Goal: Information Seeking & Learning: Learn about a topic

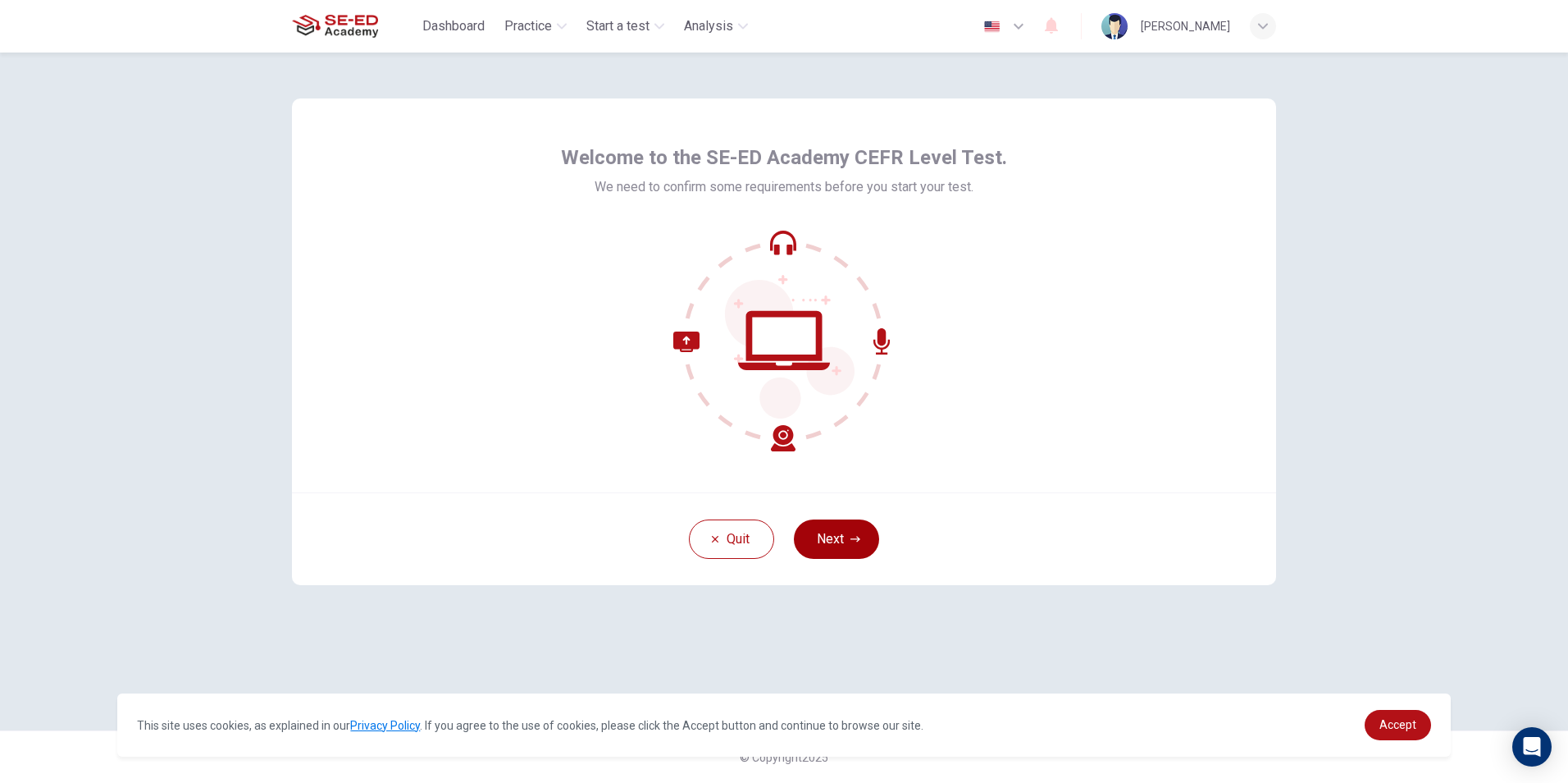
click at [850, 547] on button "Next" at bounding box center [837, 539] width 86 height 39
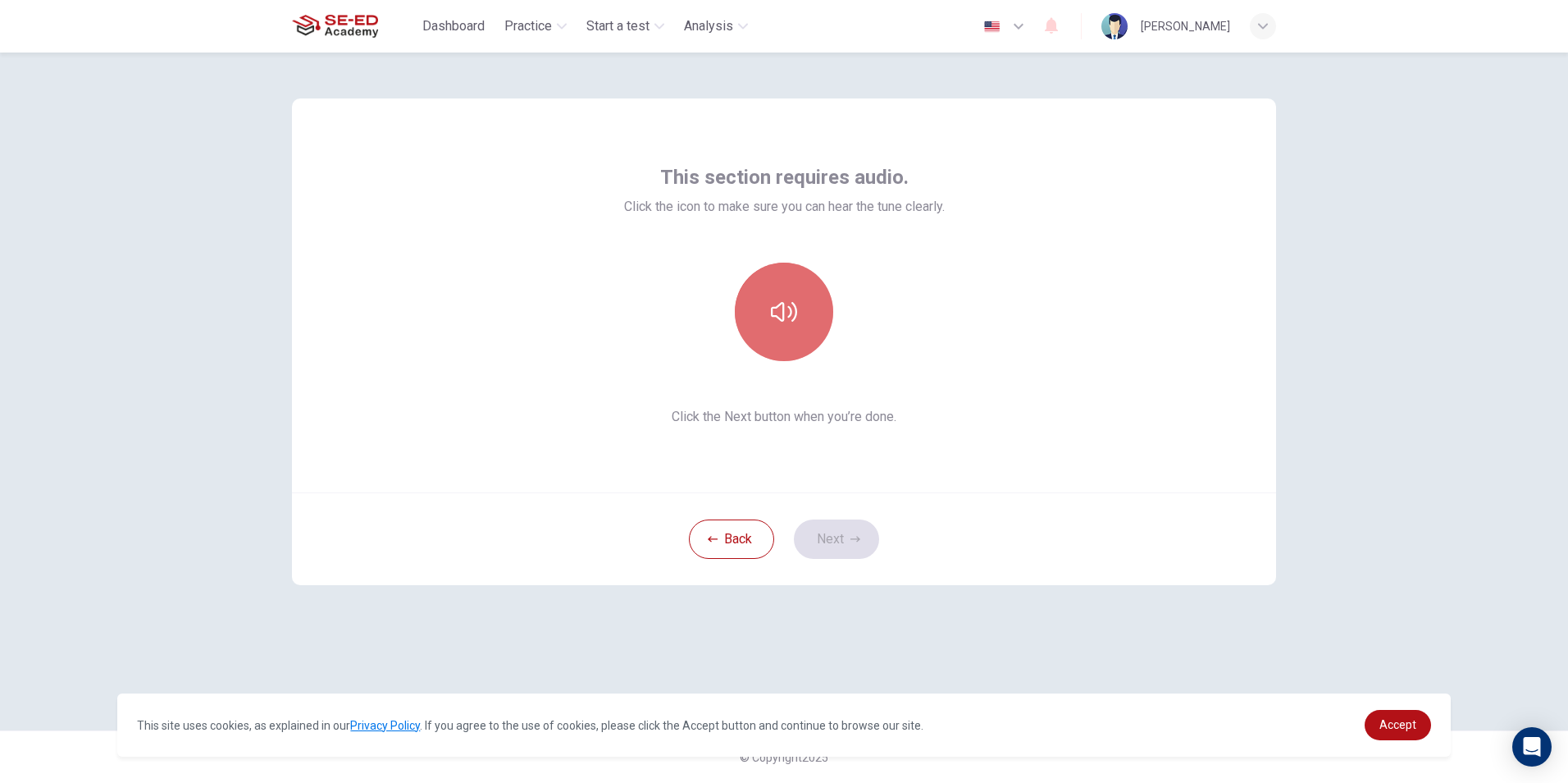
click at [776, 279] on button "button" at bounding box center [784, 311] width 99 height 99
click at [781, 288] on button "button" at bounding box center [784, 311] width 99 height 99
click at [844, 558] on button "Next" at bounding box center [837, 539] width 86 height 39
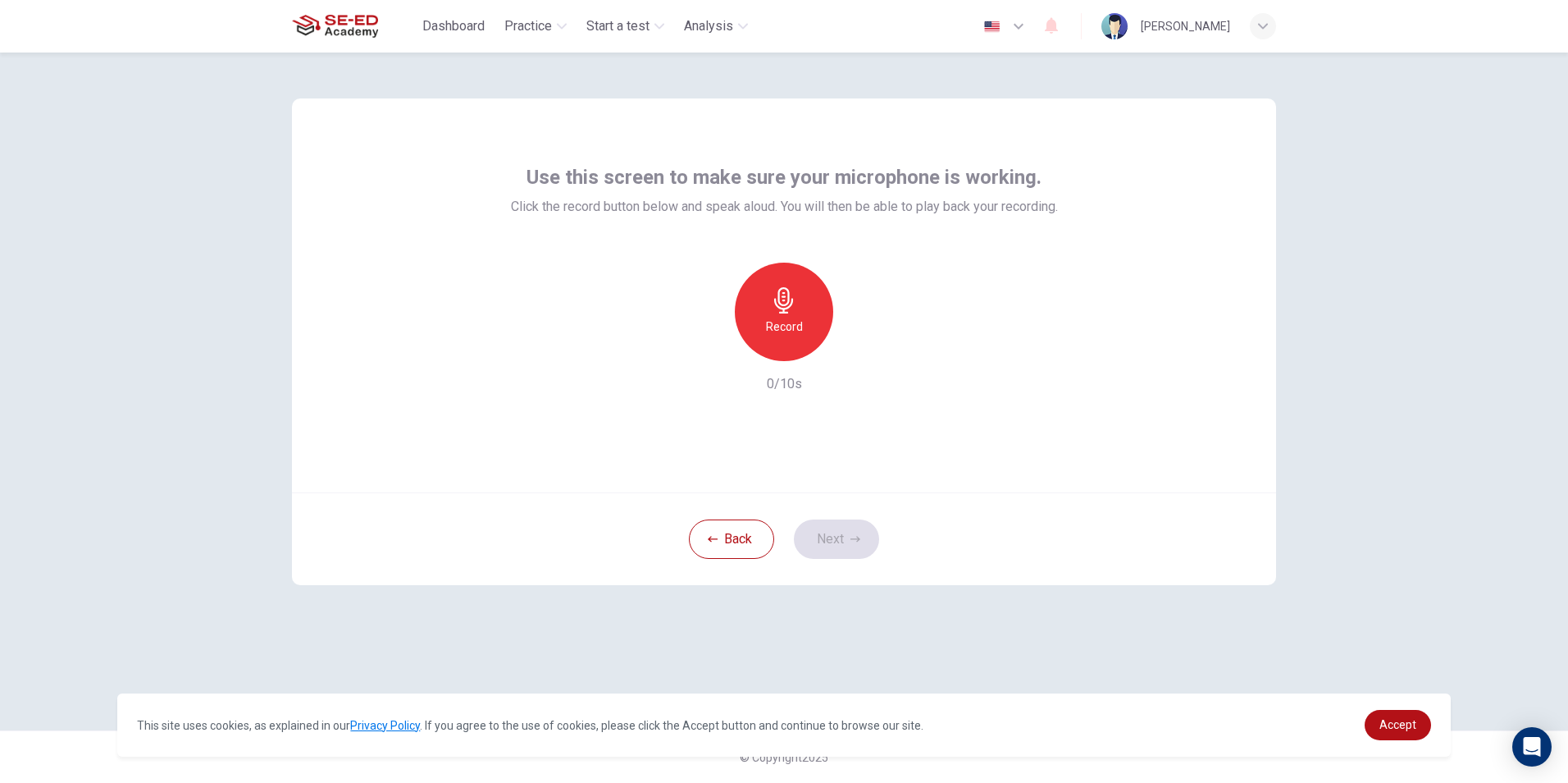
click at [795, 326] on h6 "Record" at bounding box center [784, 327] width 37 height 20
click at [797, 326] on div "Stop" at bounding box center [784, 311] width 99 height 99
click at [868, 345] on div "button" at bounding box center [859, 348] width 26 height 26
click at [843, 532] on button "Next" at bounding box center [837, 539] width 86 height 39
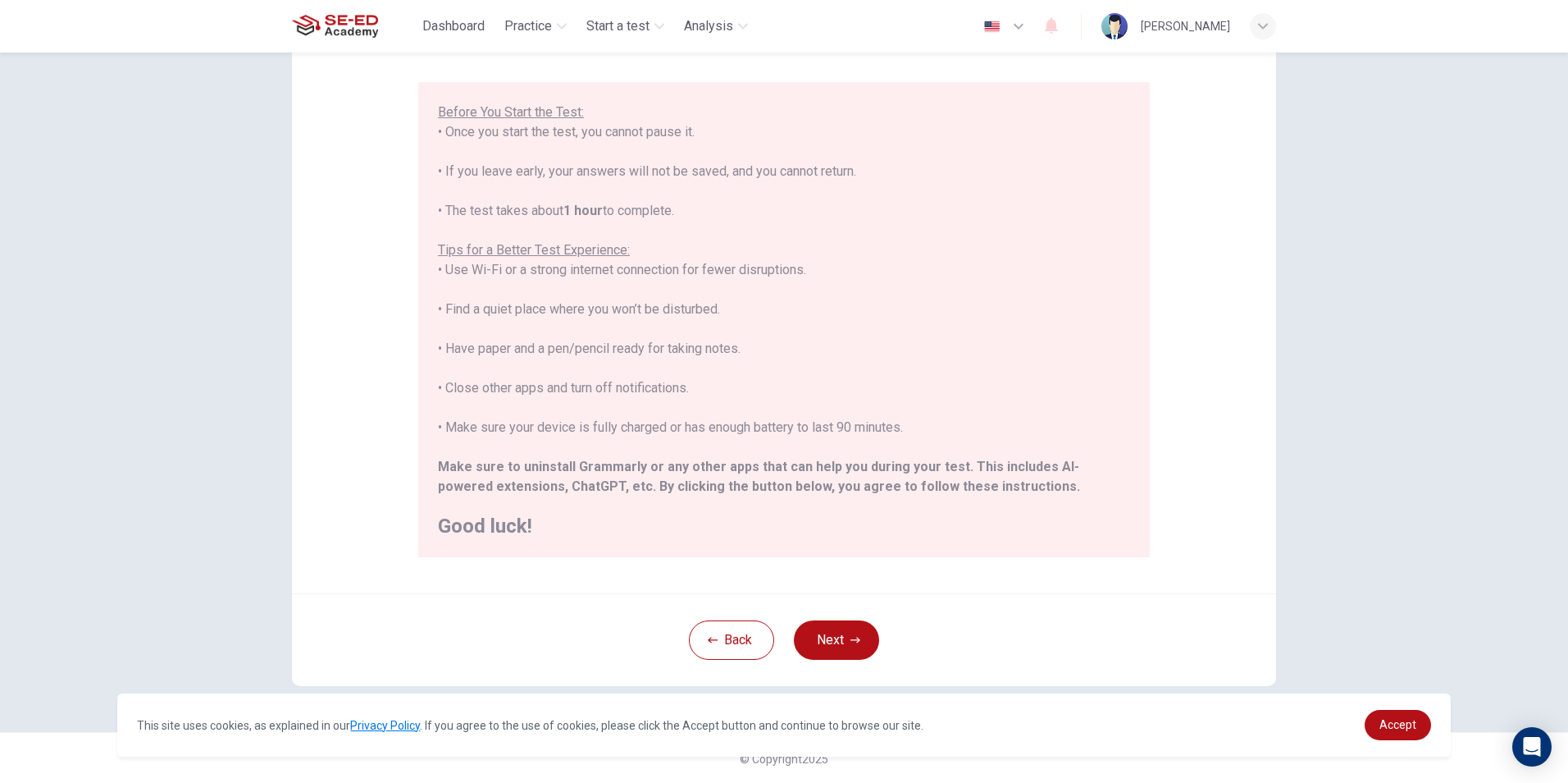
scroll to position [130, 0]
click at [841, 649] on button "Next" at bounding box center [837, 637] width 86 height 39
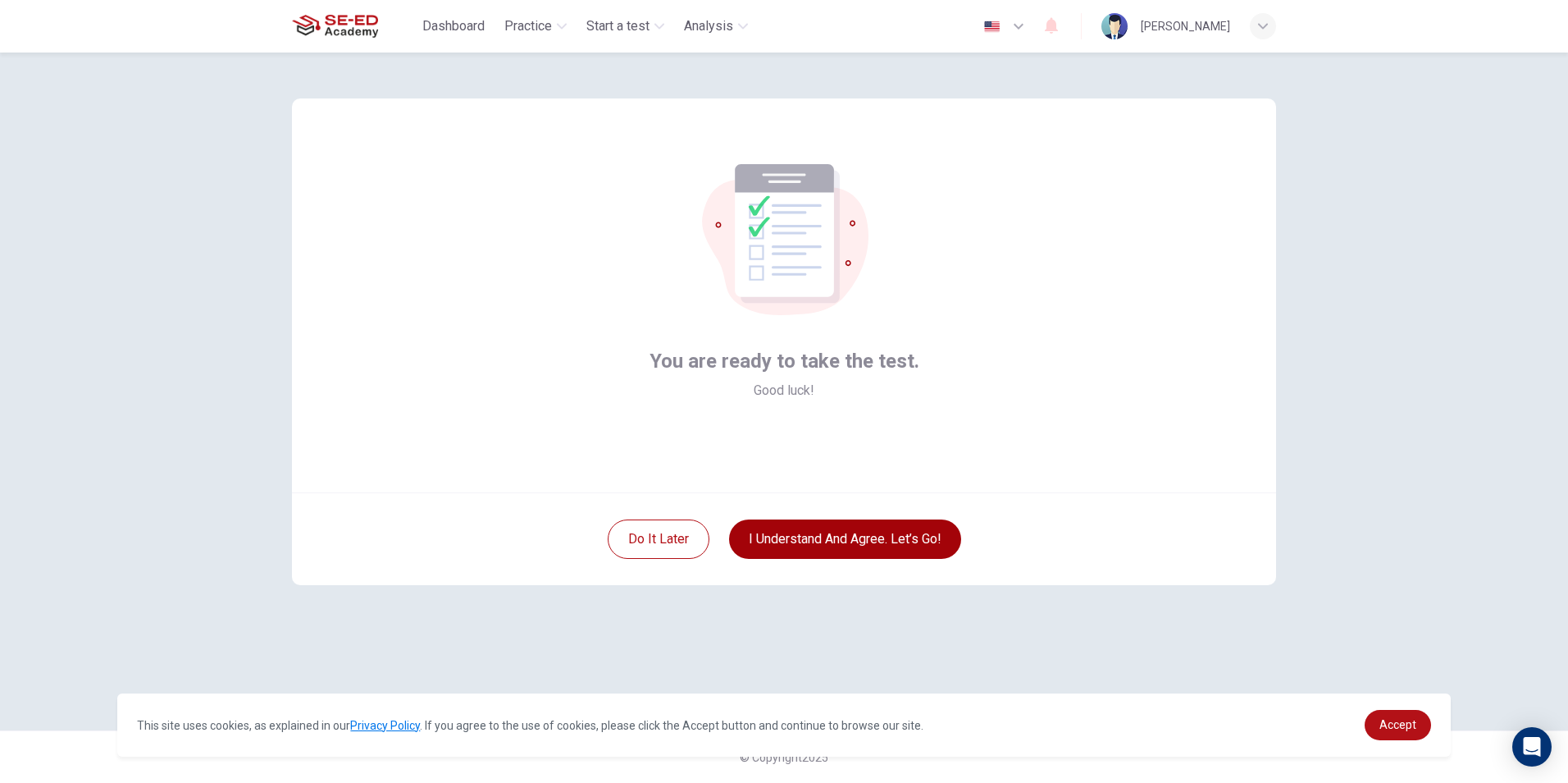
scroll to position [0, 0]
click at [849, 527] on button "I understand and agree. Let’s go!" at bounding box center [845, 539] width 232 height 39
click at [880, 536] on button "I understand and agree. Let’s go!" at bounding box center [845, 539] width 232 height 39
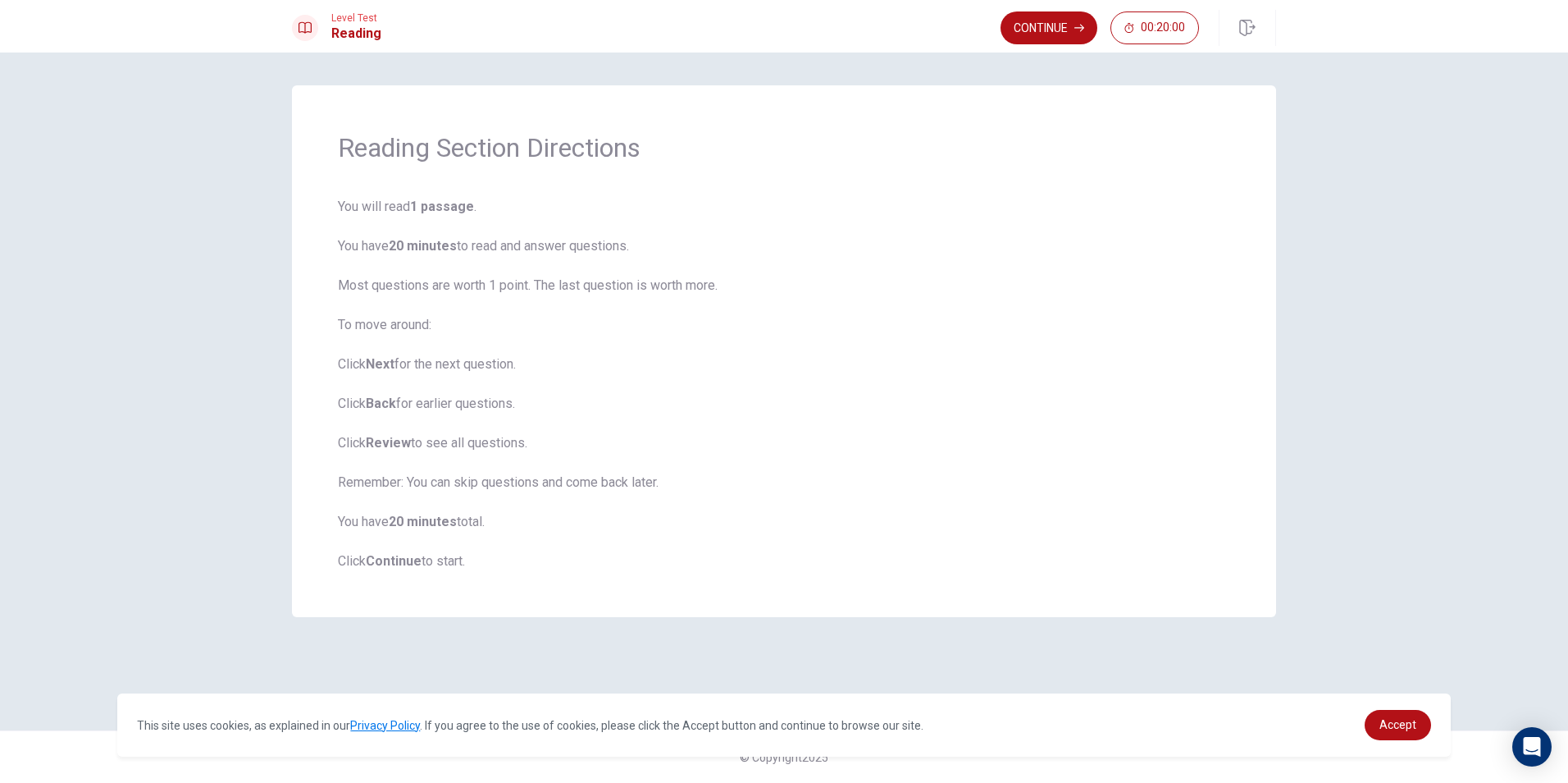
click at [397, 565] on b "Continue" at bounding box center [394, 562] width 56 height 16
click at [405, 558] on b "Continue" at bounding box center [394, 562] width 56 height 16
click at [1031, 17] on button "Continue" at bounding box center [1049, 28] width 97 height 33
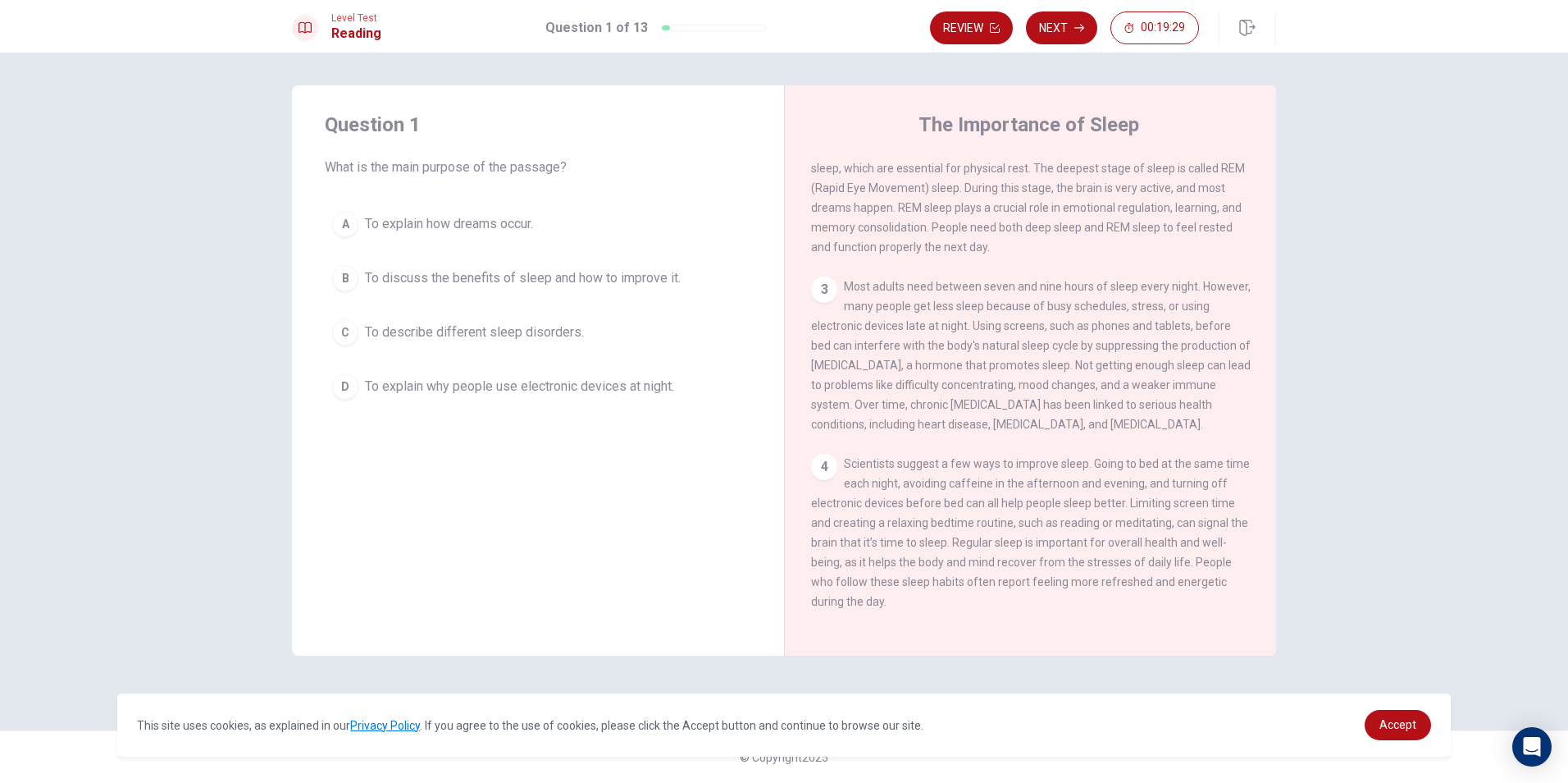
scroll to position [222, 0]
drag, startPoint x: 869, startPoint y: 591, endPoint x: 840, endPoint y: 598, distance: 29.8
click at [840, 598] on span "Scientists suggest a few ways to improve sleep. Going to bed at the same time e…" at bounding box center [1031, 531] width 439 height 151
drag, startPoint x: 836, startPoint y: 568, endPoint x: 917, endPoint y: 565, distance: 81.1
click at [917, 565] on div "4 Scientists suggest a few ways to improve sleep. Going to bed at the same time…" at bounding box center [1031, 531] width 440 height 158
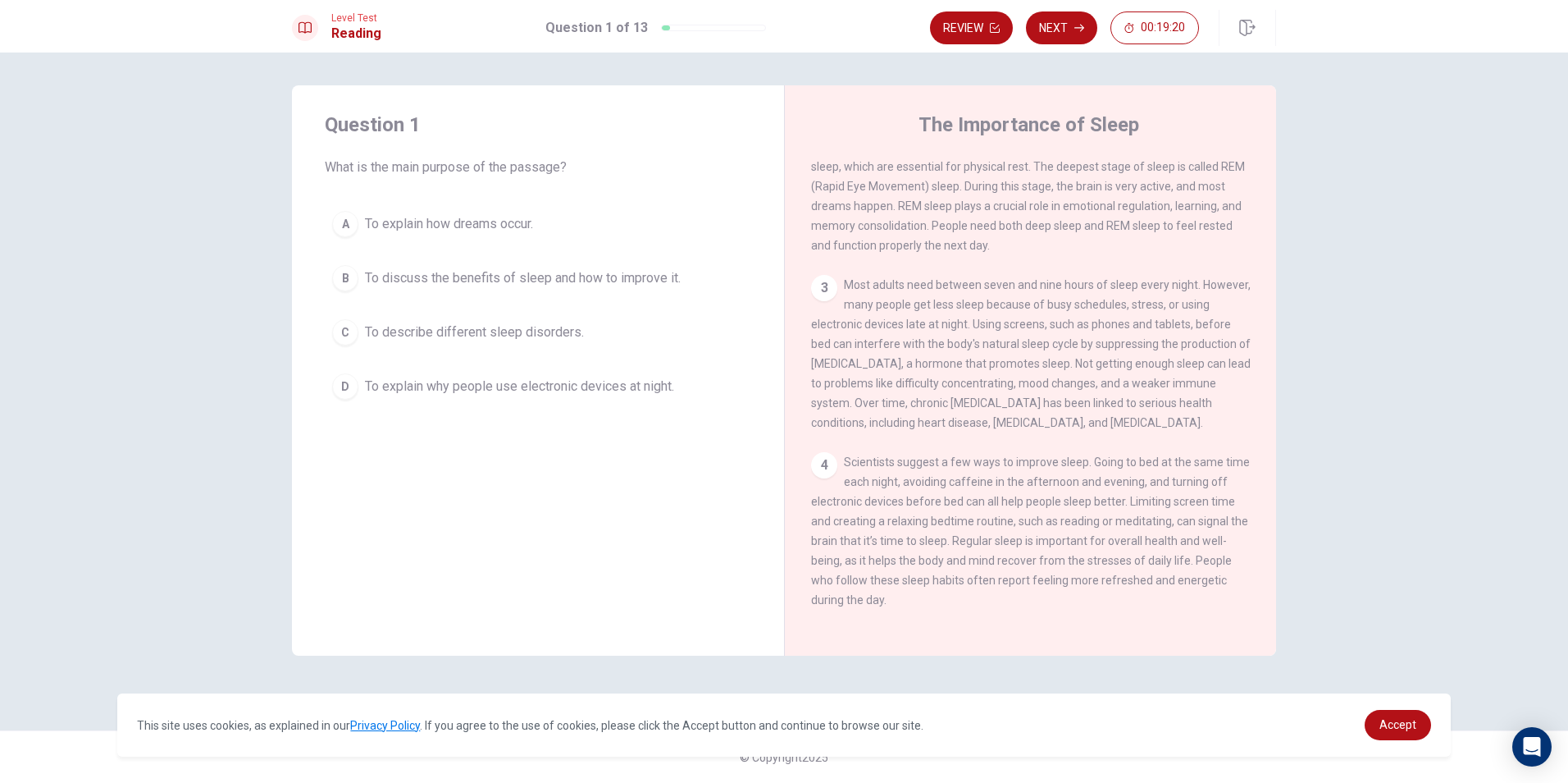
drag, startPoint x: 942, startPoint y: 580, endPoint x: 1070, endPoint y: 593, distance: 128.7
click at [1061, 596] on div "4 Scientists suggest a few ways to improve sleep. Going to bed at the same time…" at bounding box center [1031, 531] width 440 height 158
click at [449, 259] on button "B To discuss the benefits of sleep and how to improve it." at bounding box center [538, 277] width 427 height 41
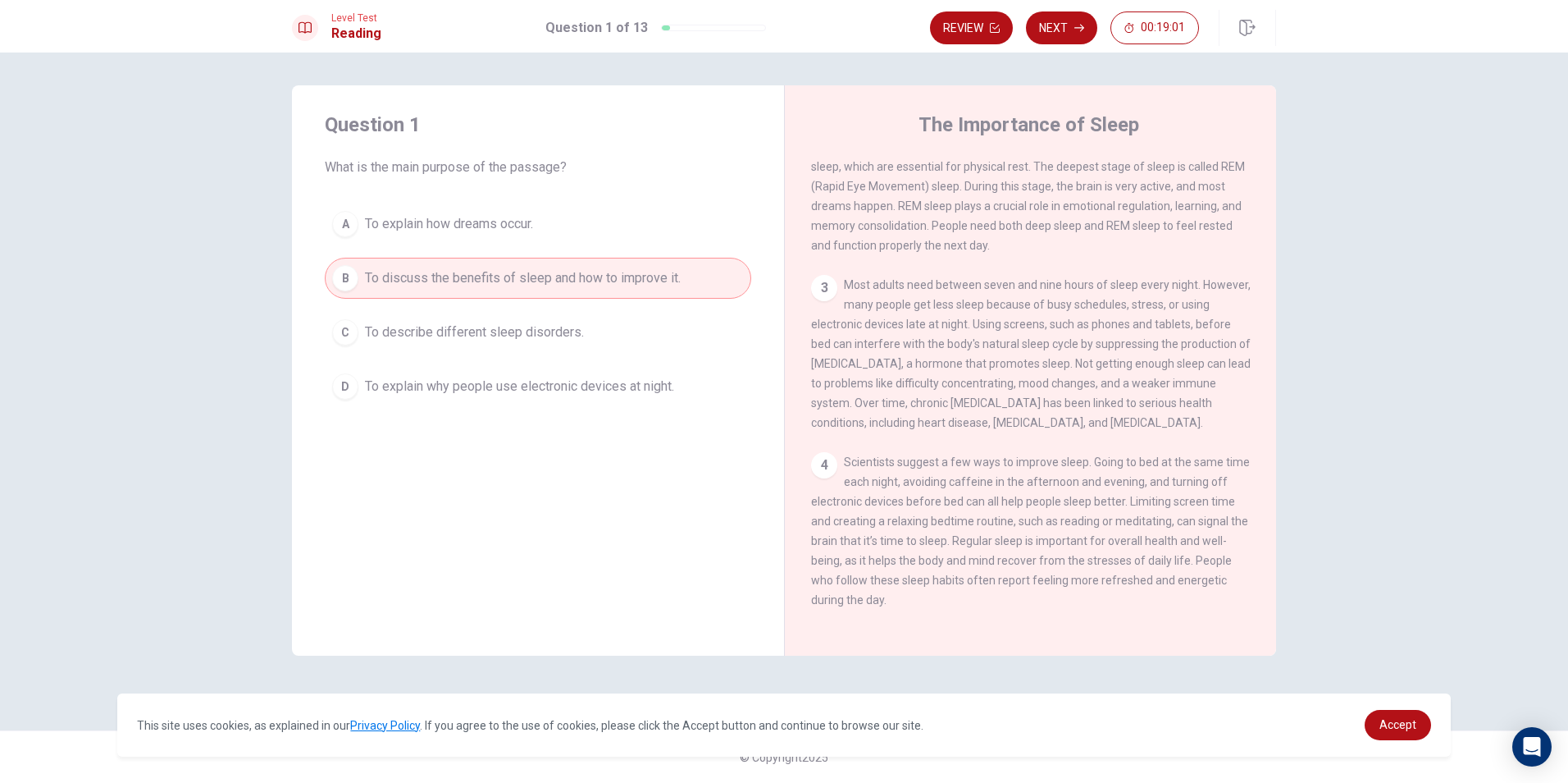
click at [897, 312] on span "Most adults need between seven and nine hours of sleep every night. However, ma…" at bounding box center [1031, 353] width 440 height 151
click at [1088, 29] on button "Next" at bounding box center [1062, 28] width 72 height 33
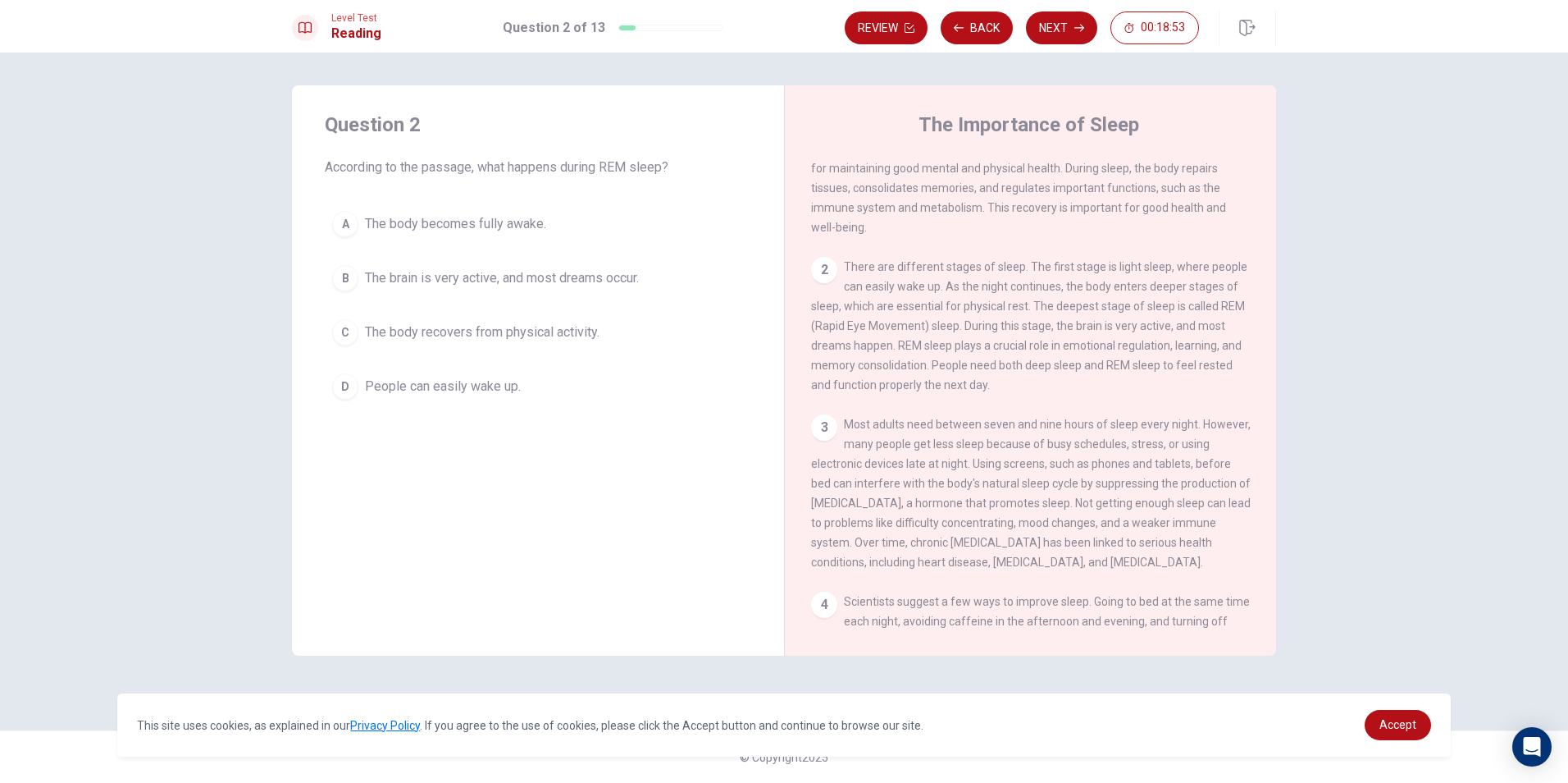
scroll to position [0, 0]
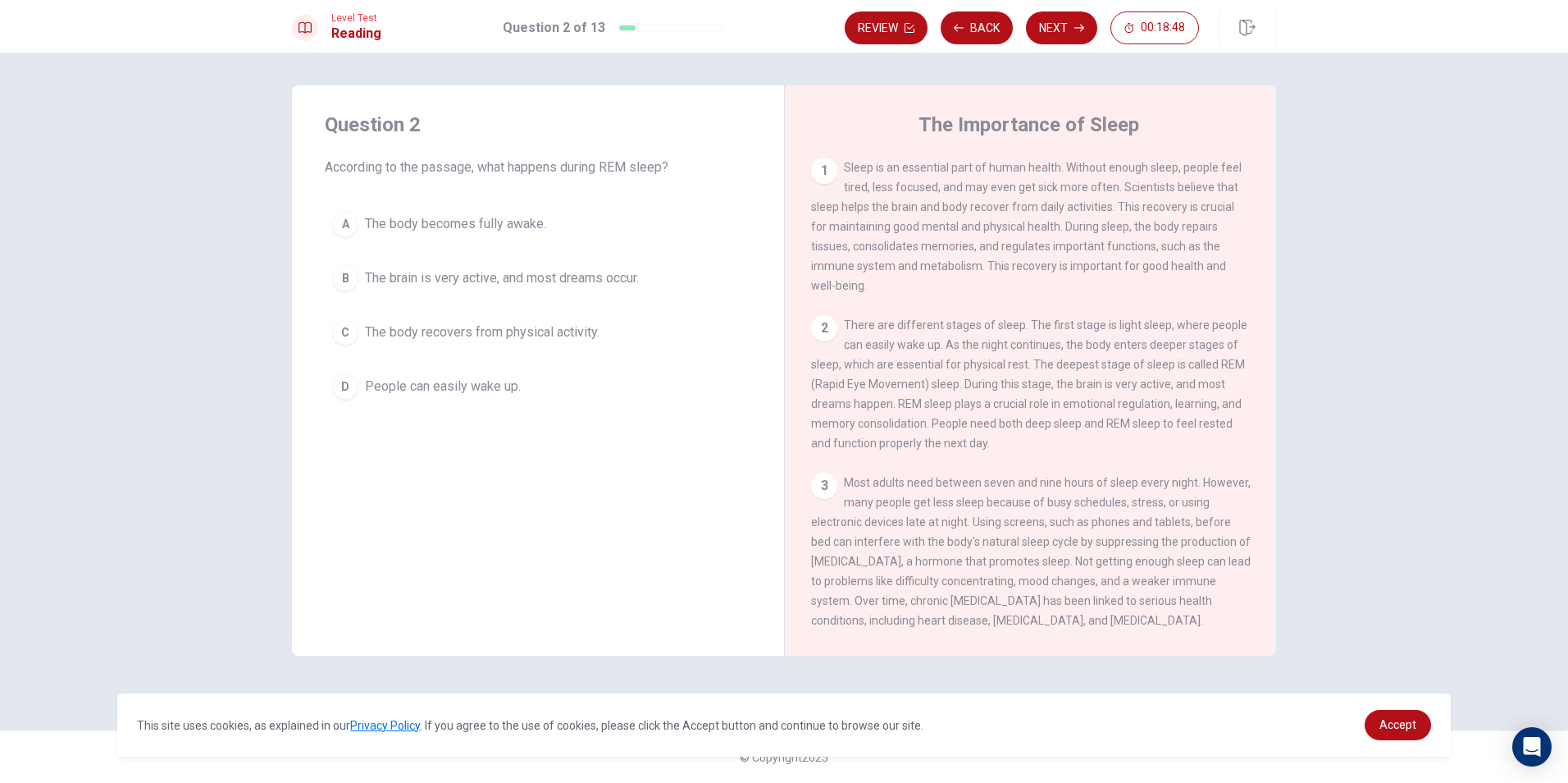
drag, startPoint x: 1150, startPoint y: 428, endPoint x: 1184, endPoint y: 428, distance: 34.0
click at [1181, 428] on span "There are different stages of sleep. The first stage is light sleep, where peop…" at bounding box center [1030, 384] width 437 height 132
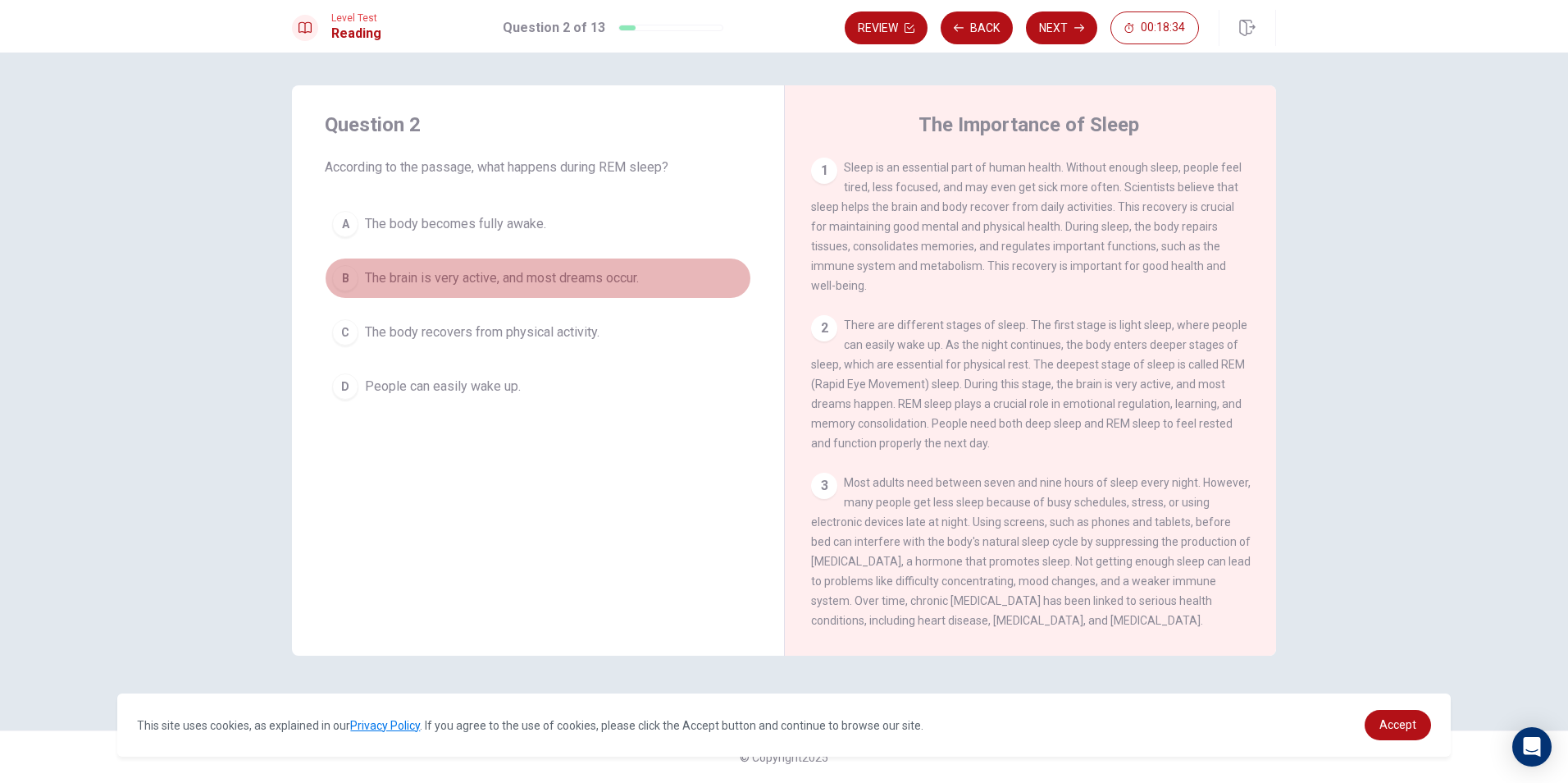
click at [578, 289] on button "B The brain is very active, and most dreams occur." at bounding box center [538, 277] width 427 height 41
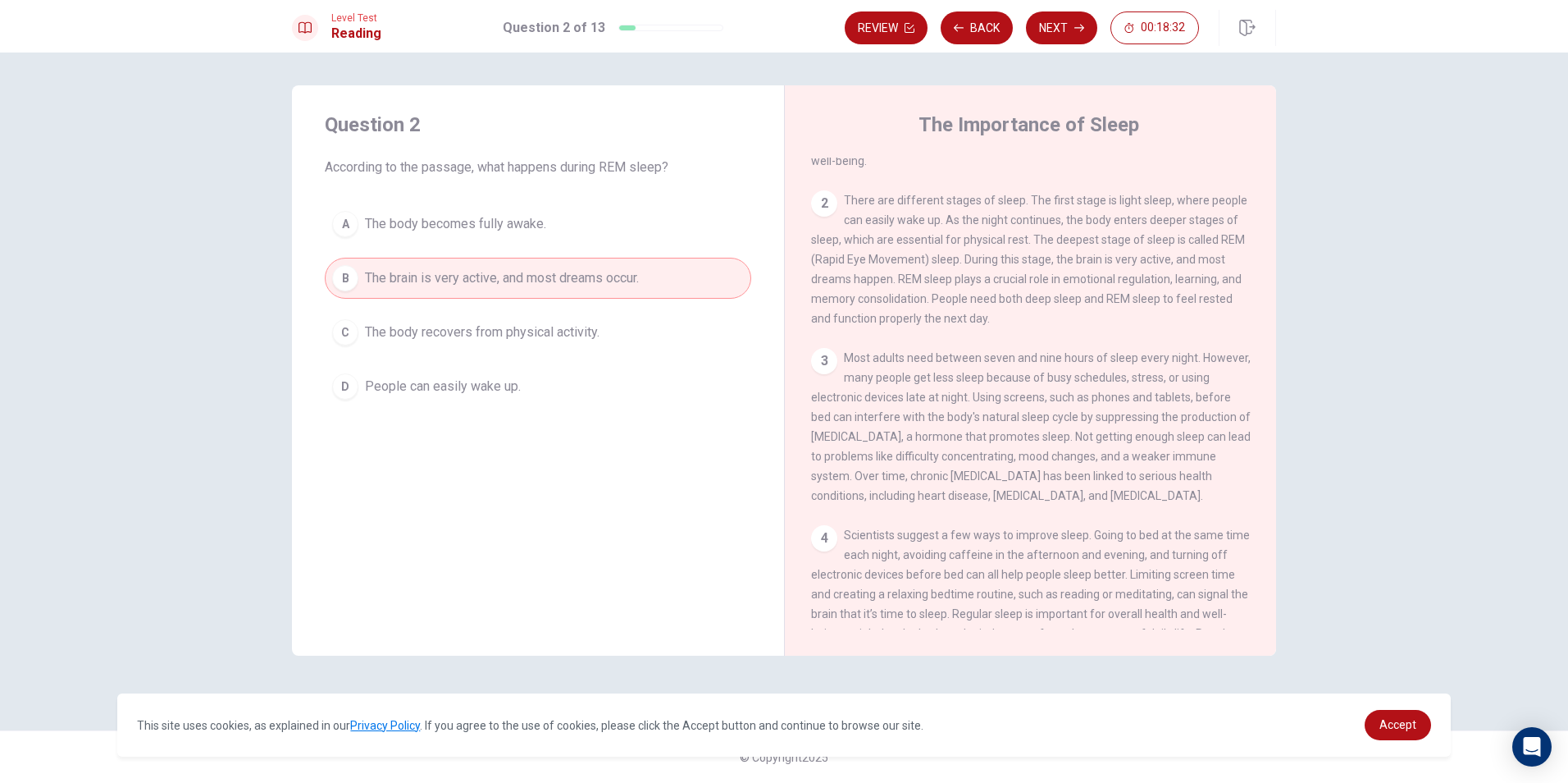
scroll to position [165, 0]
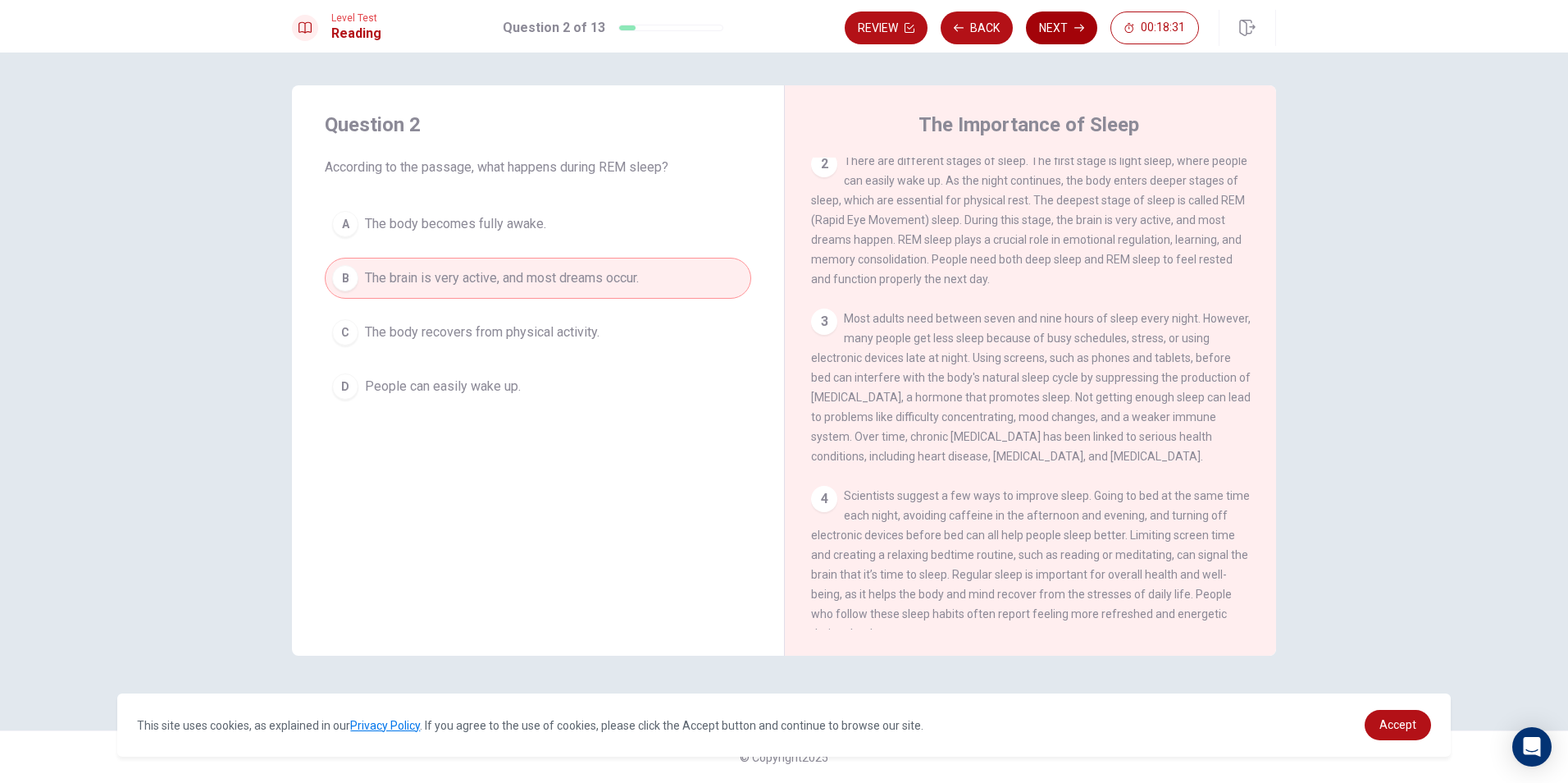
click at [1079, 21] on button "Next" at bounding box center [1062, 28] width 72 height 33
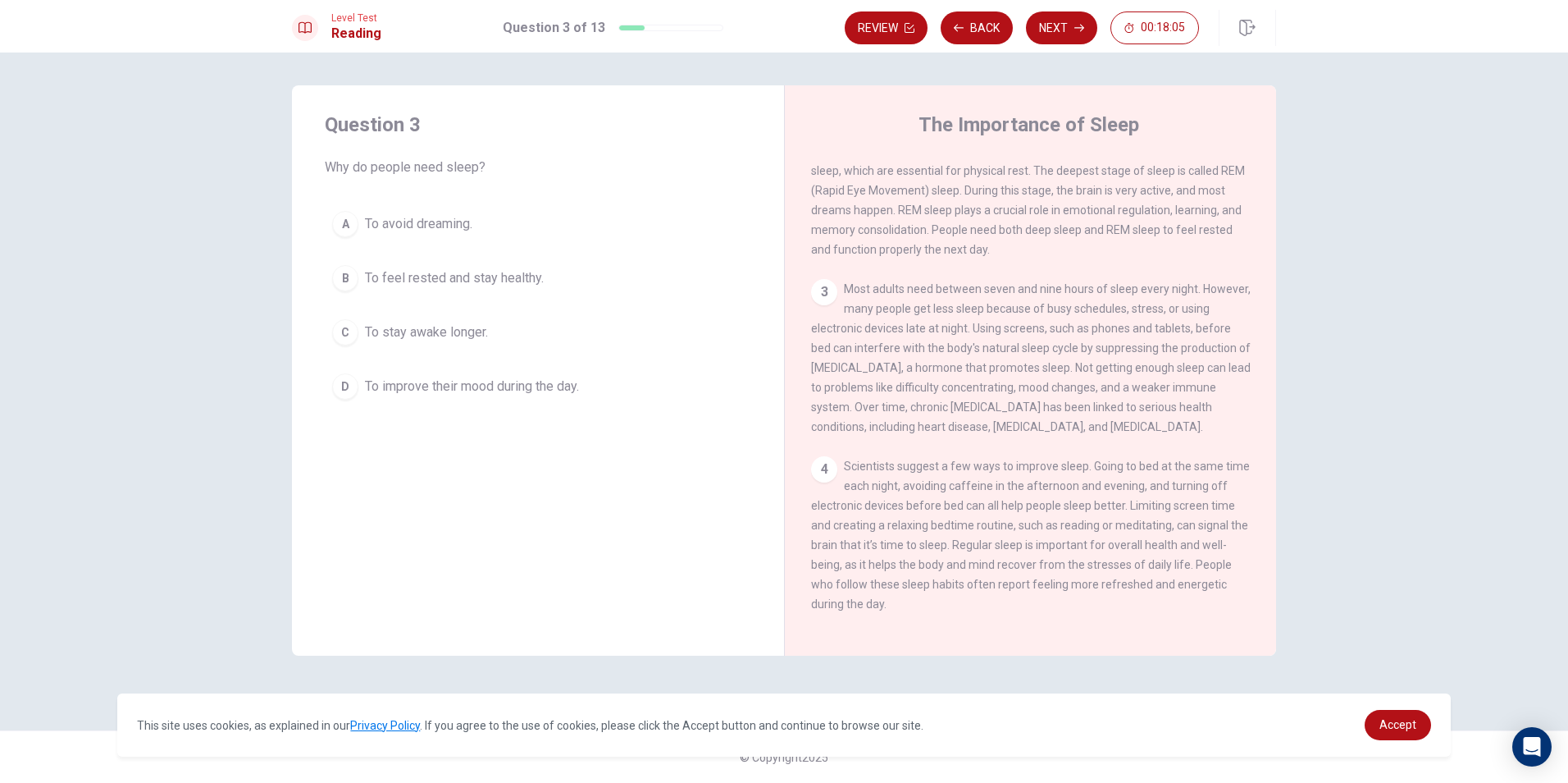
scroll to position [222, 0]
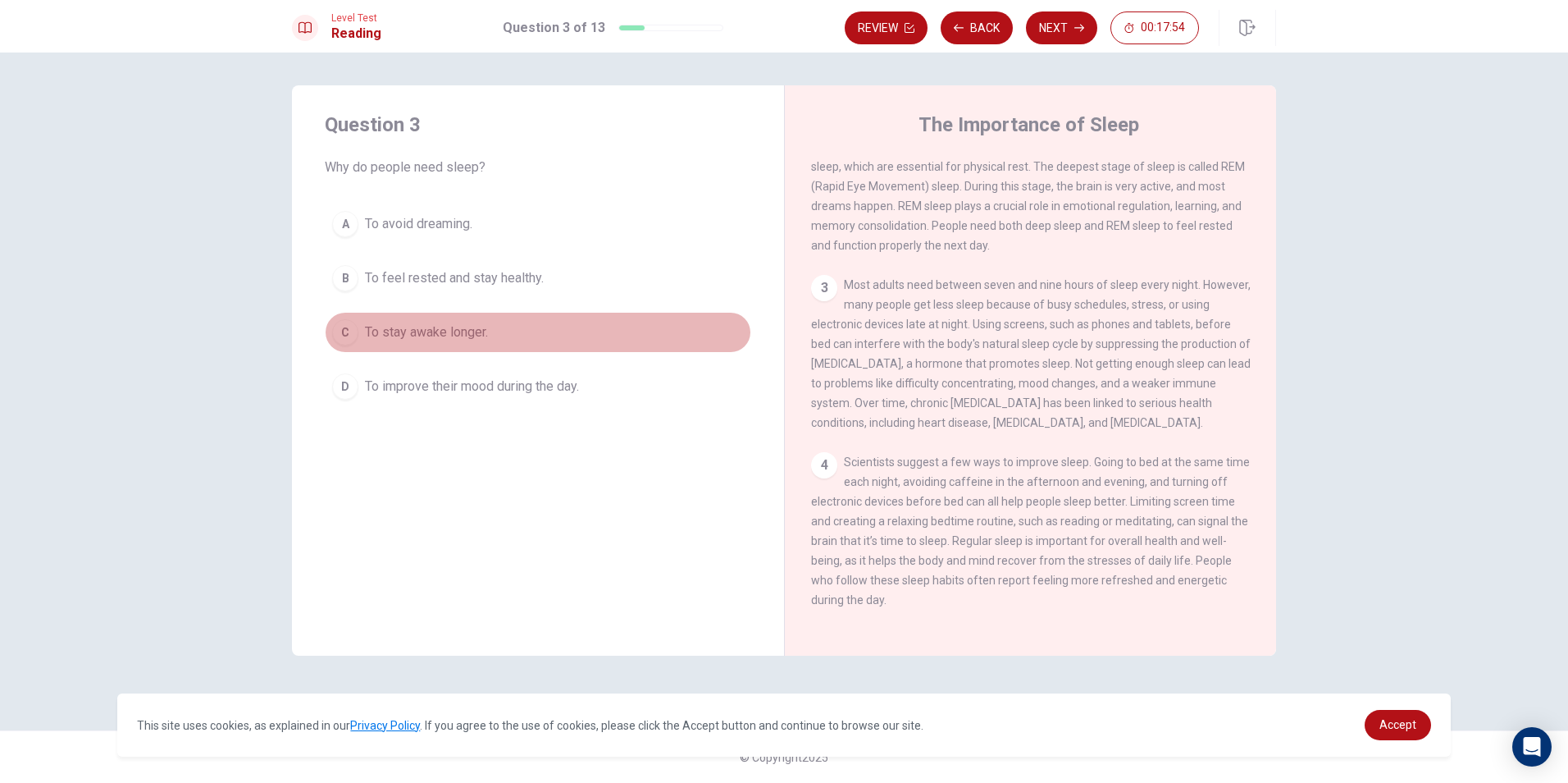
click at [500, 342] on button "C To stay awake longer." at bounding box center [538, 332] width 427 height 41
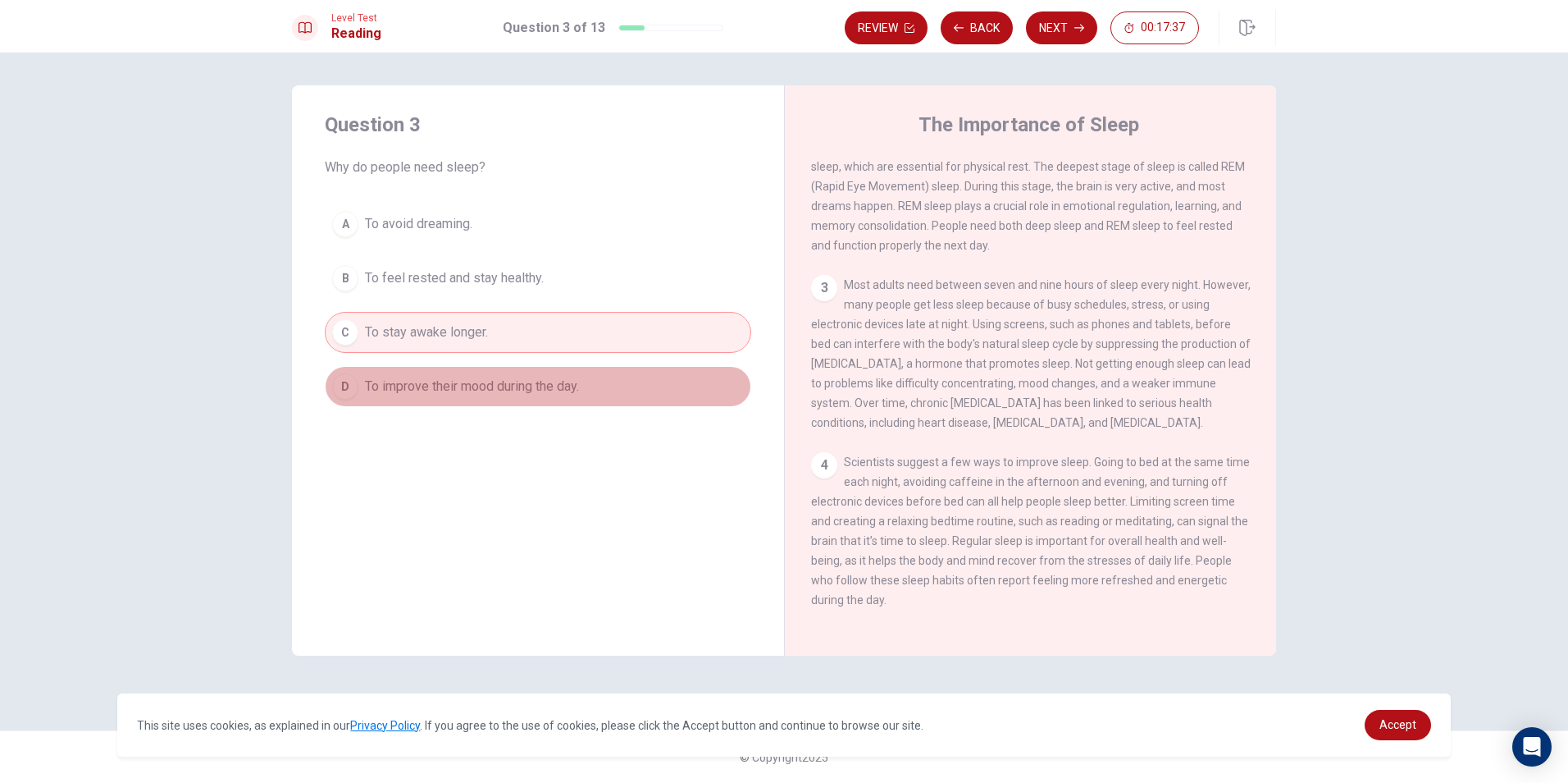
click at [613, 373] on button "D To improve their mood during the day." at bounding box center [538, 386] width 427 height 41
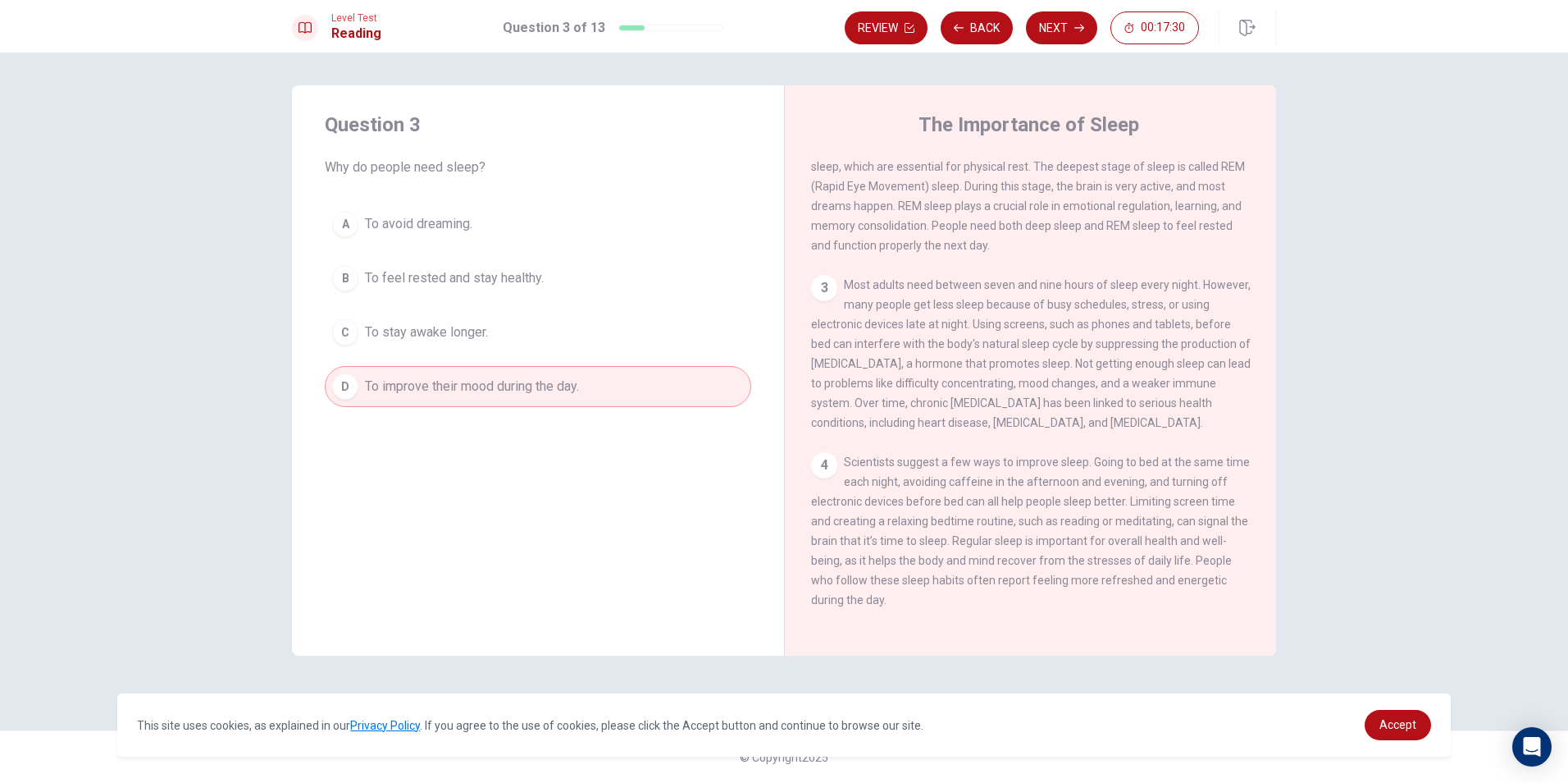
drag, startPoint x: 990, startPoint y: 477, endPoint x: 1017, endPoint y: 476, distance: 27.0
click at [1003, 476] on span "Scientists suggest a few ways to improve sleep. Going to bed at the same time e…" at bounding box center [1031, 531] width 439 height 151
drag, startPoint x: 1170, startPoint y: 489, endPoint x: 1190, endPoint y: 489, distance: 20.0
click at [1178, 489] on div "4 Scientists suggest a few ways to improve sleep. Going to bed at the same time…" at bounding box center [1031, 531] width 440 height 158
drag, startPoint x: 896, startPoint y: 505, endPoint x: 994, endPoint y: 497, distance: 98.3
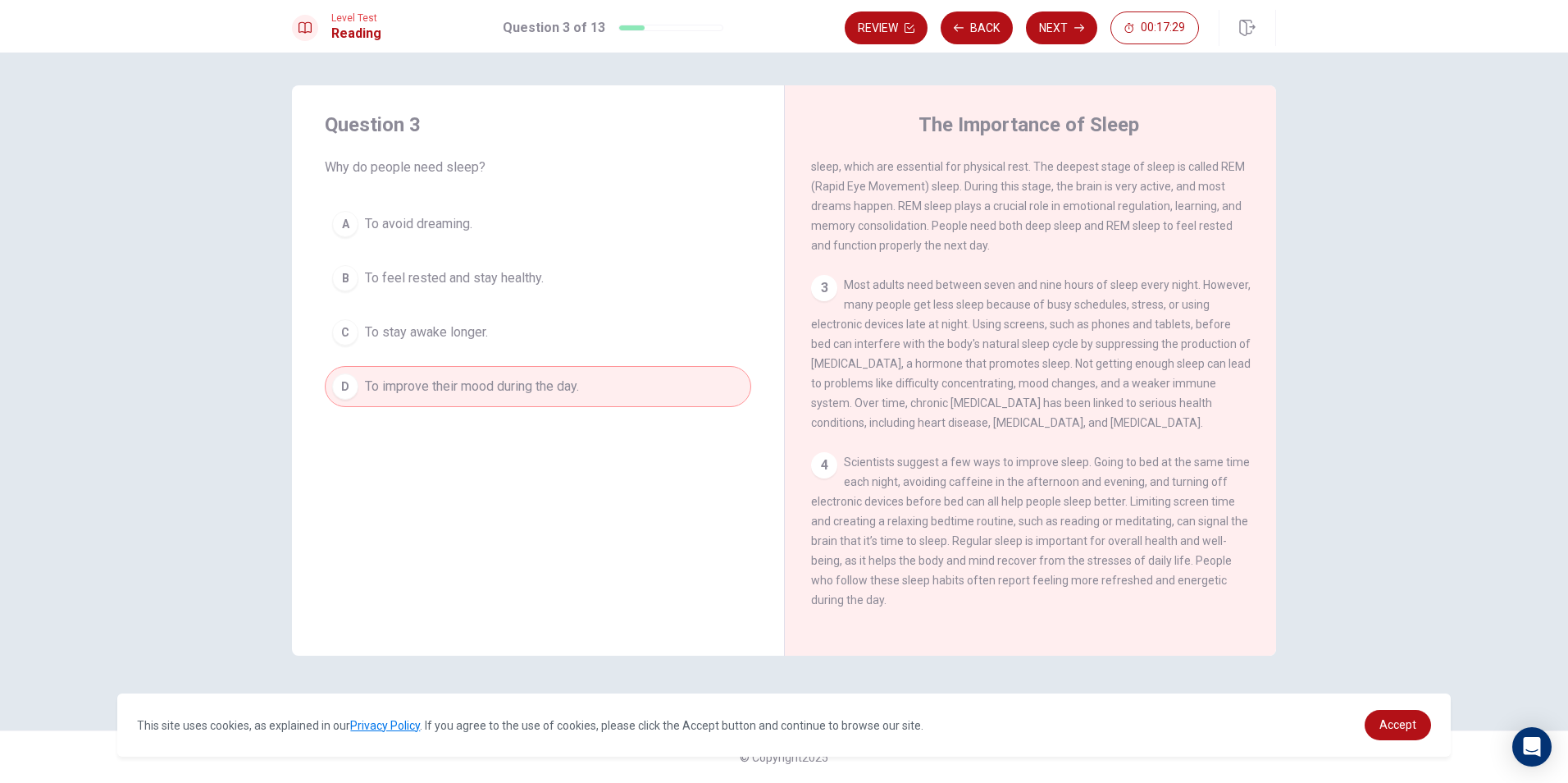
click at [952, 498] on div "4 Scientists suggest a few ways to improve sleep. Going to bed at the same time…" at bounding box center [1031, 531] width 440 height 158
click at [1118, 498] on span "Scientists suggest a few ways to improve sleep. Going to bed at the same time e…" at bounding box center [1031, 531] width 439 height 151
drag, startPoint x: 924, startPoint y: 526, endPoint x: 966, endPoint y: 526, distance: 42.0
click at [936, 526] on div "4 Scientists suggest a few ways to improve sleep. Going to bed at the same time…" at bounding box center [1031, 531] width 440 height 158
drag, startPoint x: 972, startPoint y: 526, endPoint x: 986, endPoint y: 526, distance: 14.0
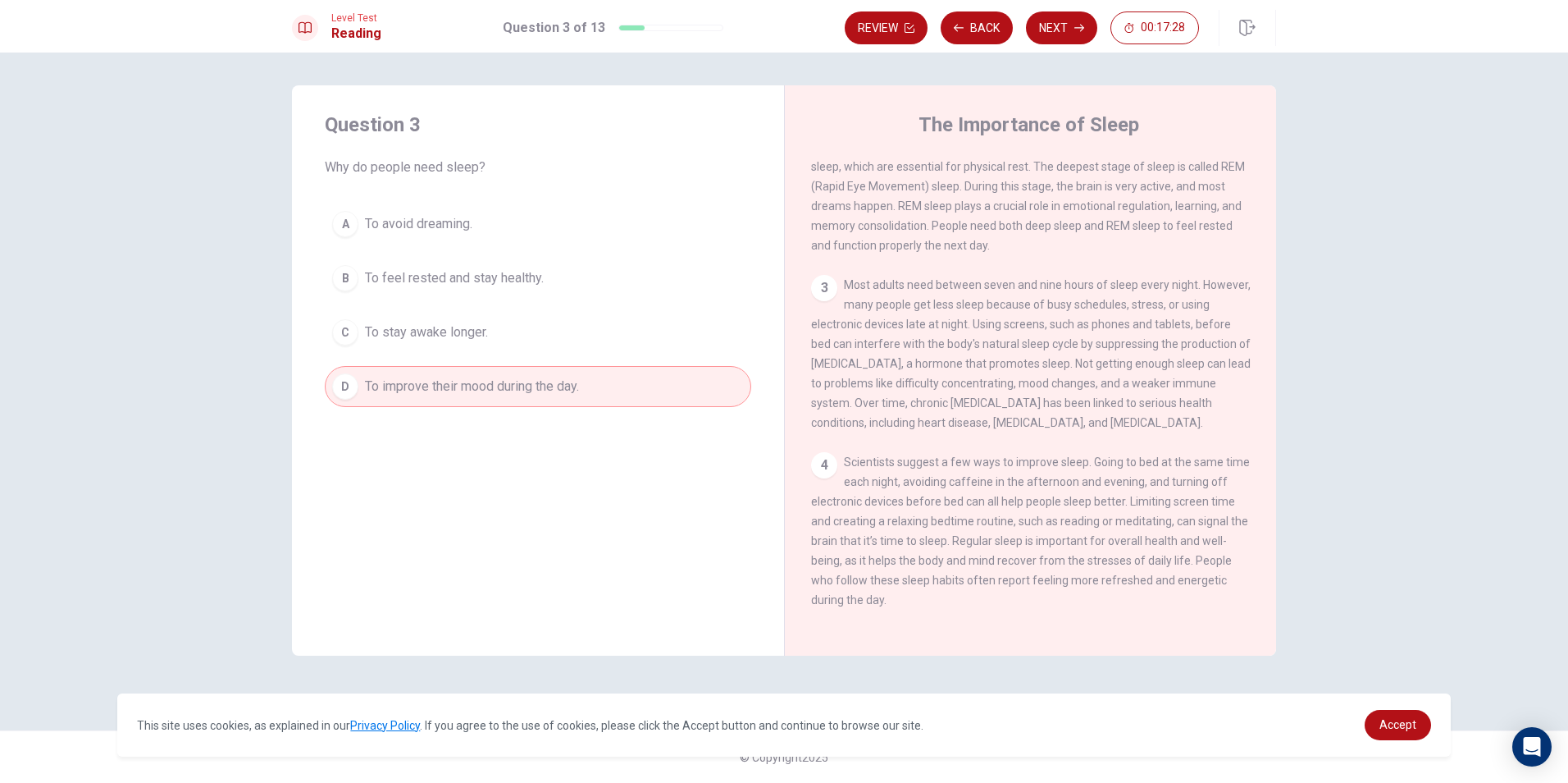
click at [977, 526] on div "4 Scientists suggest a few ways to improve sleep. Going to bed at the same time…" at bounding box center [1031, 531] width 440 height 158
click at [670, 261] on button "B To feel rested and stay healthy." at bounding box center [538, 277] width 427 height 41
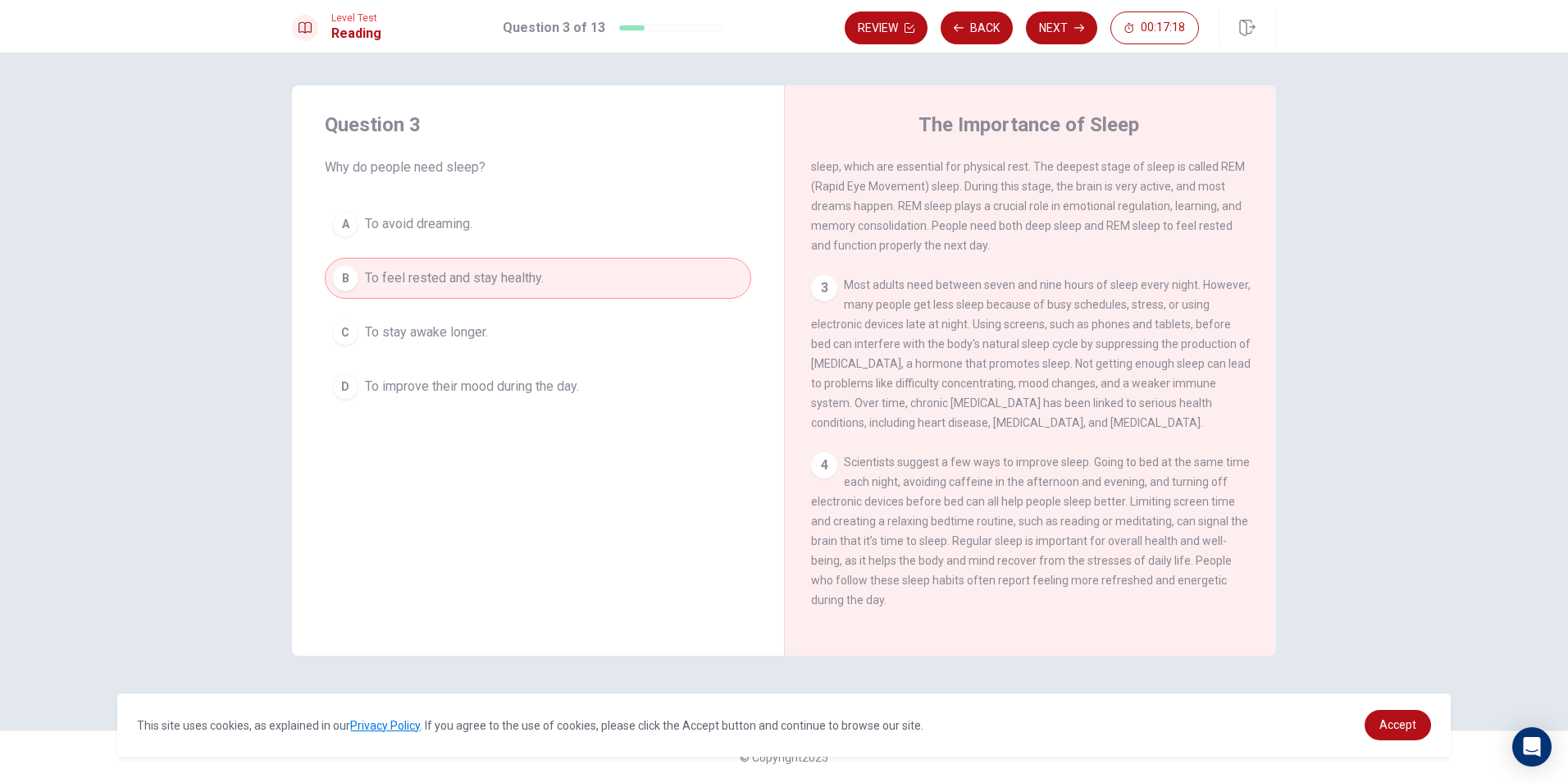
click at [494, 389] on span "To improve their mood during the day." at bounding box center [471, 387] width 214 height 20
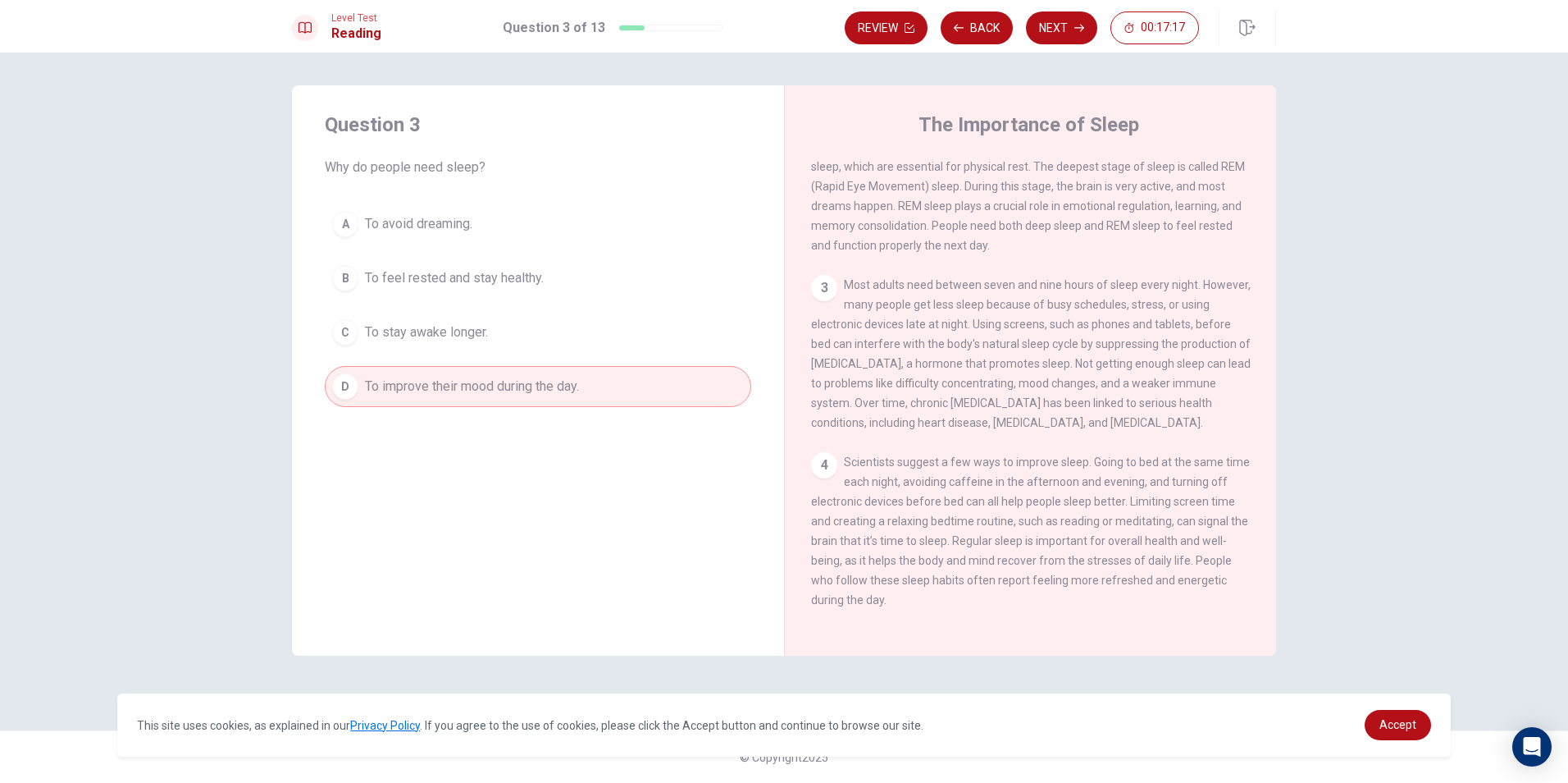
click at [1076, 30] on icon "button" at bounding box center [1080, 28] width 10 height 10
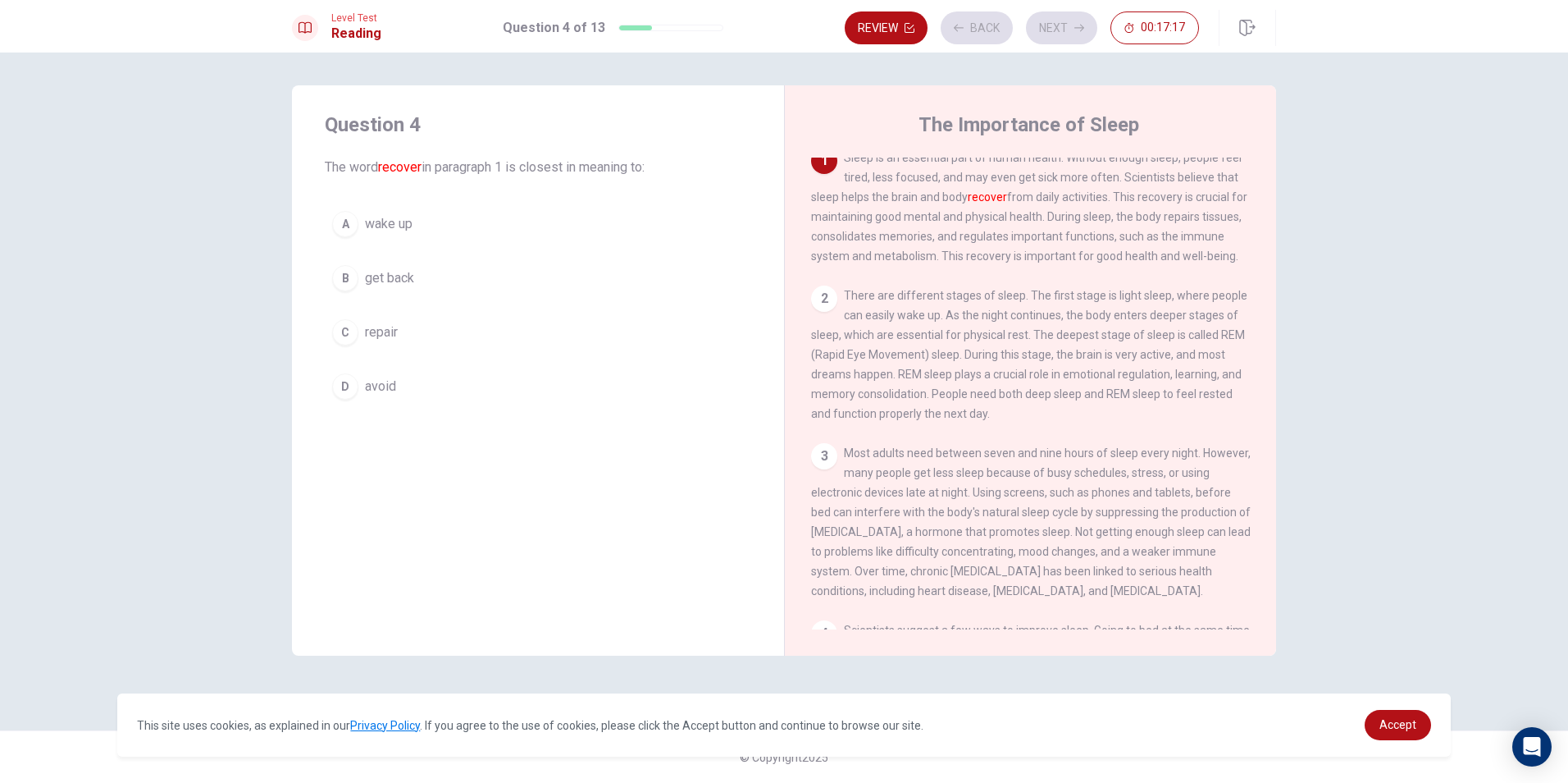
scroll to position [0, 0]
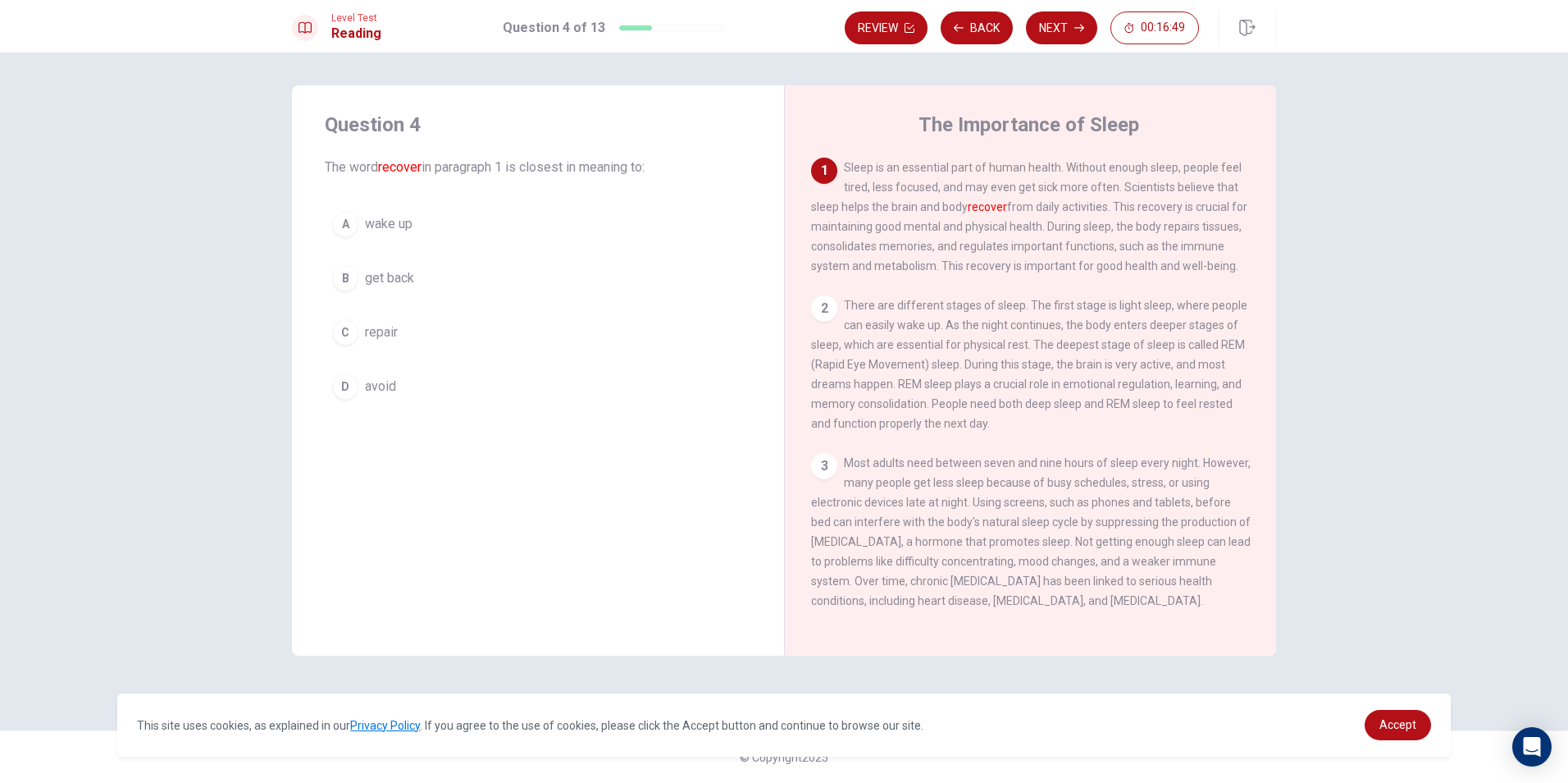
click at [553, 318] on button "C repair" at bounding box center [538, 332] width 427 height 41
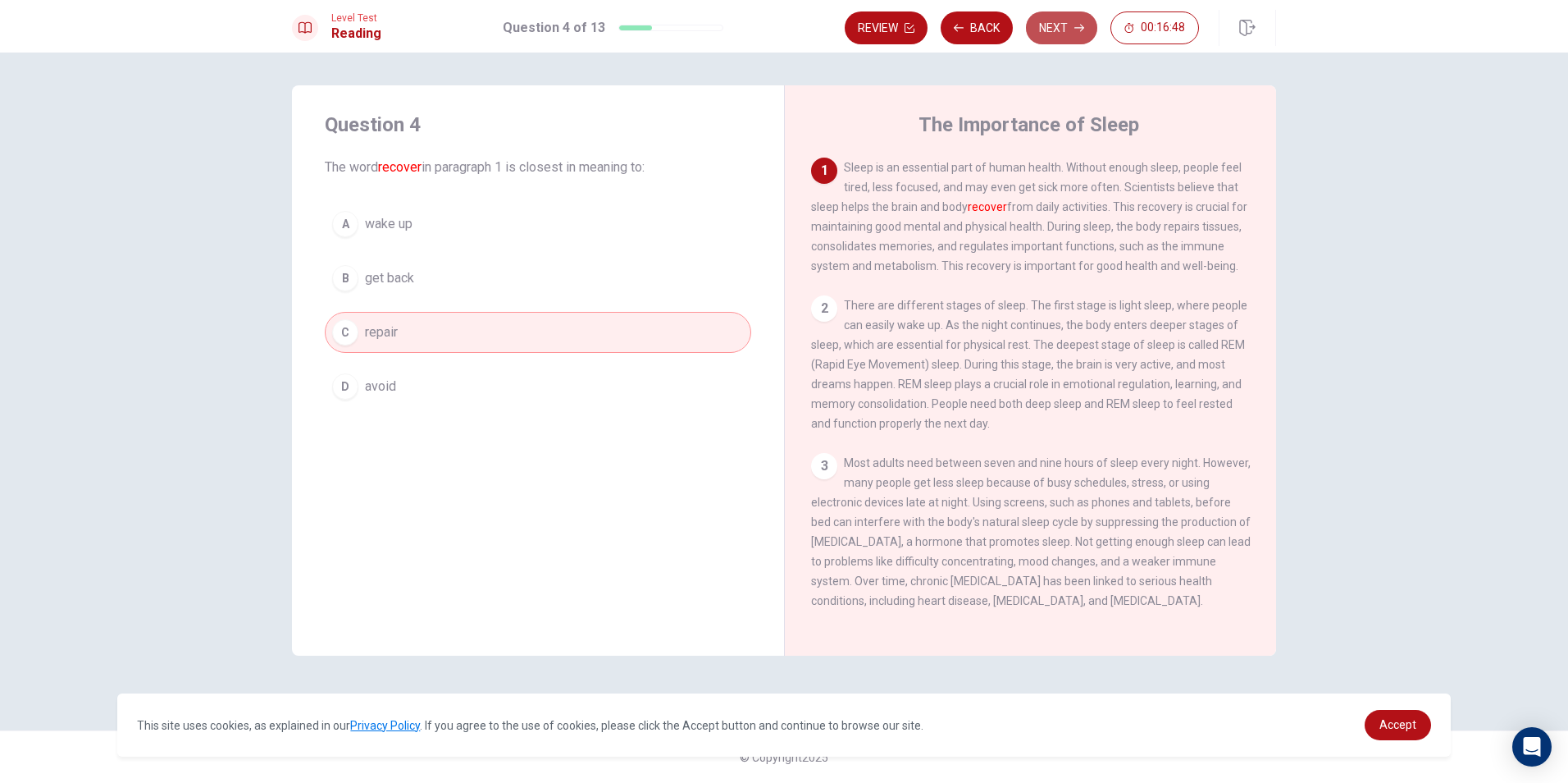
click at [1055, 14] on button "Next" at bounding box center [1062, 28] width 72 height 33
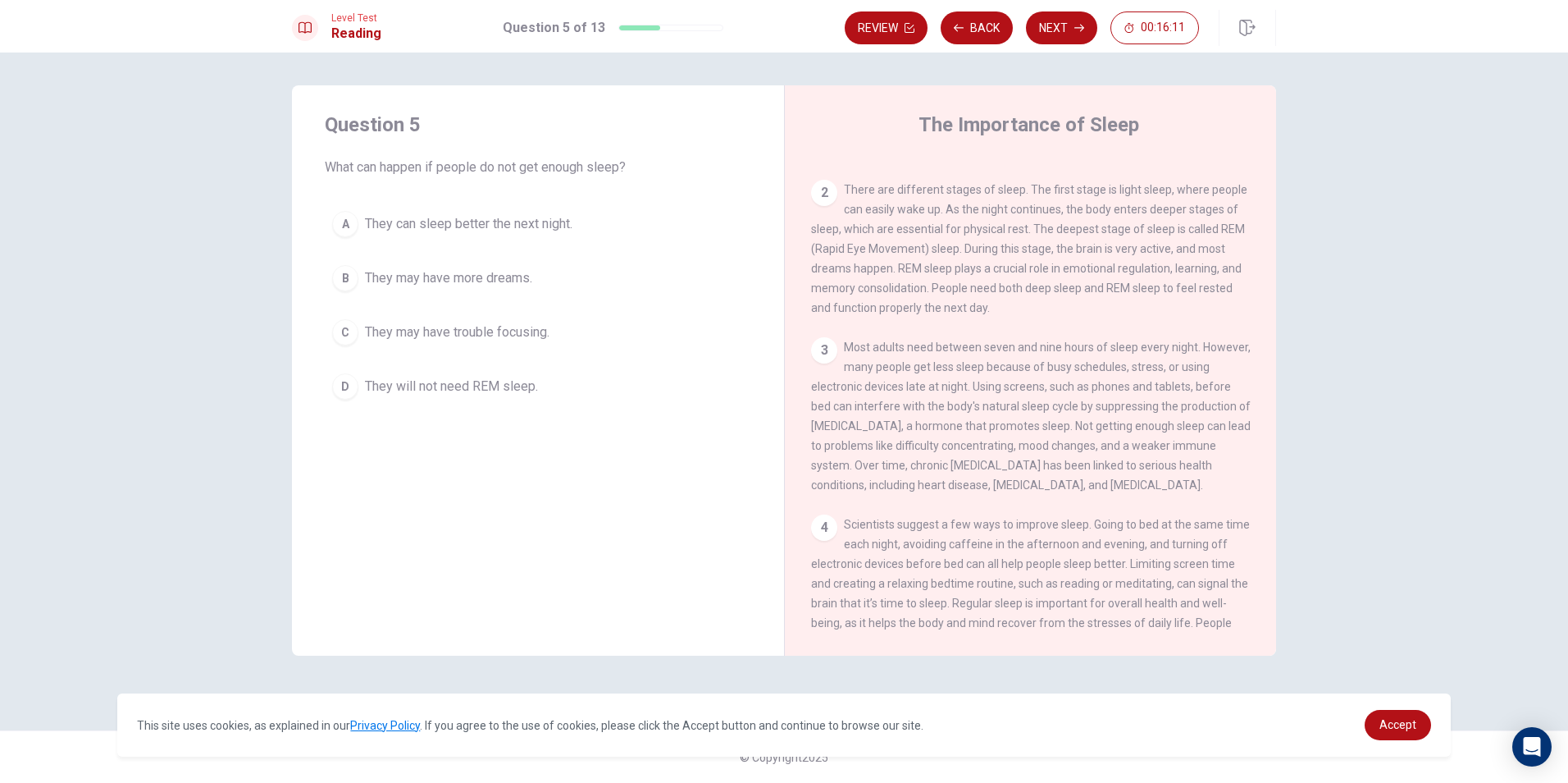
scroll to position [165, 0]
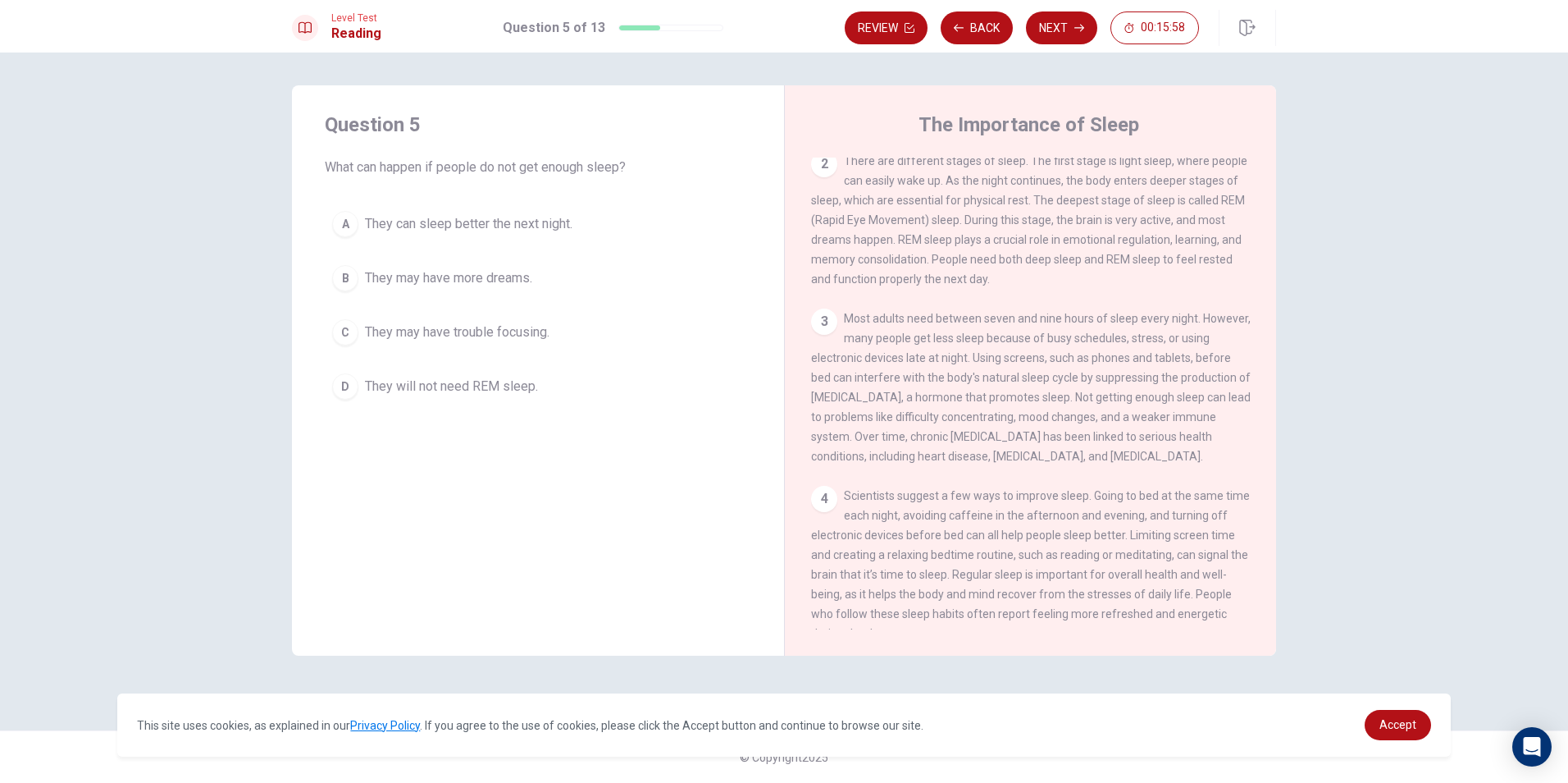
click at [669, 339] on button "C They may have trouble focusing." at bounding box center [538, 332] width 427 height 41
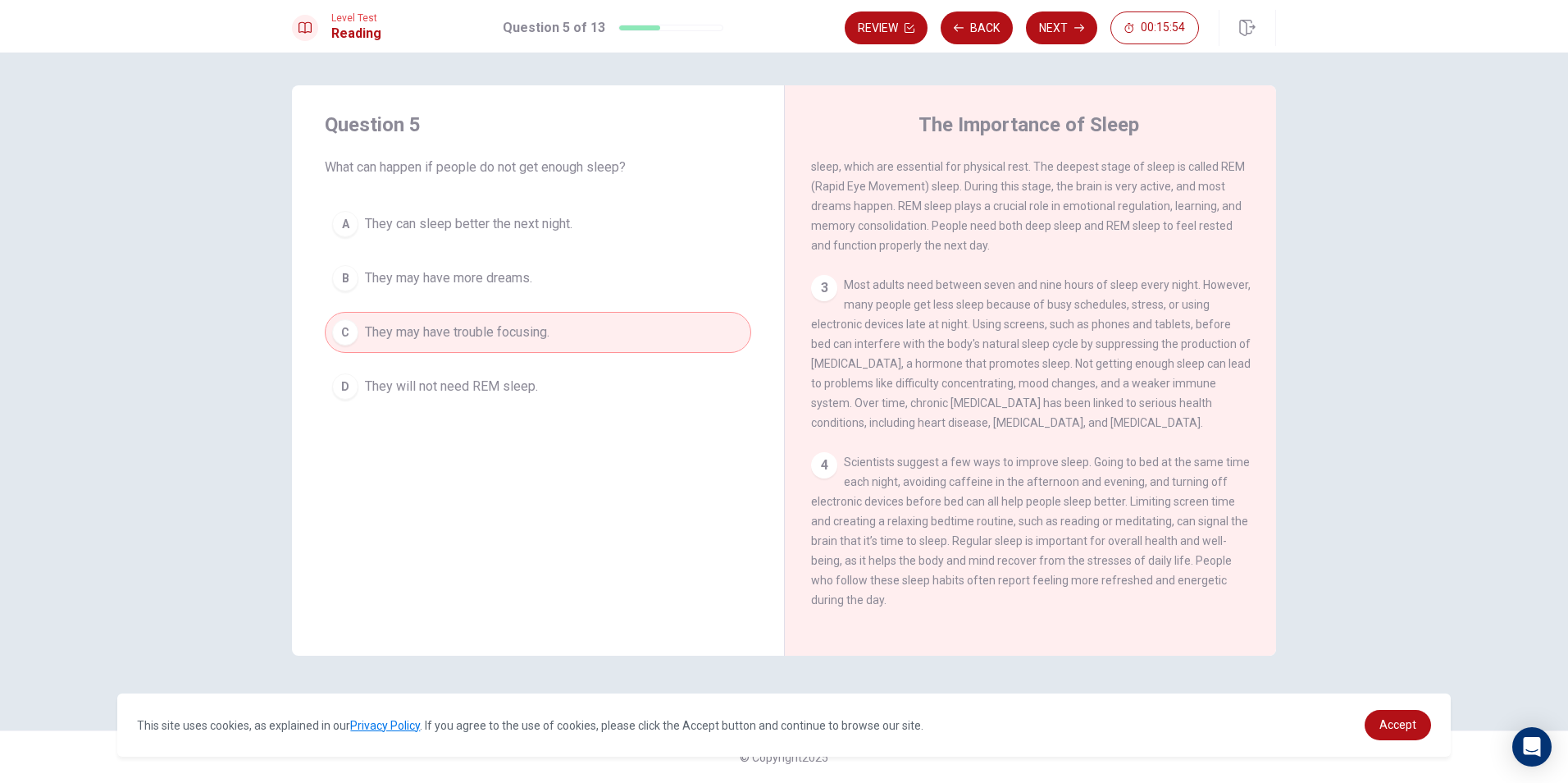
scroll to position [222, 0]
click at [495, 268] on span "They may have more dreams." at bounding box center [449, 278] width 167 height 20
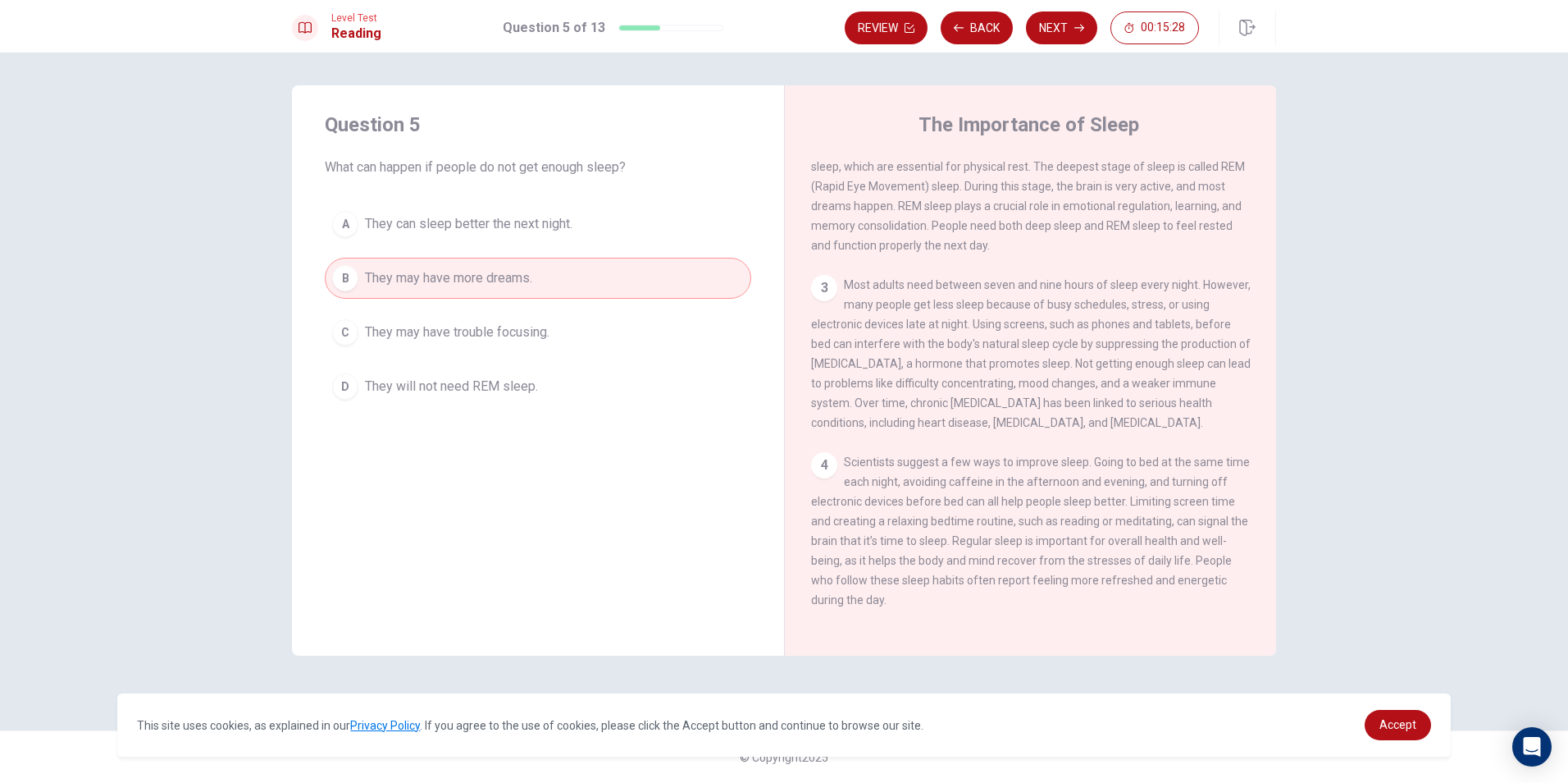
click at [493, 310] on div "A They can sleep better the next night. B They may have more dreams. C They may…" at bounding box center [538, 305] width 427 height 203
click at [494, 324] on span "They may have trouble focusing." at bounding box center [457, 332] width 184 height 20
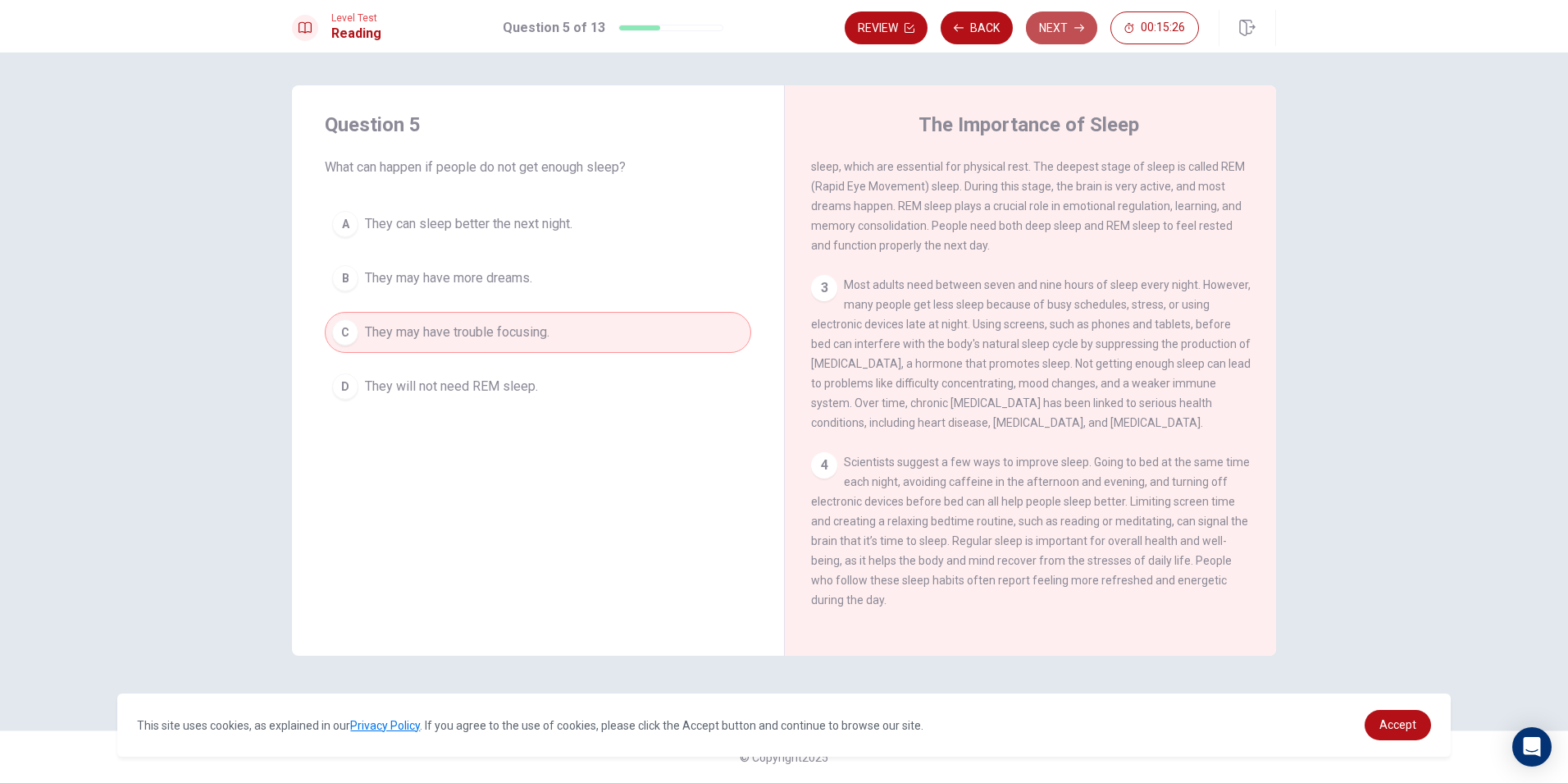
click at [1057, 21] on button "Next" at bounding box center [1062, 28] width 72 height 33
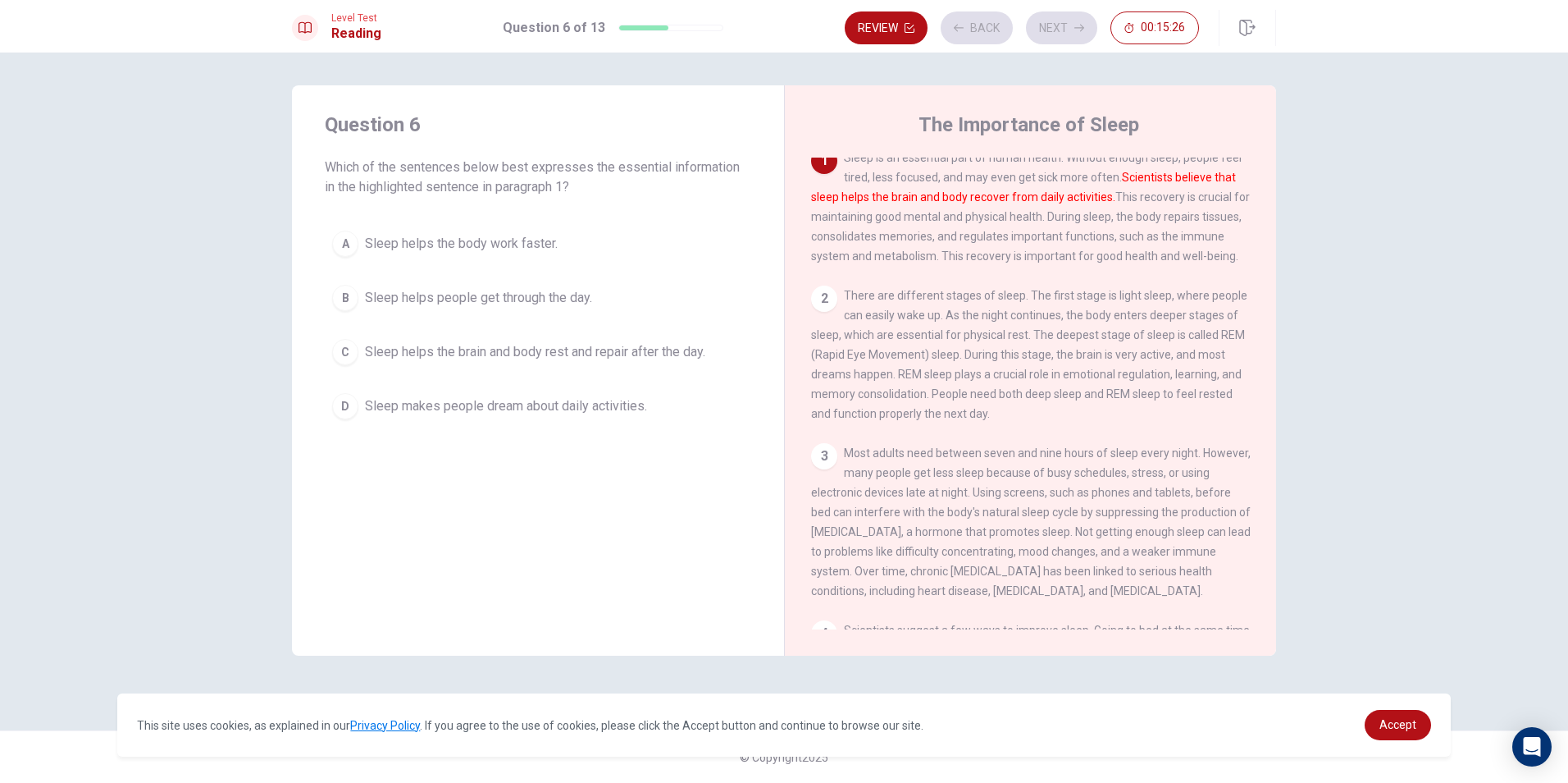
scroll to position [0, 0]
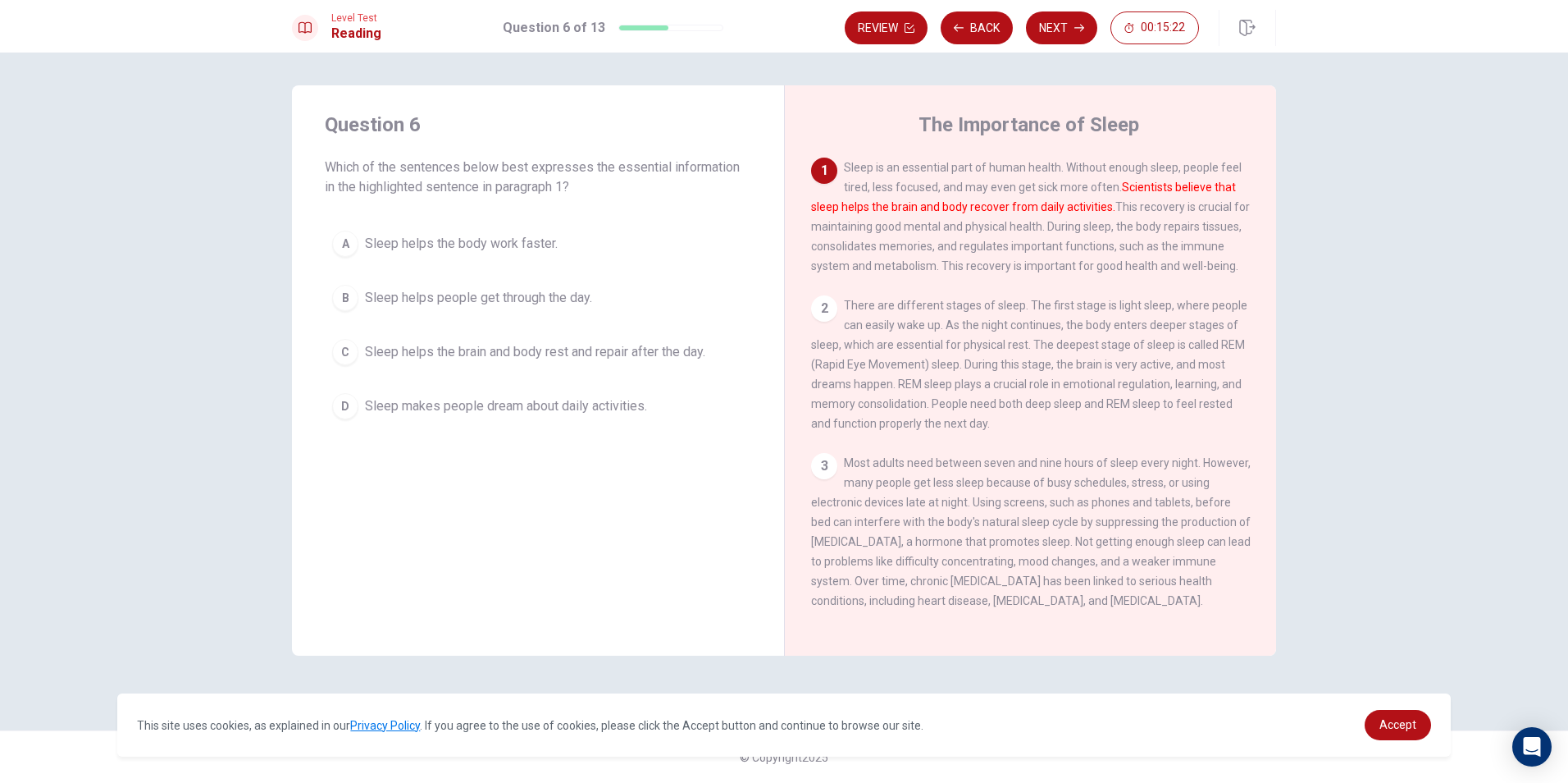
click at [678, 347] on span "Sleep helps the brain and body rest and repair after the day." at bounding box center [534, 352] width 340 height 20
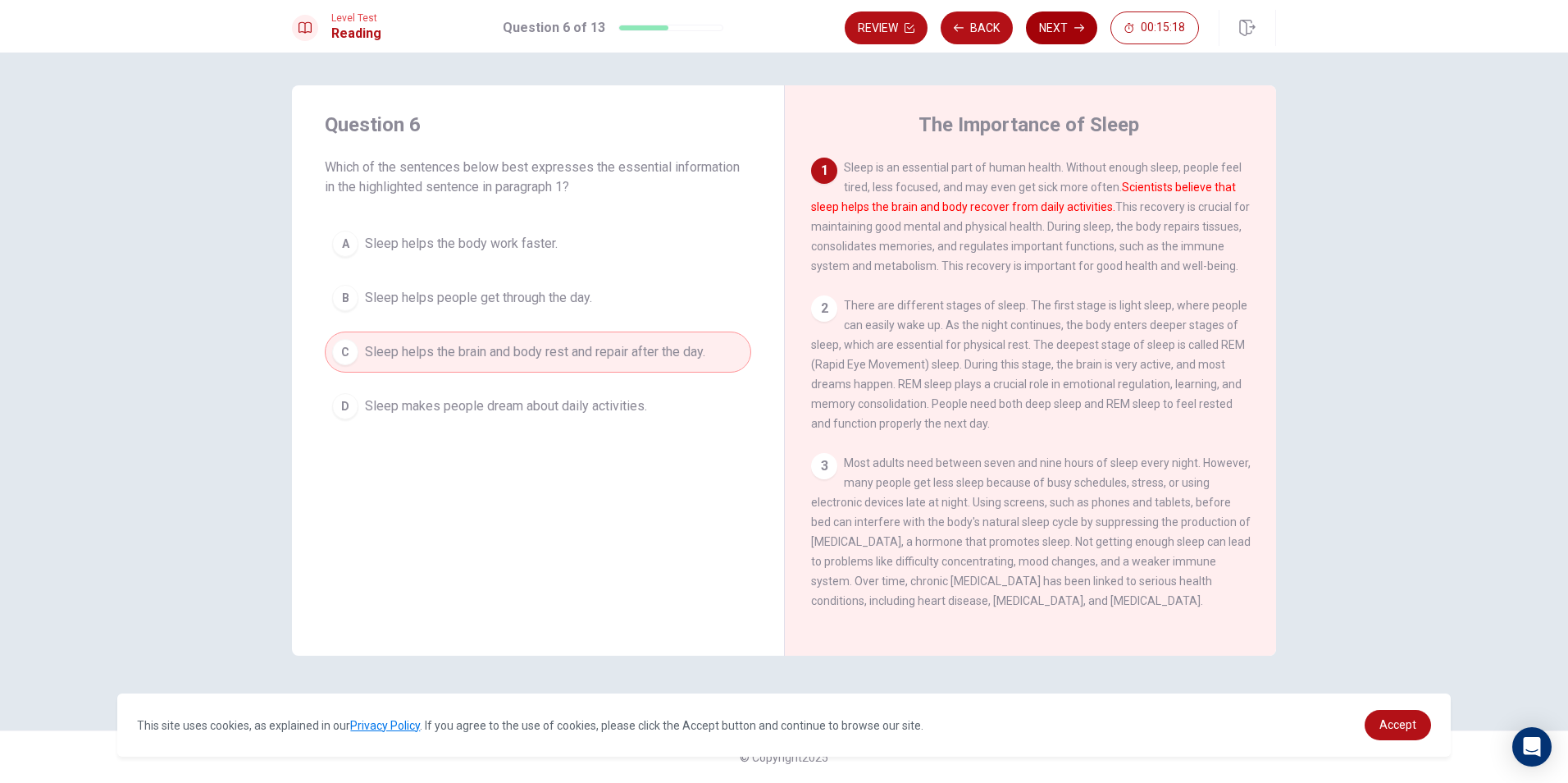
click at [1095, 17] on button "Next" at bounding box center [1062, 28] width 72 height 33
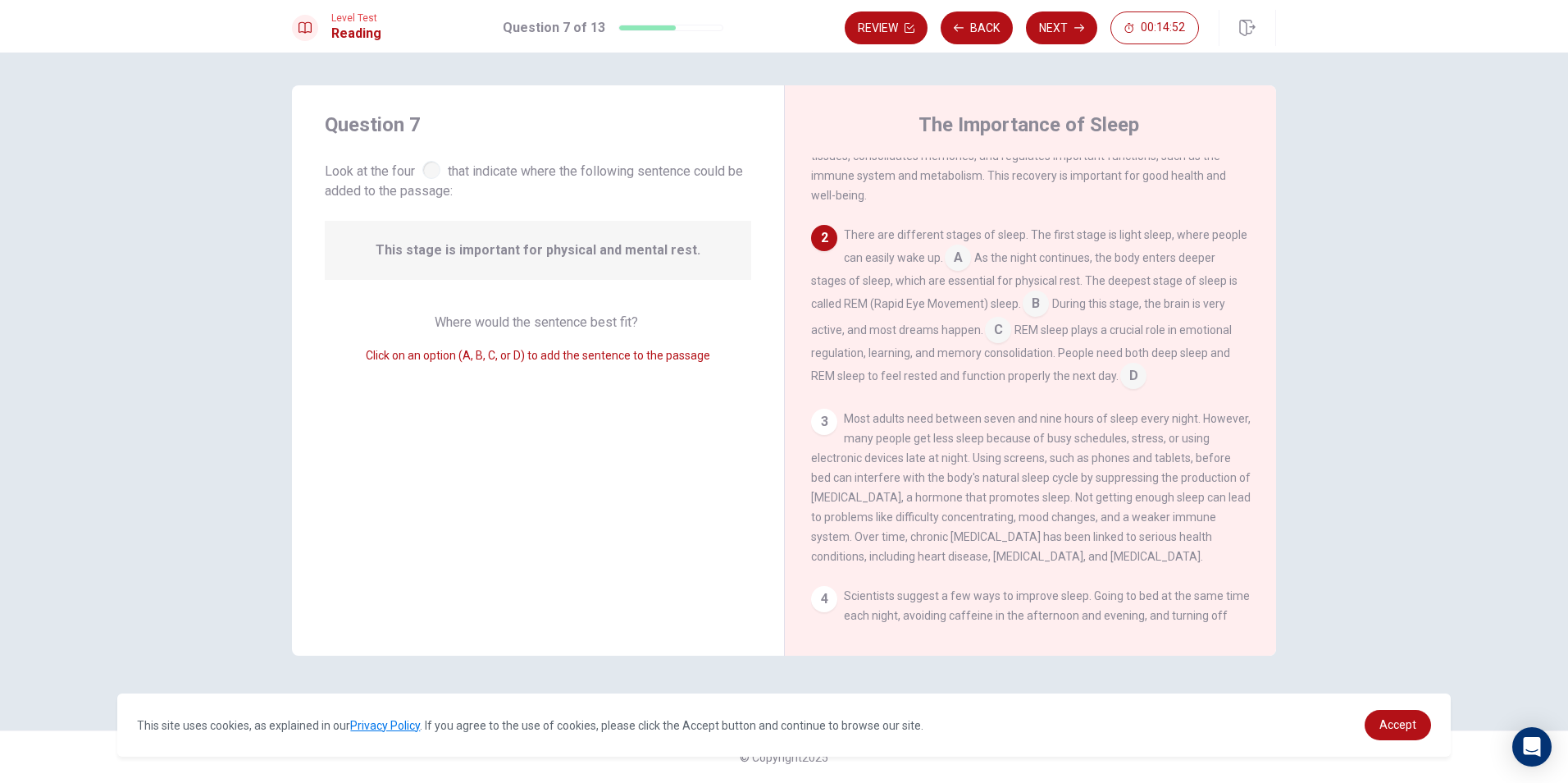
scroll to position [165, 0]
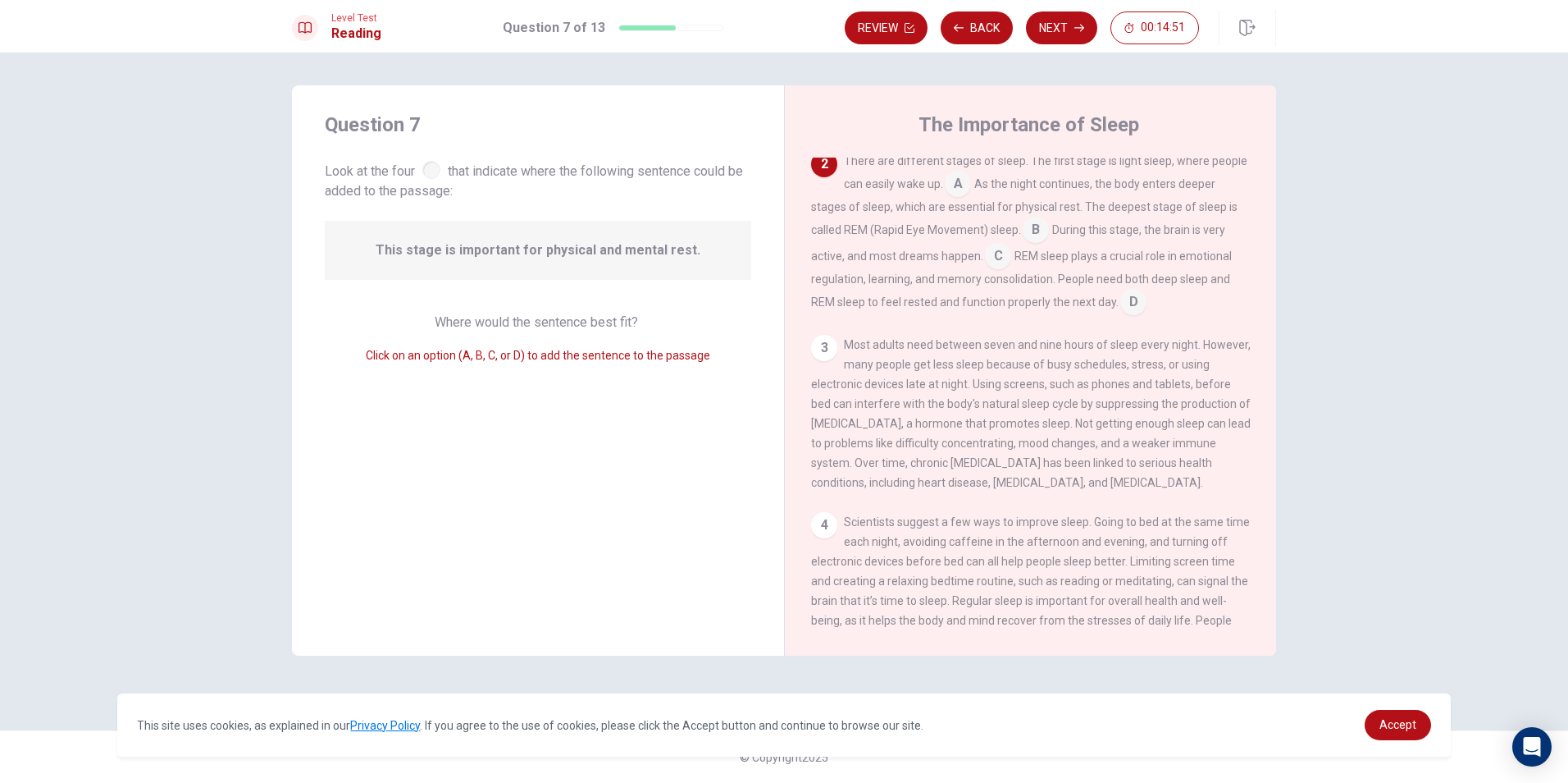
click at [831, 356] on div "3" at bounding box center [824, 348] width 26 height 26
drag, startPoint x: 1015, startPoint y: 257, endPoint x: 1004, endPoint y: 261, distance: 11.7
click at [1015, 257] on span "REM sleep plays a crucial role in emotional regulation, learning, and memory co…" at bounding box center [1022, 278] width 421 height 59
click at [1004, 261] on input at bounding box center [998, 257] width 26 height 26
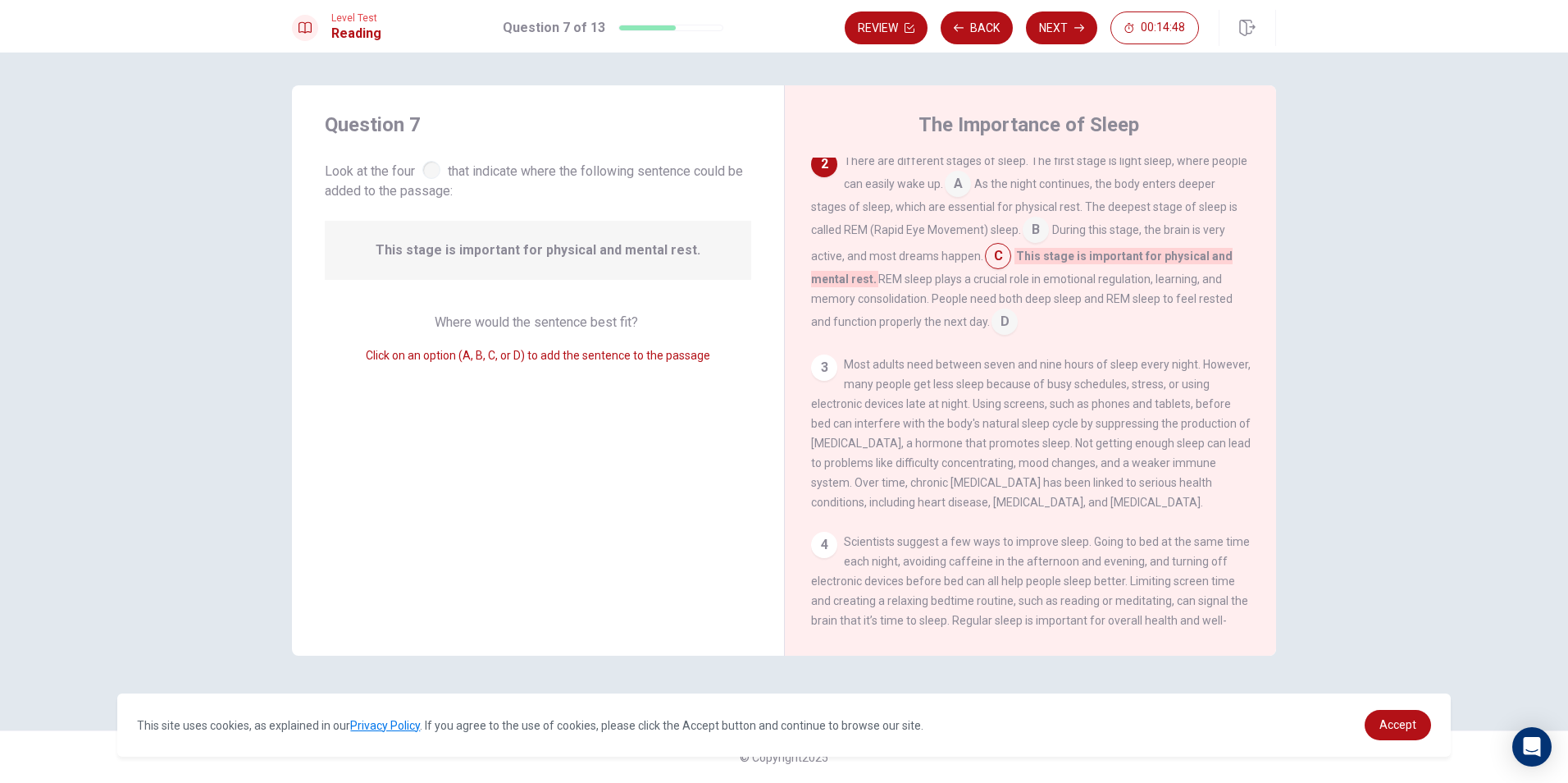
click at [989, 259] on input at bounding box center [998, 257] width 26 height 26
click at [1006, 257] on input at bounding box center [998, 257] width 26 height 26
click at [1045, 236] on input at bounding box center [1036, 231] width 26 height 26
click at [969, 196] on input at bounding box center [958, 186] width 26 height 26
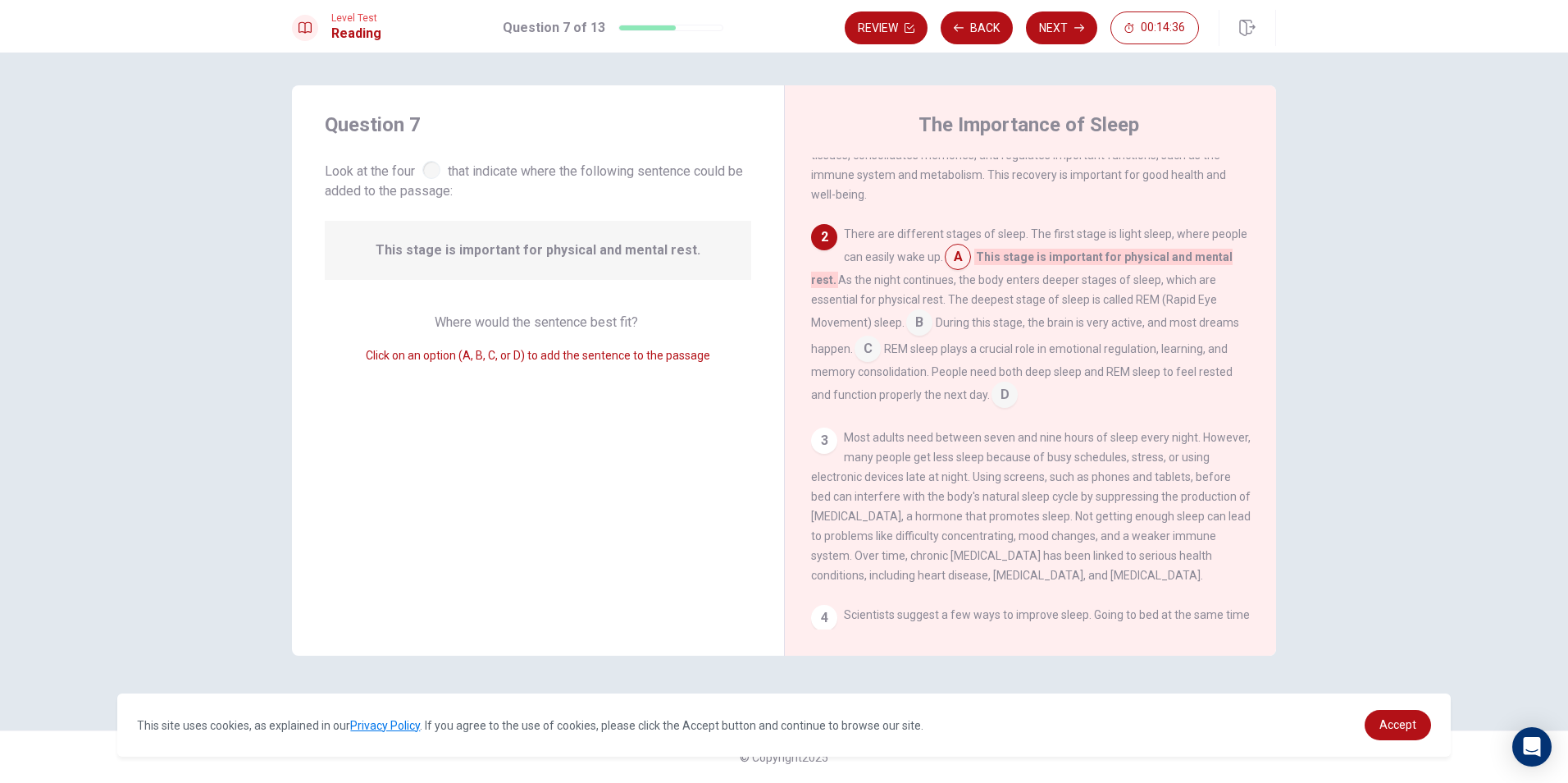
scroll to position [0, 0]
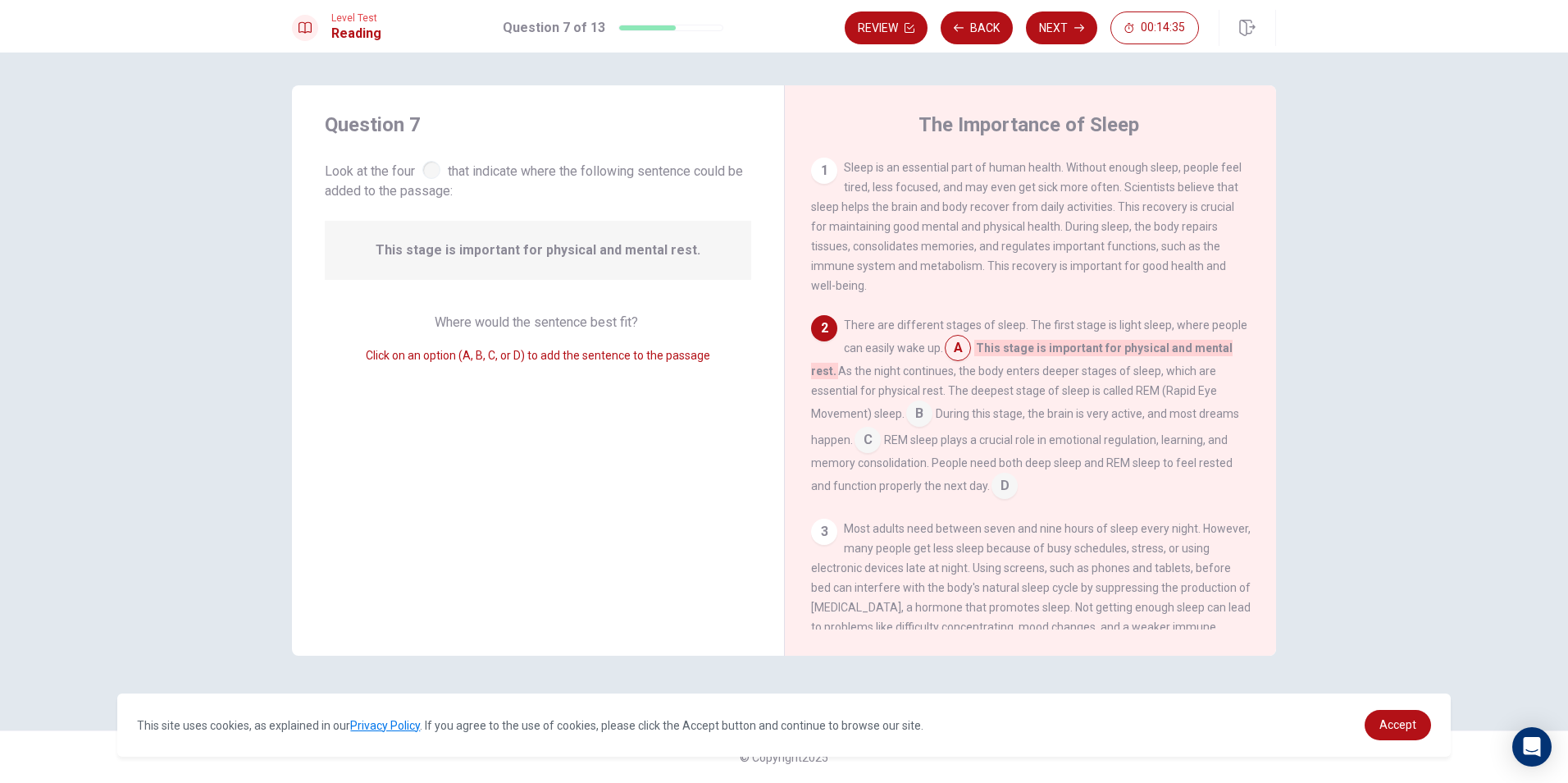
click at [827, 319] on div "1 Sleep is an essential part of human health. Without enough sleep, people feel…" at bounding box center [1042, 393] width 461 height 472
click at [820, 168] on div "1" at bounding box center [824, 171] width 26 height 26
click at [868, 453] on input at bounding box center [867, 442] width 26 height 26
click at [1045, 25] on button "Next" at bounding box center [1062, 28] width 72 height 33
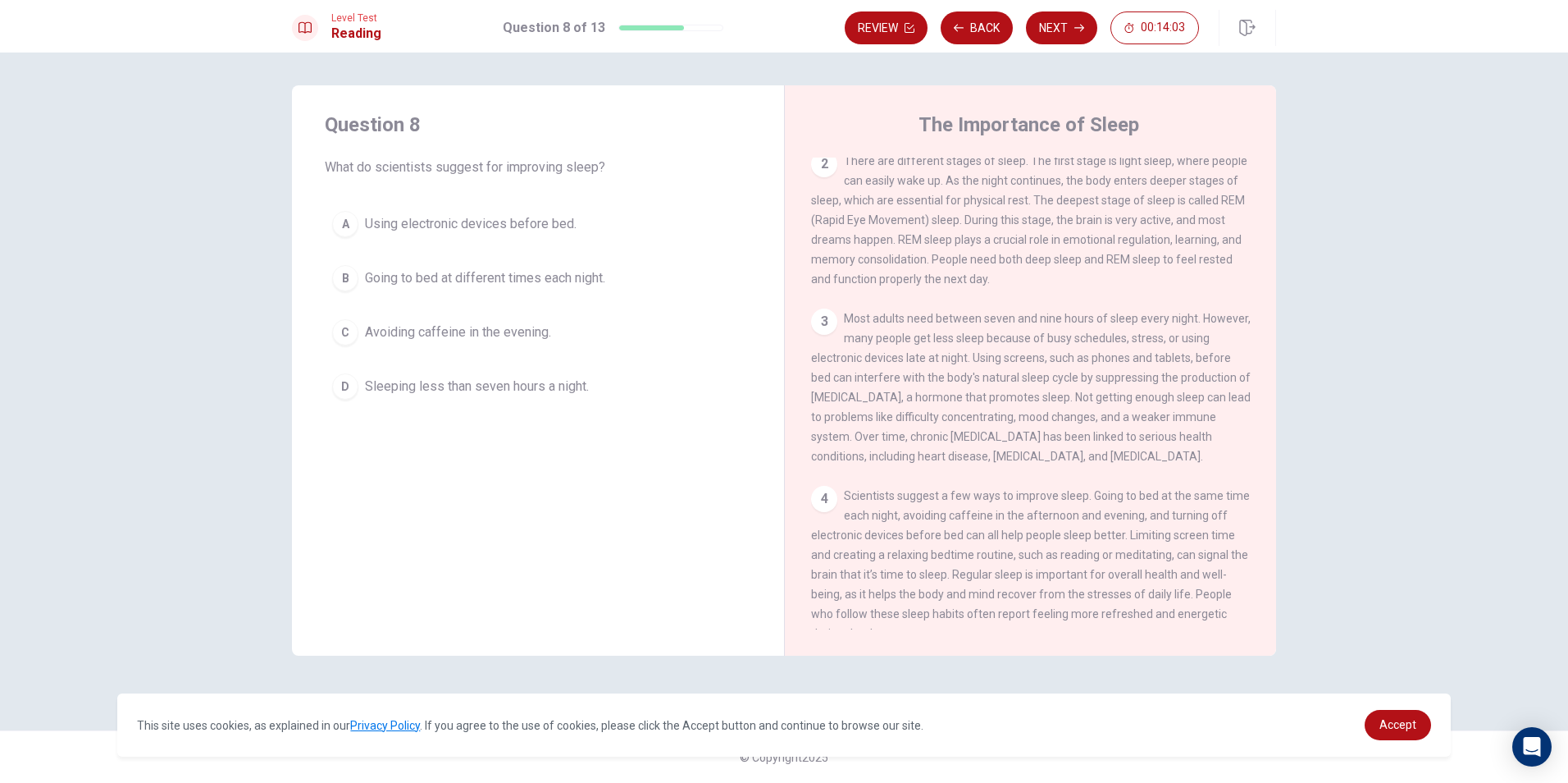
scroll to position [222, 0]
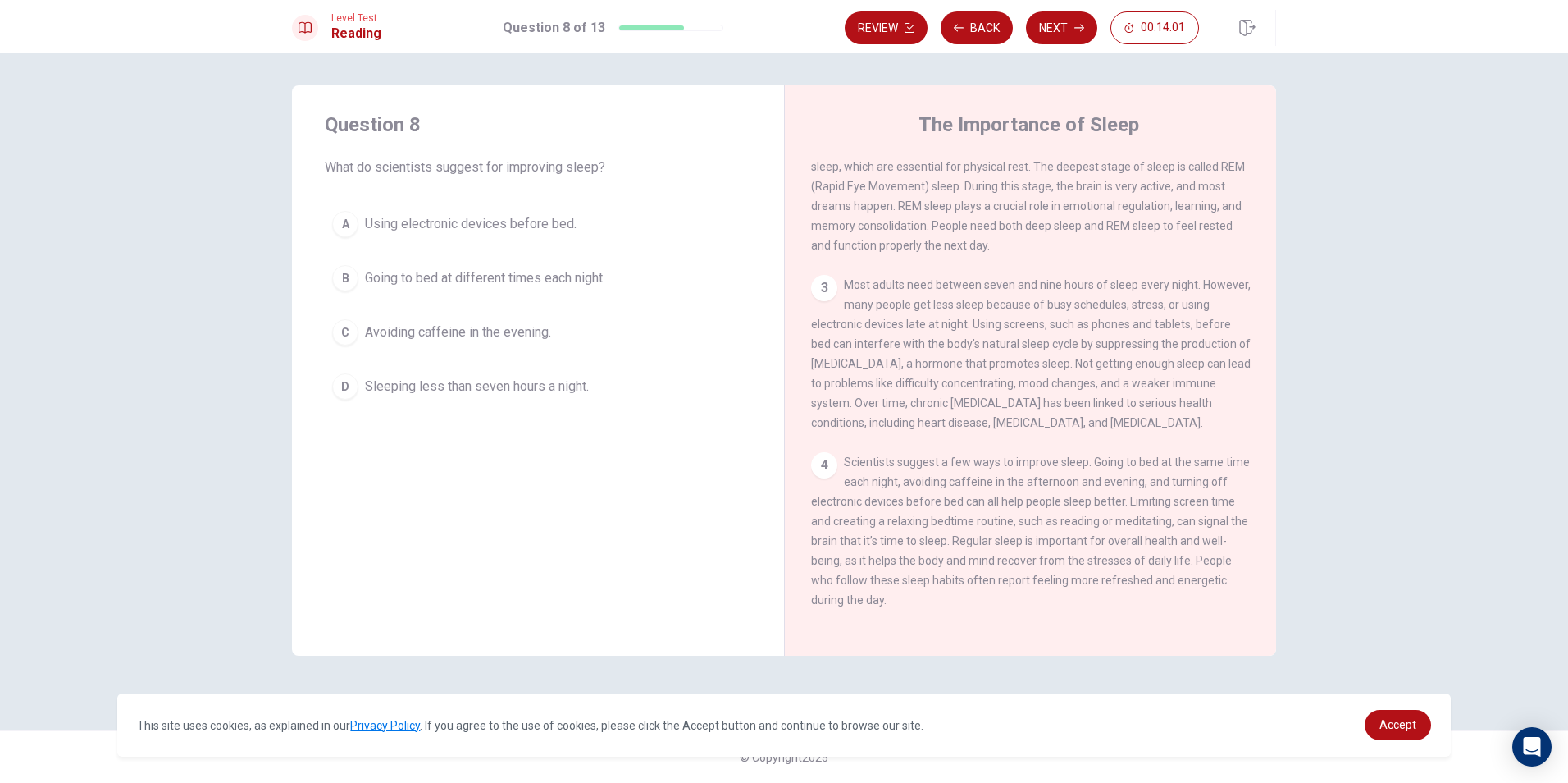
click at [535, 323] on span "Avoiding caffeine in the evening." at bounding box center [458, 332] width 186 height 20
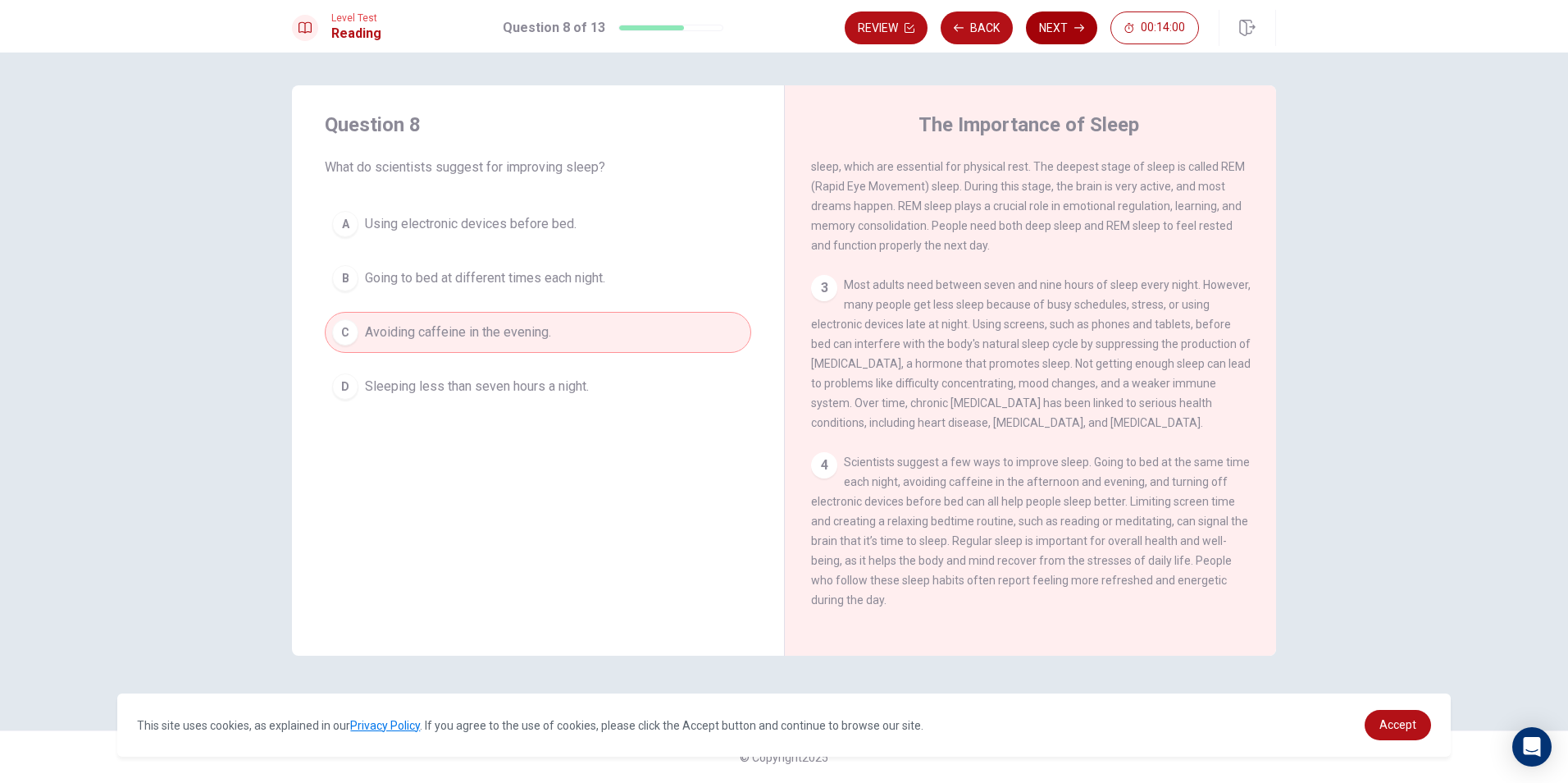
click at [1061, 17] on button "Next" at bounding box center [1062, 28] width 72 height 33
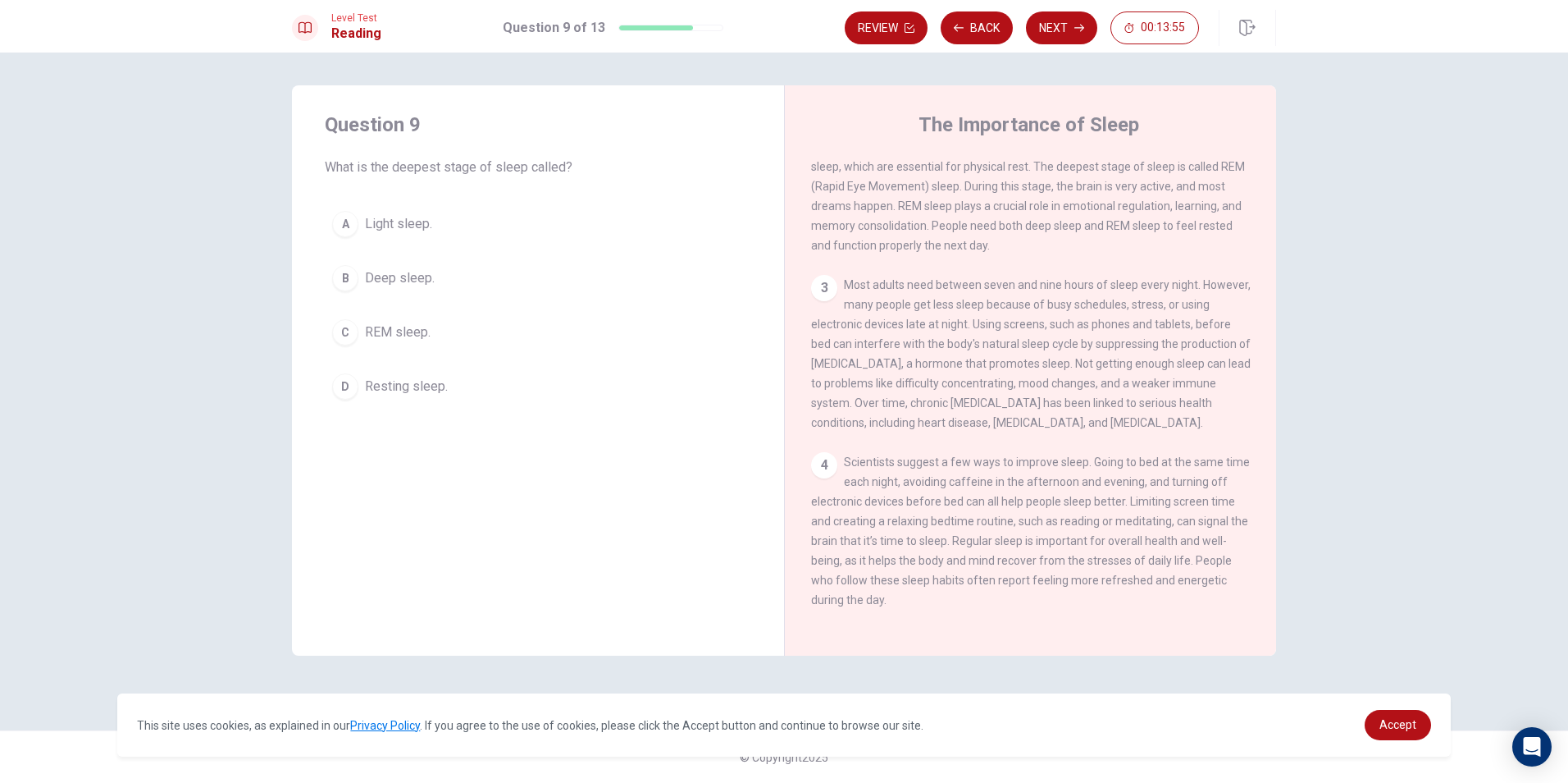
scroll to position [141, 0]
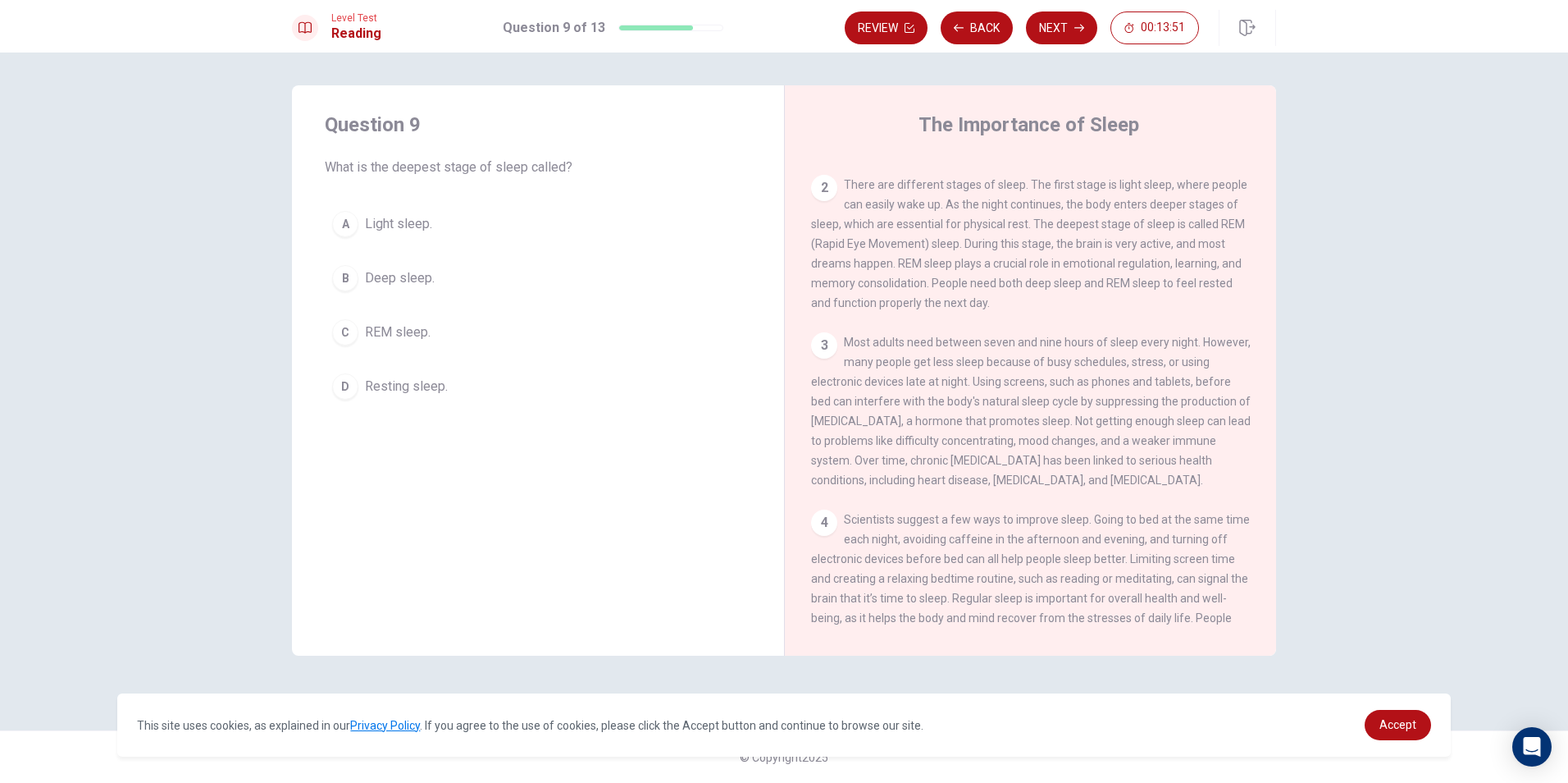
drag, startPoint x: 1077, startPoint y: 294, endPoint x: 1121, endPoint y: 292, distance: 44.0
click at [1121, 292] on span "There are different stages of sleep. The first stage is light sleep, where peop…" at bounding box center [1030, 244] width 437 height 132
click at [462, 347] on button "C REM sleep." at bounding box center [538, 332] width 427 height 41
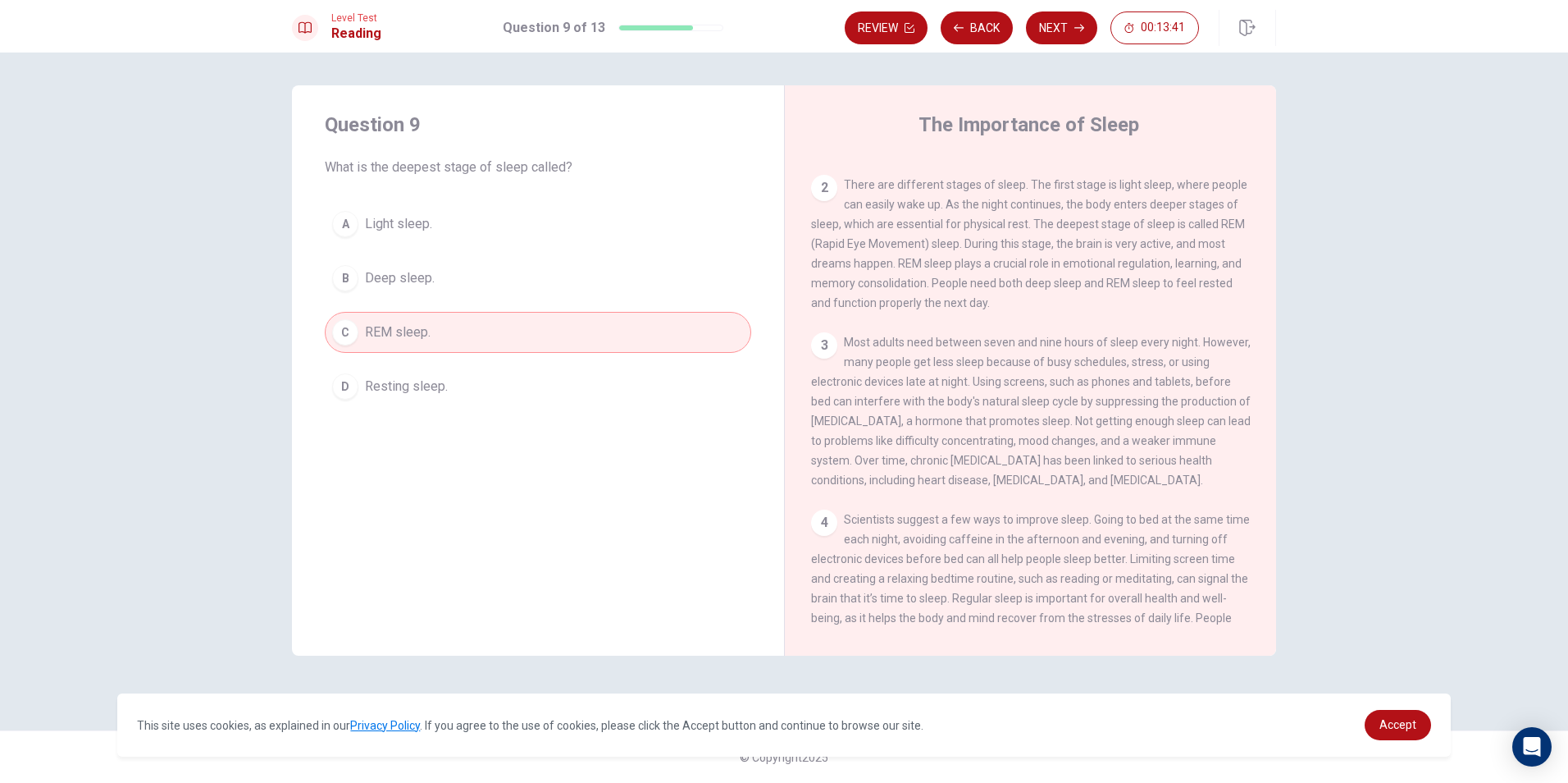
click at [1045, 290] on span "There are different stages of sleep. The first stage is light sleep, where peop…" at bounding box center [1030, 244] width 437 height 132
click at [1100, 298] on span "There are different stages of sleep. The first stage is light sleep, where peop…" at bounding box center [1030, 244] width 437 height 132
click at [1135, 296] on span "There are different stages of sleep. The first stage is light sleep, where peop…" at bounding box center [1030, 244] width 437 height 132
click at [1051, 371] on span "Most adults need between seven and nine hours of sleep every night. However, ma…" at bounding box center [1031, 411] width 440 height 151
click at [1048, 32] on button "Next" at bounding box center [1062, 28] width 72 height 33
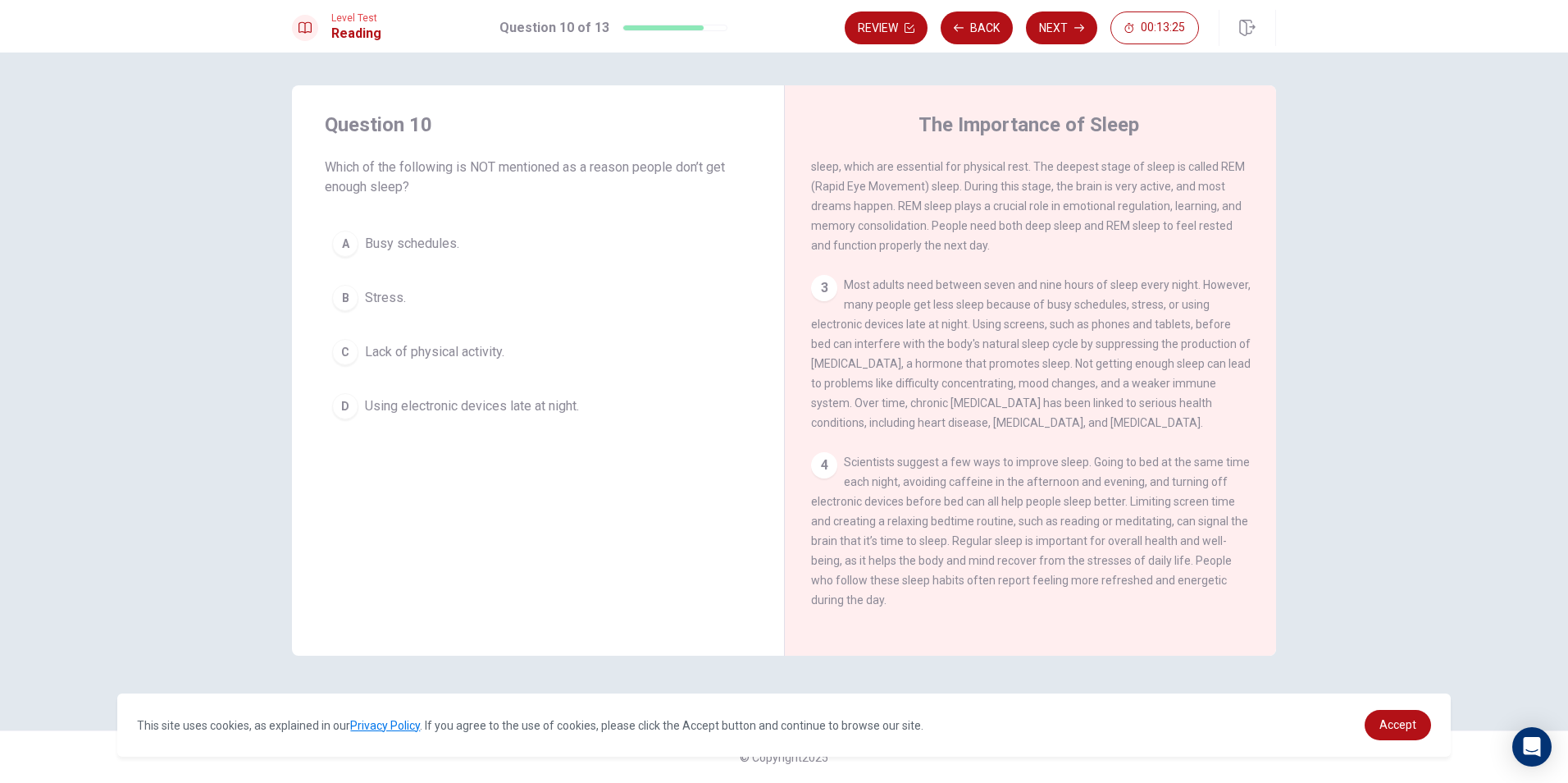
scroll to position [222, 0]
click at [344, 340] on div "C" at bounding box center [345, 352] width 26 height 26
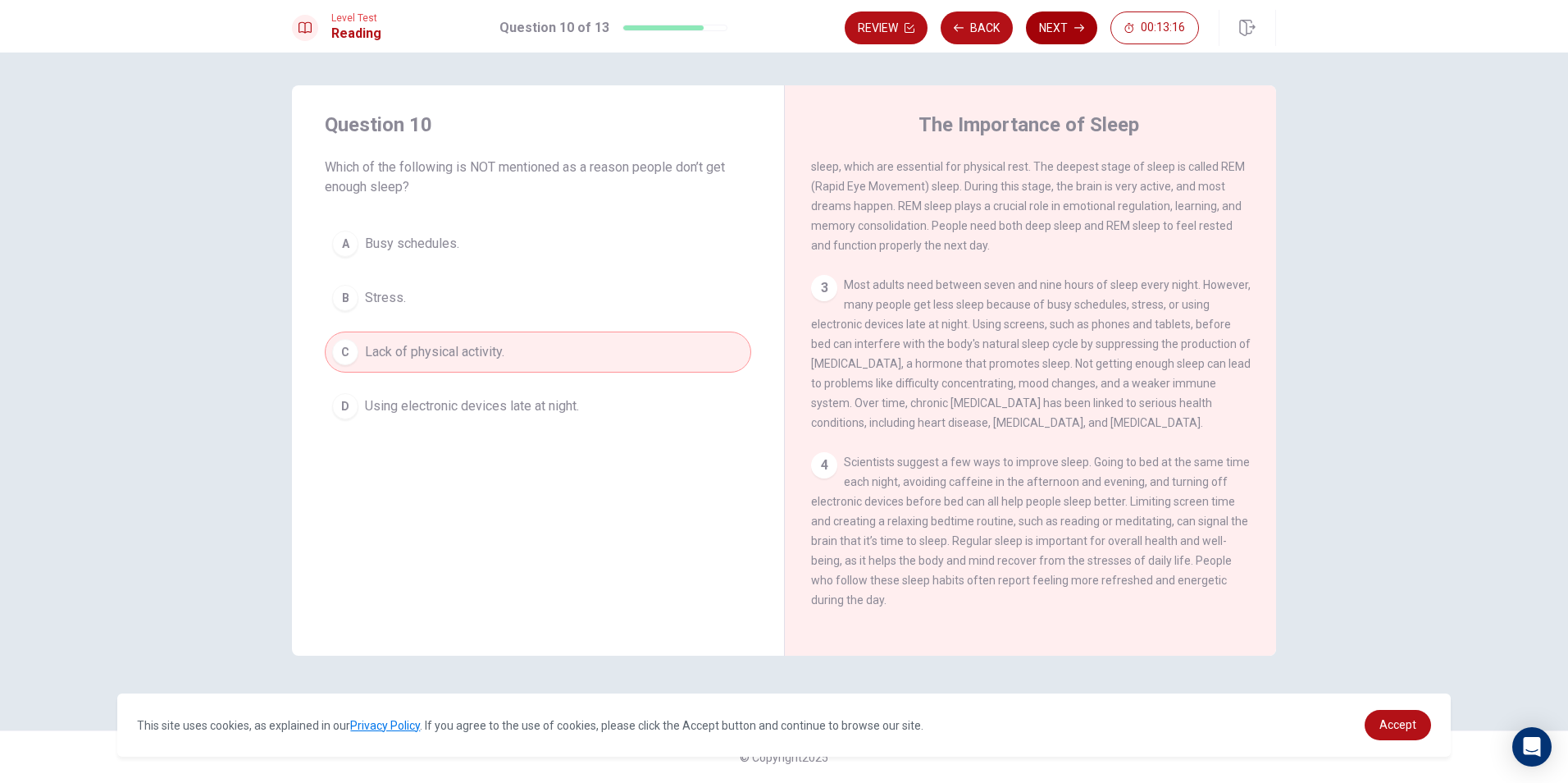
click at [1091, 25] on button "Next" at bounding box center [1062, 28] width 72 height 33
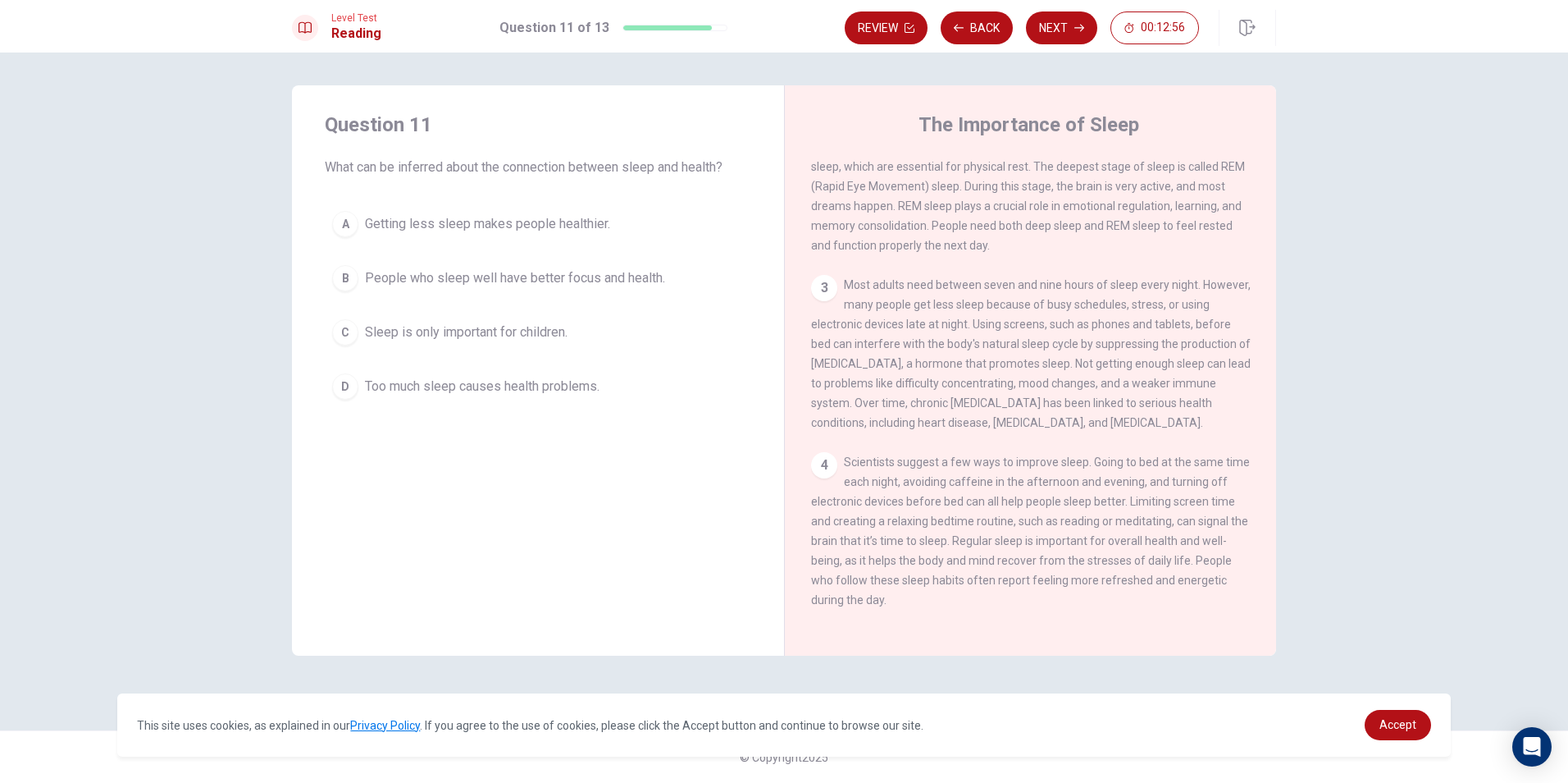
click at [665, 266] on button "B People who sleep well have better focus and health." at bounding box center [538, 277] width 427 height 41
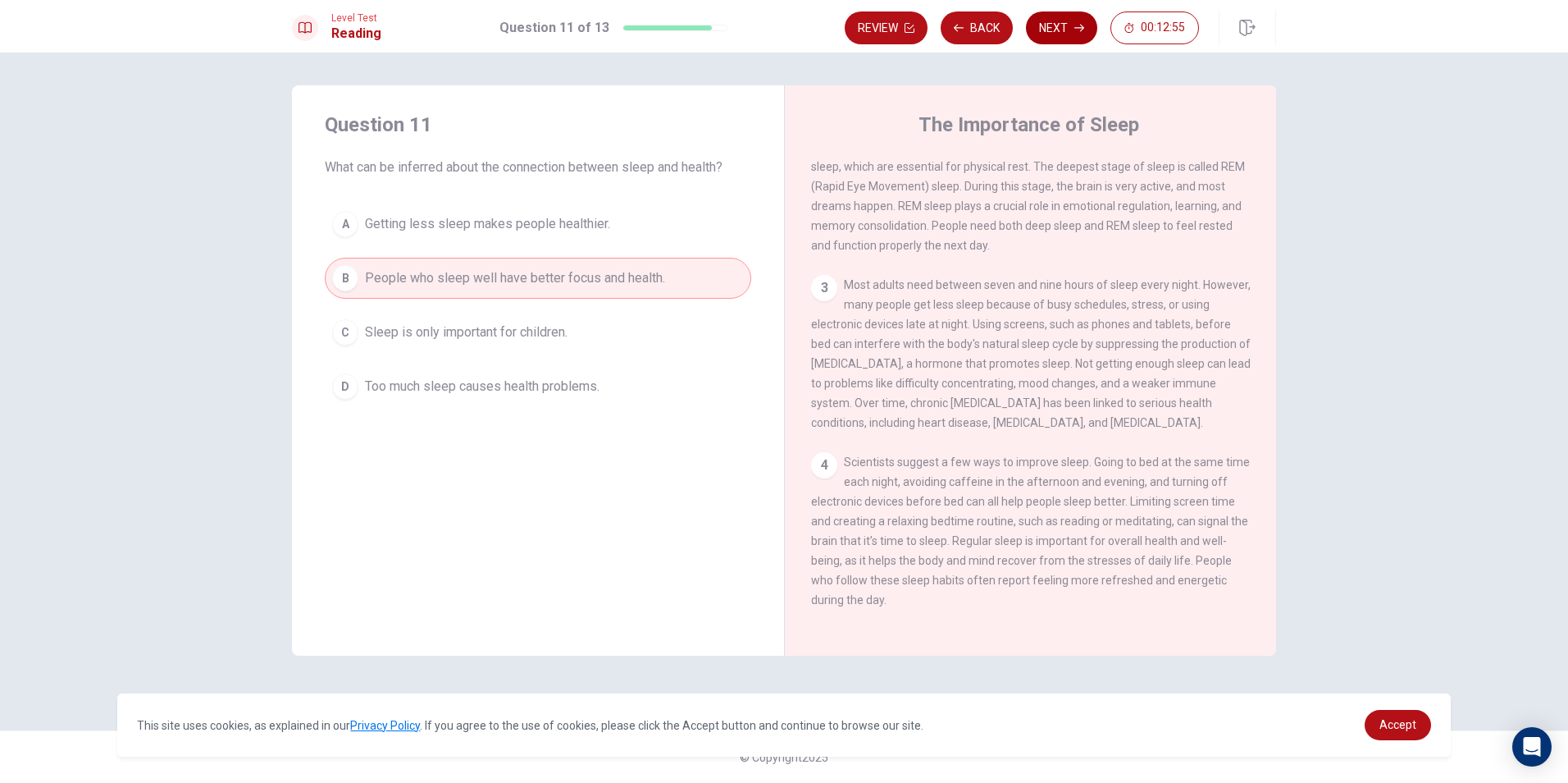
click at [1060, 29] on button "Next" at bounding box center [1062, 28] width 72 height 33
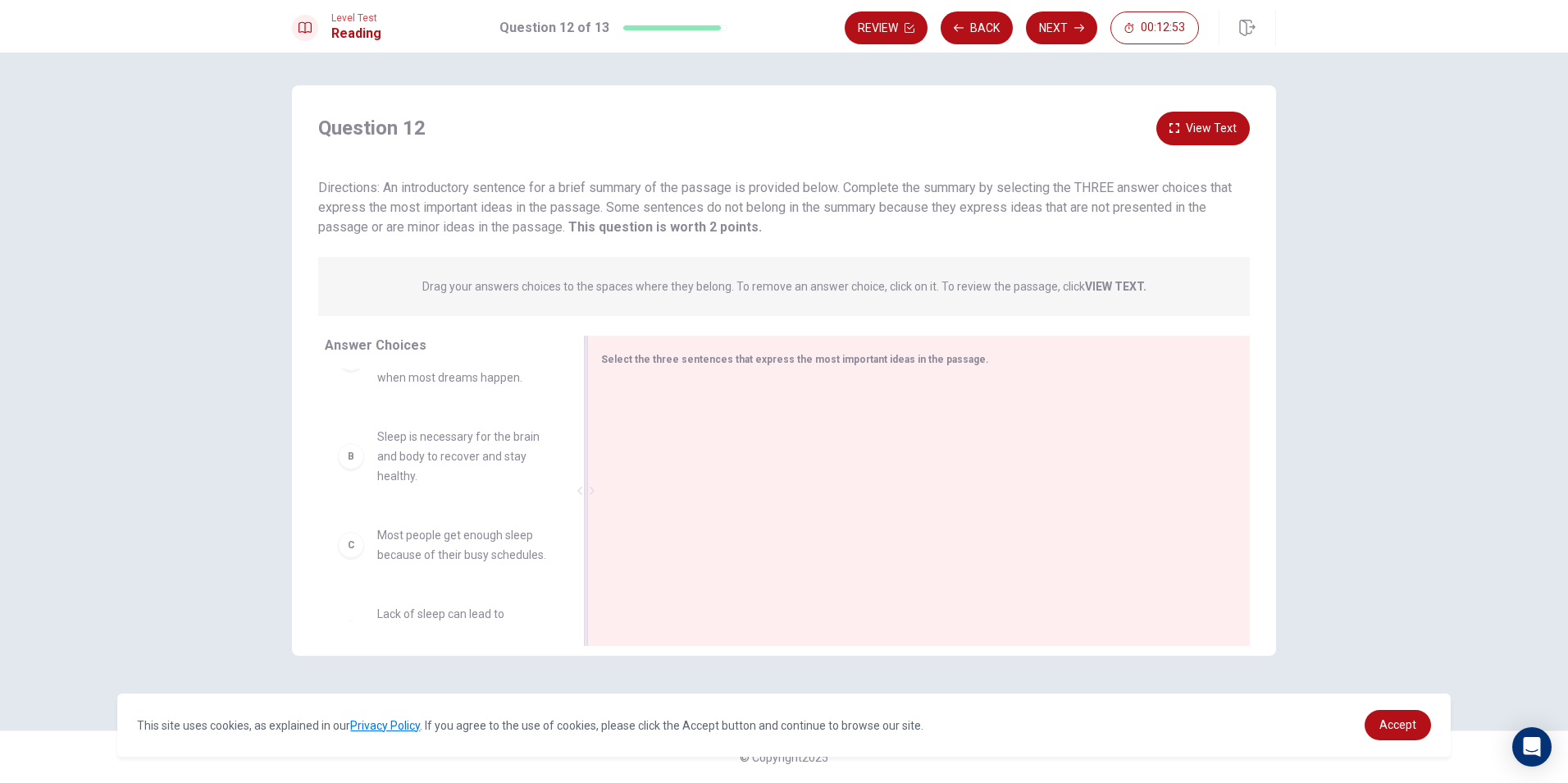
scroll to position [82, 0]
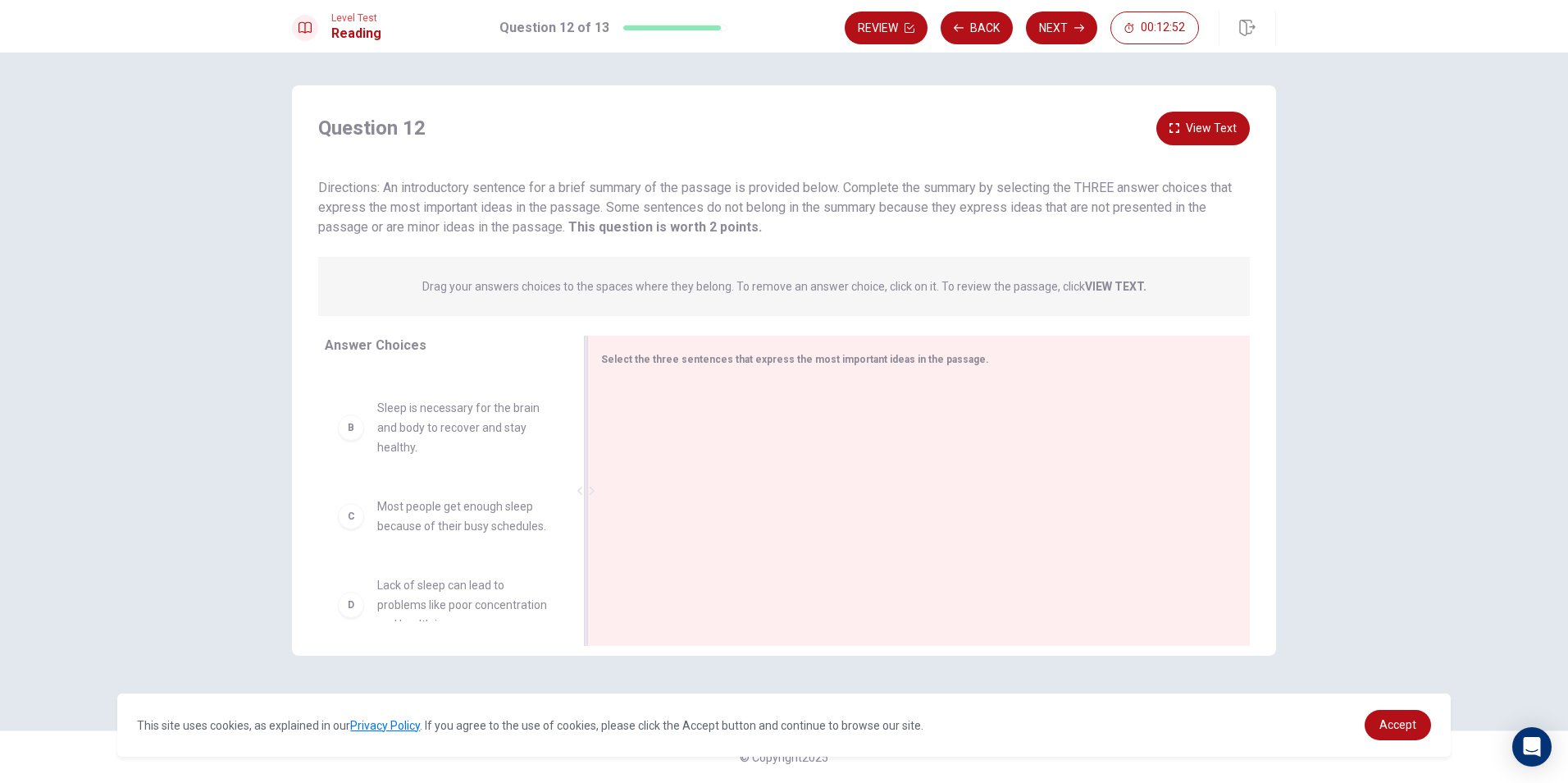
click at [706, 456] on div at bounding box center [912, 492] width 623 height 220
drag, startPoint x: 429, startPoint y: 378, endPoint x: 784, endPoint y: 438, distance: 360.0
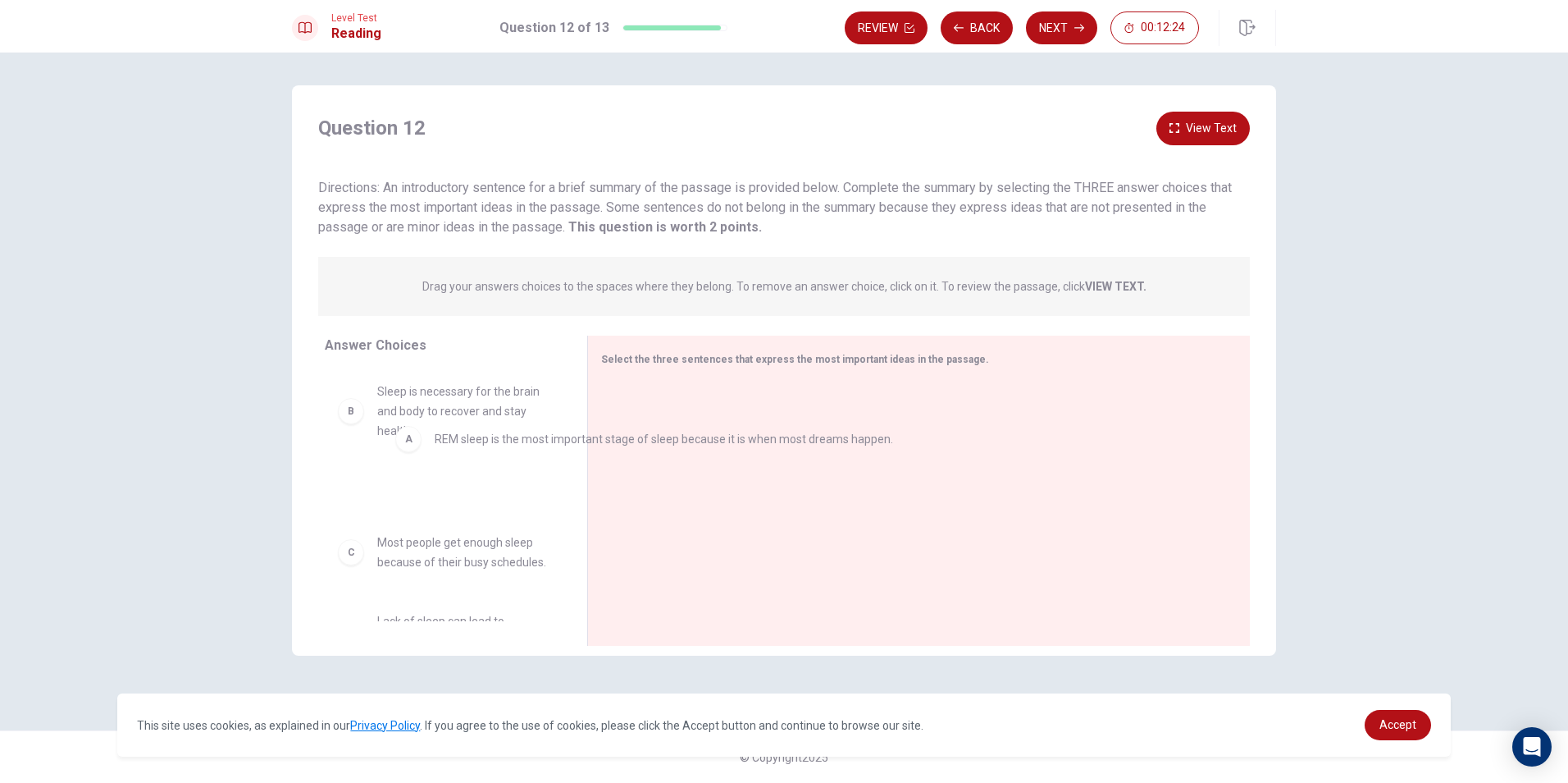
drag, startPoint x: 632, startPoint y: 418, endPoint x: 413, endPoint y: 445, distance: 220.7
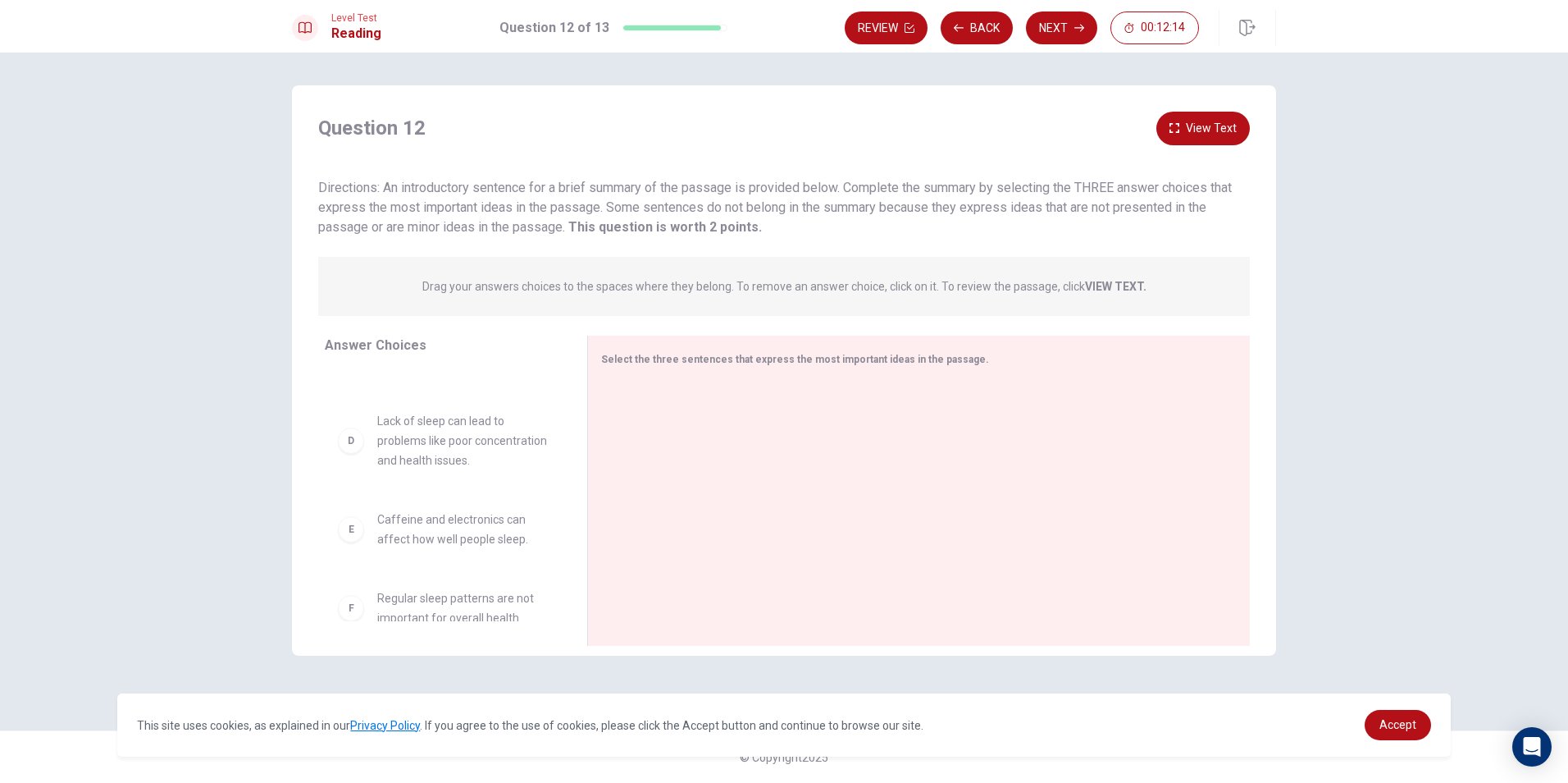
drag, startPoint x: 452, startPoint y: 632, endPoint x: 477, endPoint y: 602, distance: 39.1
click at [477, 606] on div "Answer Choices A REM sleep is the most important stage of sleep because it is w…" at bounding box center [440, 495] width 295 height 318
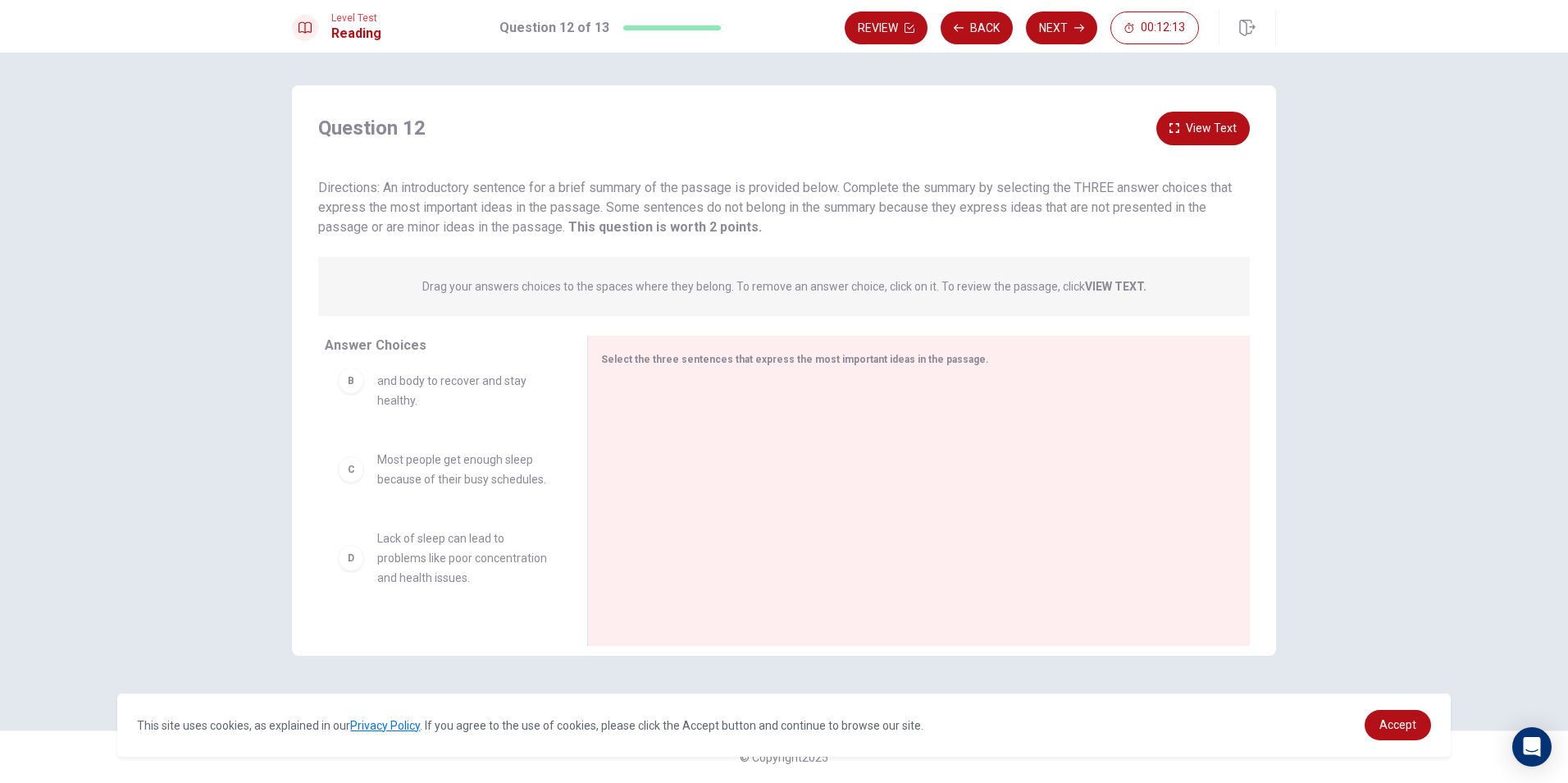
scroll to position [0, 0]
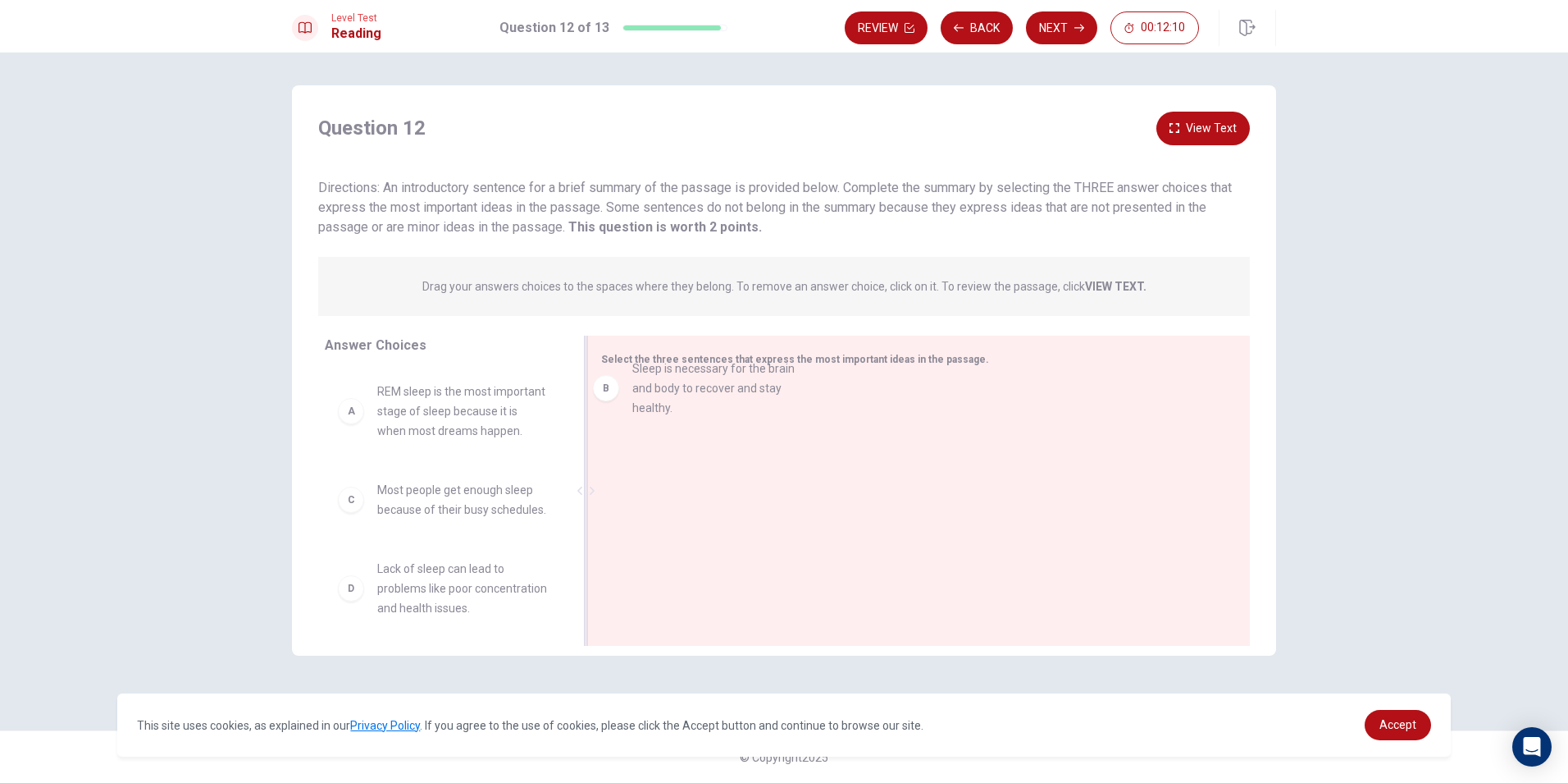
drag, startPoint x: 488, startPoint y: 529, endPoint x: 751, endPoint y: 382, distance: 301.3
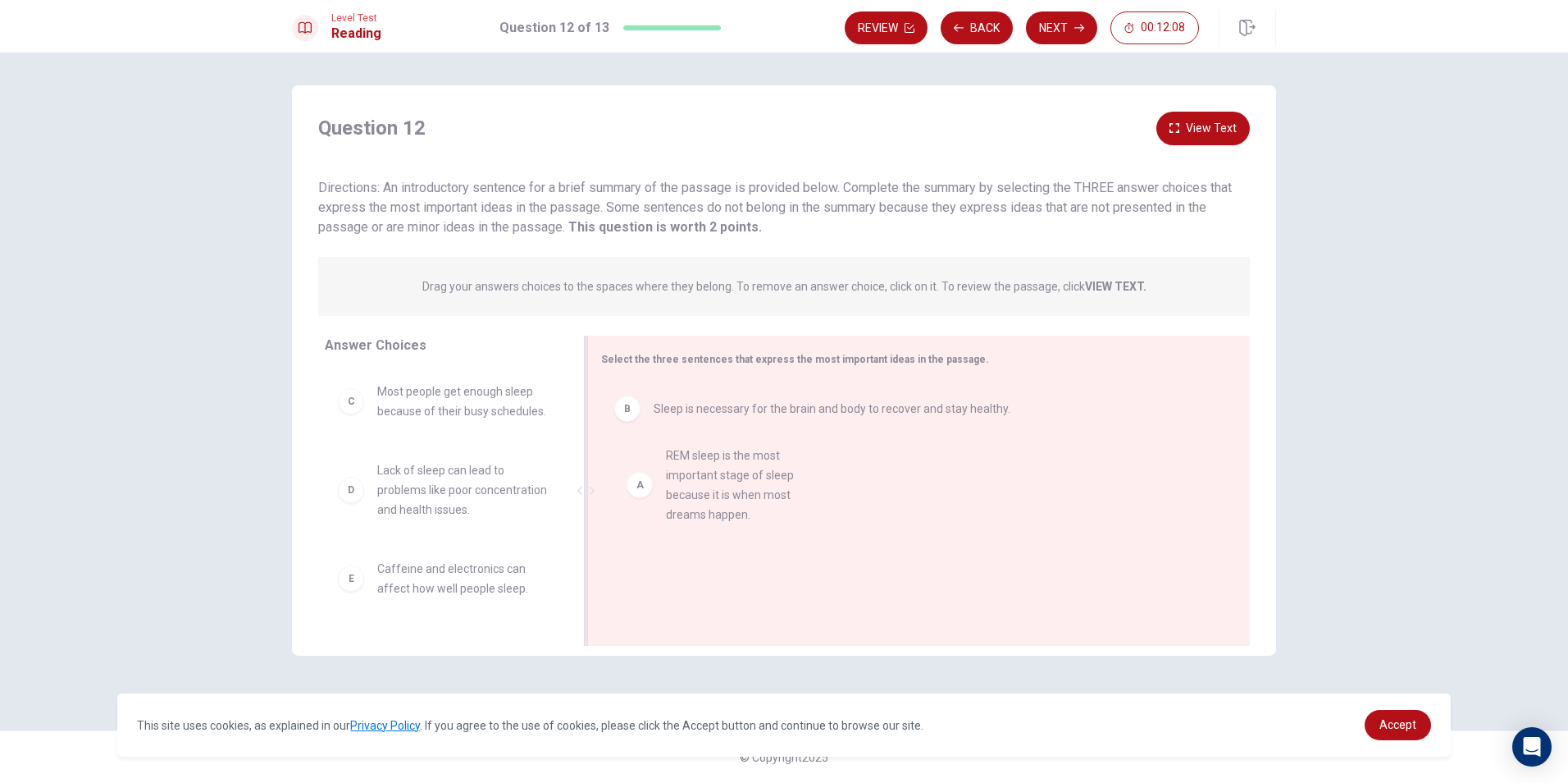
drag, startPoint x: 466, startPoint y: 486, endPoint x: 744, endPoint y: 503, distance: 278.5
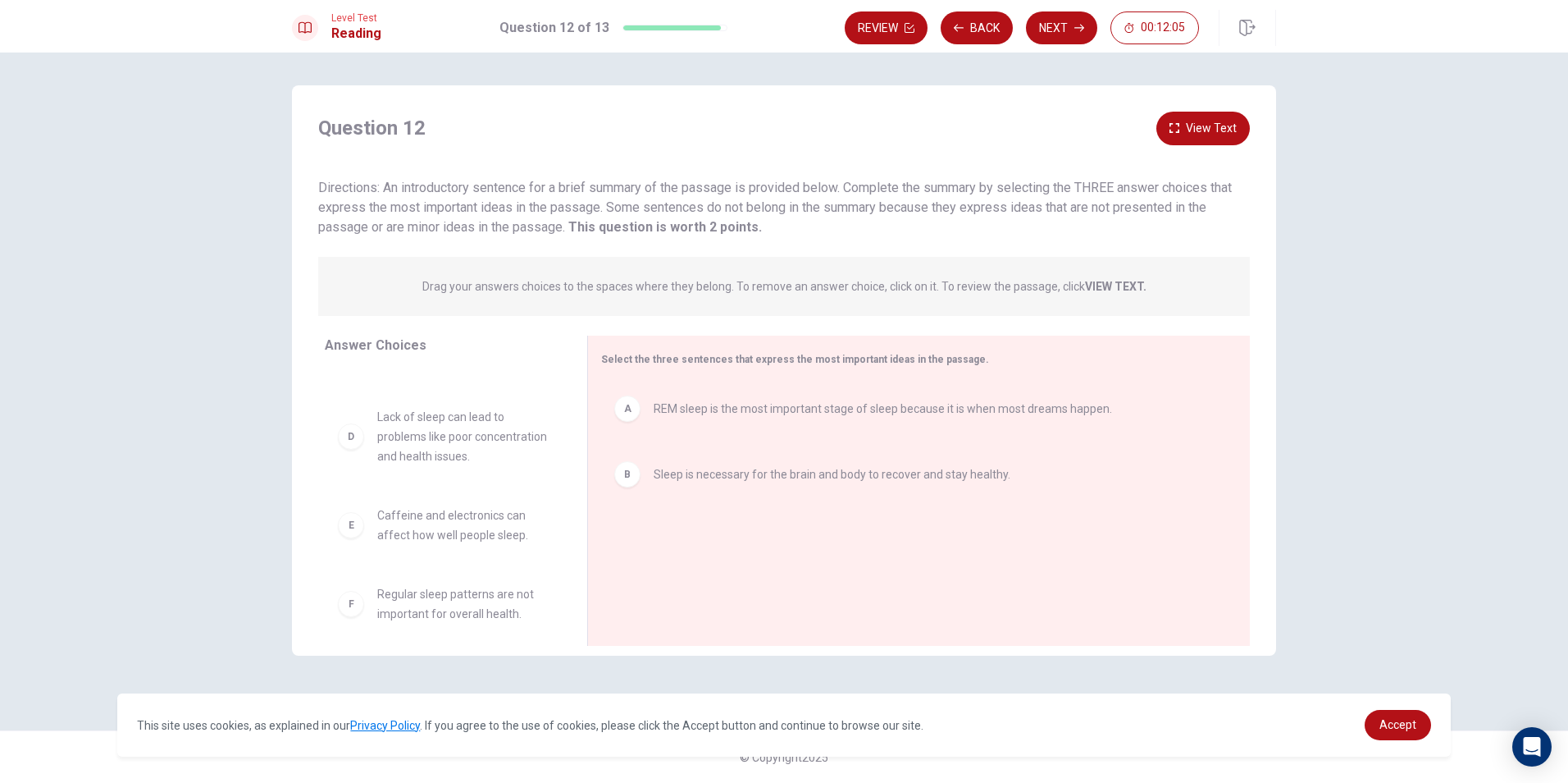
scroll to position [82, 0]
drag, startPoint x: 432, startPoint y: 553, endPoint x: 752, endPoint y: 587, distance: 321.8
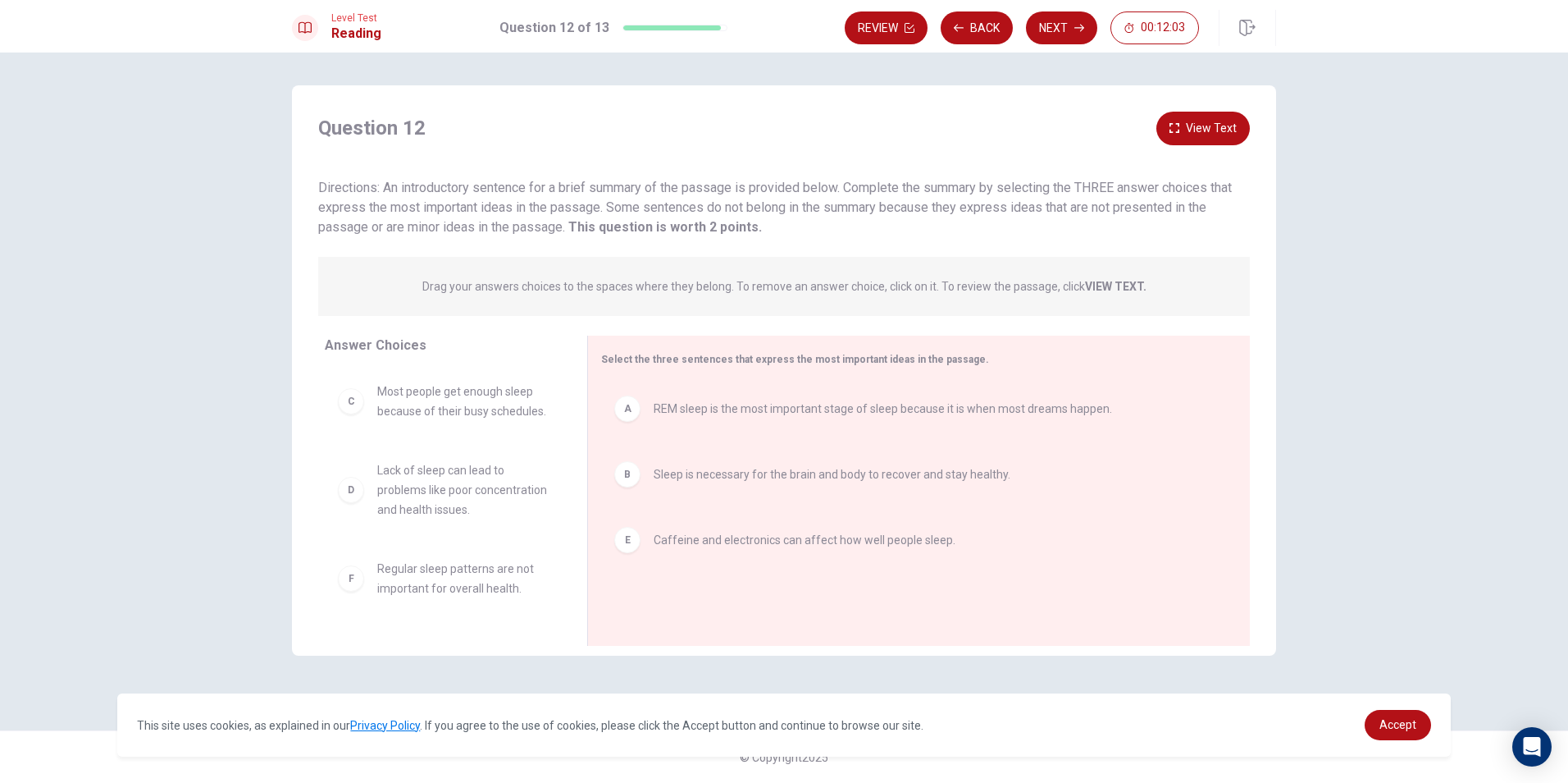
scroll to position [0, 0]
drag, startPoint x: 467, startPoint y: 429, endPoint x: 750, endPoint y: 609, distance: 335.4
drag, startPoint x: 424, startPoint y: 404, endPoint x: 780, endPoint y: 628, distance: 420.6
drag, startPoint x: 642, startPoint y: 559, endPoint x: 267, endPoint y: 494, distance: 380.6
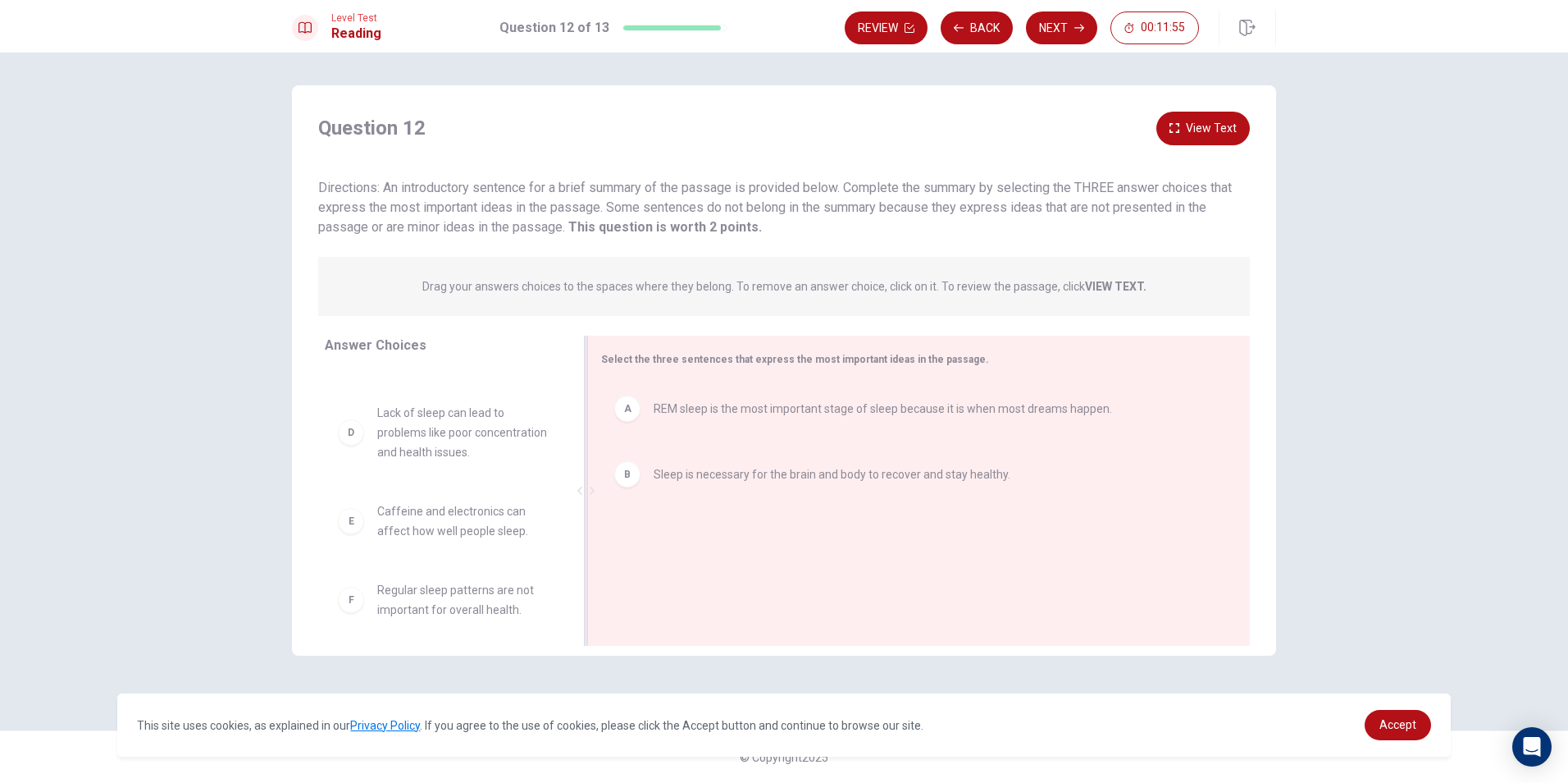
scroll to position [109, 0]
drag, startPoint x: 402, startPoint y: 529, endPoint x: 776, endPoint y: 554, distance: 374.8
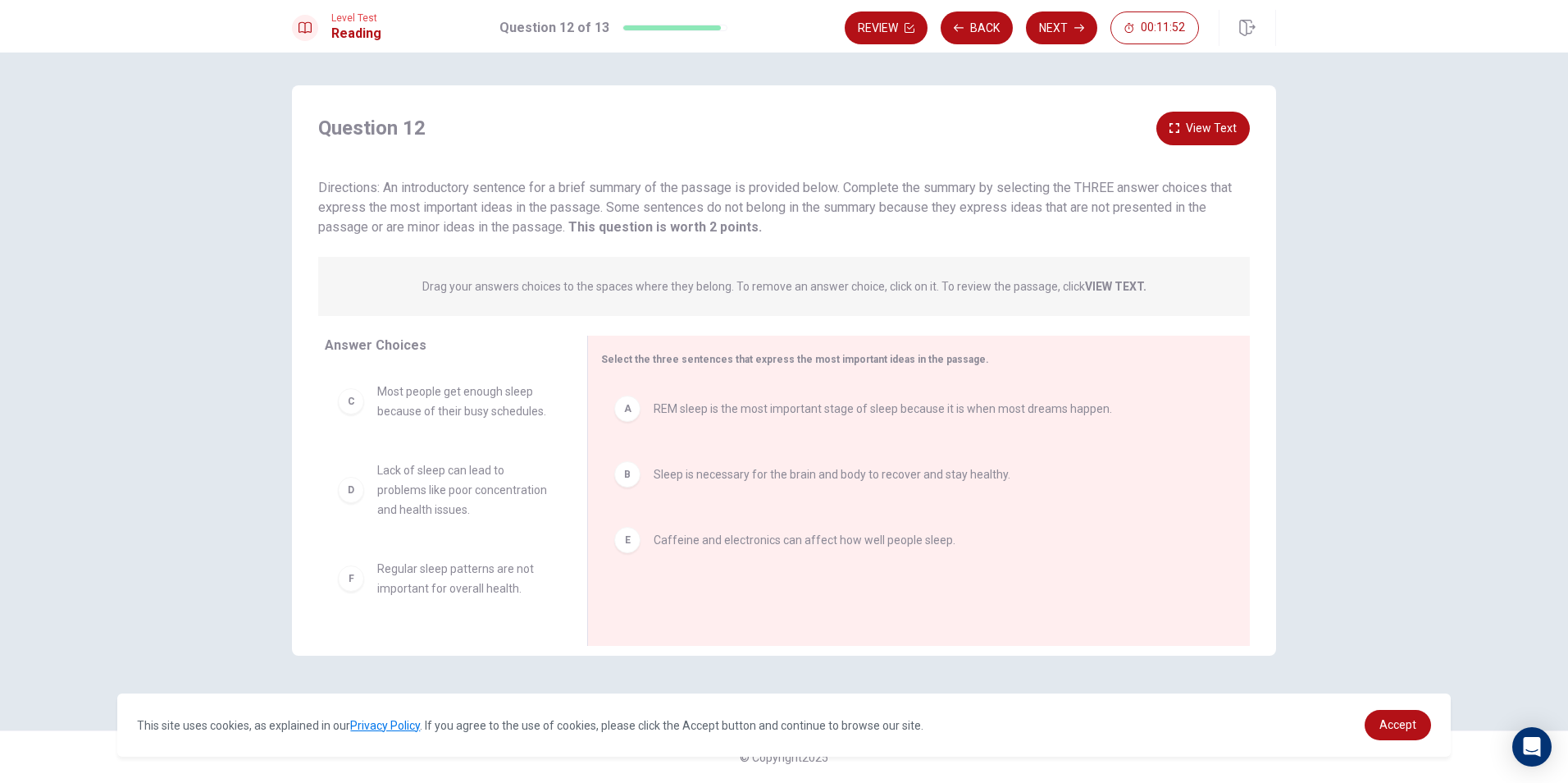
scroll to position [30, 0]
click at [1235, 136] on button "View Text" at bounding box center [1203, 129] width 94 height 34
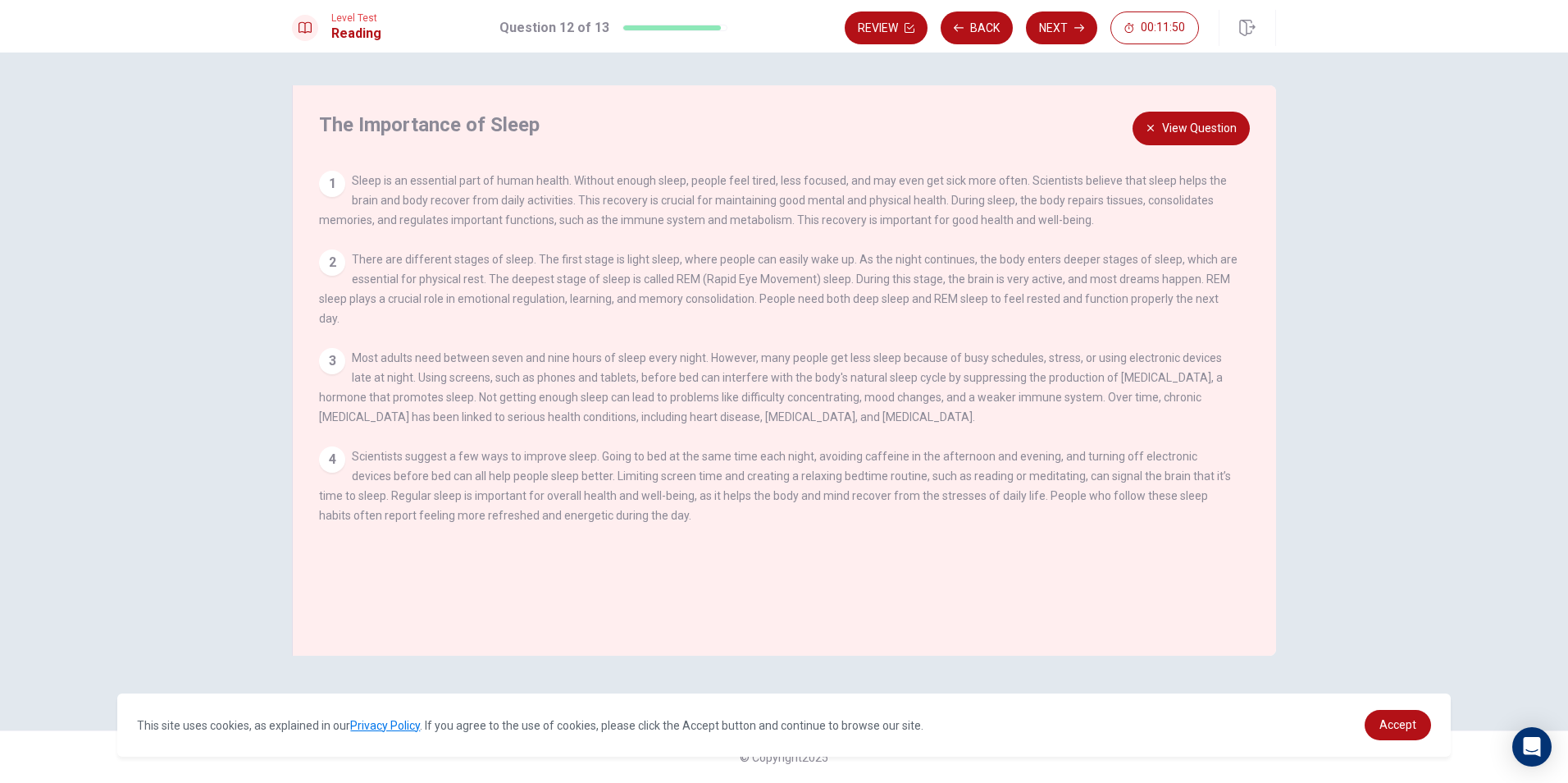
click at [1235, 136] on button "View Question" at bounding box center [1191, 129] width 118 height 34
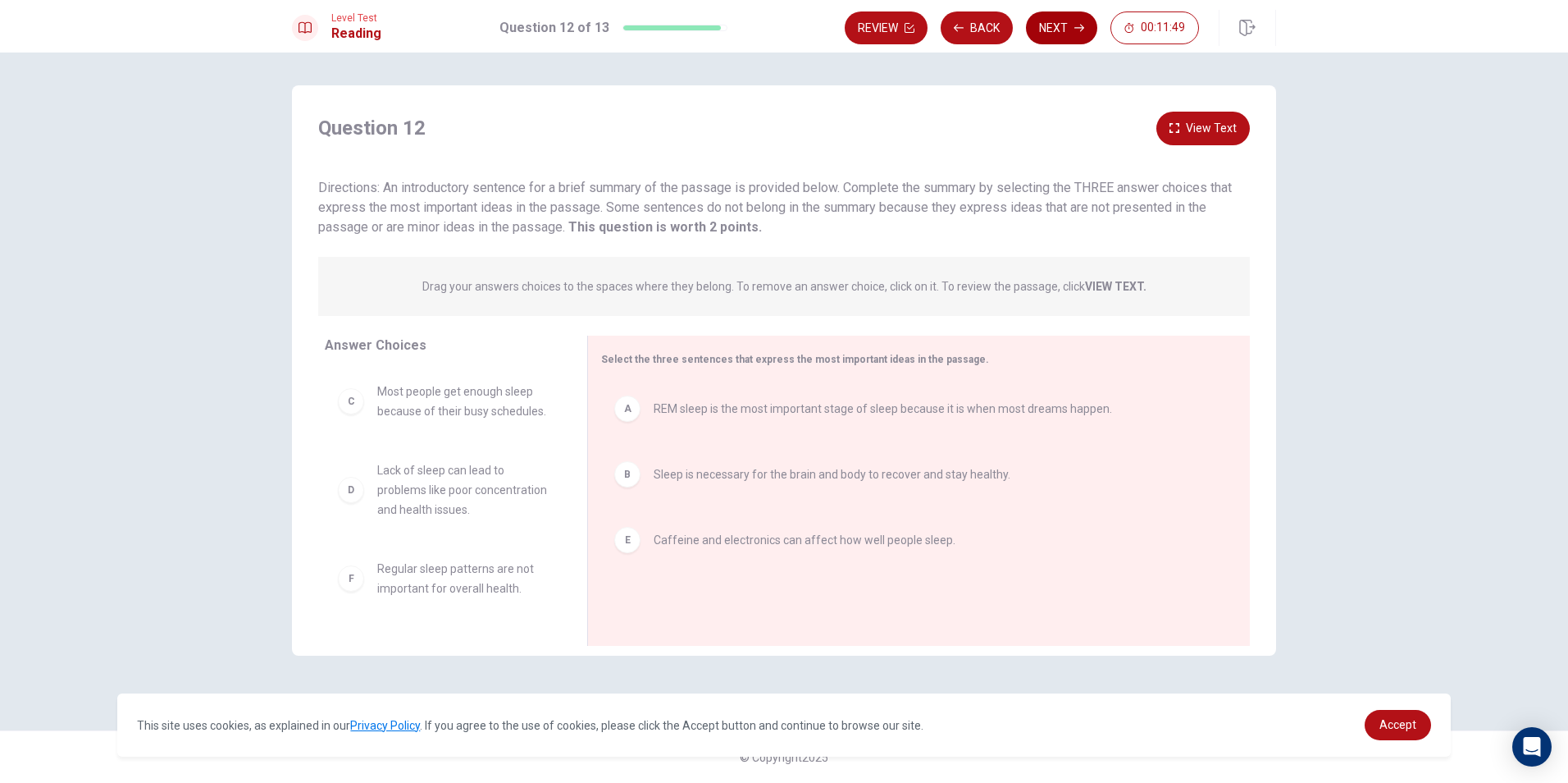
click at [1076, 31] on icon "button" at bounding box center [1080, 28] width 10 height 10
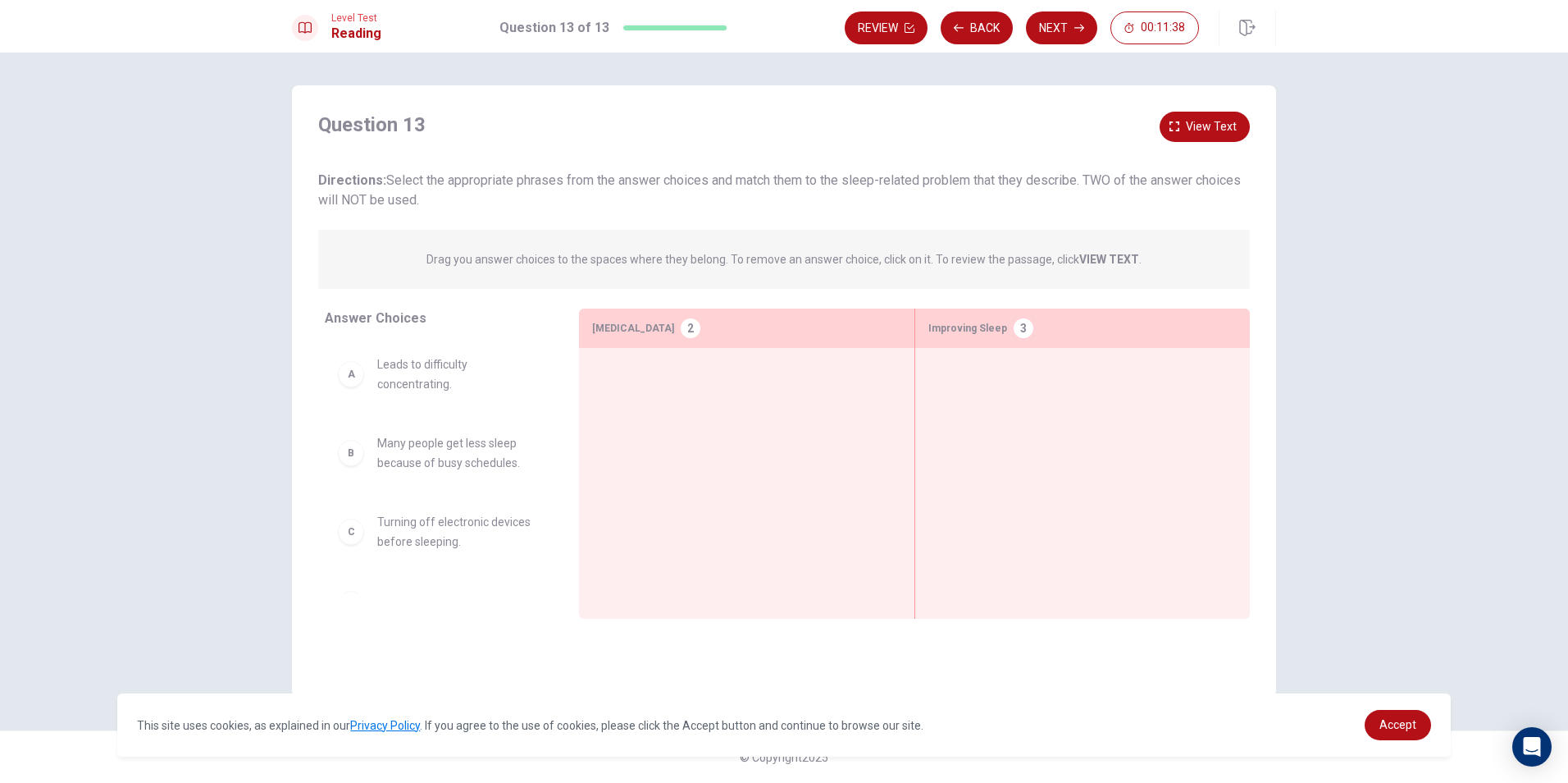
scroll to position [2, 0]
drag, startPoint x: 483, startPoint y: 526, endPoint x: 1072, endPoint y: 368, distance: 609.8
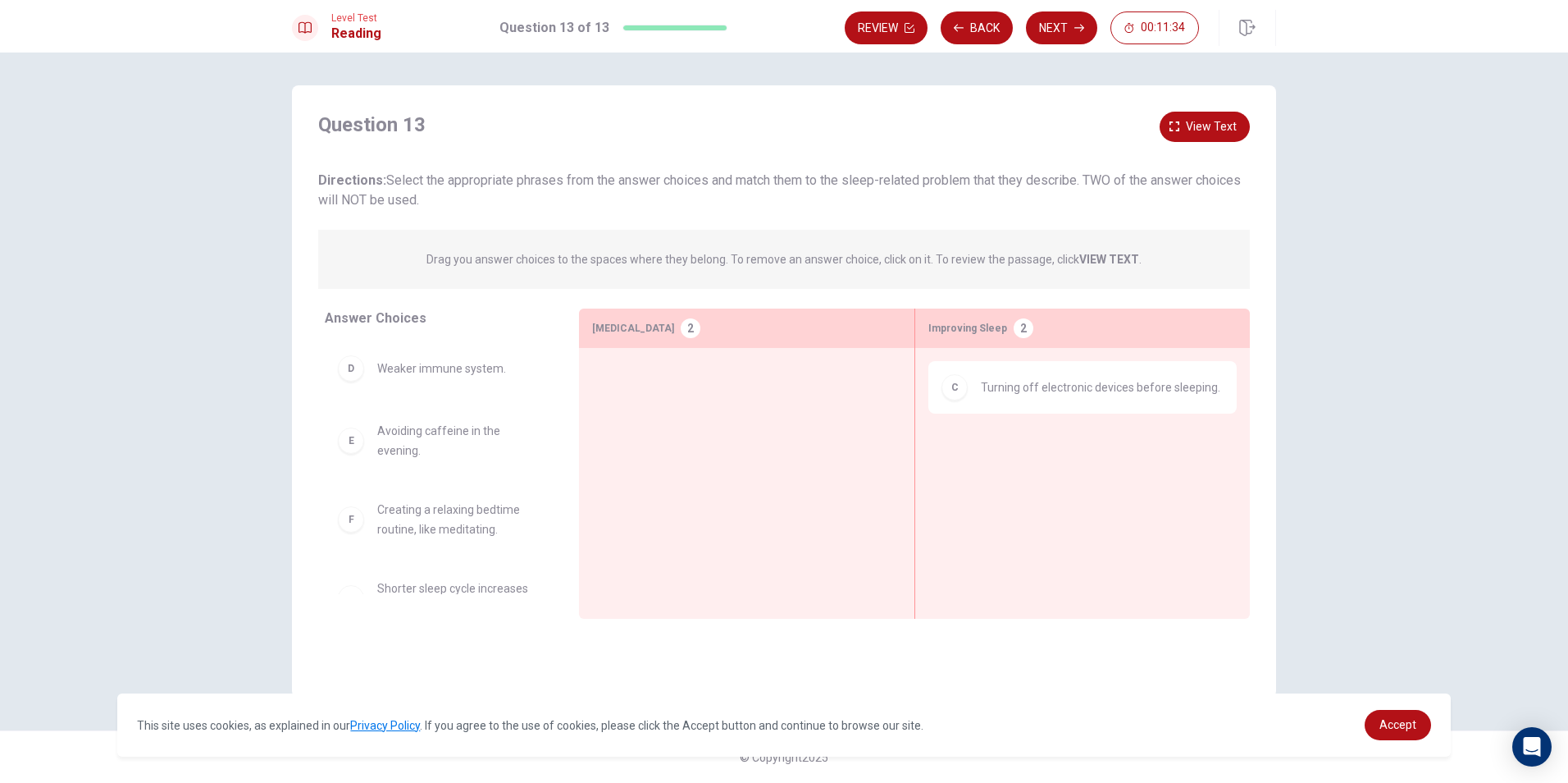
scroll to position [166, 0]
drag, startPoint x: 466, startPoint y: 436, endPoint x: 726, endPoint y: 409, distance: 261.4
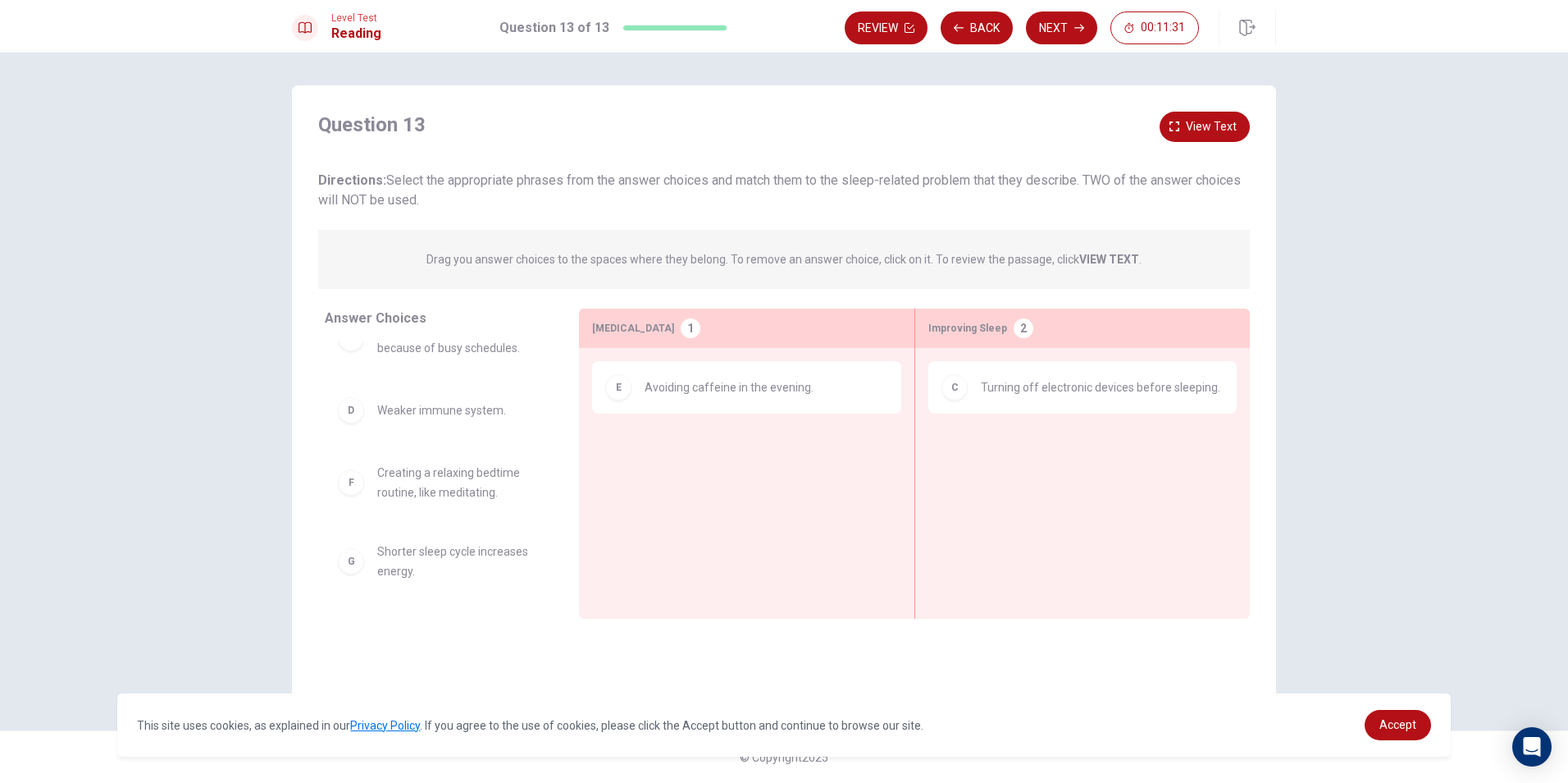
scroll to position [115, 0]
drag, startPoint x: 449, startPoint y: 483, endPoint x: 815, endPoint y: 477, distance: 366.0
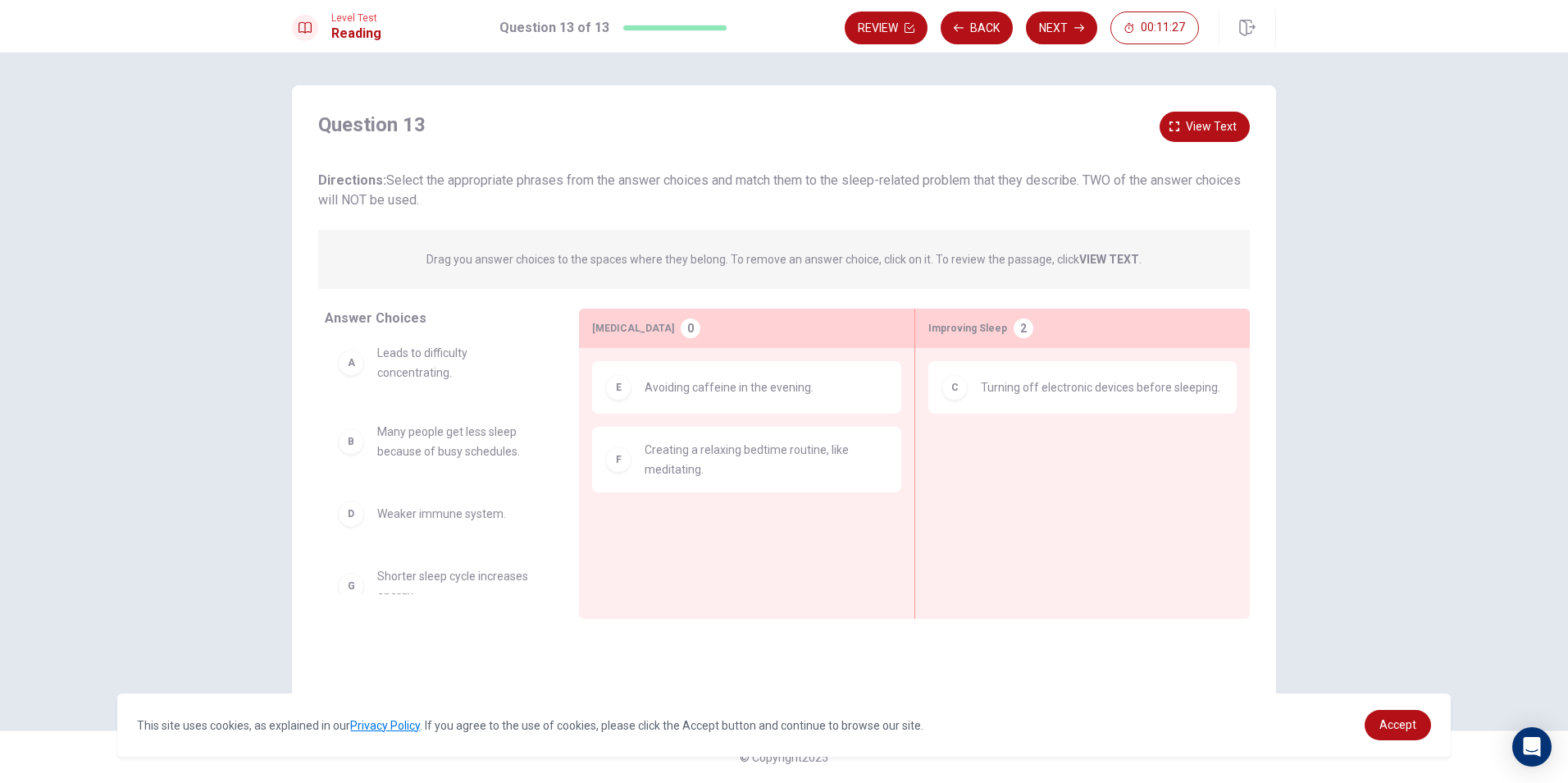
scroll to position [0, 0]
drag, startPoint x: 473, startPoint y: 522, endPoint x: 1160, endPoint y: 483, distance: 688.1
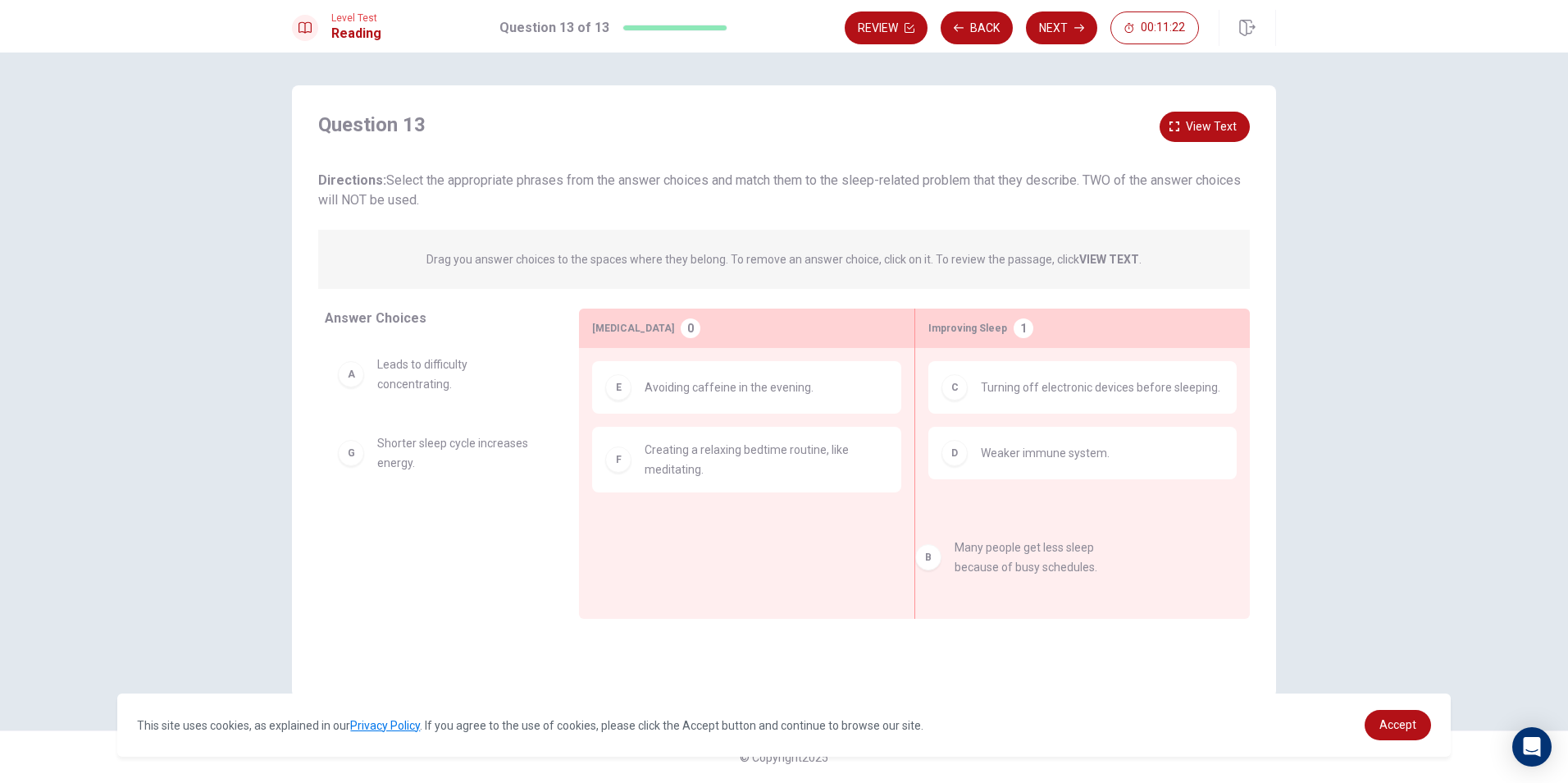
drag, startPoint x: 513, startPoint y: 464, endPoint x: 1161, endPoint y: 540, distance: 652.4
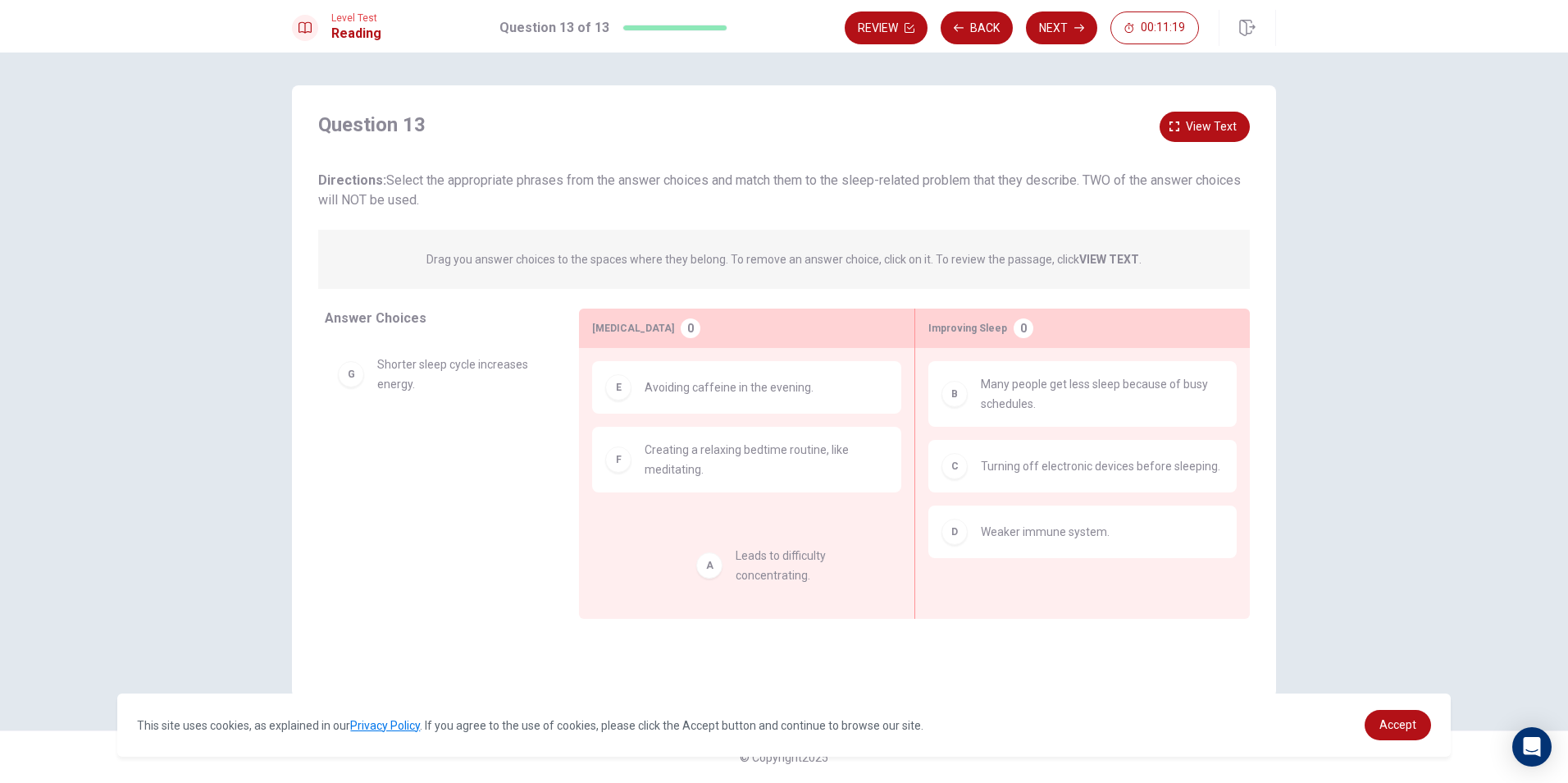
drag, startPoint x: 671, startPoint y: 516, endPoint x: 817, endPoint y: 581, distance: 159.8
drag, startPoint x: 363, startPoint y: 458, endPoint x: 656, endPoint y: 527, distance: 301.0
drag, startPoint x: 387, startPoint y: 457, endPoint x: 763, endPoint y: 537, distance: 384.4
drag, startPoint x: 415, startPoint y: 382, endPoint x: 747, endPoint y: 590, distance: 391.8
drag, startPoint x: 388, startPoint y: 389, endPoint x: 1006, endPoint y: 594, distance: 651.1
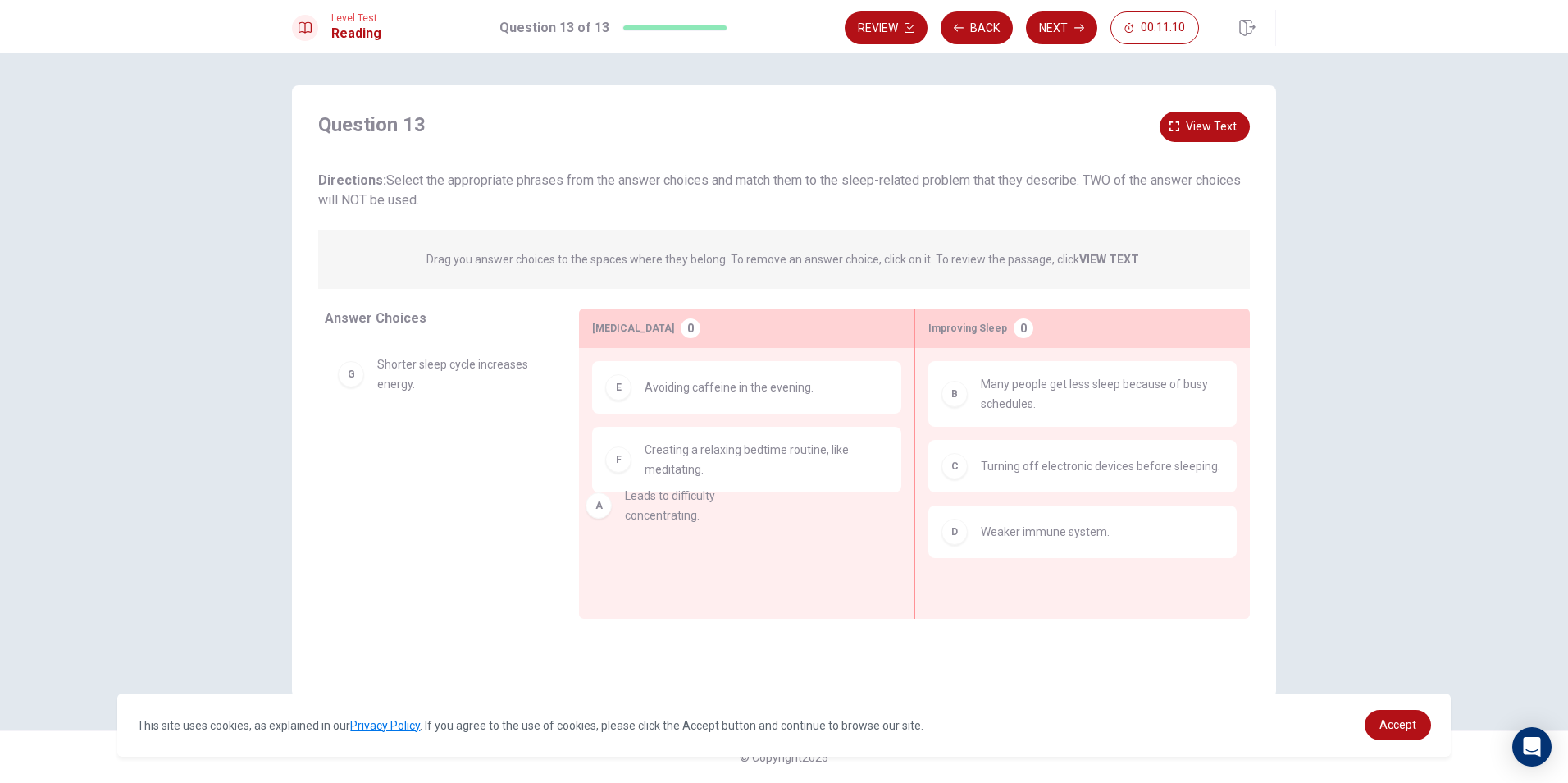
drag, startPoint x: 424, startPoint y: 384, endPoint x: 738, endPoint y: 554, distance: 357.1
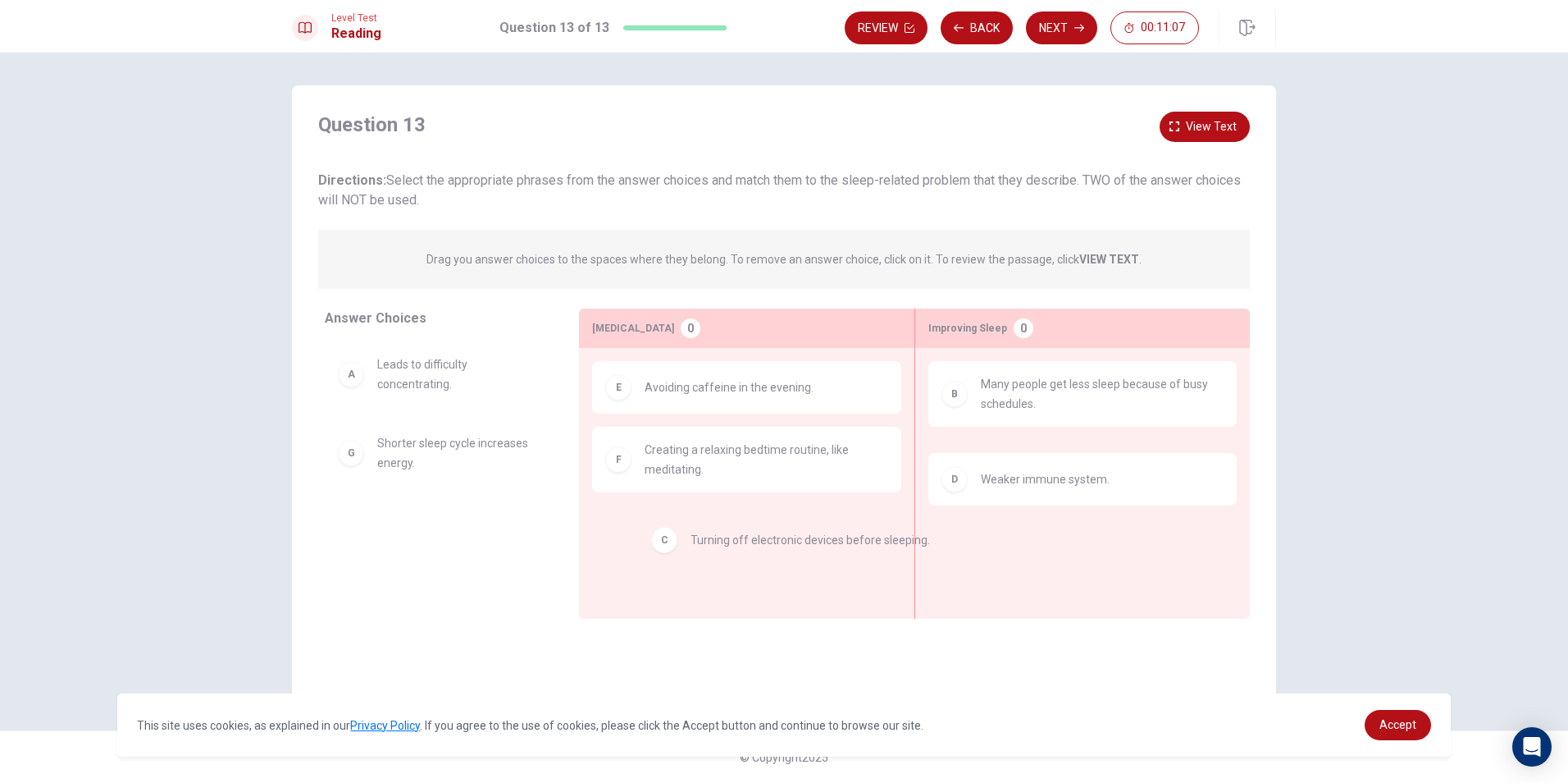
drag, startPoint x: 1009, startPoint y: 483, endPoint x: 720, endPoint y: 535, distance: 293.6
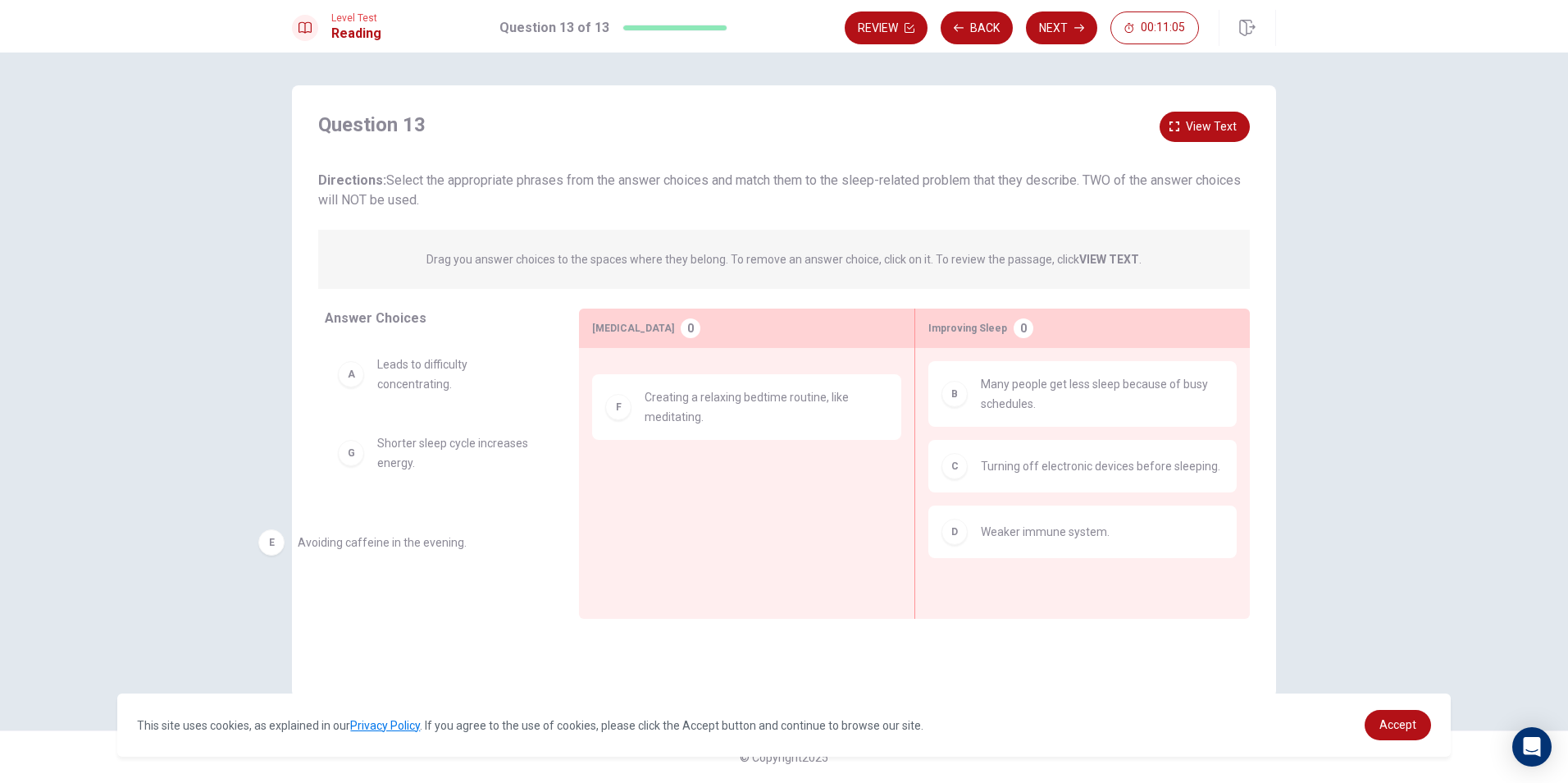
drag, startPoint x: 806, startPoint y: 403, endPoint x: 566, endPoint y: 555, distance: 284.1
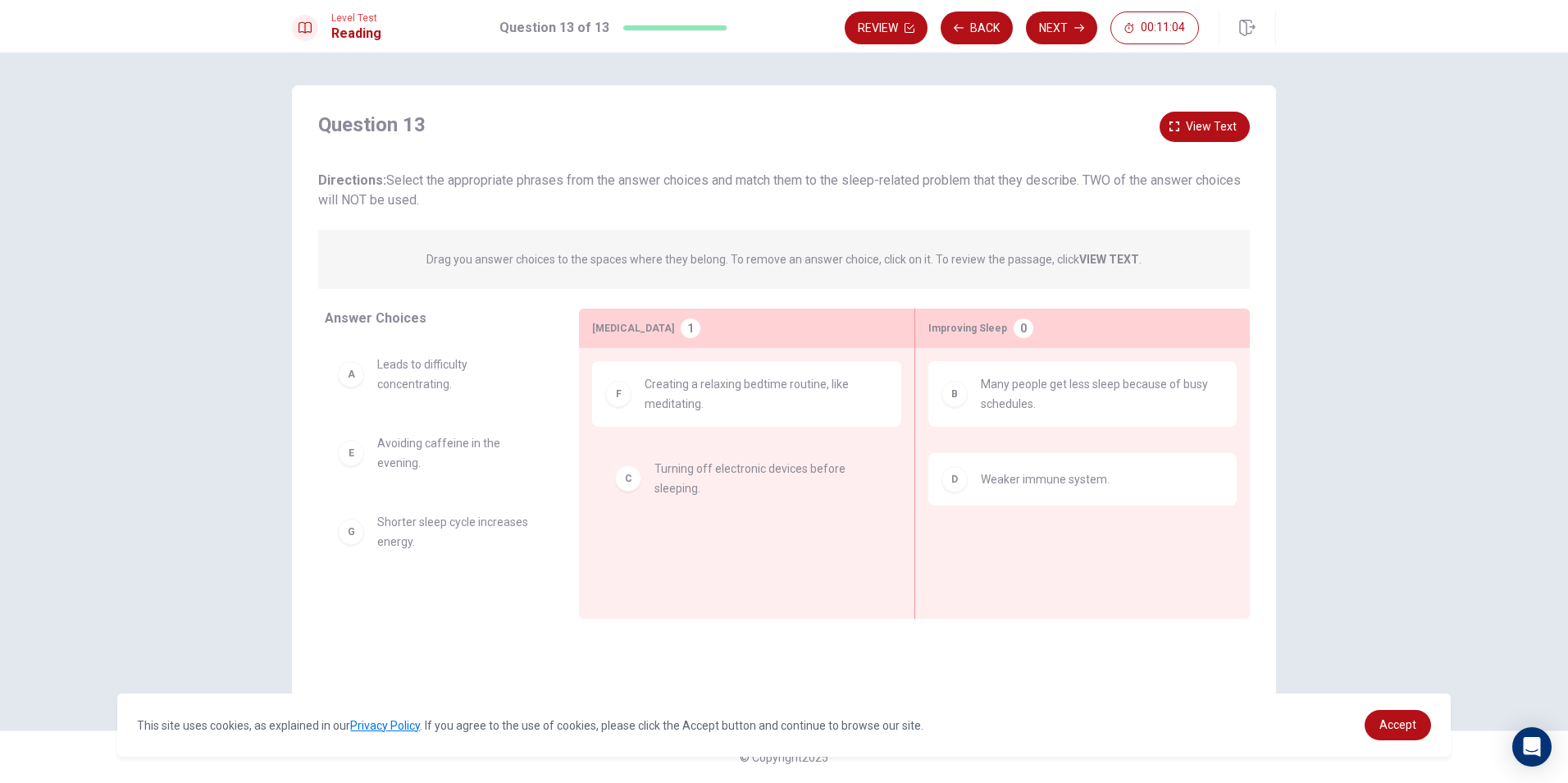
drag, startPoint x: 1018, startPoint y: 489, endPoint x: 685, endPoint y: 494, distance: 333.0
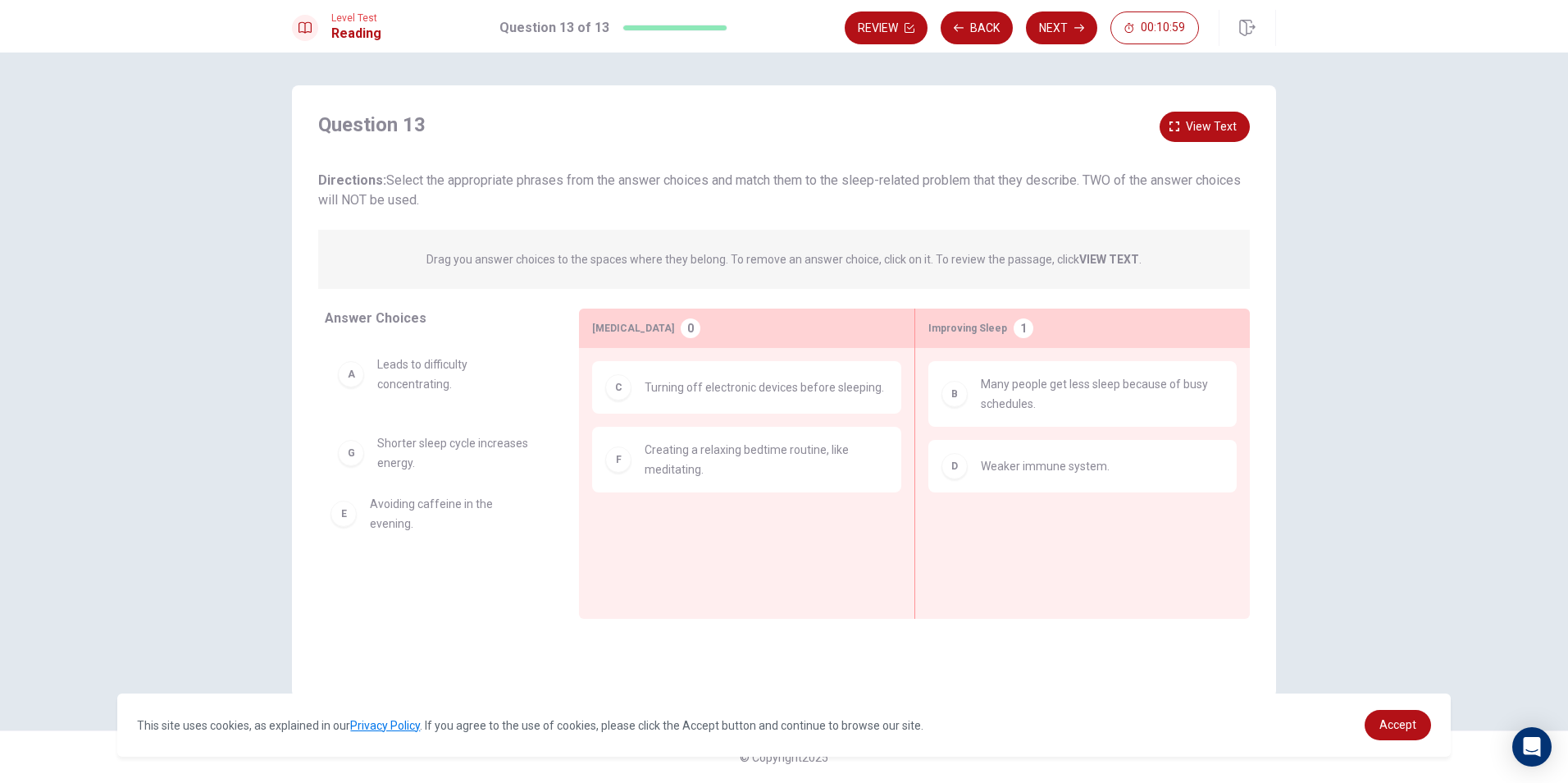
drag, startPoint x: 431, startPoint y: 450, endPoint x: 387, endPoint y: 516, distance: 79.3
drag, startPoint x: 392, startPoint y: 525, endPoint x: 1045, endPoint y: 525, distance: 653.0
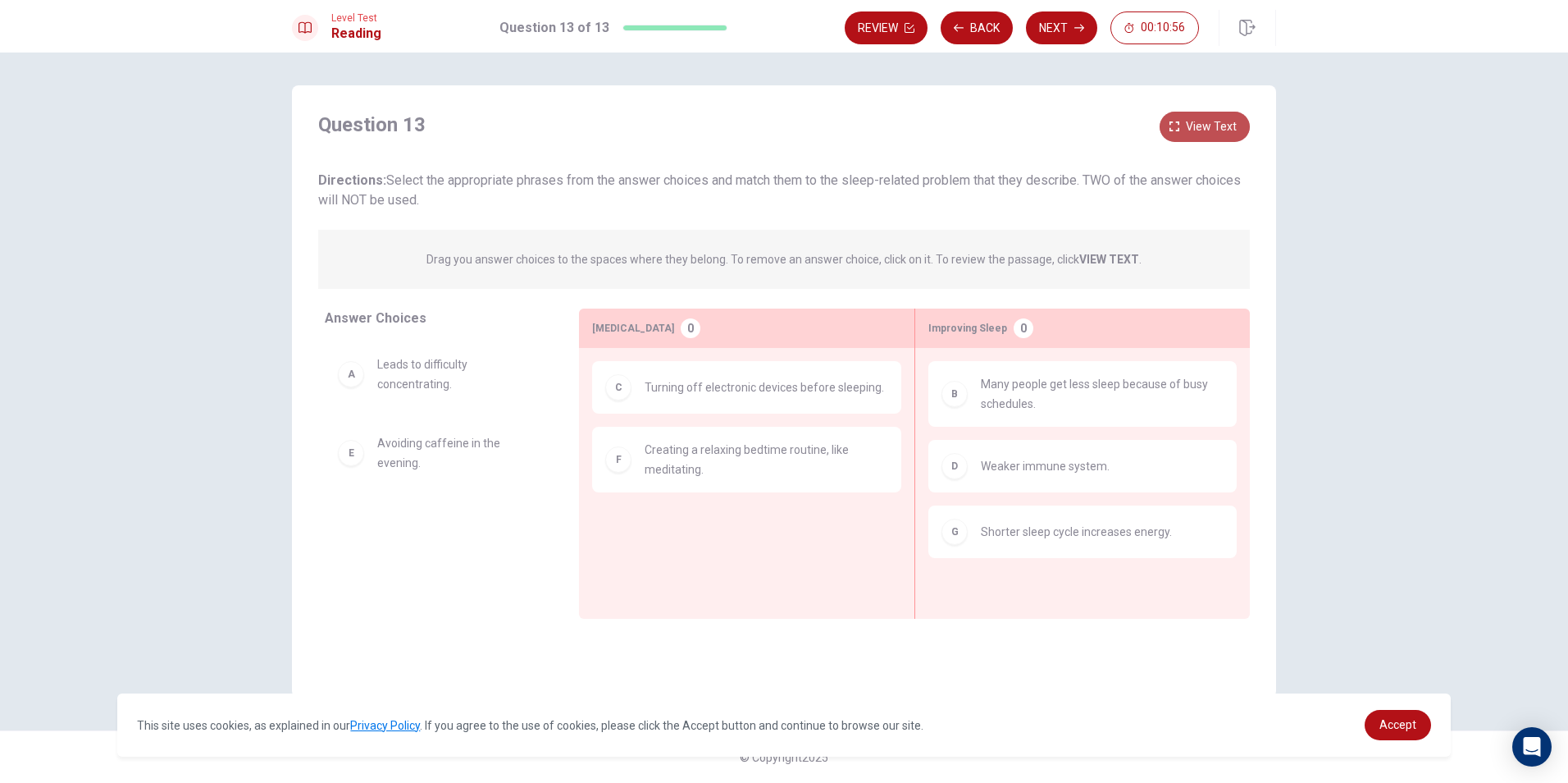
click at [1191, 129] on span "View text" at bounding box center [1211, 127] width 51 height 21
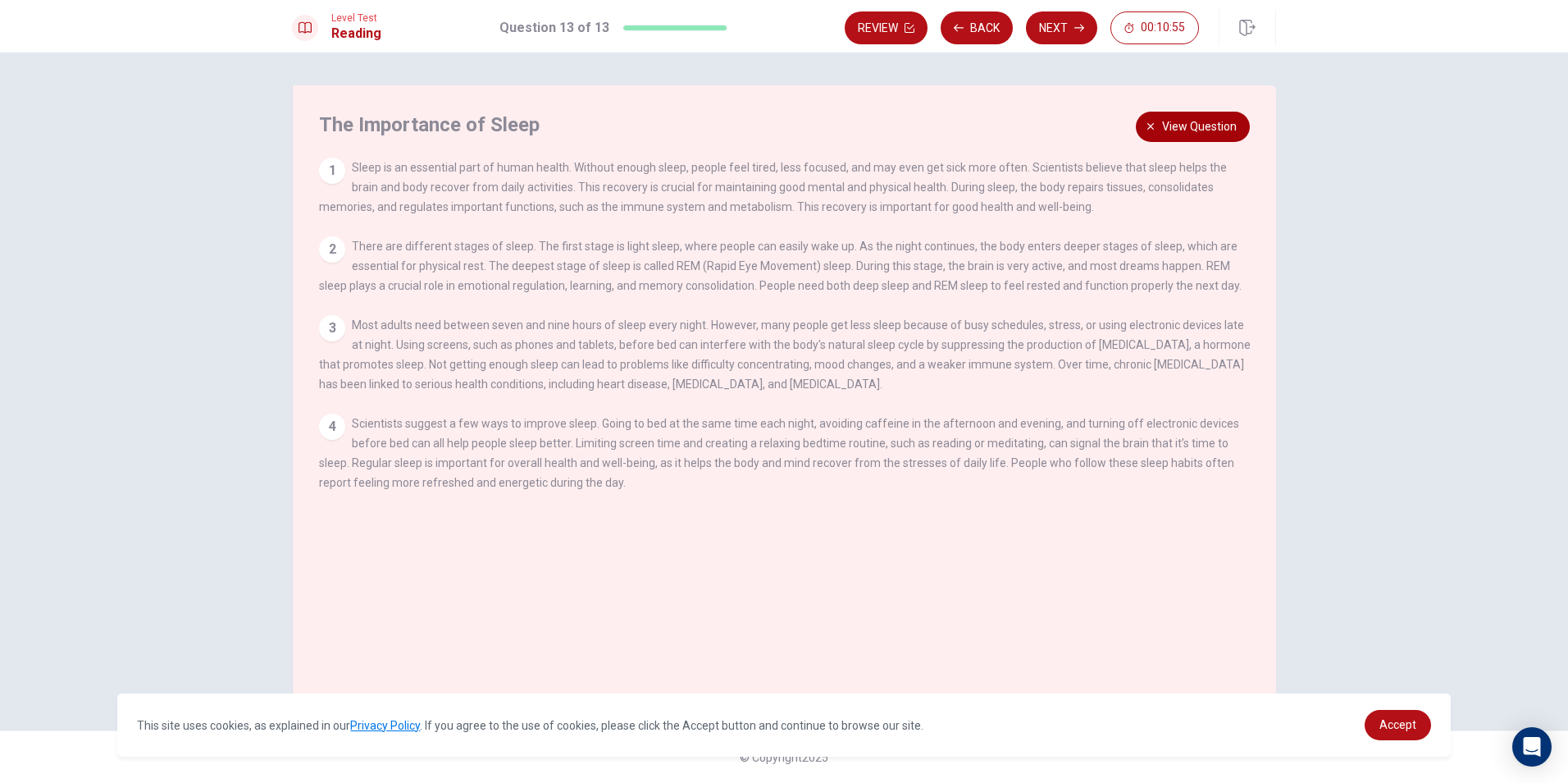
click at [1191, 129] on span "View question" at bounding box center [1199, 127] width 75 height 21
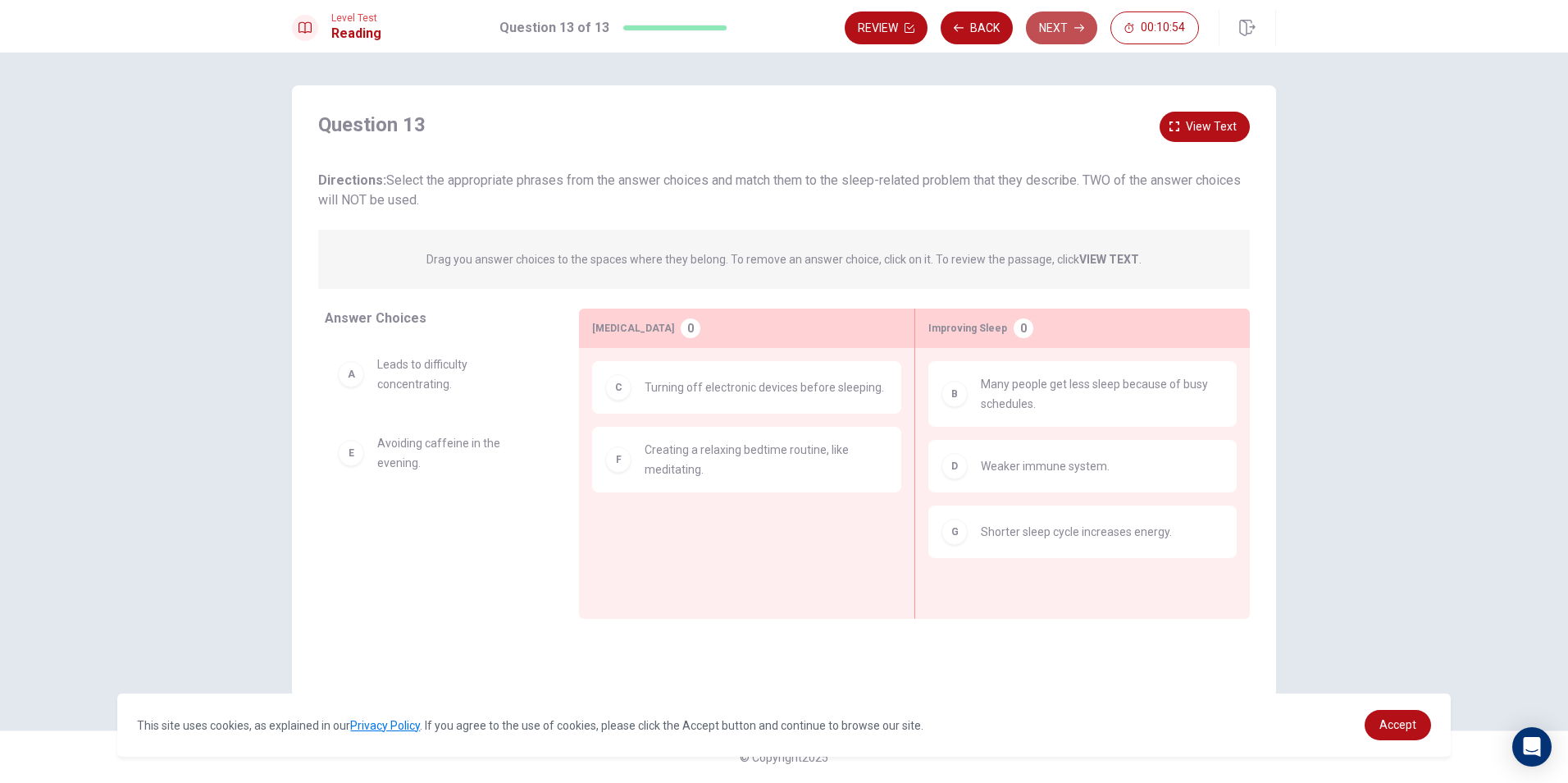
click at [1091, 21] on button "Next" at bounding box center [1062, 28] width 72 height 33
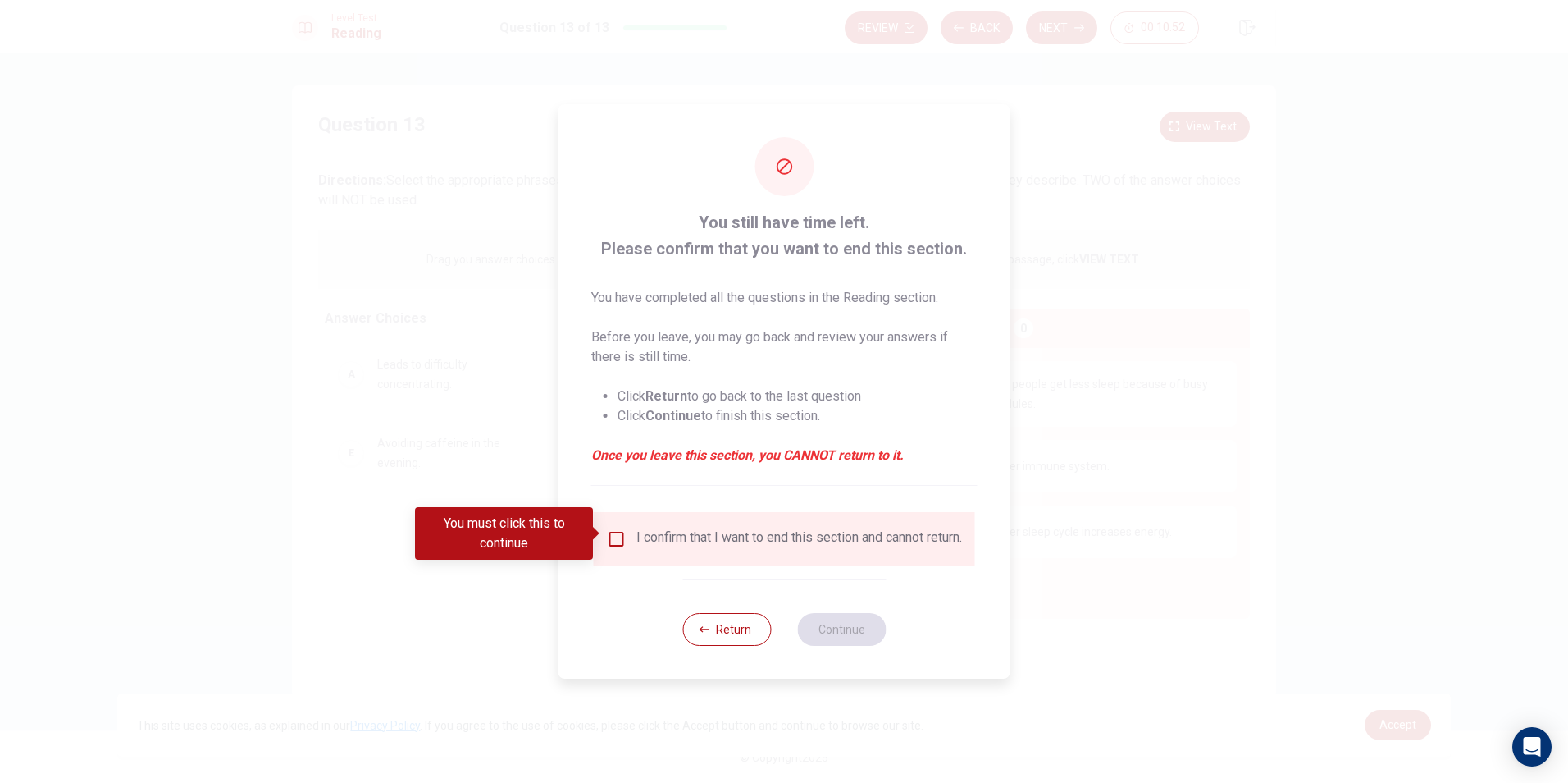
click at [624, 530] on div "I confirm that I want to end this section and cannot return." at bounding box center [784, 540] width 355 height 20
click at [621, 531] on input "You must click this to continue" at bounding box center [617, 540] width 20 height 20
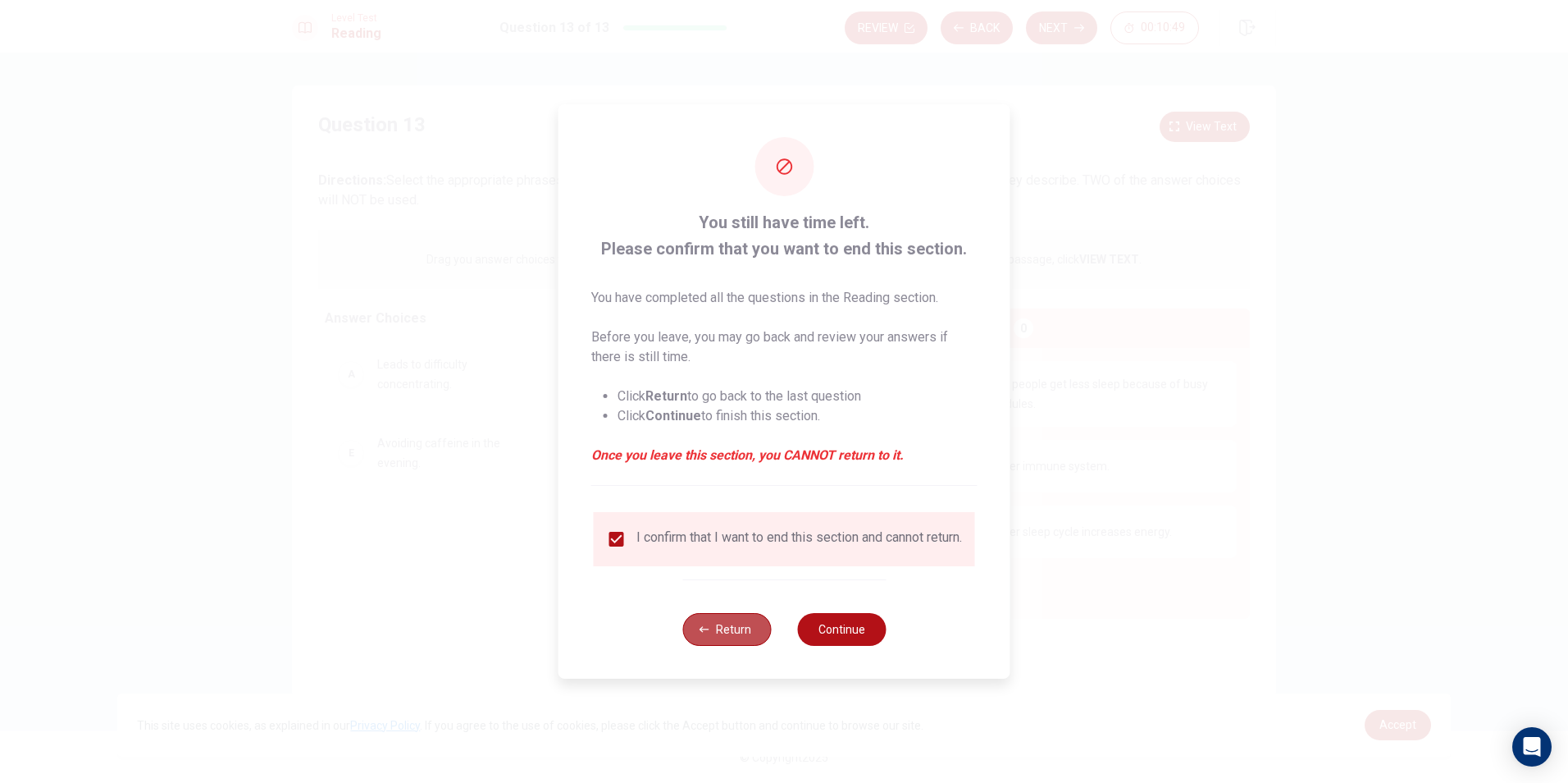
click at [754, 645] on button "Return" at bounding box center [727, 629] width 89 height 33
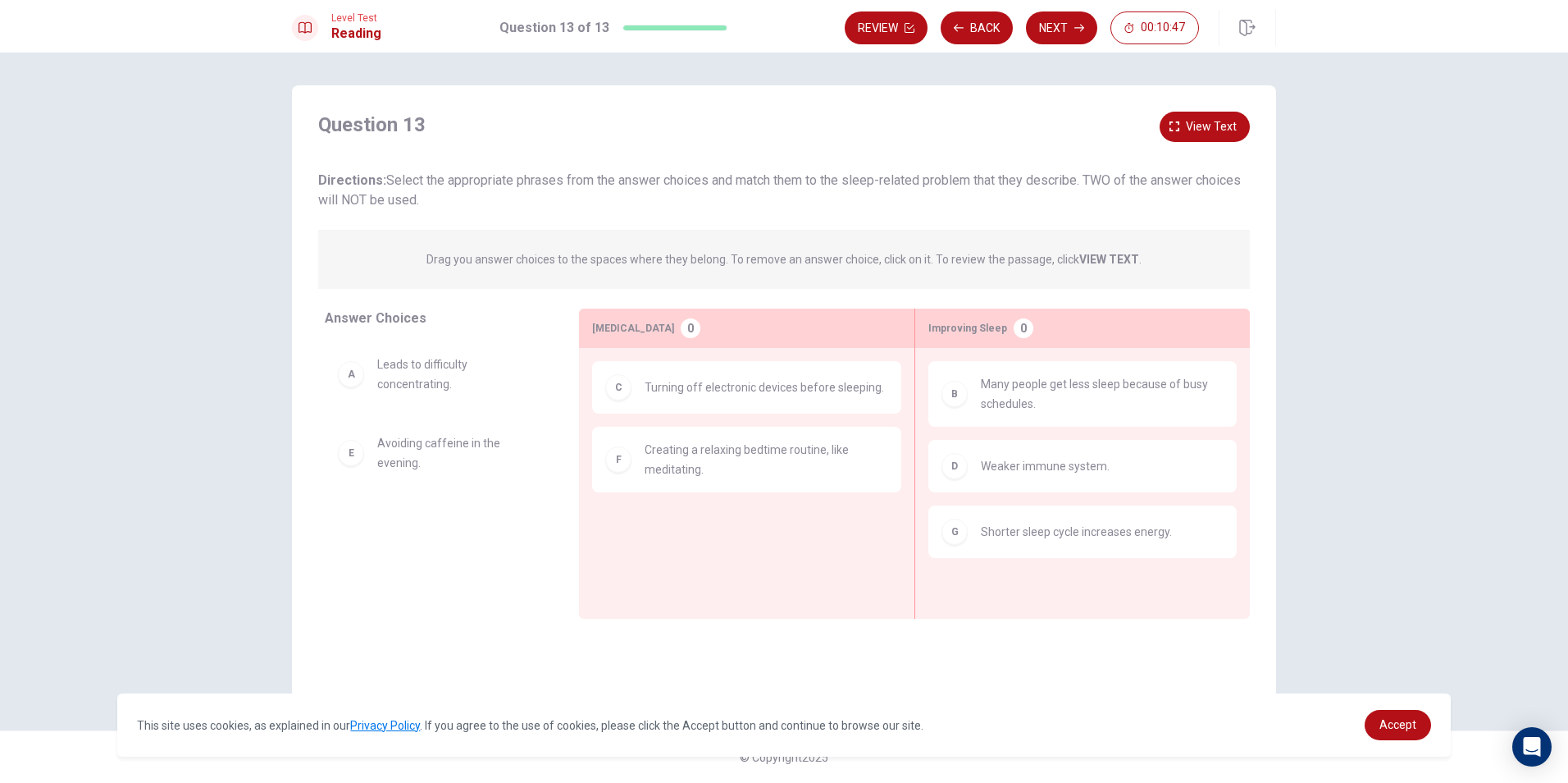
click at [1043, 49] on div "Level Test Reading Question 13 of 13 Review Back Next 00:10:47" at bounding box center [784, 26] width 1568 height 53
click at [1045, 43] on button "Next" at bounding box center [1062, 28] width 72 height 33
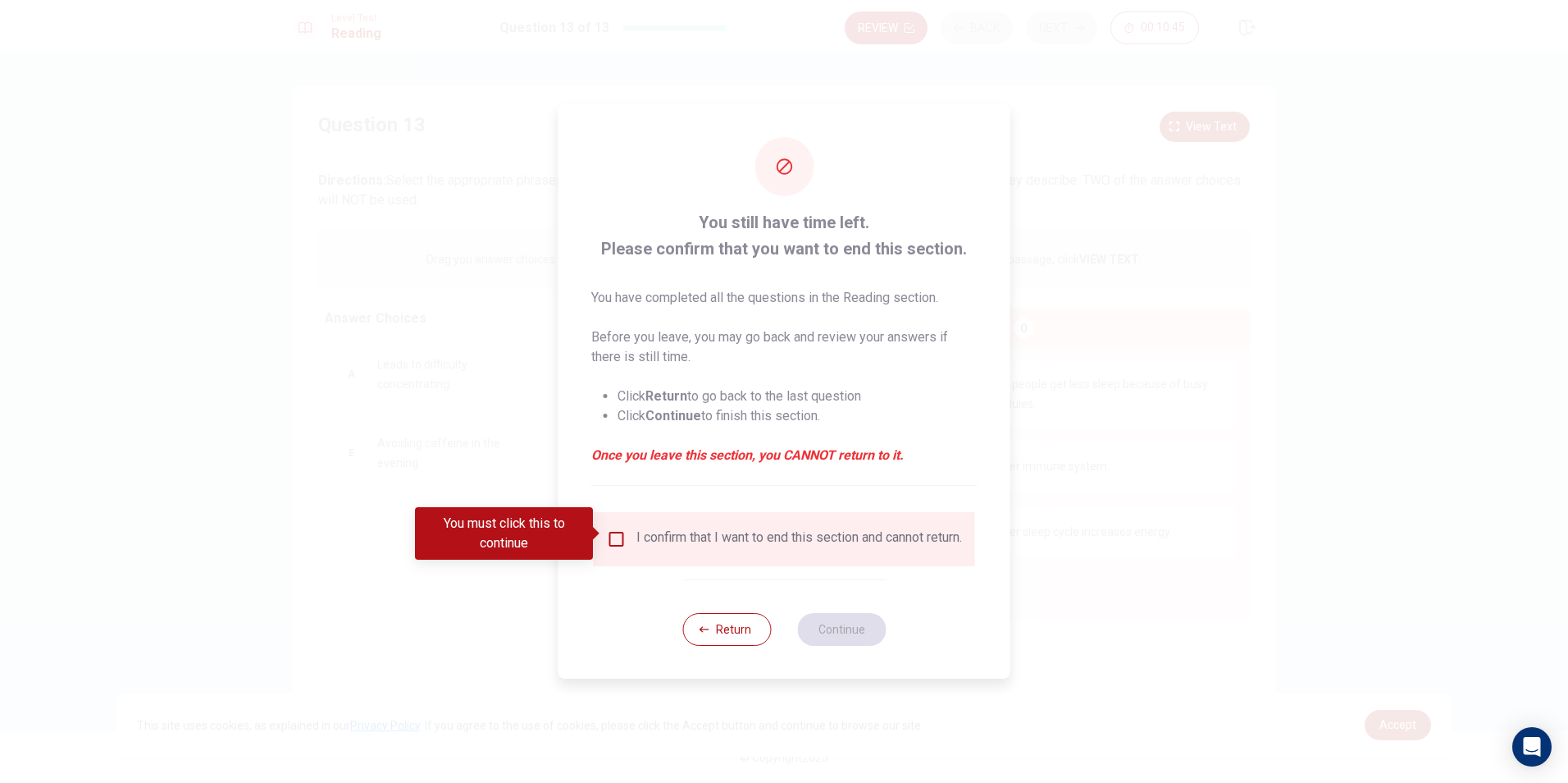
click at [669, 536] on div "I confirm that I want to end this section and cannot return." at bounding box center [799, 540] width 326 height 20
click at [620, 540] on input "You must click this to continue" at bounding box center [617, 540] width 20 height 20
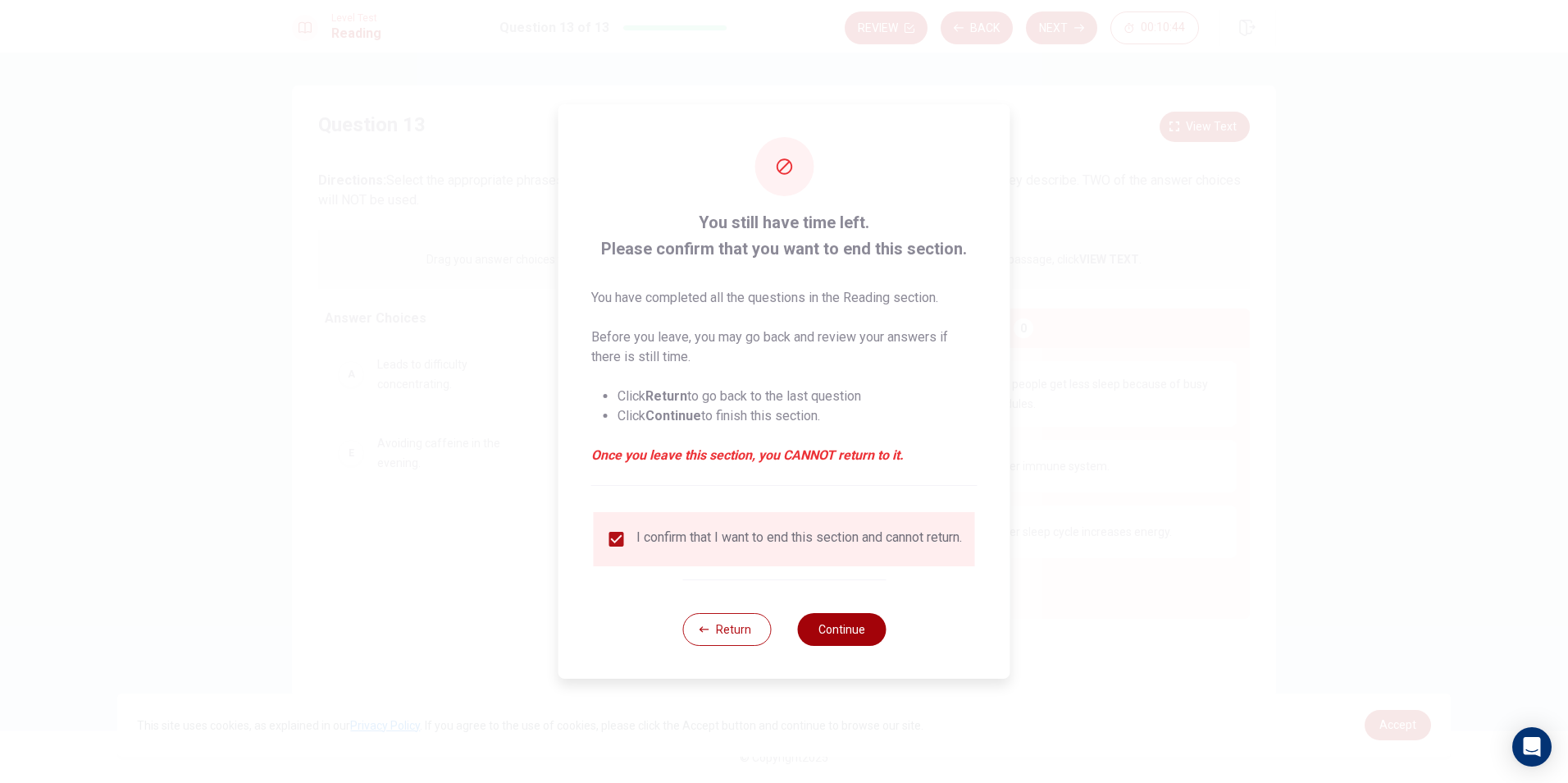
click at [848, 646] on button "Continue" at bounding box center [841, 629] width 89 height 33
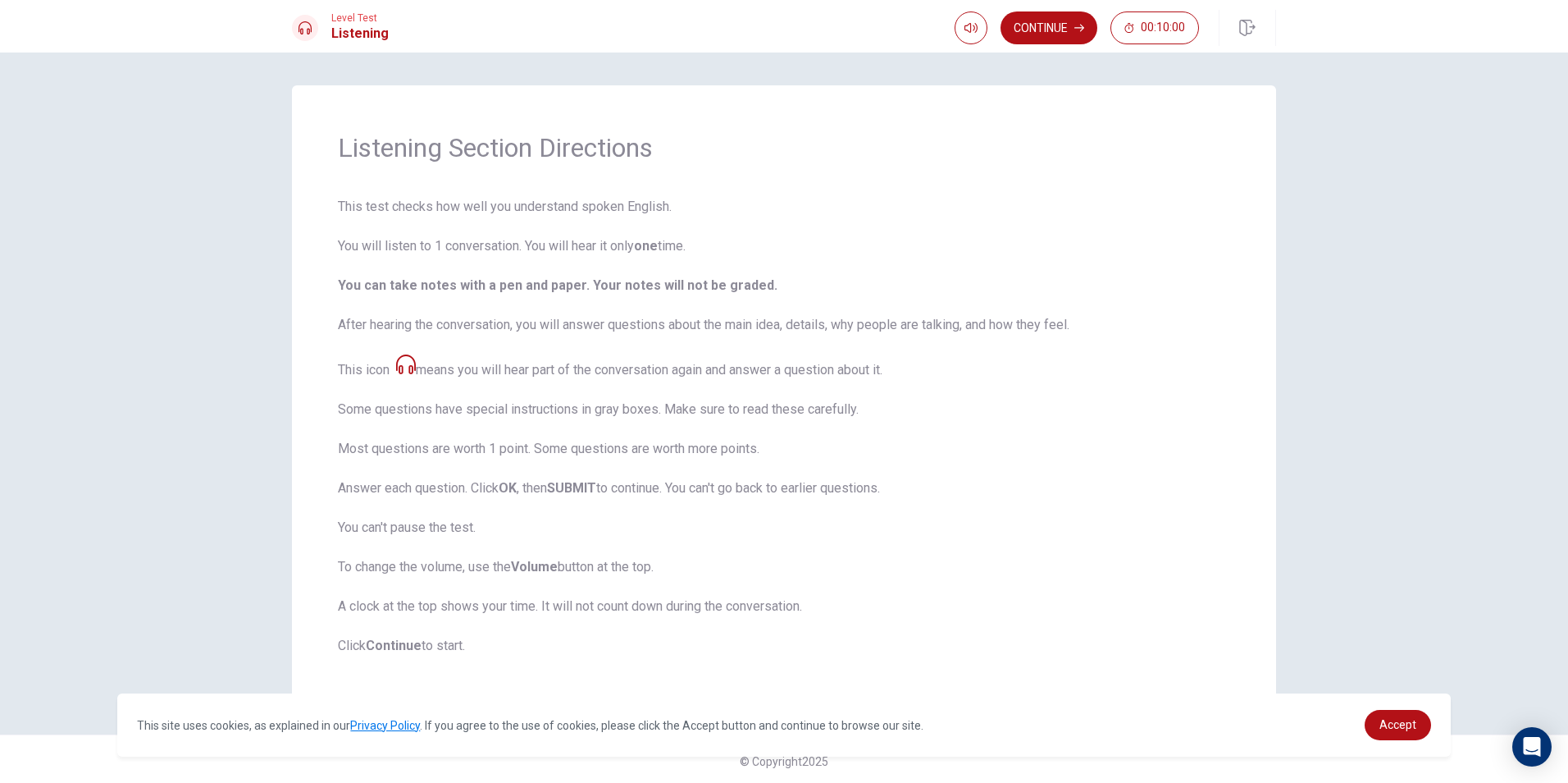
scroll to position [4, 0]
click at [976, 61] on span at bounding box center [969, 59] width 61 height 23
type input "1"
drag, startPoint x: 981, startPoint y: 59, endPoint x: 1012, endPoint y: 50, distance: 32.3
click at [1005, 55] on span at bounding box center [1000, 59] width 10 height 10
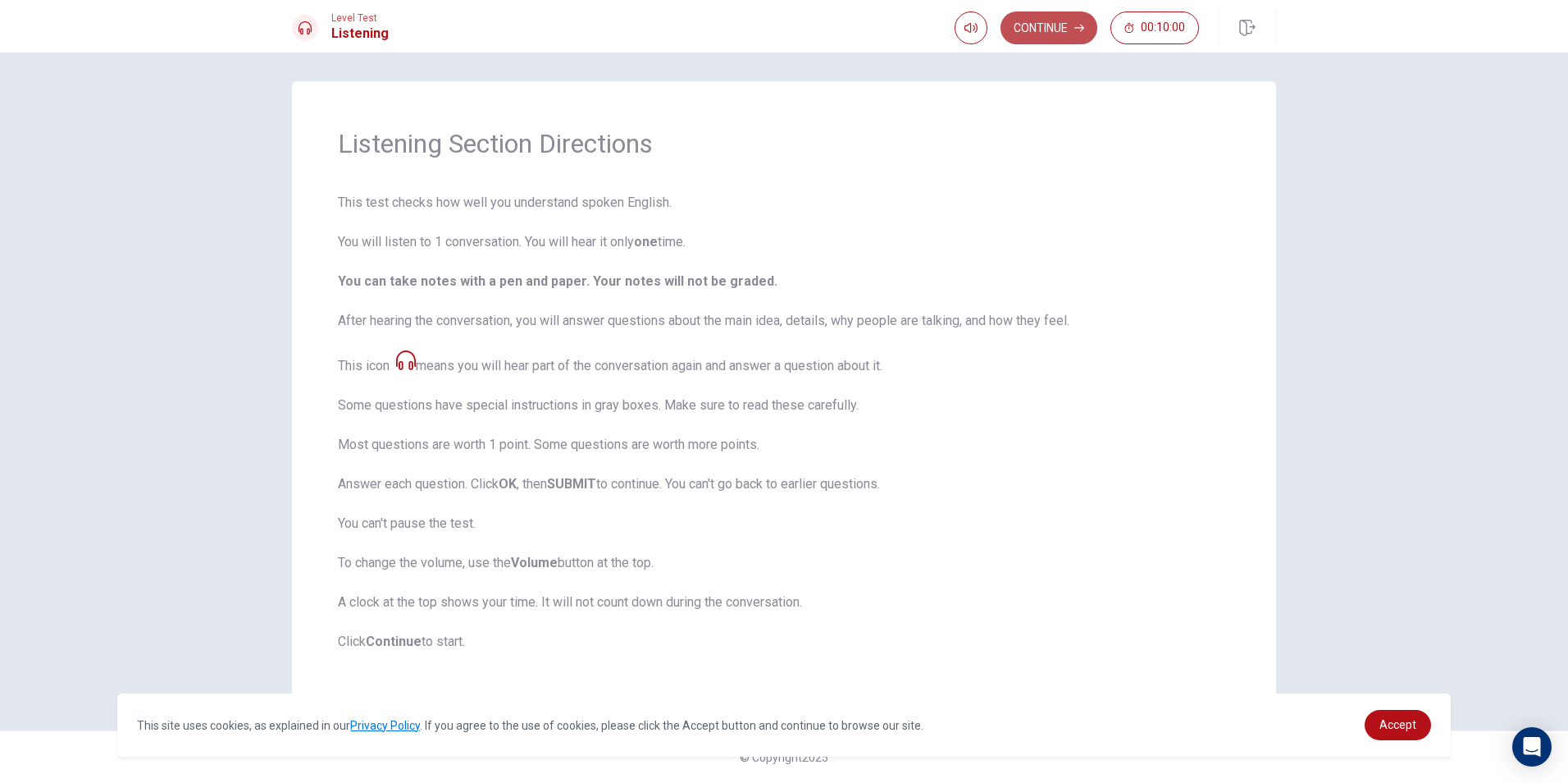
click at [1011, 35] on button "Continue" at bounding box center [1049, 28] width 97 height 33
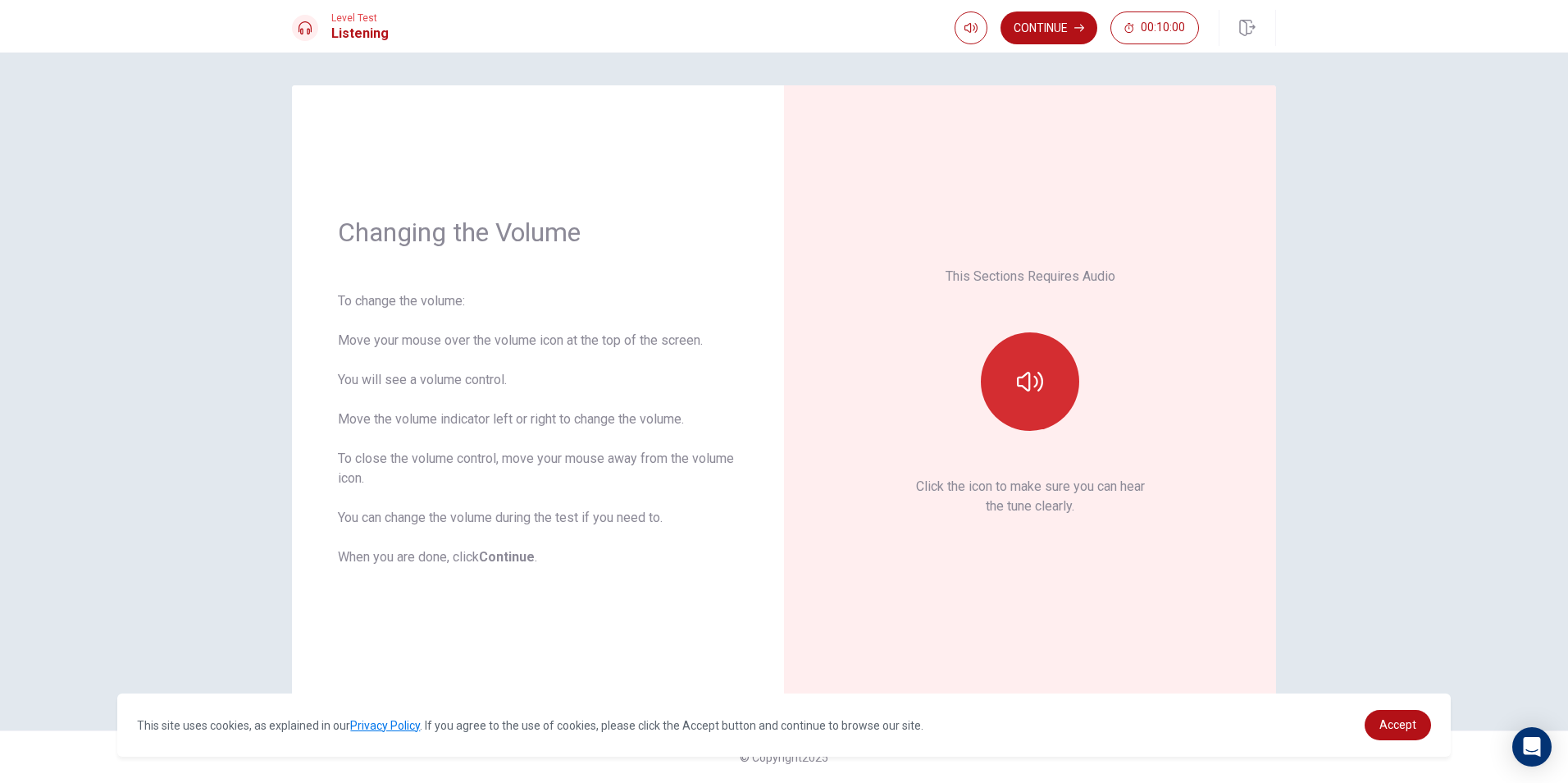
click at [1023, 414] on button "button" at bounding box center [1030, 381] width 99 height 99
click at [974, 27] on icon "button" at bounding box center [971, 28] width 13 height 10
type input "0.8"
click at [989, 59] on span at bounding box center [988, 59] width 10 height 10
click at [1045, 30] on button "Continue" at bounding box center [1049, 28] width 97 height 33
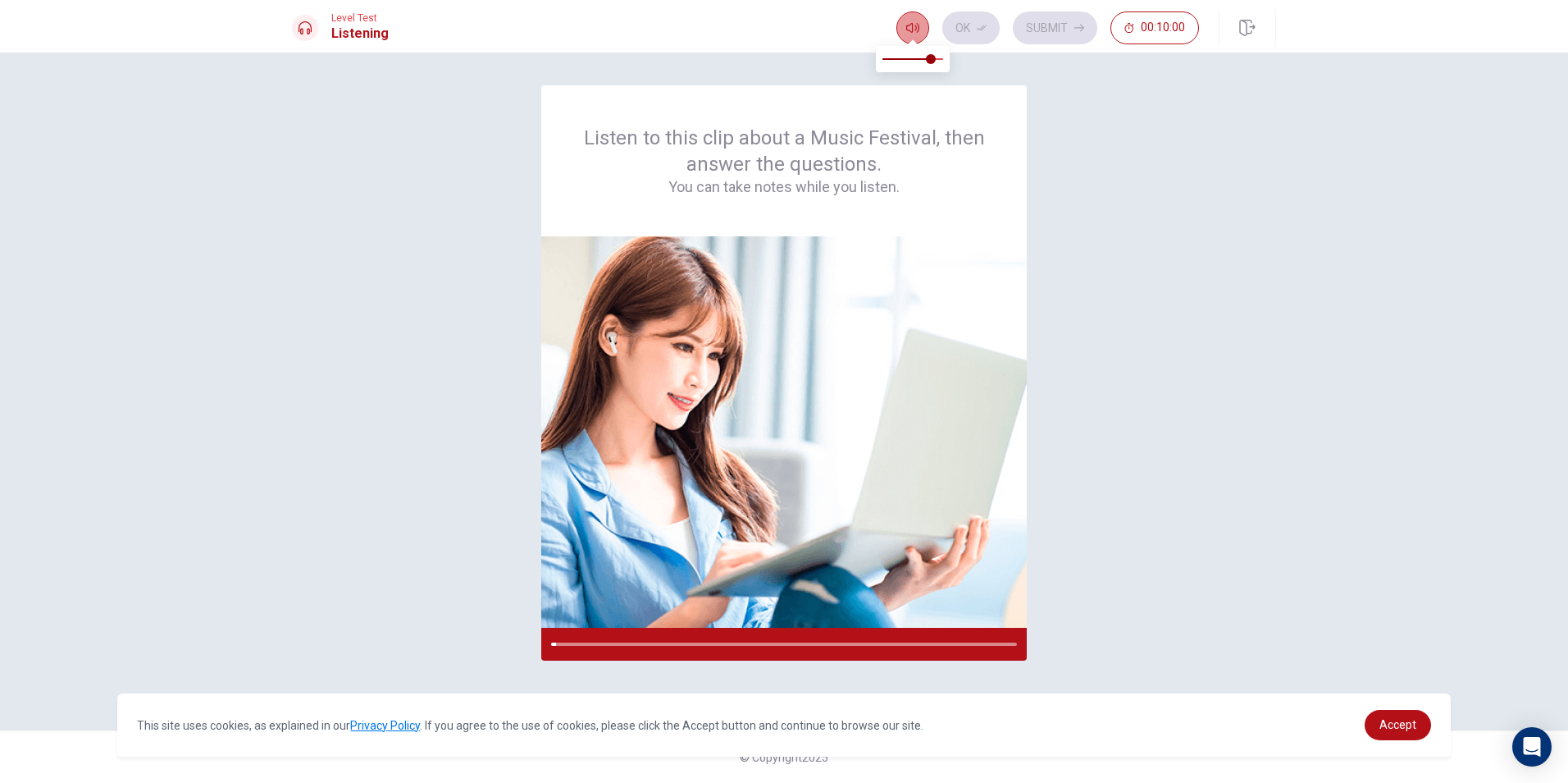
click at [903, 21] on button "button" at bounding box center [912, 28] width 33 height 33
drag, startPoint x: 928, startPoint y: 64, endPoint x: 915, endPoint y: 66, distance: 13.2
click at [915, 64] on span at bounding box center [913, 59] width 10 height 10
click at [908, 54] on span at bounding box center [913, 59] width 10 height 10
click at [908, 54] on span at bounding box center [907, 59] width 10 height 10
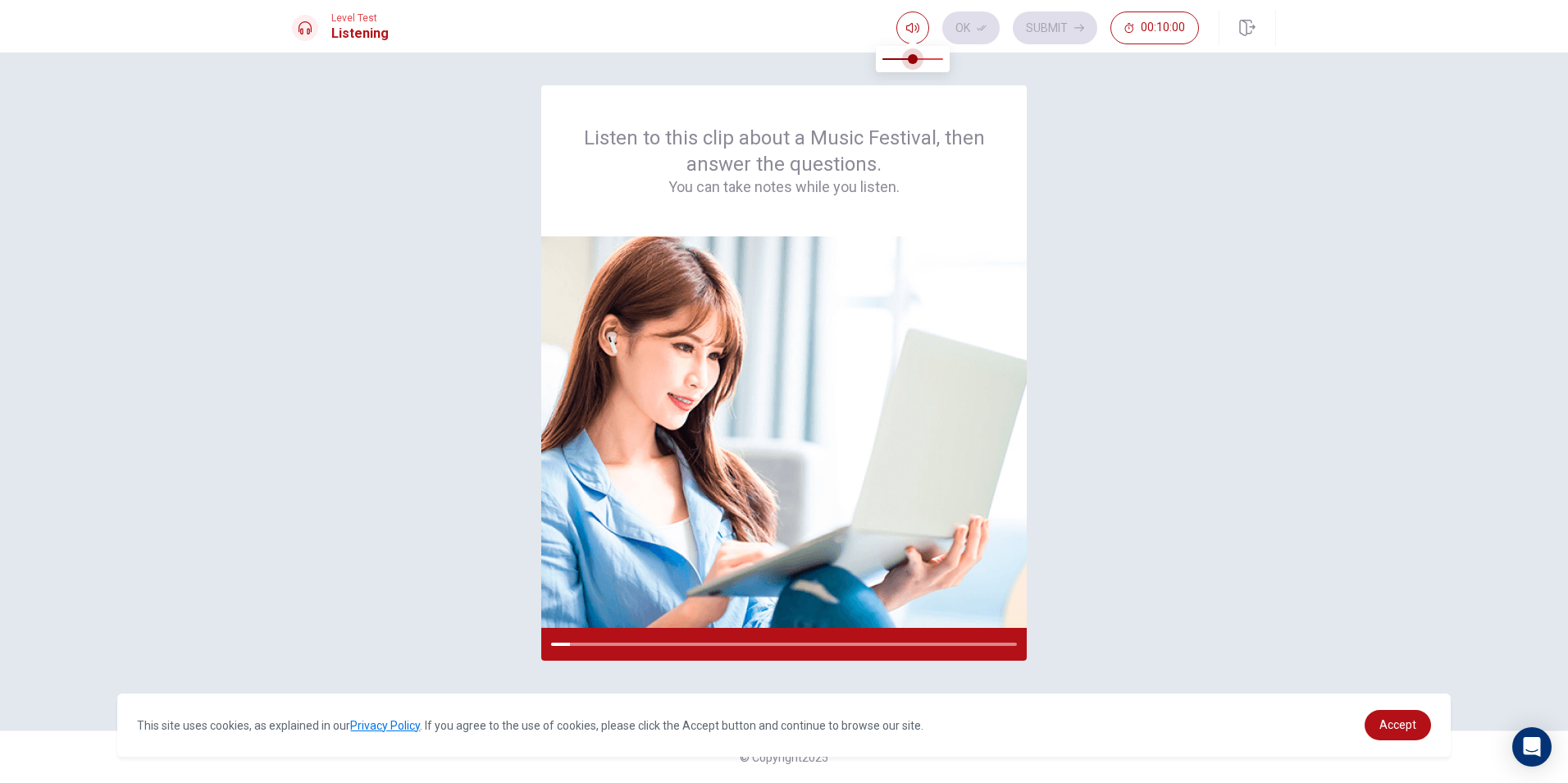
click at [911, 58] on span at bounding box center [913, 59] width 10 height 10
type input "0.3"
click at [903, 60] on span at bounding box center [901, 59] width 10 height 10
click at [920, 34] on button "button" at bounding box center [912, 28] width 33 height 33
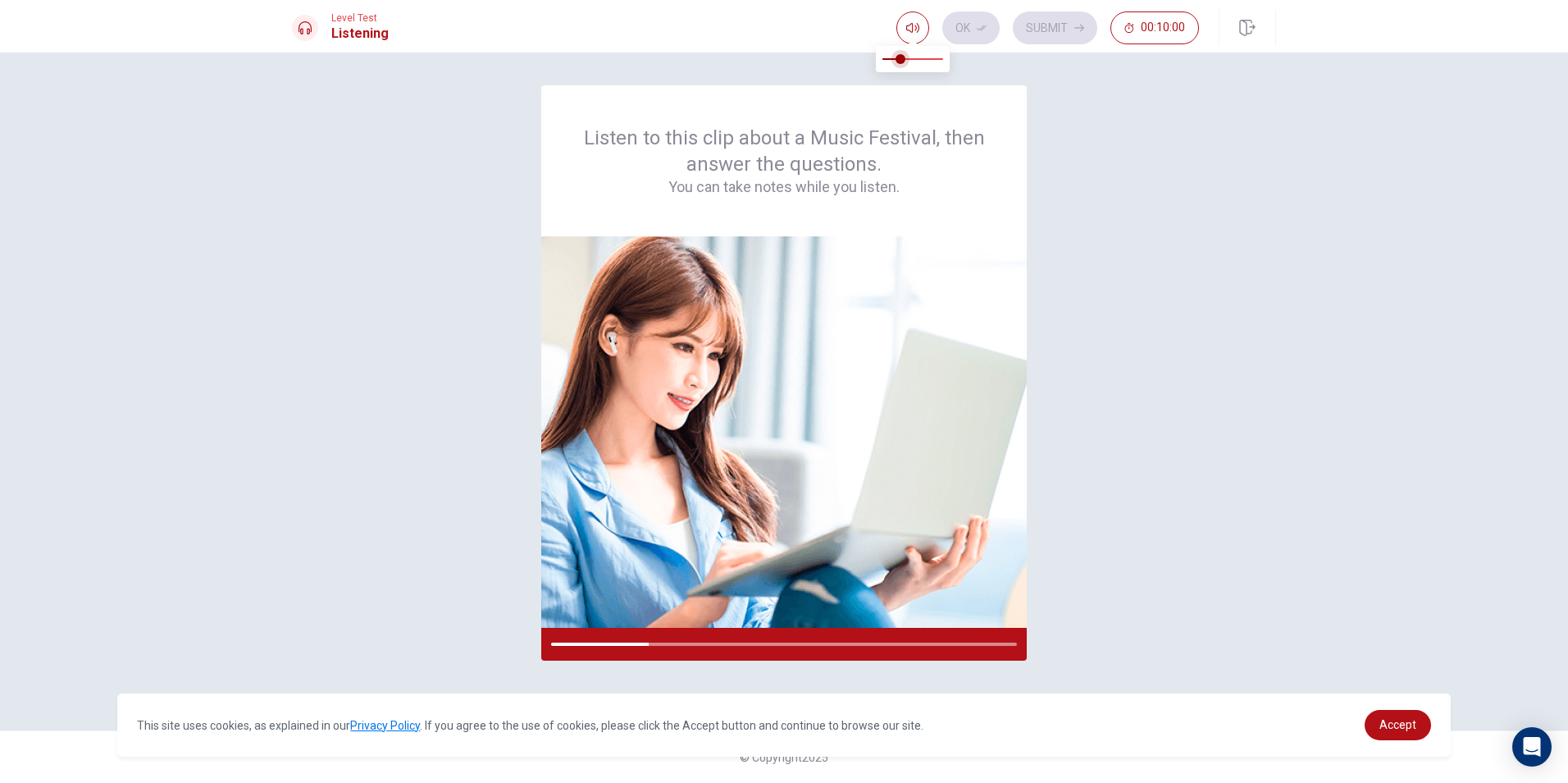
type input "0.4"
click at [909, 61] on span at bounding box center [907, 59] width 10 height 10
click at [1118, 359] on div "Listen to this clip about a Music Festival, then answer the questions. You can …" at bounding box center [784, 392] width 984 height 612
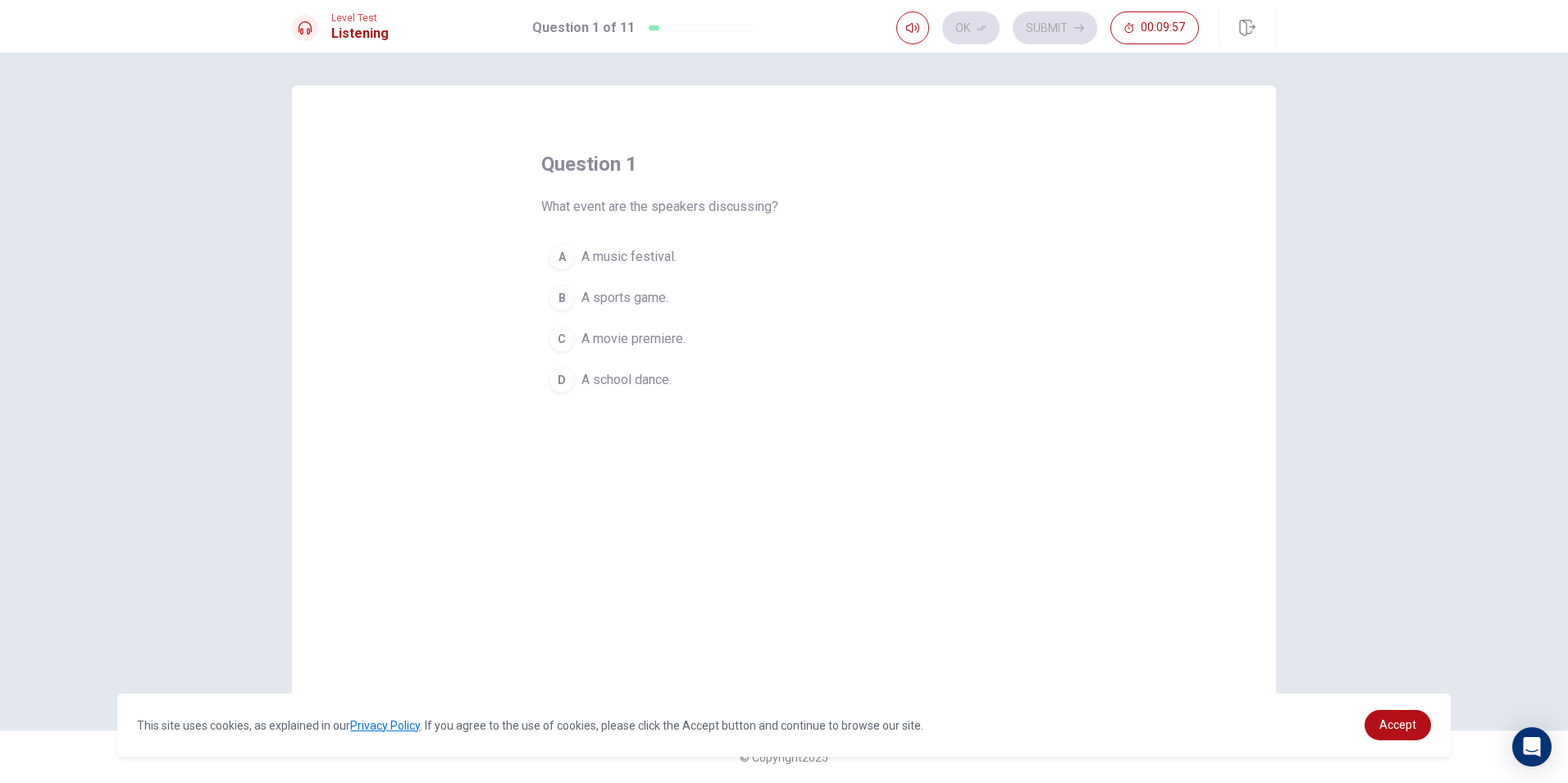
click at [669, 256] on span "A music festival." at bounding box center [628, 257] width 95 height 20
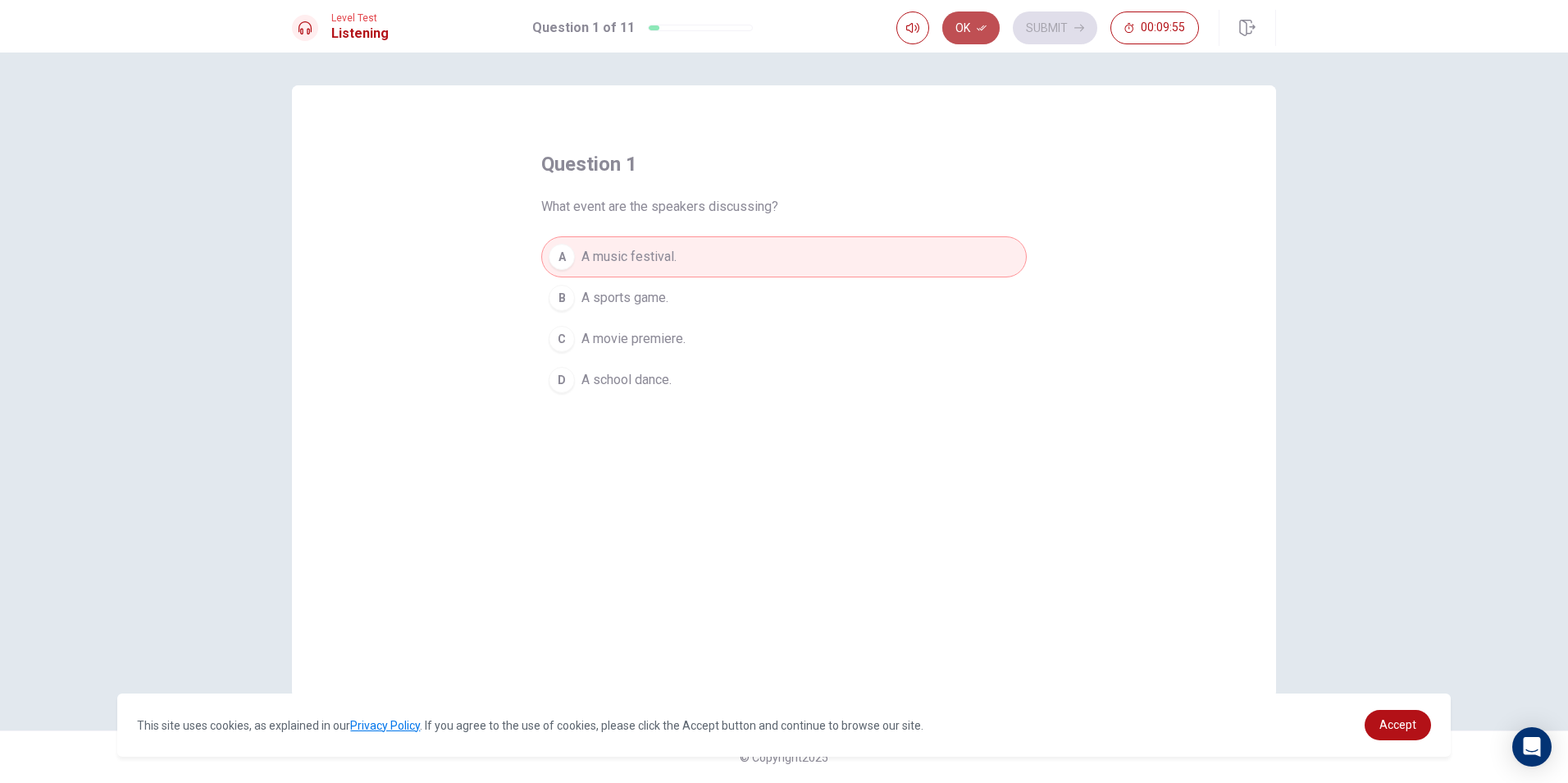
click at [963, 28] on button "Ok" at bounding box center [971, 28] width 58 height 33
click at [1042, 21] on button "Submit" at bounding box center [1055, 28] width 85 height 33
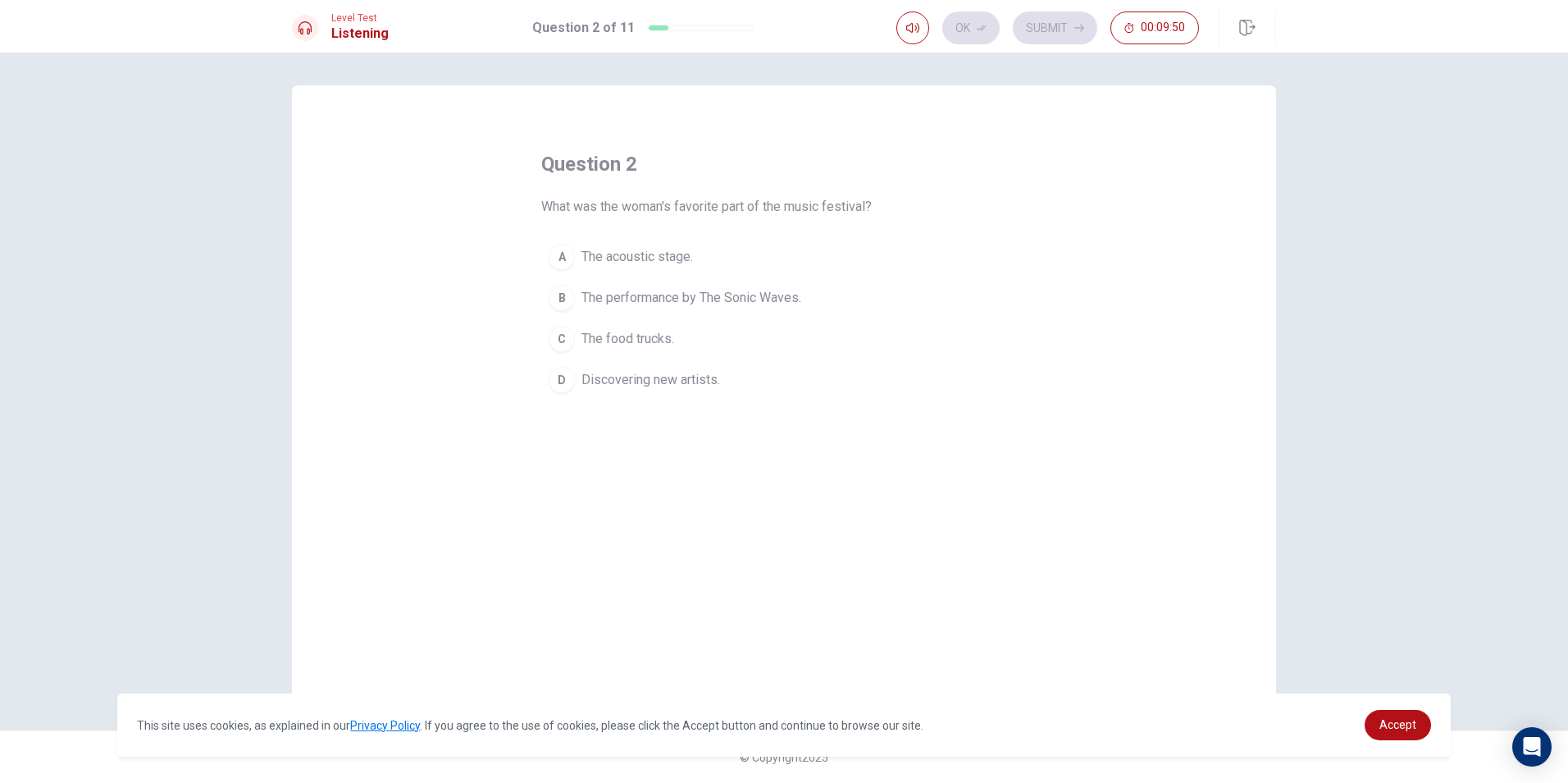
click at [758, 291] on span "The performance by The Sonic Waves." at bounding box center [691, 298] width 220 height 20
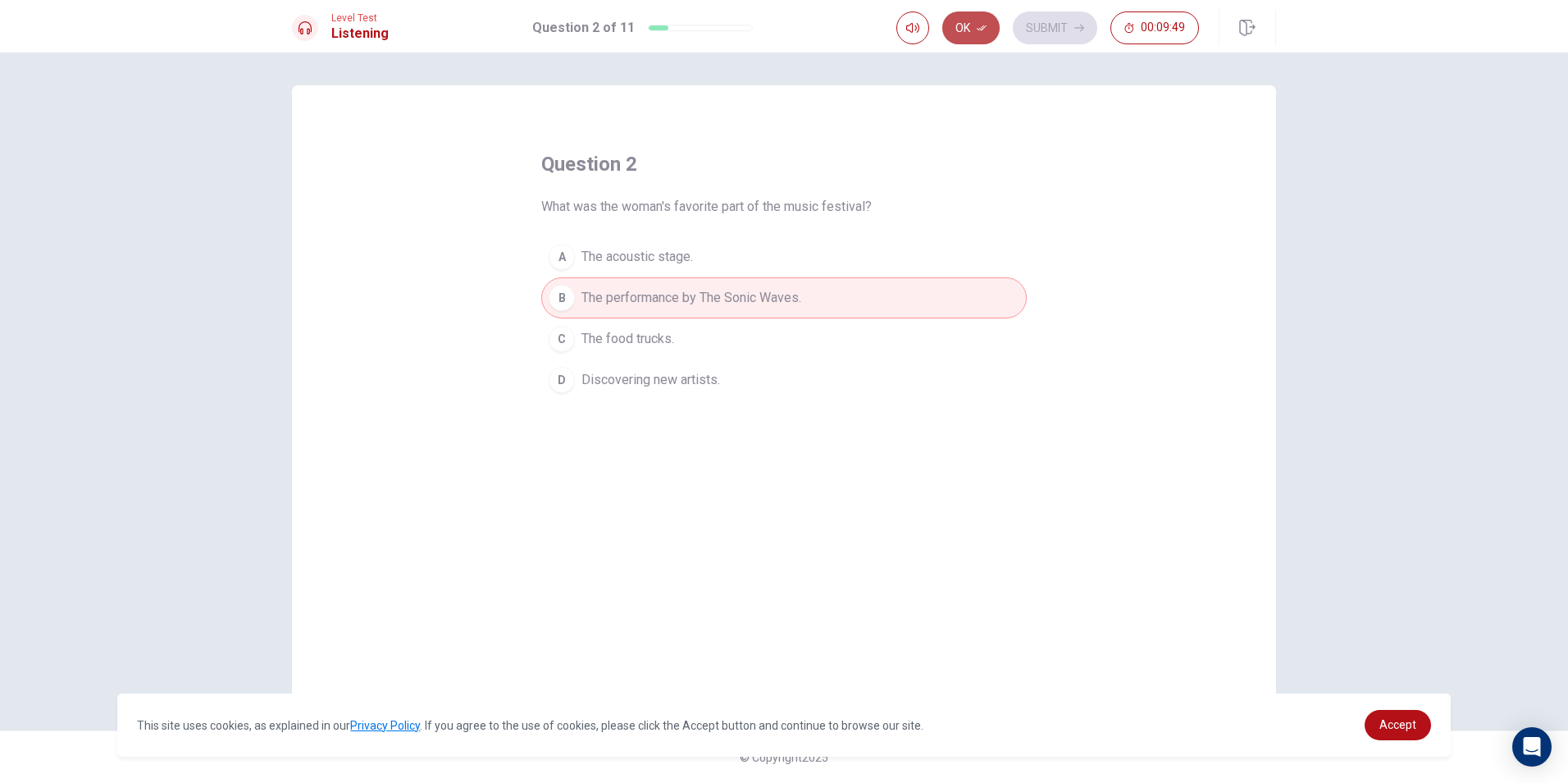
click at [984, 35] on button "Ok" at bounding box center [971, 28] width 58 height 33
click at [1063, 26] on button "Submit" at bounding box center [1055, 28] width 85 height 33
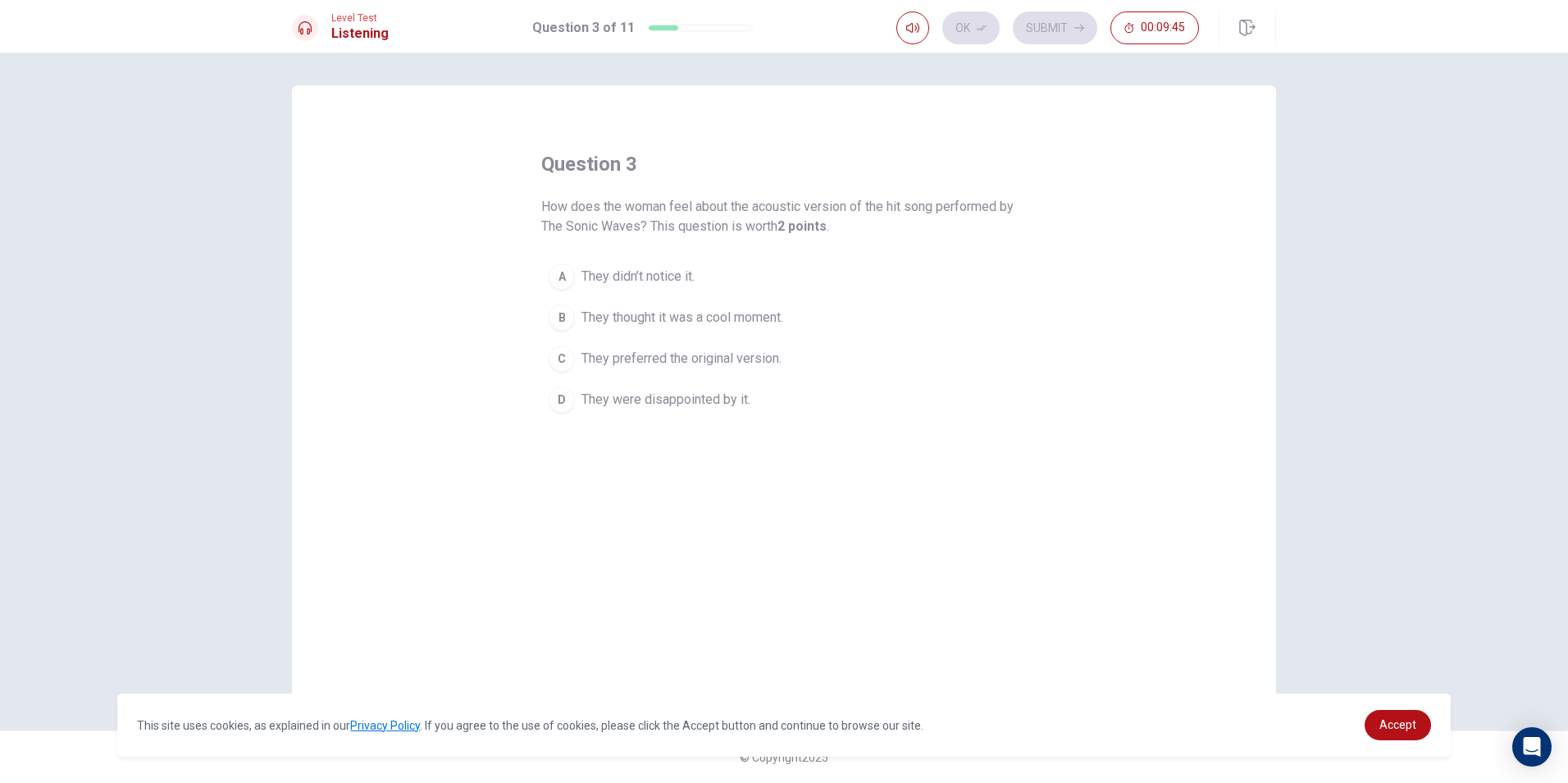
click at [765, 315] on span "They thought it was a cool moment." at bounding box center [682, 318] width 201 height 20
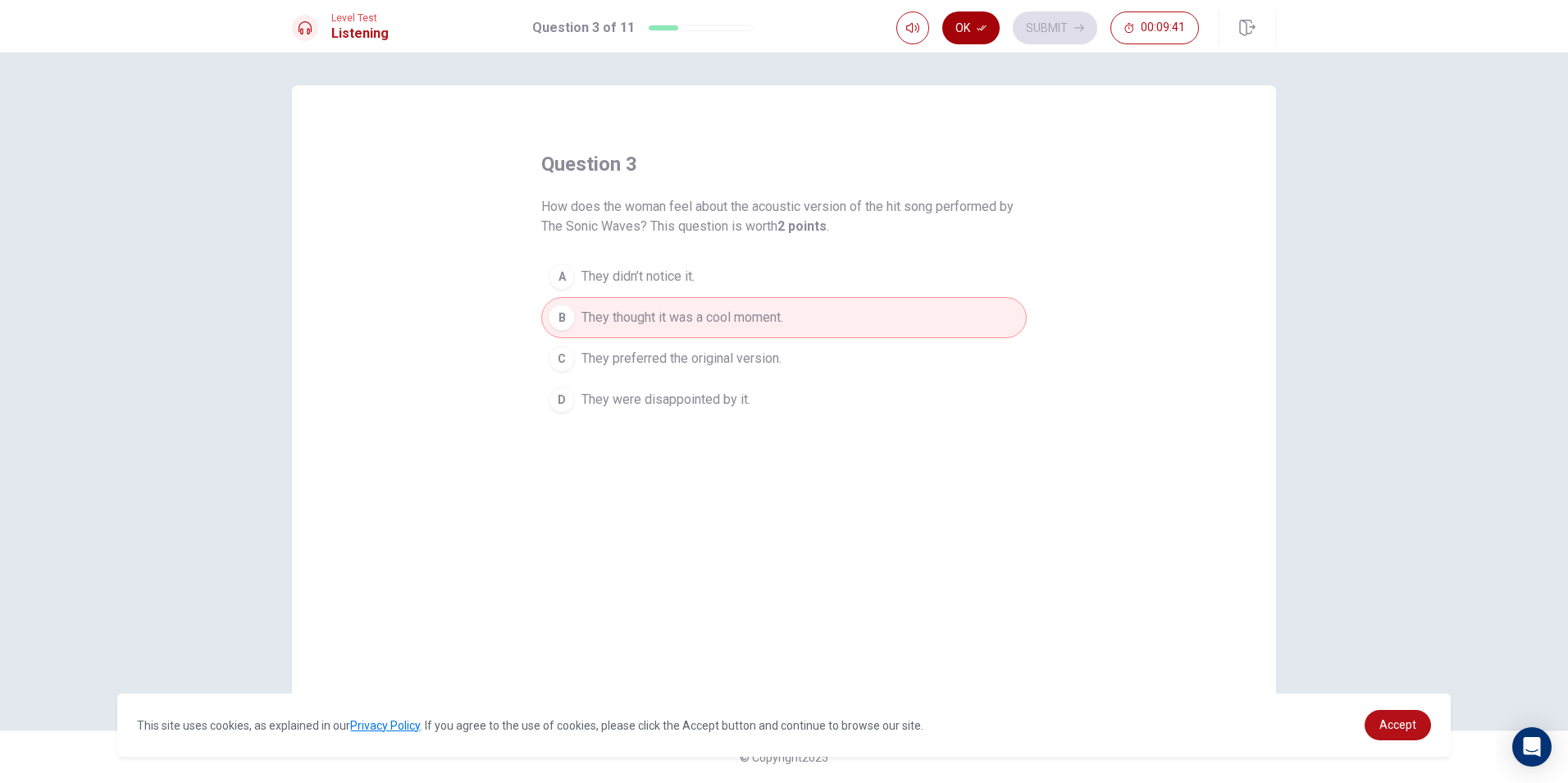
click at [978, 33] on button "Ok" at bounding box center [971, 28] width 58 height 33
click at [1046, 28] on button "Submit" at bounding box center [1055, 28] width 85 height 33
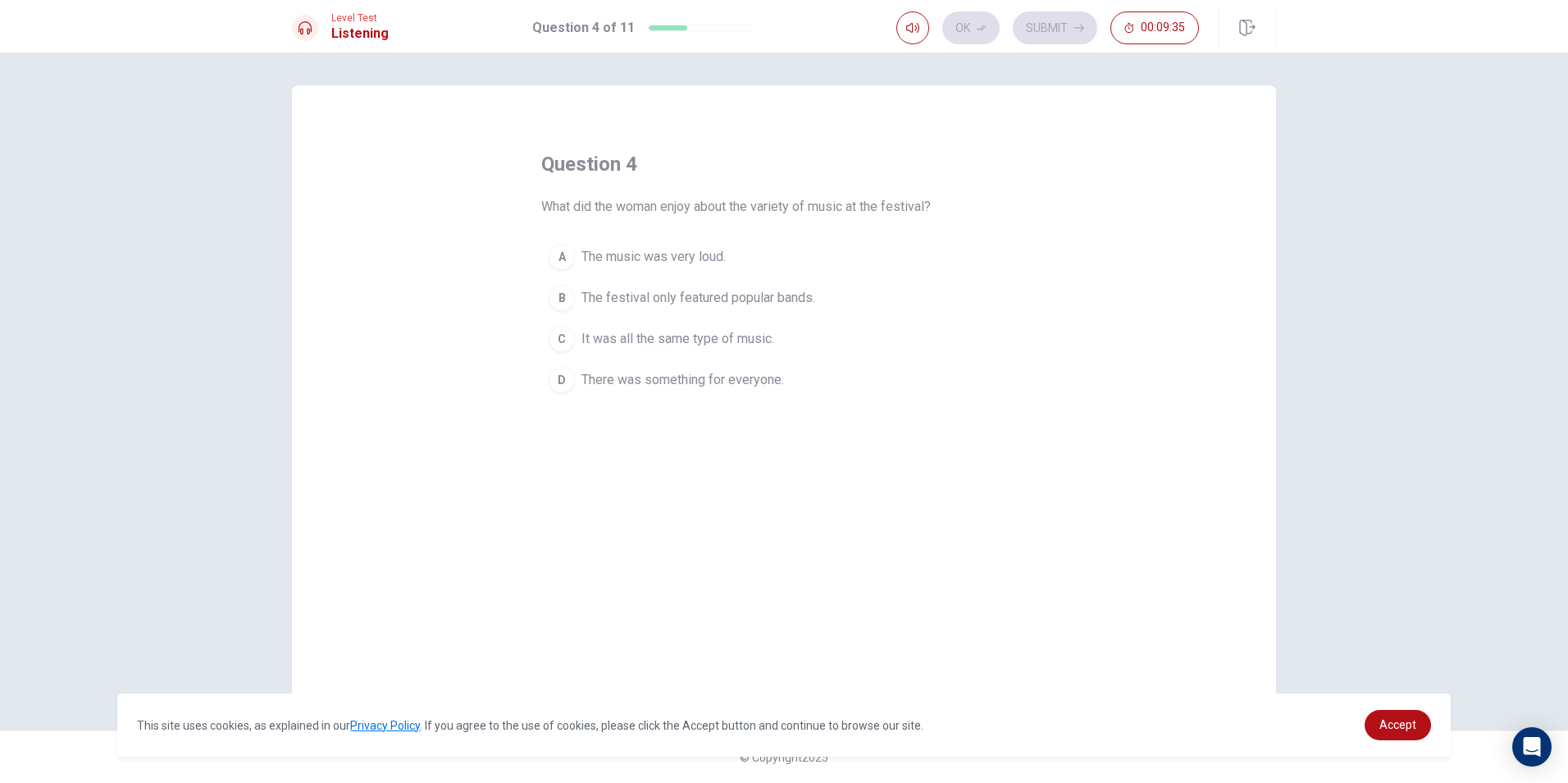
click at [720, 348] on span "It was all the same type of music." at bounding box center [677, 339] width 192 height 20
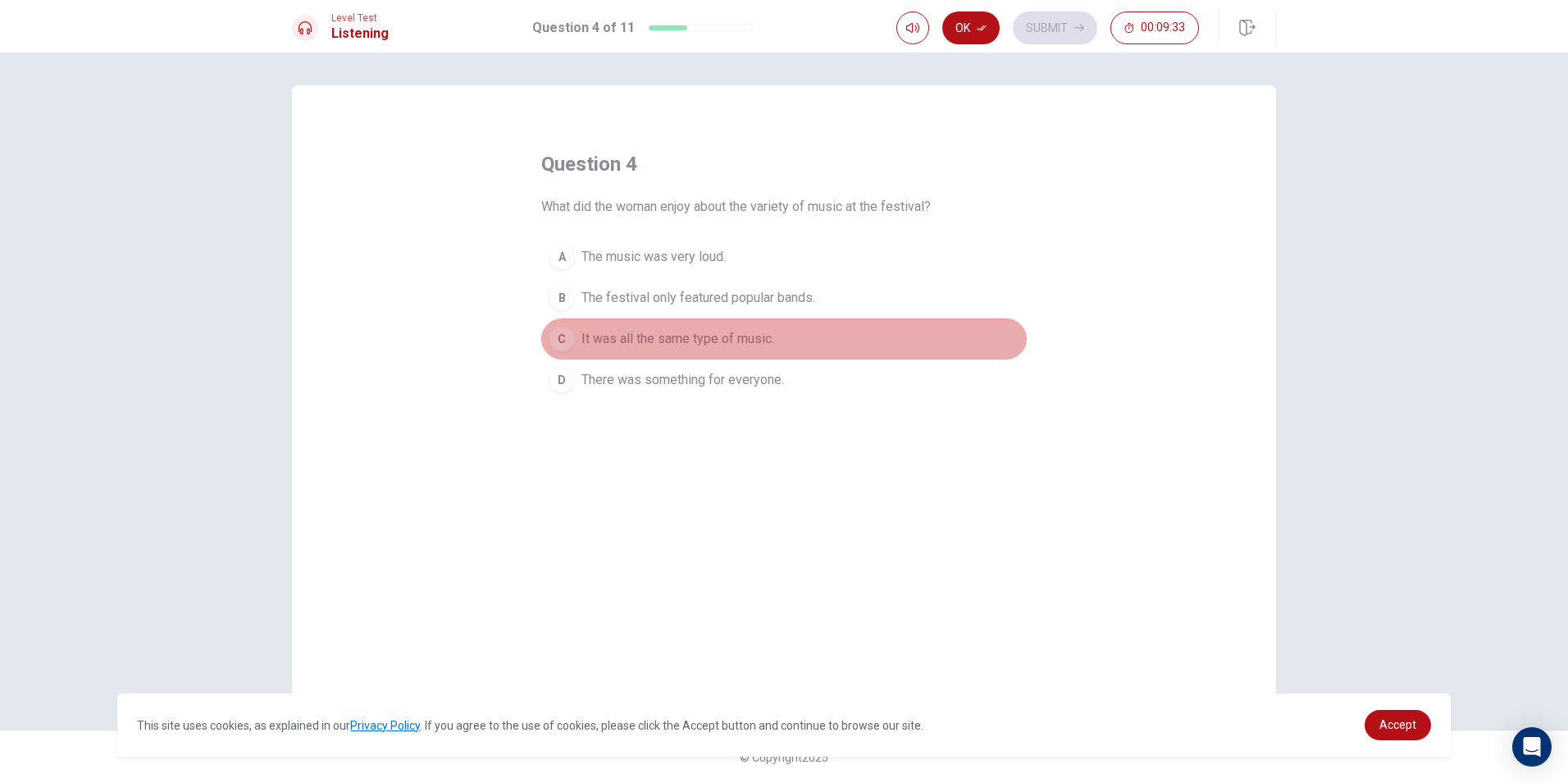
click at [731, 348] on span "It was all the same type of music." at bounding box center [677, 339] width 192 height 20
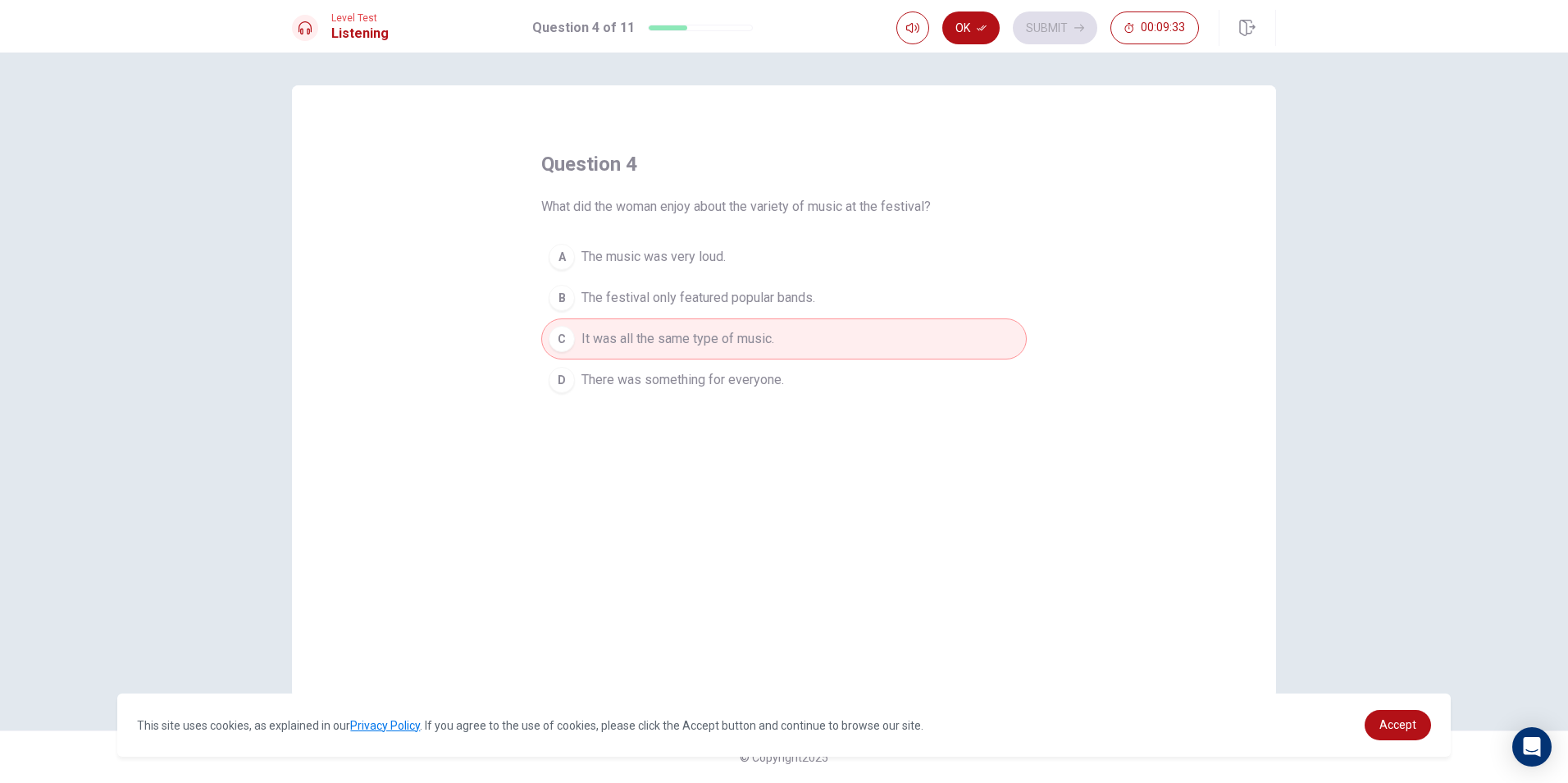
click at [731, 394] on button "D There was something for everyone." at bounding box center [784, 379] width 485 height 41
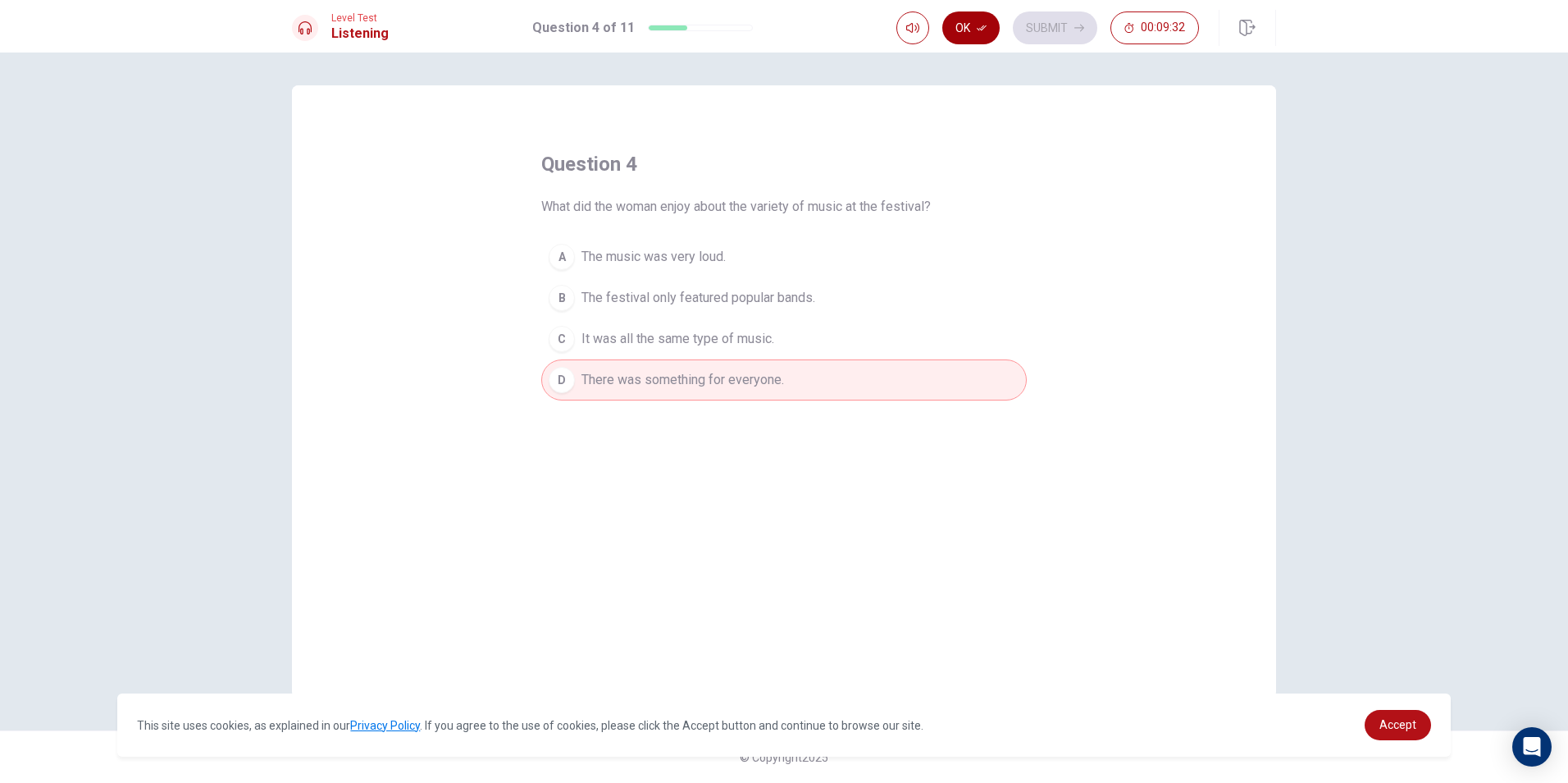
click at [989, 27] on button "Ok" at bounding box center [971, 28] width 58 height 33
click at [1052, 17] on button "Submit" at bounding box center [1055, 28] width 85 height 33
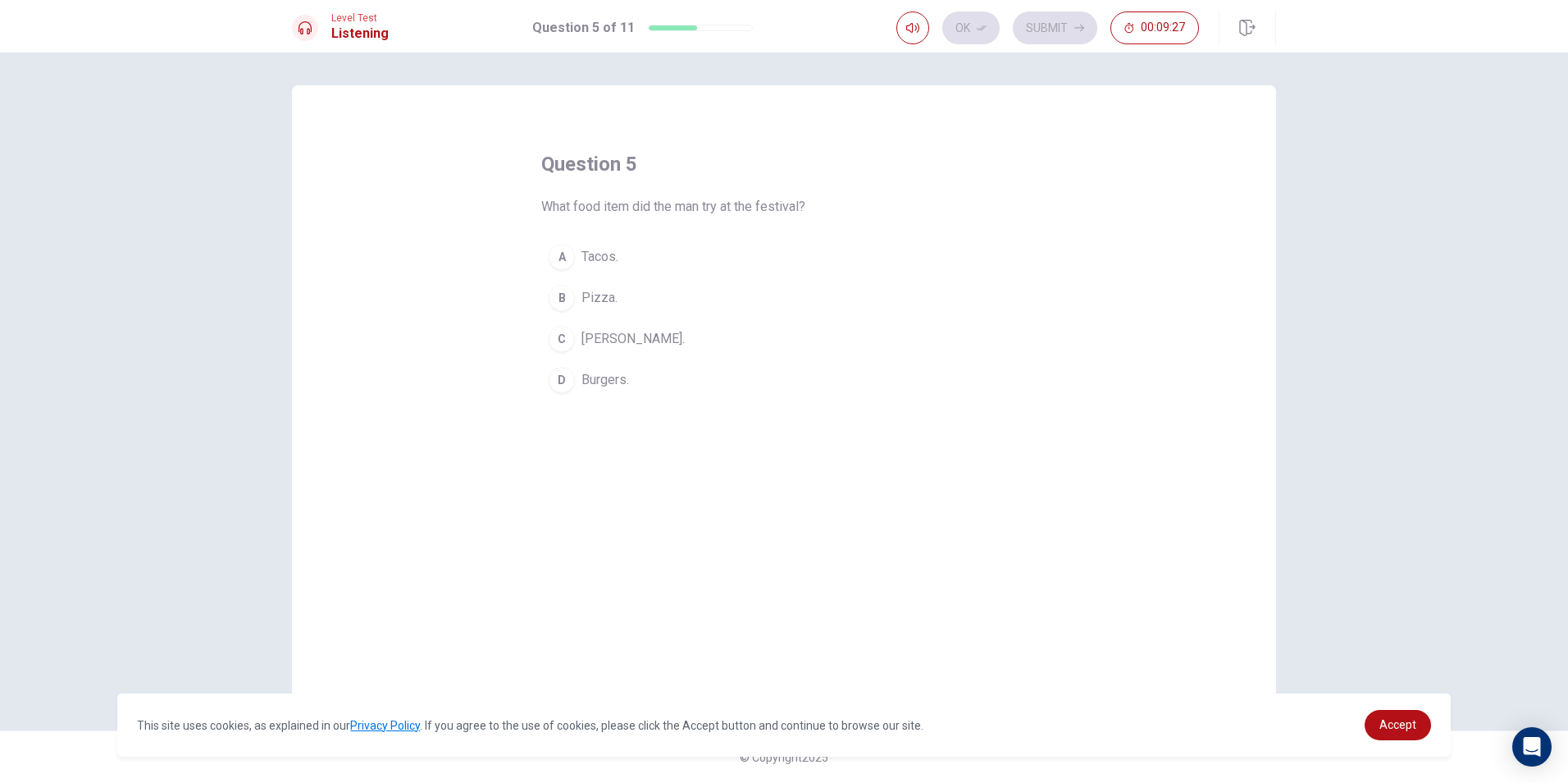
click at [628, 340] on span "[PERSON_NAME]." at bounding box center [633, 339] width 104 height 20
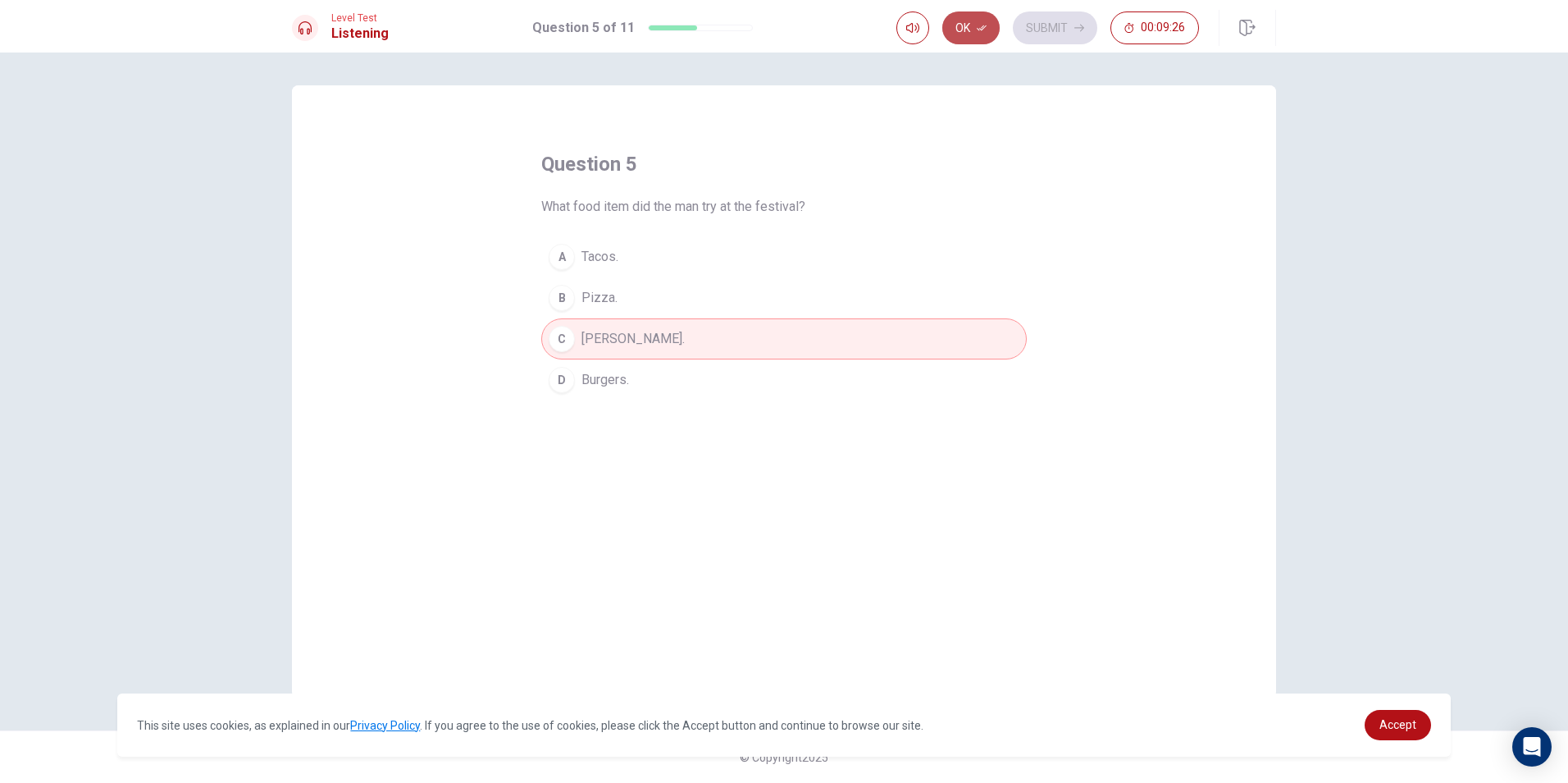
click at [1000, 27] on button "Ok" at bounding box center [971, 28] width 58 height 33
click at [1034, 22] on button "Submit" at bounding box center [1055, 28] width 85 height 33
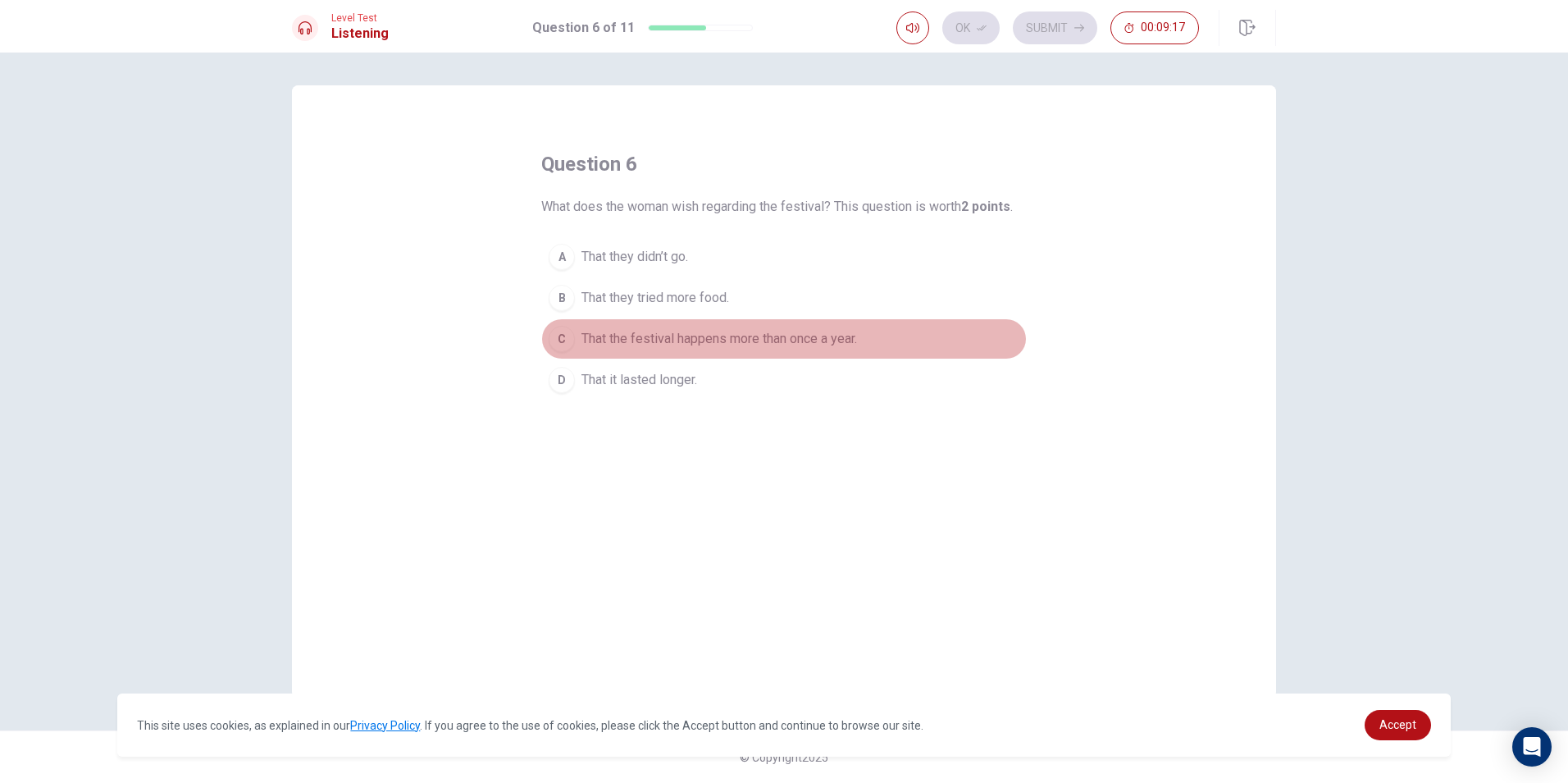
click at [748, 341] on span "That the festival happens more than once a year." at bounding box center [719, 339] width 275 height 20
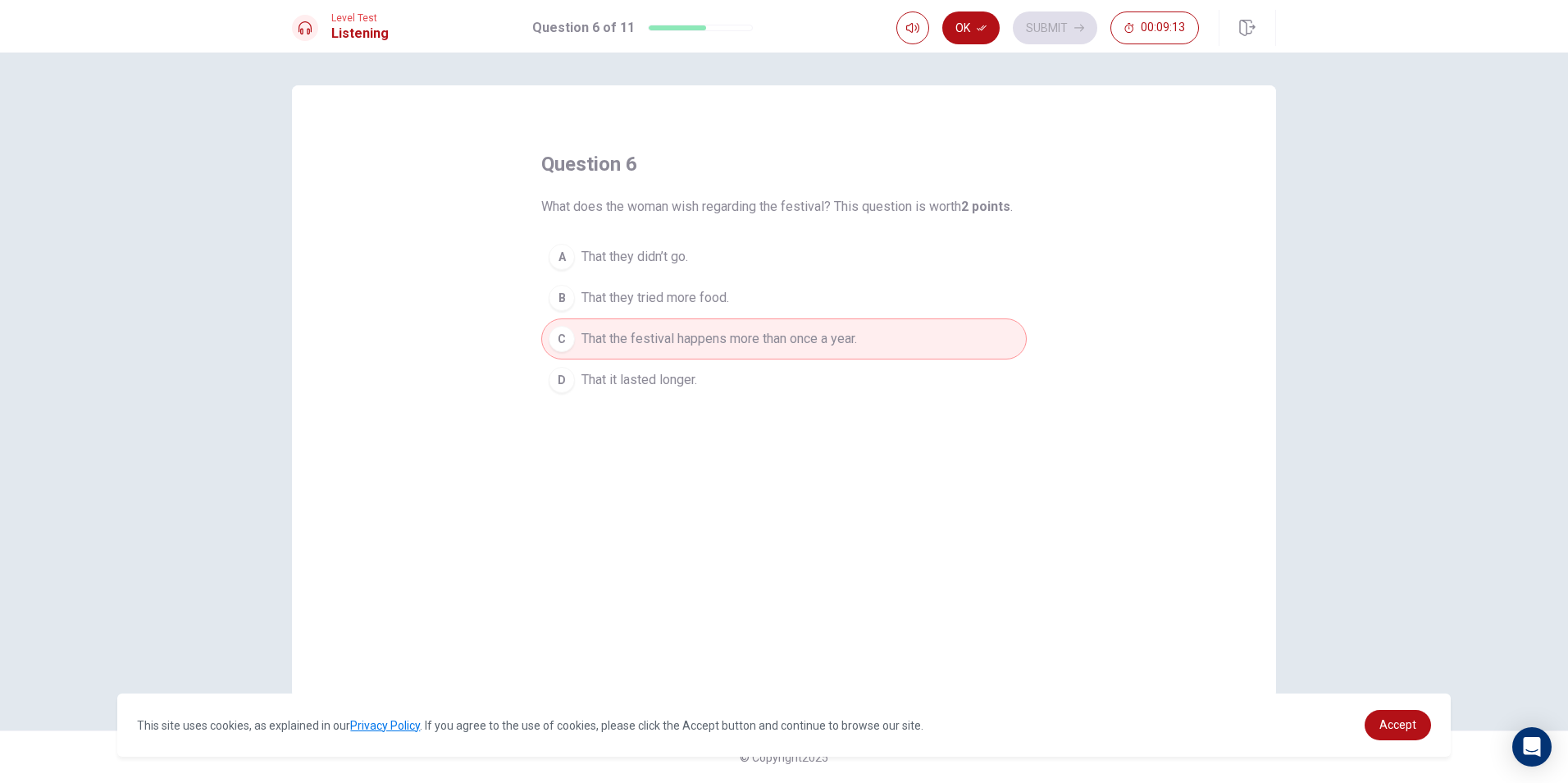
click at [715, 337] on span "That the festival happens more than once a year." at bounding box center [719, 339] width 275 height 20
click at [995, 25] on button "Ok" at bounding box center [971, 28] width 58 height 33
click at [1035, 16] on button "Submit" at bounding box center [1055, 28] width 85 height 33
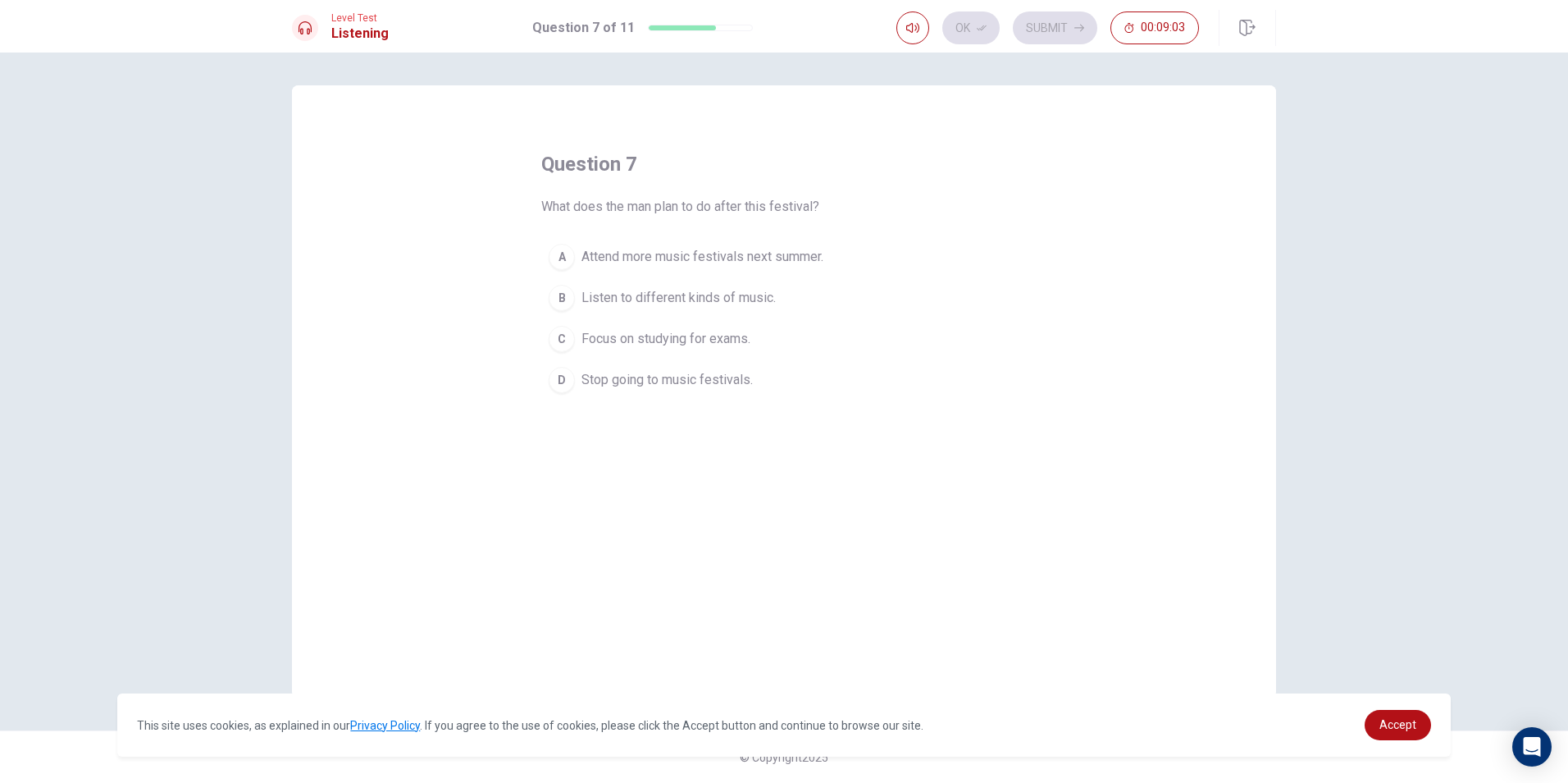
click at [779, 252] on span "Attend more music festivals next summer." at bounding box center [702, 257] width 242 height 20
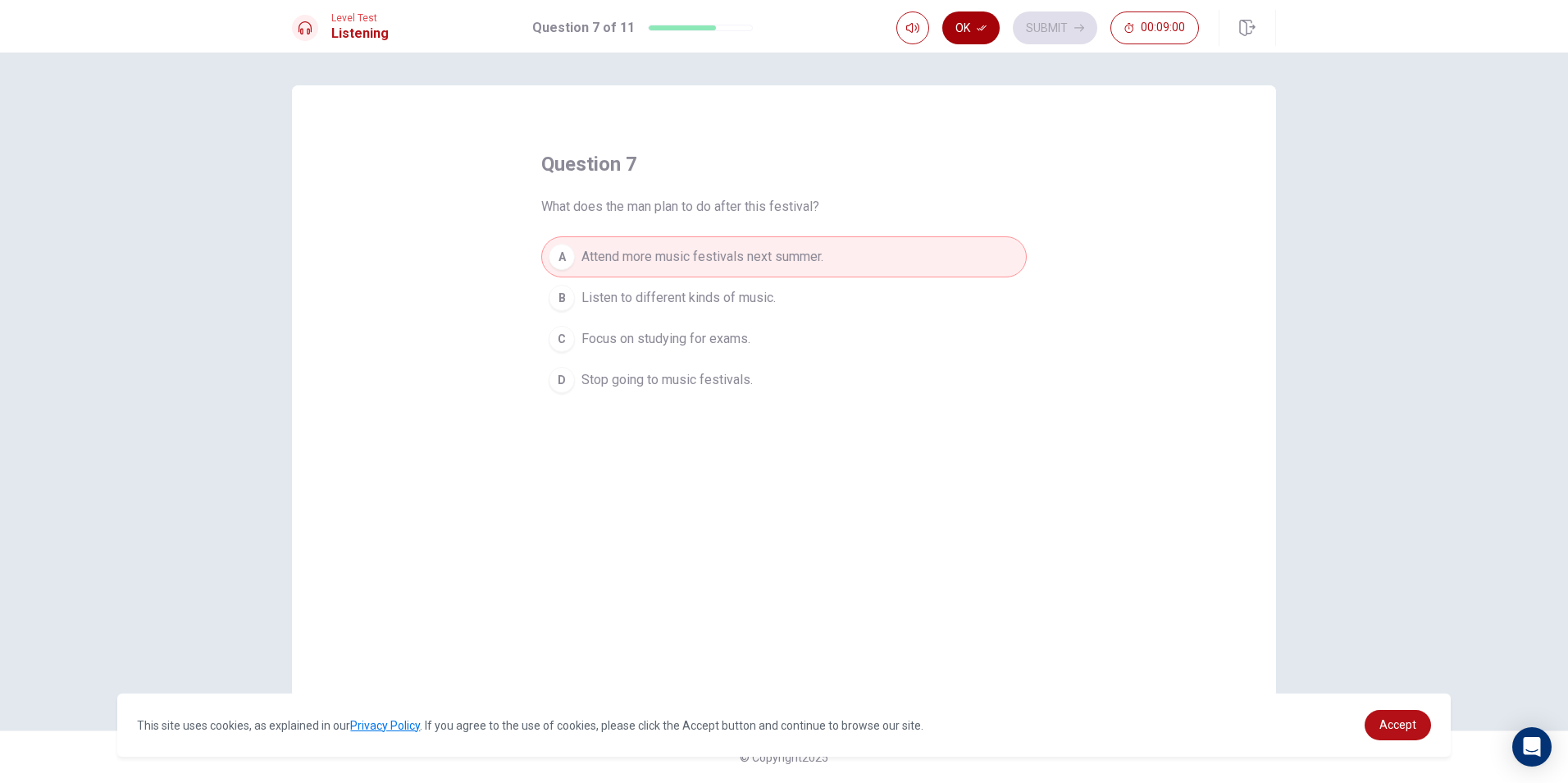
click at [968, 26] on button "Ok" at bounding box center [971, 28] width 58 height 33
click at [1045, 25] on button "Submit" at bounding box center [1055, 28] width 85 height 33
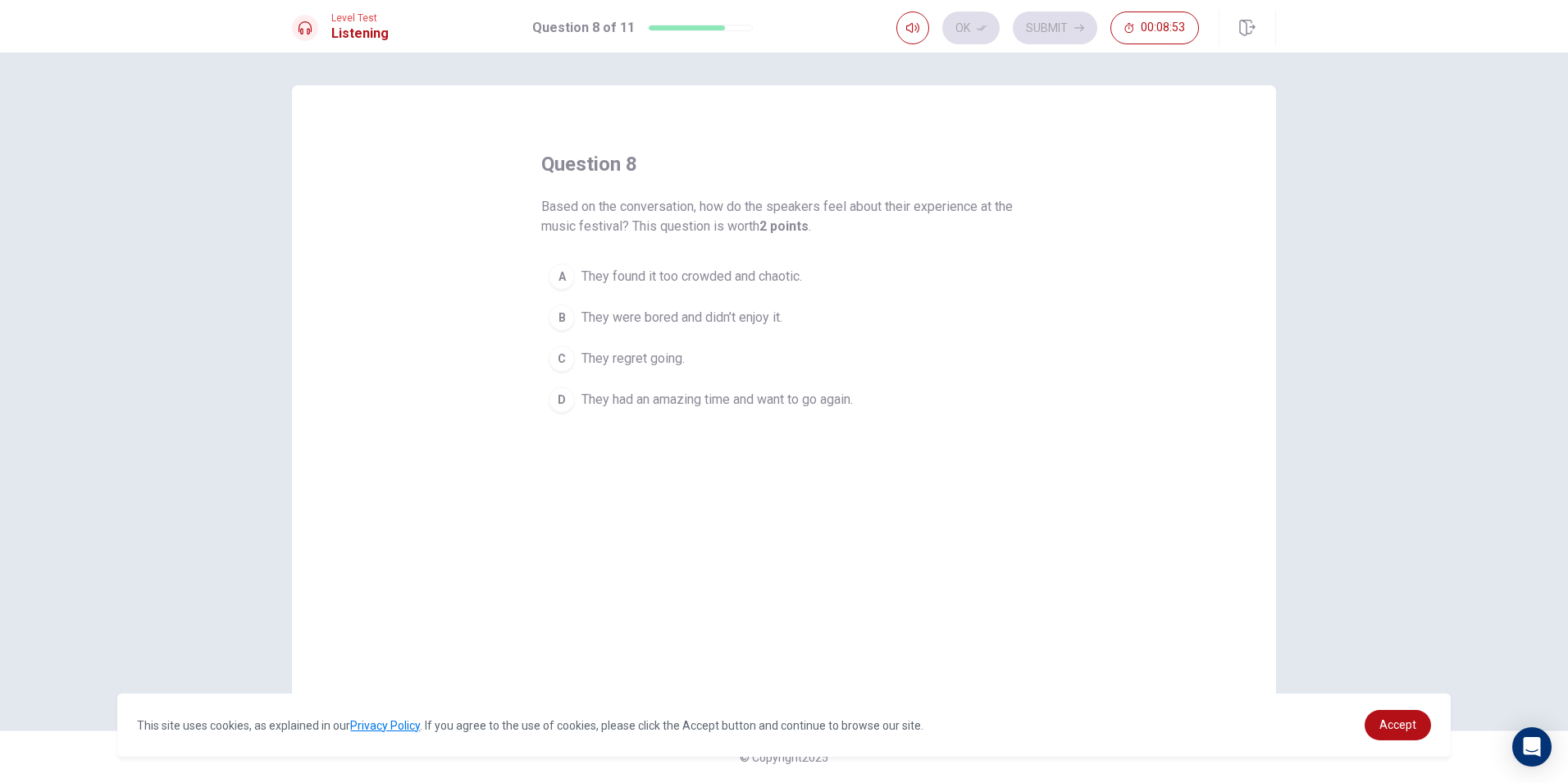
drag, startPoint x: 813, startPoint y: 399, endPoint x: 800, endPoint y: 399, distance: 13.0
click at [812, 399] on span "They had an amazing time and want to go again." at bounding box center [717, 400] width 271 height 20
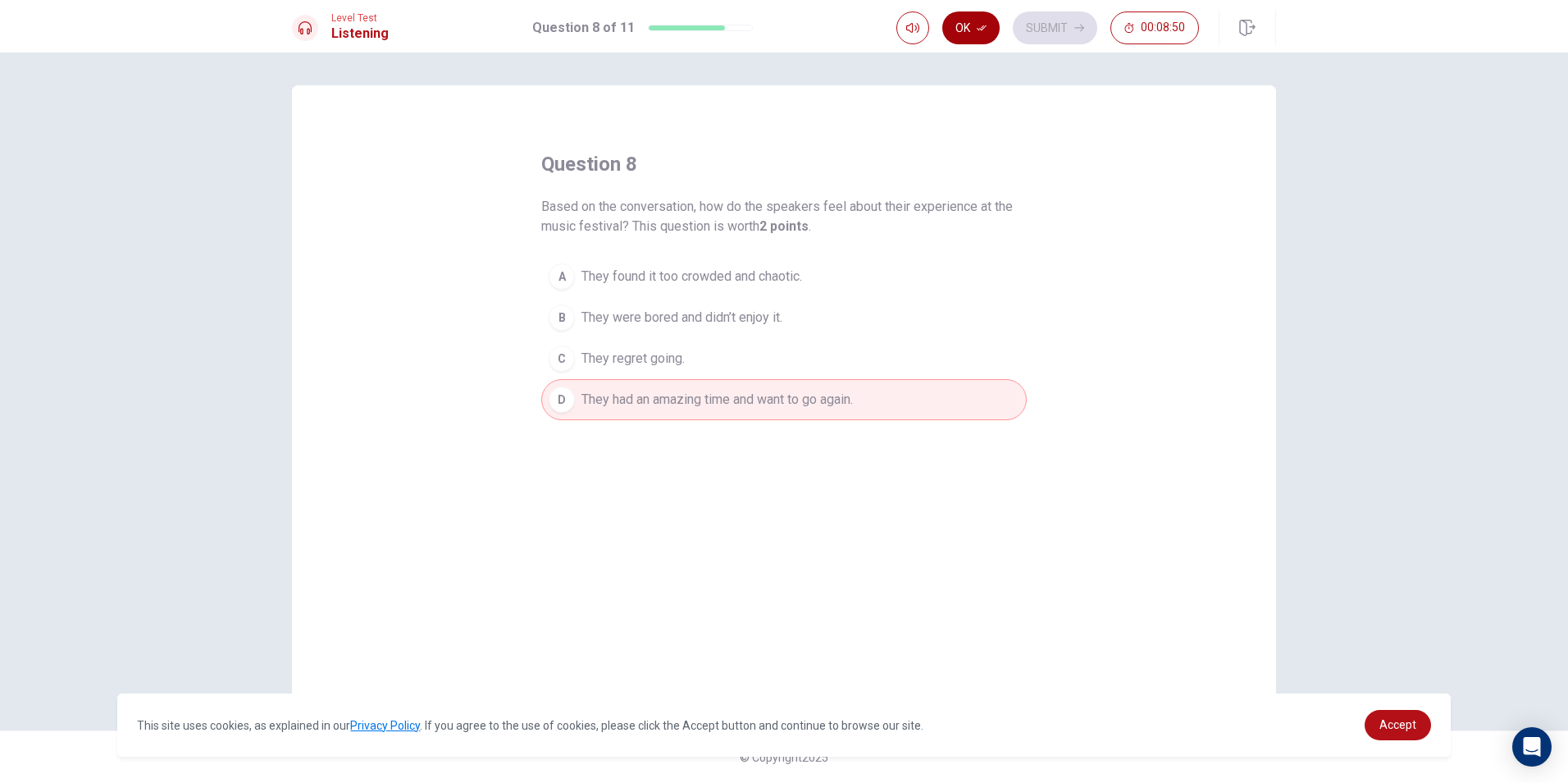
click at [969, 26] on button "Ok" at bounding box center [971, 28] width 58 height 33
click at [1049, 11] on div "Ok Submit 00:08:50" at bounding box center [1086, 28] width 380 height 36
click at [1045, 18] on button "Submit" at bounding box center [1055, 28] width 85 height 33
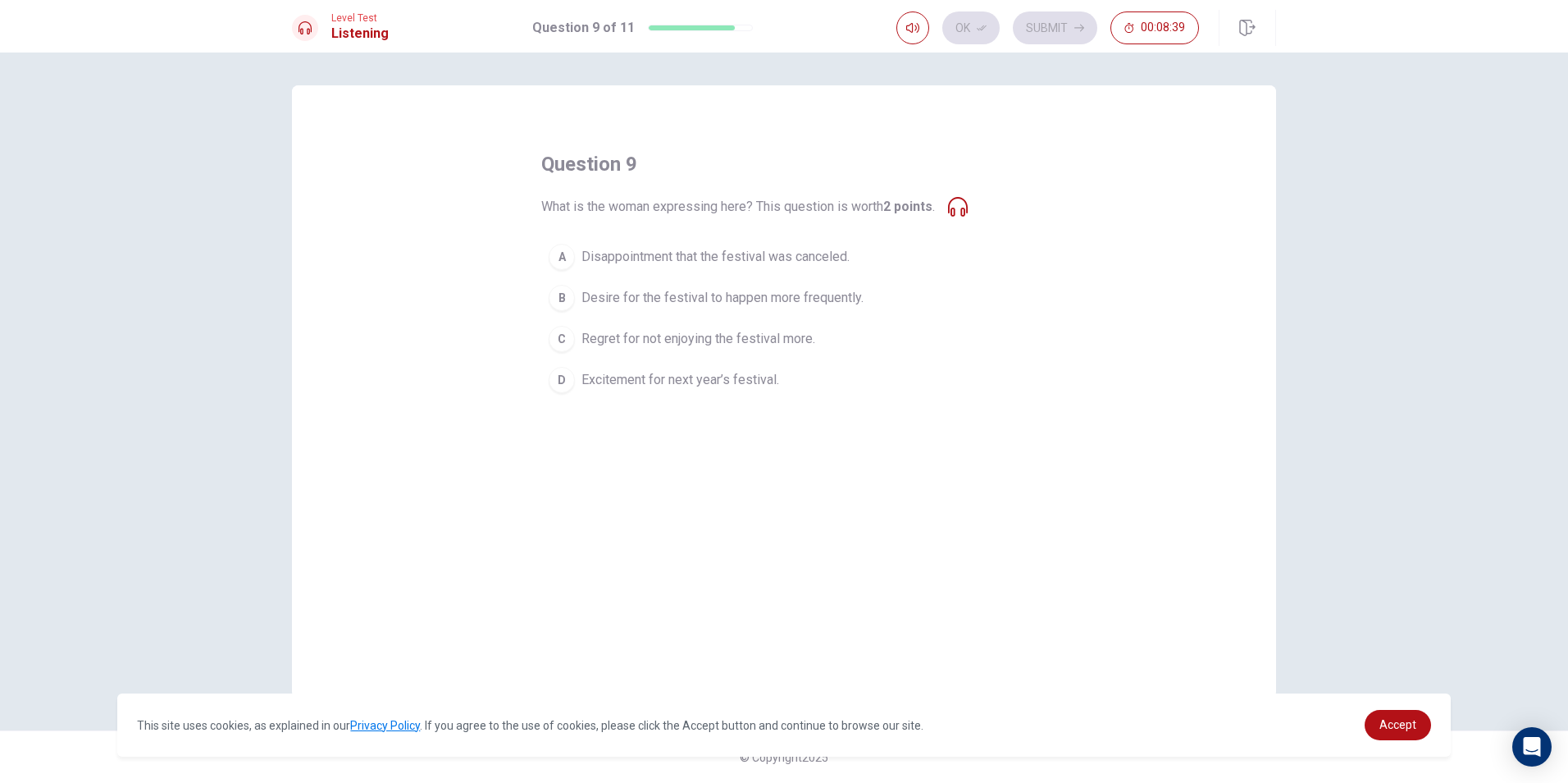
click at [726, 391] on button "D Excitement for next year’s festival." at bounding box center [784, 379] width 485 height 41
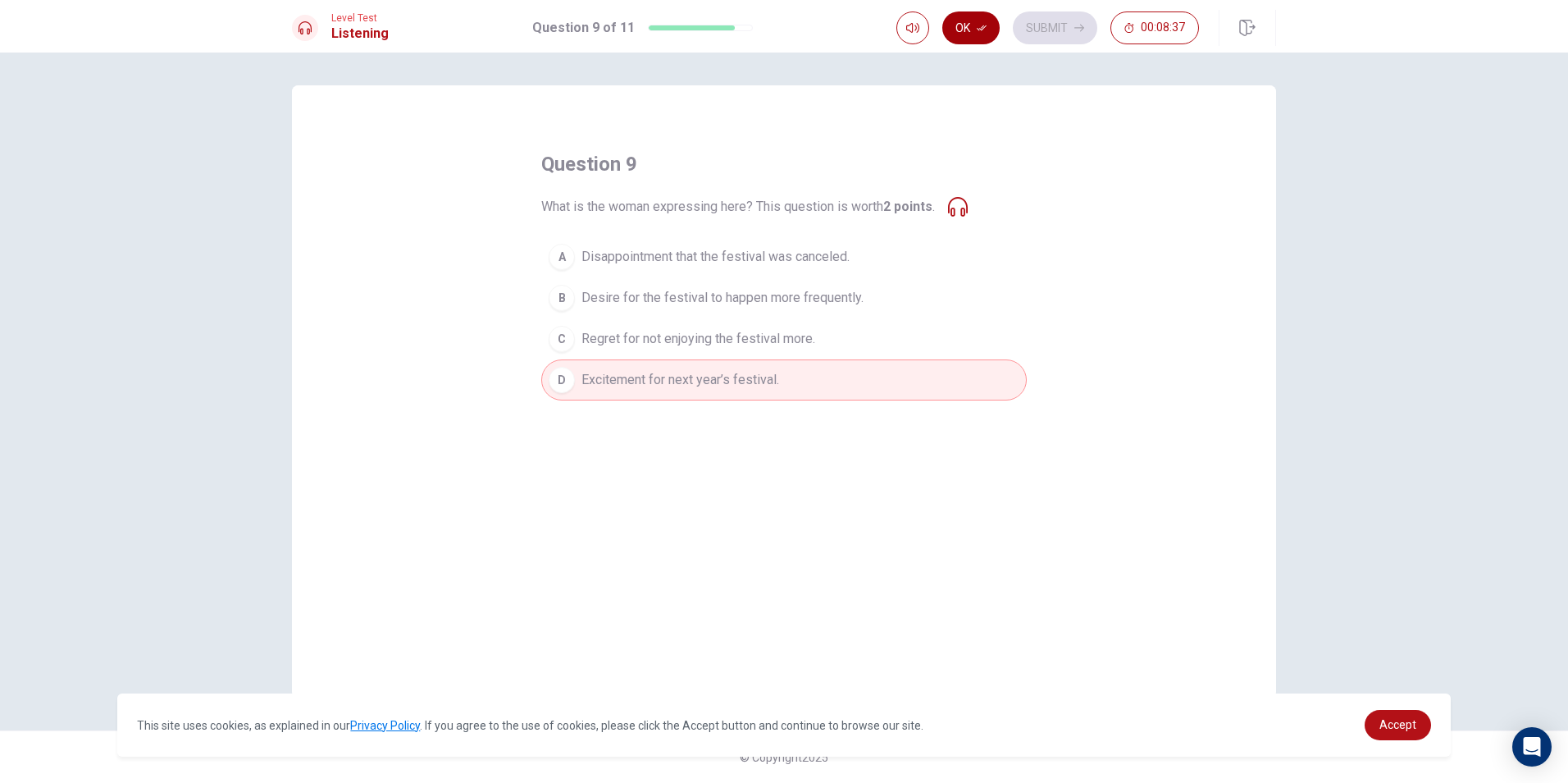
click at [958, 30] on button "Ok" at bounding box center [971, 28] width 58 height 33
click at [1049, 39] on button "Submit" at bounding box center [1055, 28] width 85 height 33
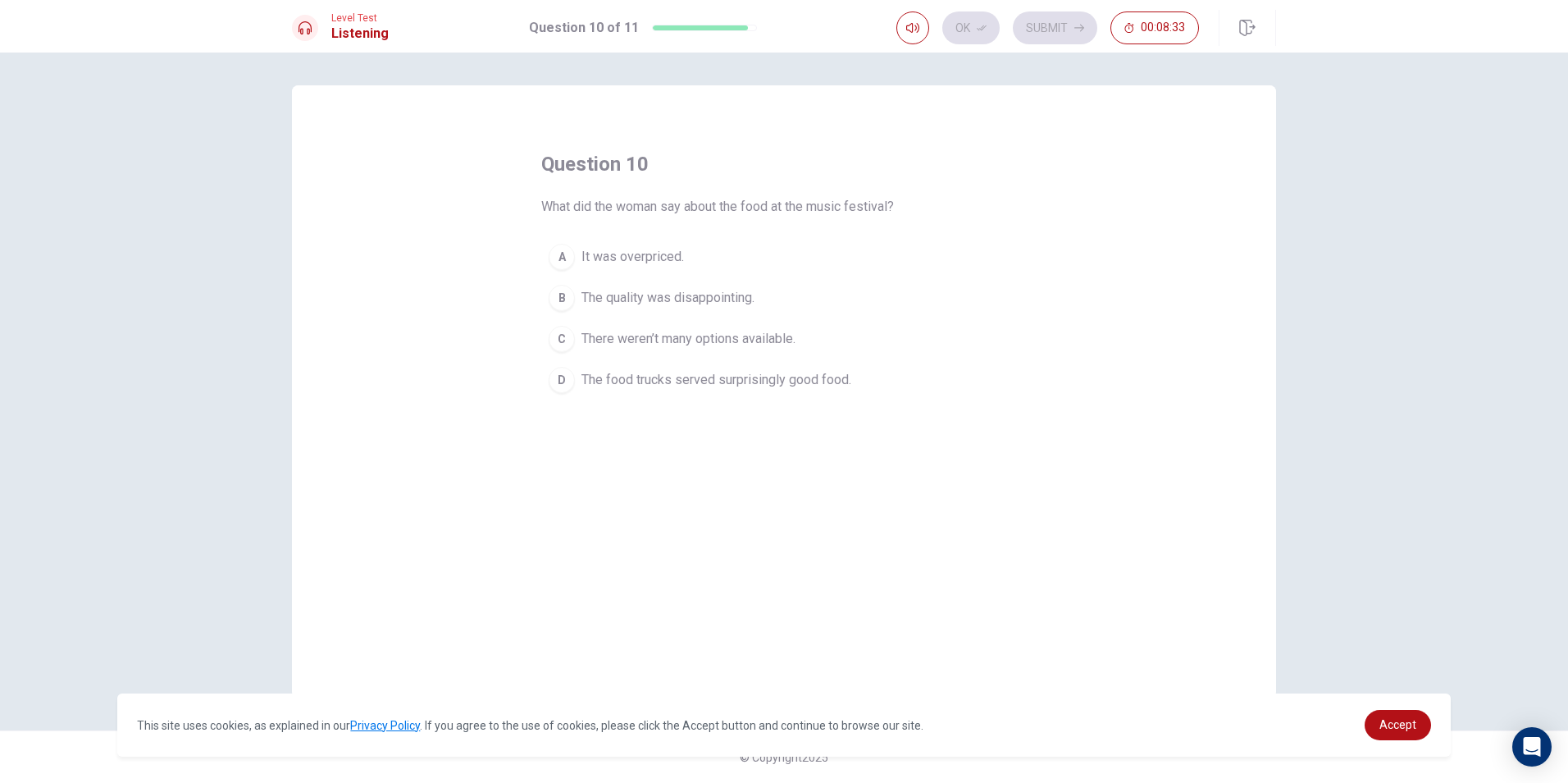
click at [730, 386] on span "The food trucks served surprisingly good food." at bounding box center [716, 380] width 270 height 20
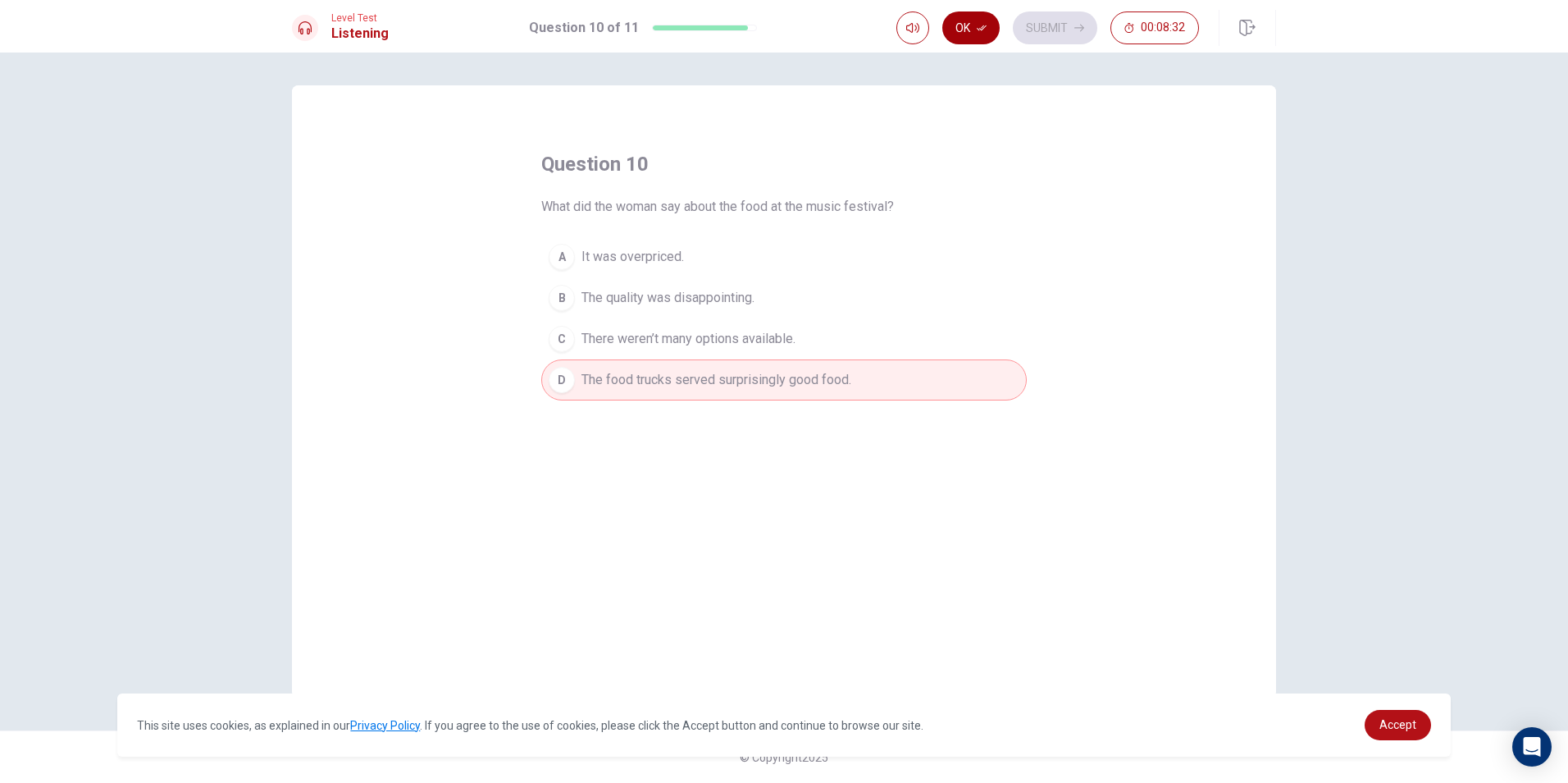
click at [952, 21] on button "Ok" at bounding box center [971, 28] width 58 height 33
click at [1040, 17] on button "Submit" at bounding box center [1055, 28] width 85 height 33
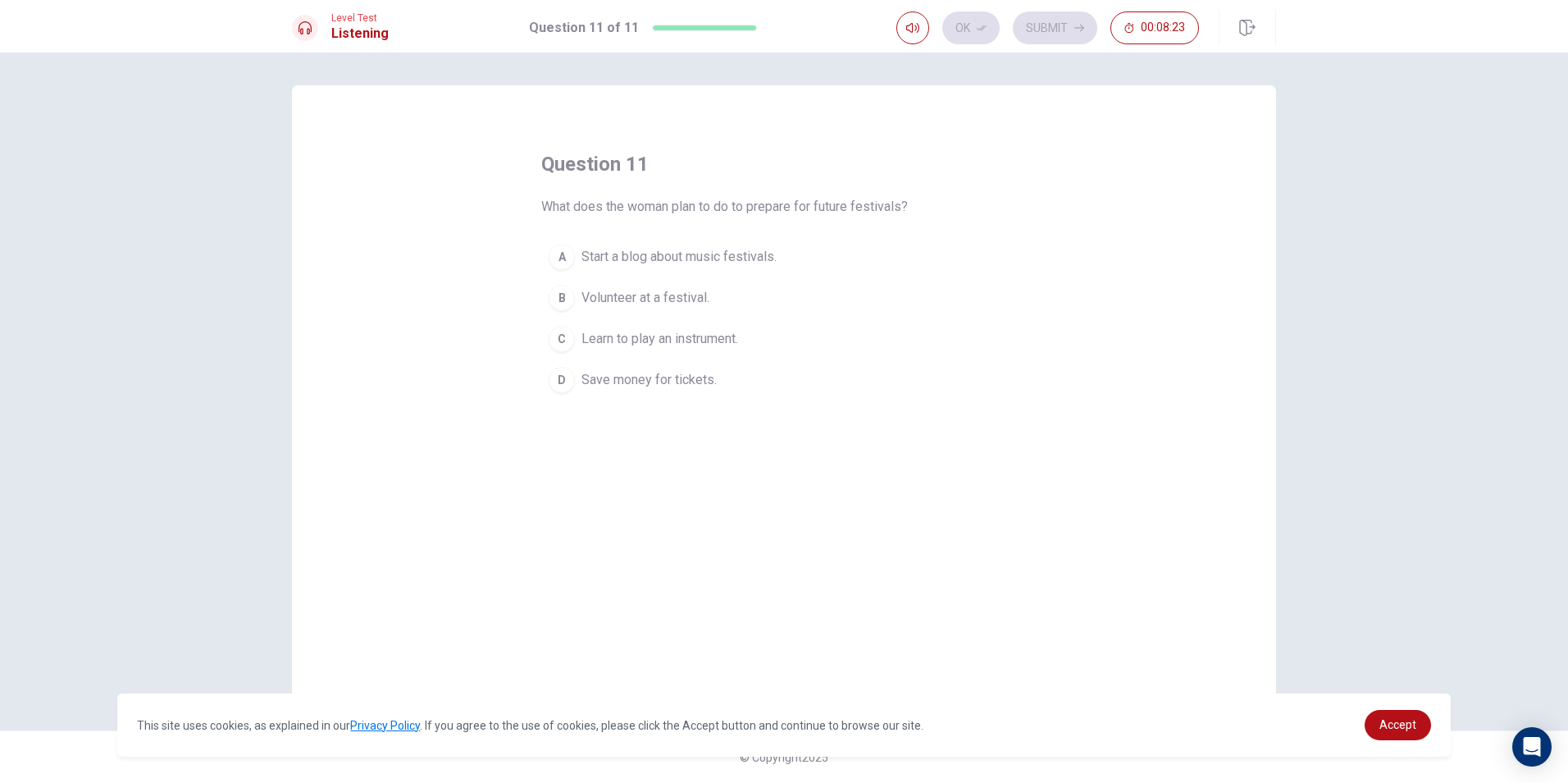
click at [665, 399] on button "D Save money for tickets." at bounding box center [784, 379] width 485 height 41
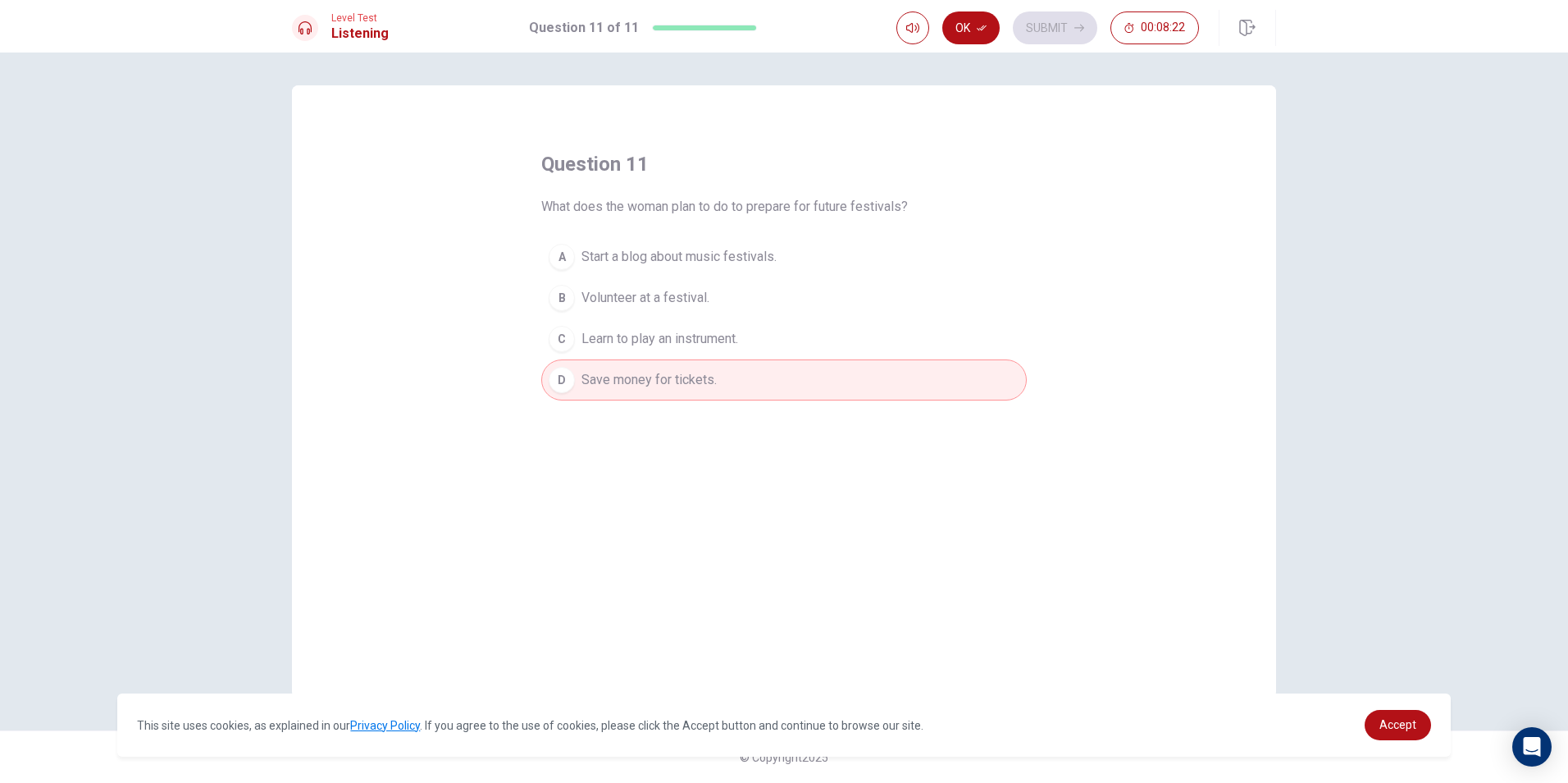
click at [967, 7] on div "Level Test Listening Question 11 of 11 Ok Submit 00:08:22" at bounding box center [784, 26] width 1568 height 53
click at [967, 18] on button "Ok" at bounding box center [971, 28] width 58 height 33
click at [1031, 18] on button "Submit" at bounding box center [1055, 28] width 85 height 33
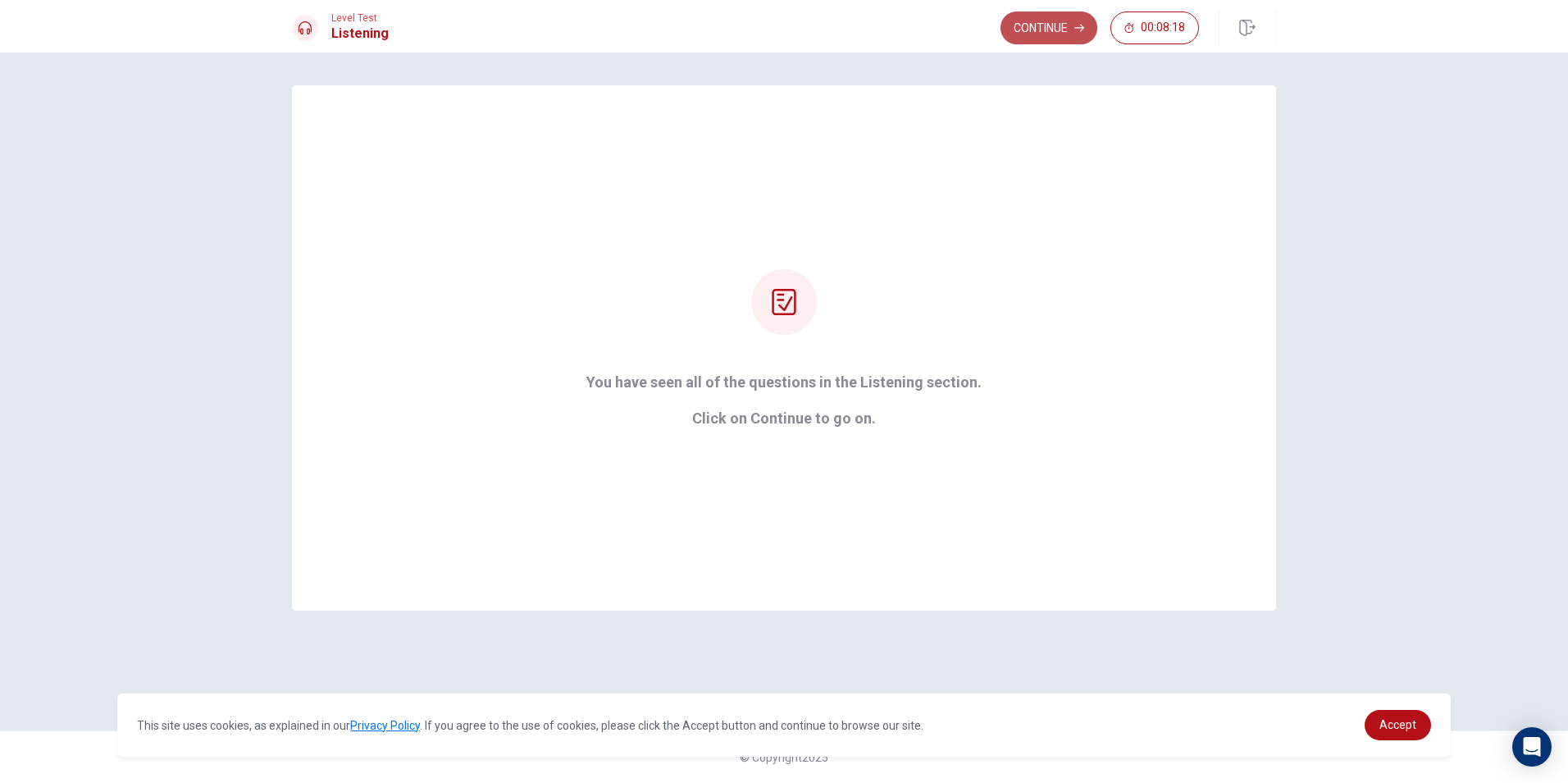
click at [1044, 21] on button "Continue" at bounding box center [1049, 28] width 97 height 33
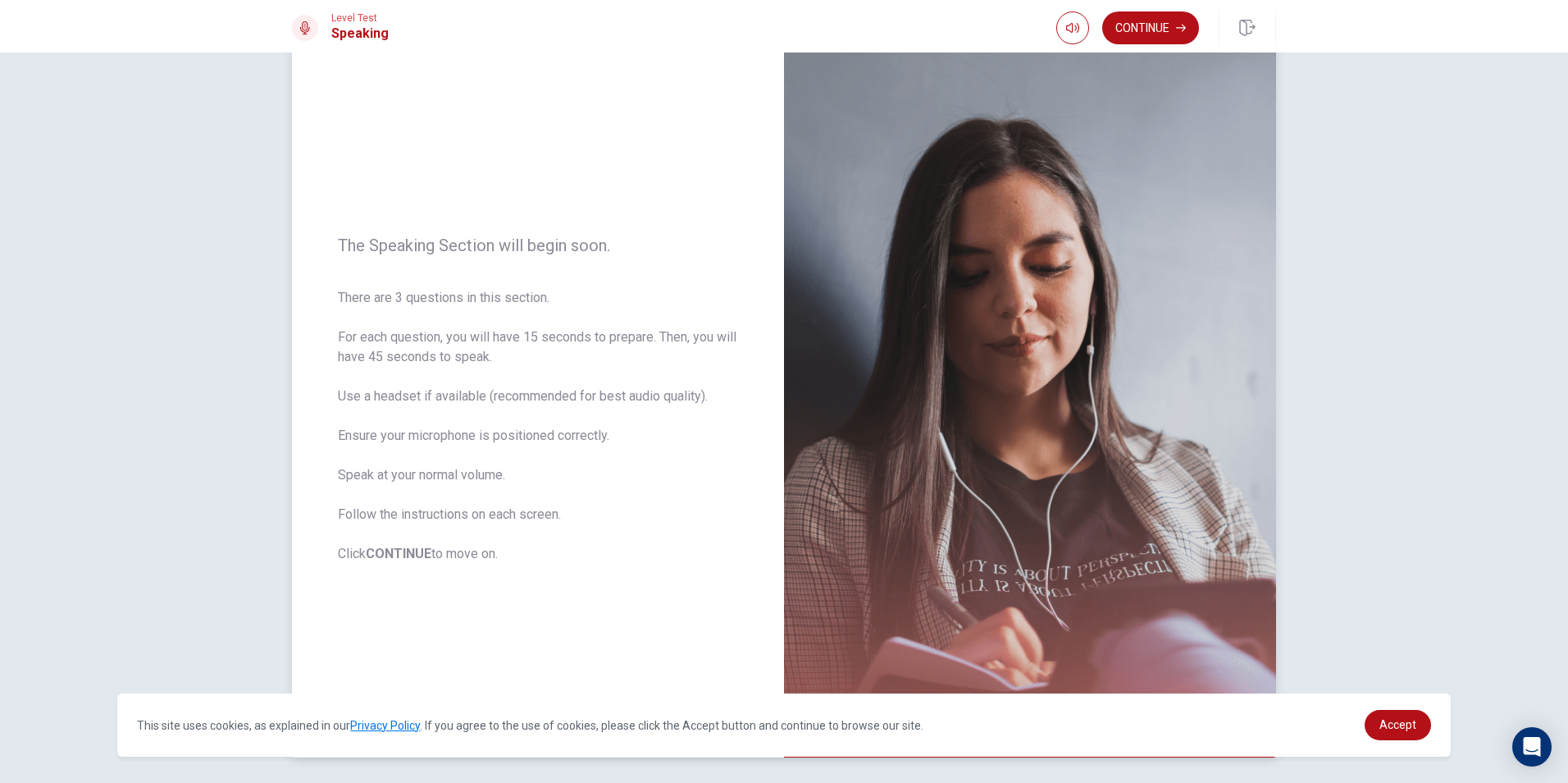
scroll to position [82, 0]
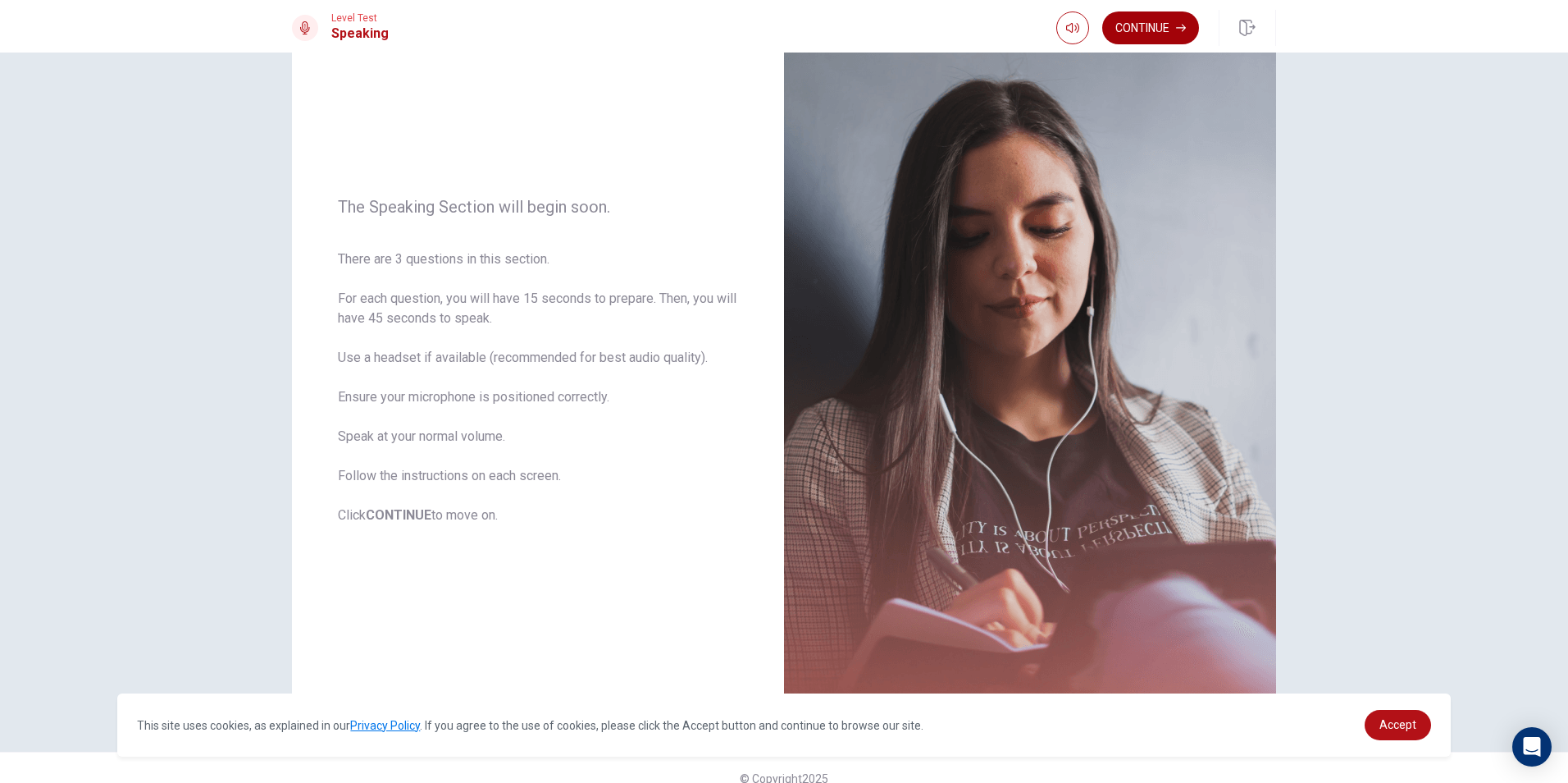
click at [1134, 35] on button "Continue" at bounding box center [1150, 28] width 97 height 33
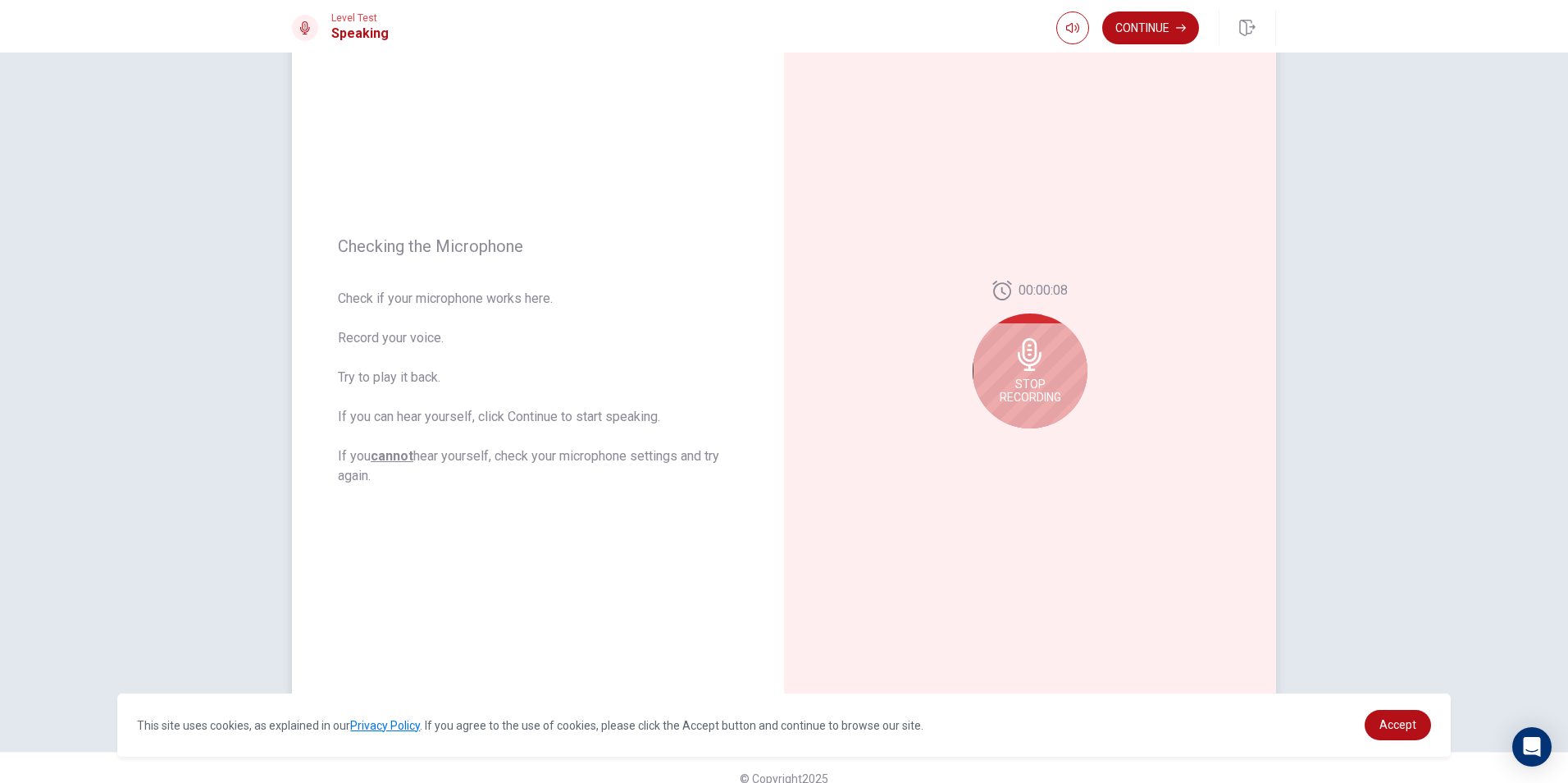
click at [1049, 350] on div "Stop Recording" at bounding box center [1030, 370] width 115 height 115
click at [1049, 447] on button "Play Audio" at bounding box center [1048, 441] width 23 height 23
click at [1007, 440] on icon "Record Again" at bounding box center [1012, 442] width 10 height 10
click at [1043, 394] on div "Stop Recording" at bounding box center [1030, 351] width 115 height 115
click at [1045, 437] on icon "Play Audio" at bounding box center [1048, 442] width 7 height 10
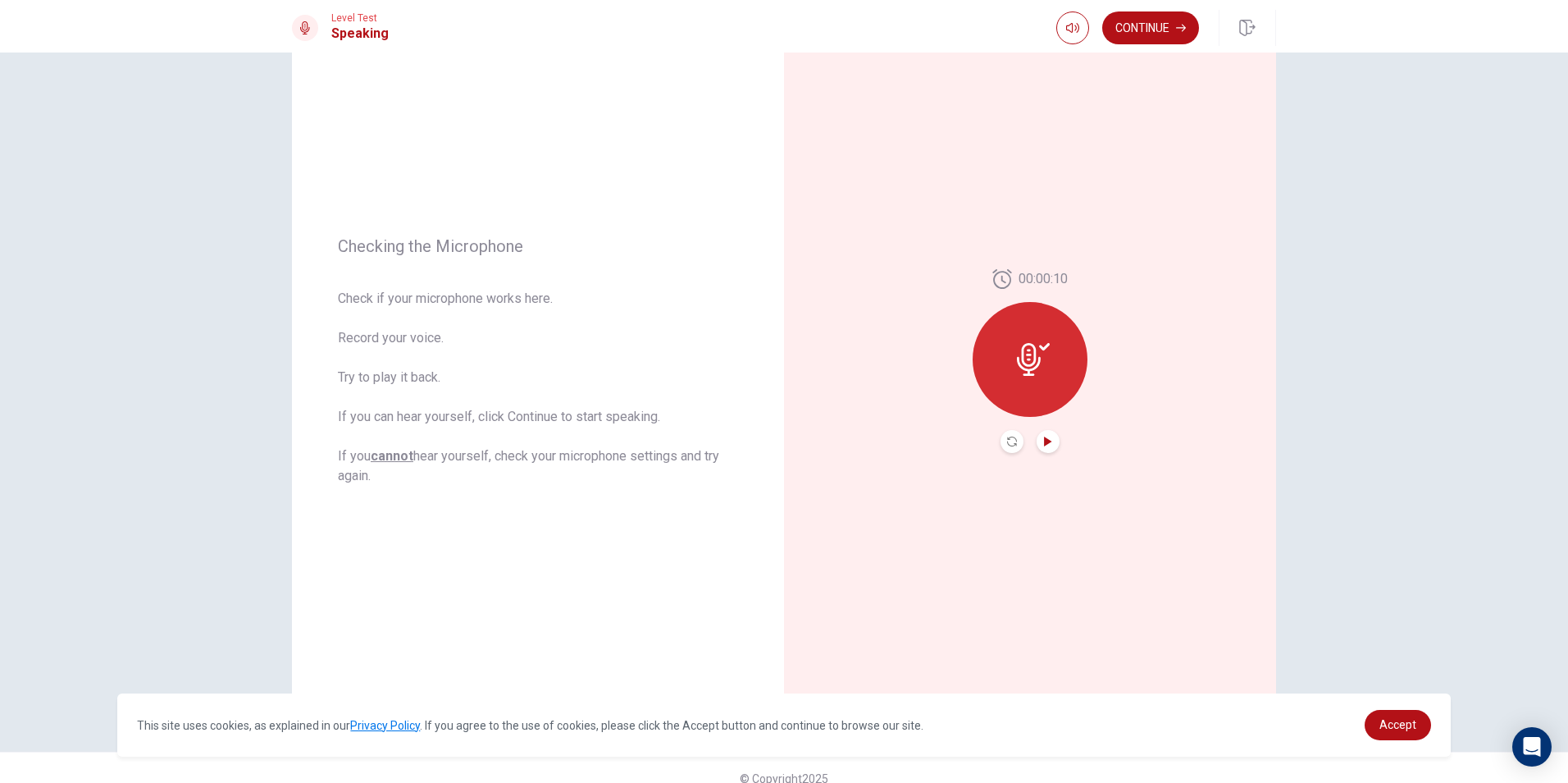
click at [1017, 439] on button "Record Again" at bounding box center [1012, 441] width 23 height 23
click at [1050, 396] on span "Stop Recording" at bounding box center [1031, 391] width 62 height 26
click at [1045, 444] on icon "Play Audio" at bounding box center [1048, 442] width 7 height 10
click at [1124, 34] on button "Continue" at bounding box center [1150, 28] width 97 height 33
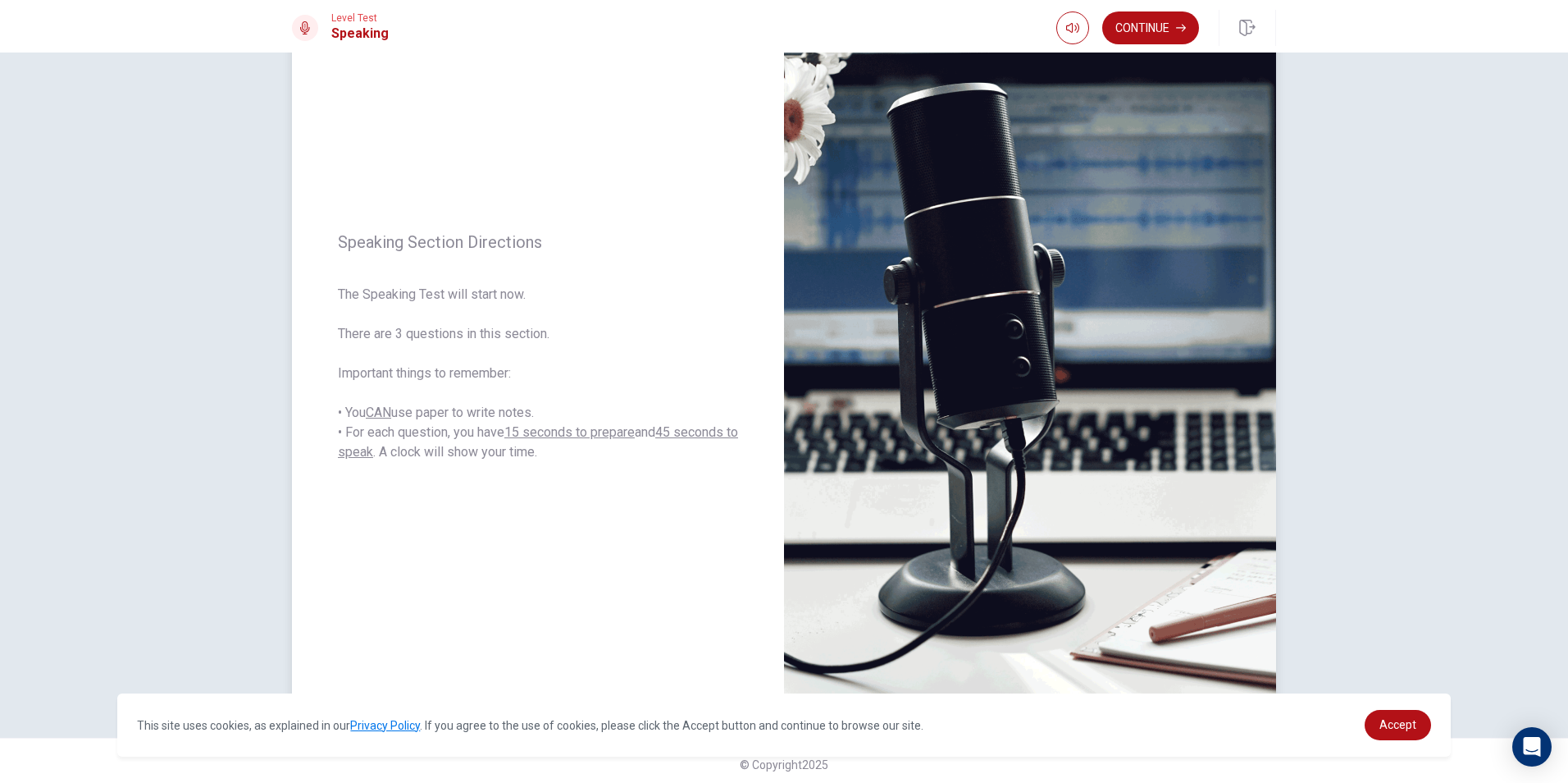
scroll to position [104, 0]
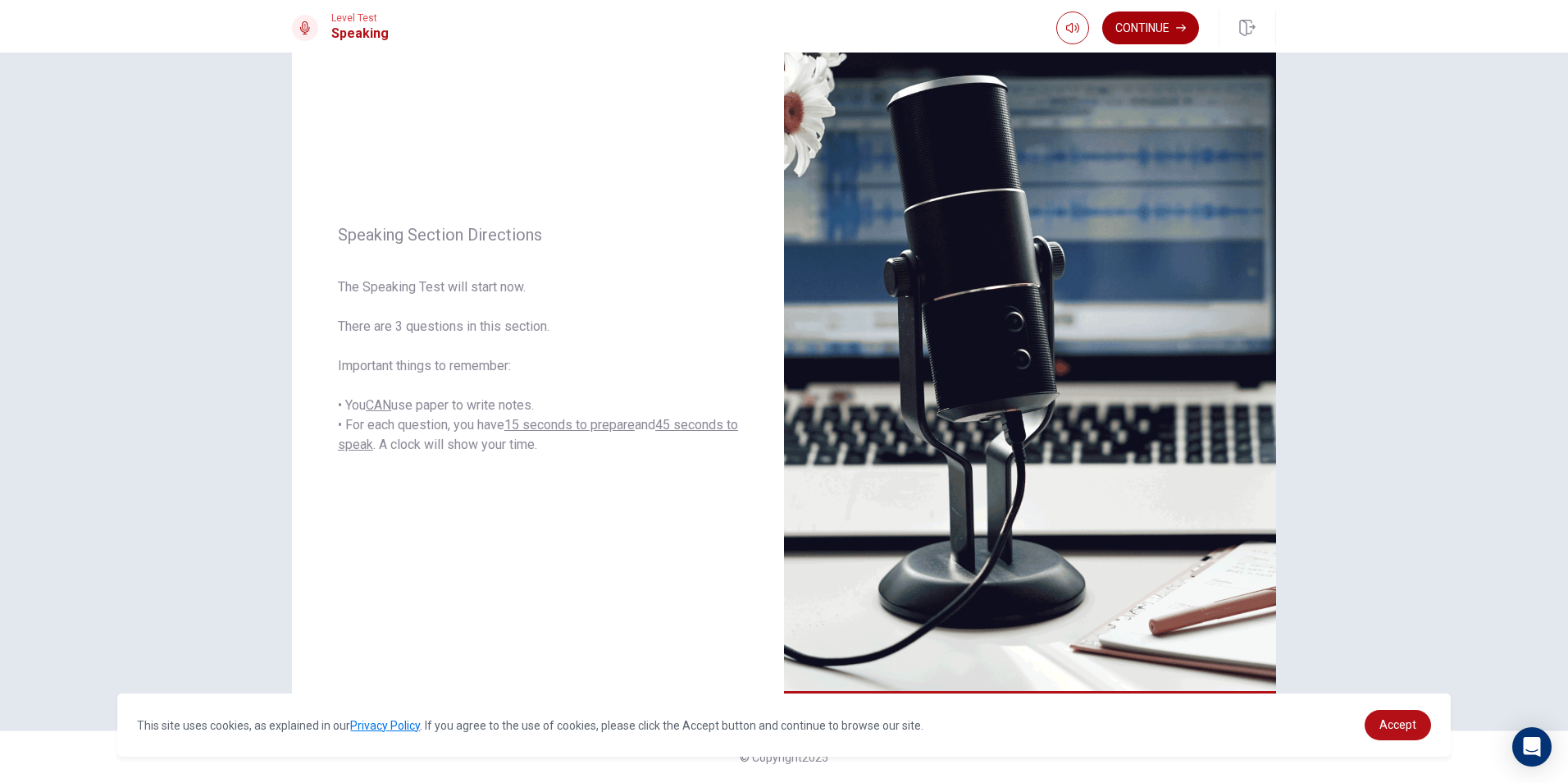
click at [1146, 21] on button "Continue" at bounding box center [1150, 28] width 97 height 33
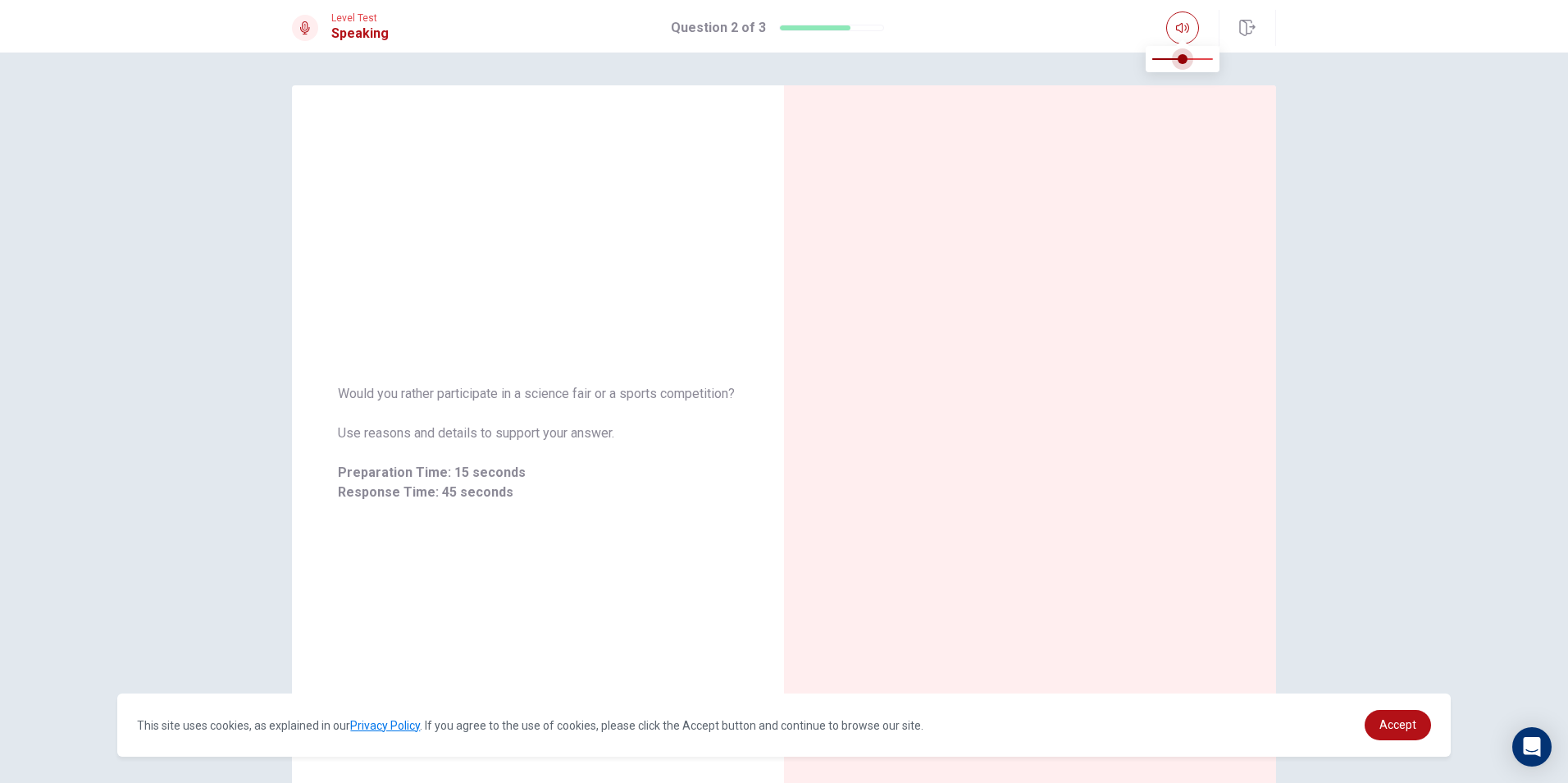
click at [1181, 55] on span at bounding box center [1183, 59] width 10 height 10
type input "0.6"
click at [1187, 58] on span at bounding box center [1188, 59] width 10 height 10
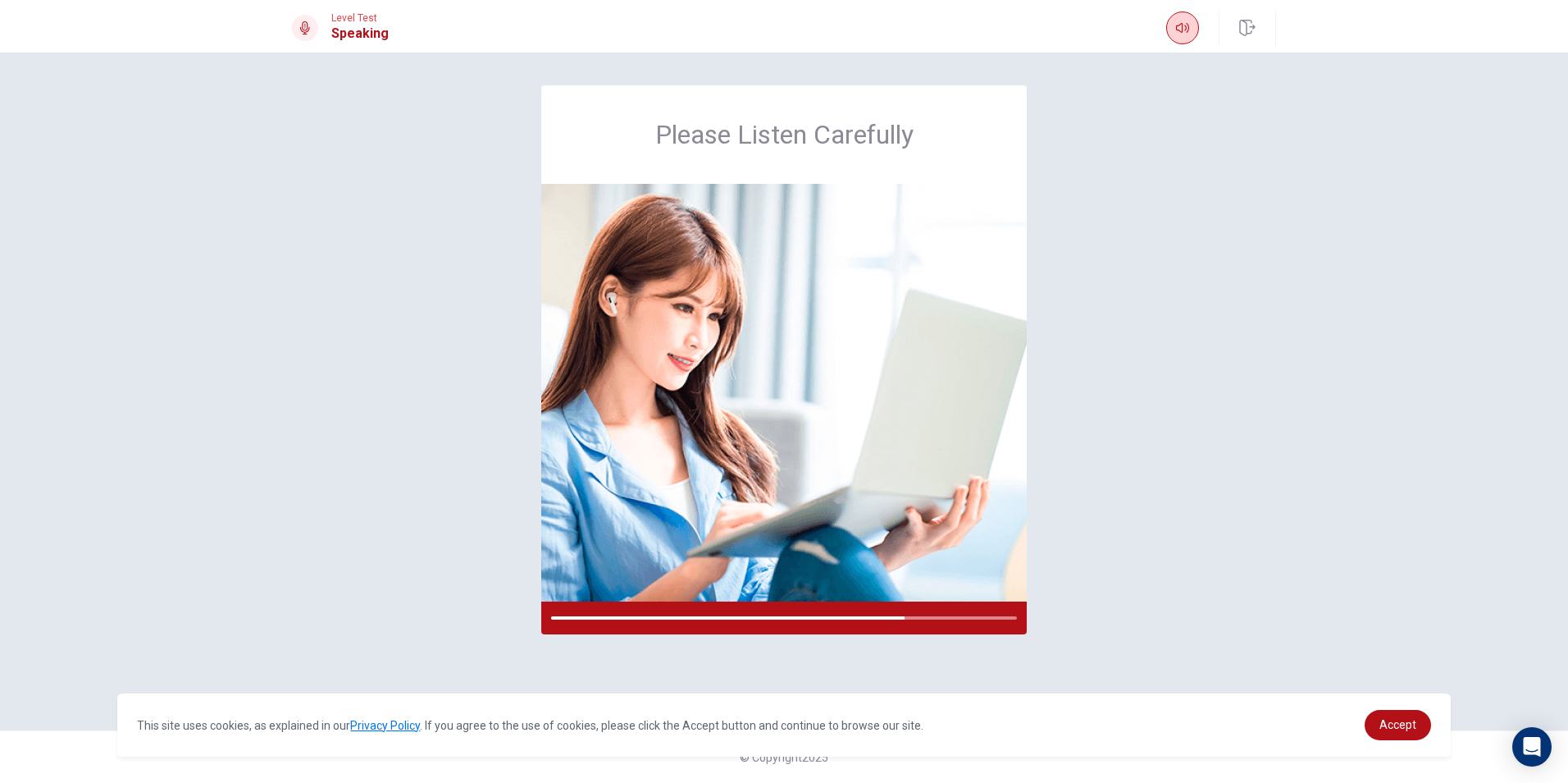
click at [1182, 21] on button "button" at bounding box center [1182, 28] width 33 height 33
click at [1179, 57] on span at bounding box center [1177, 59] width 10 height 10
type input "0.5"
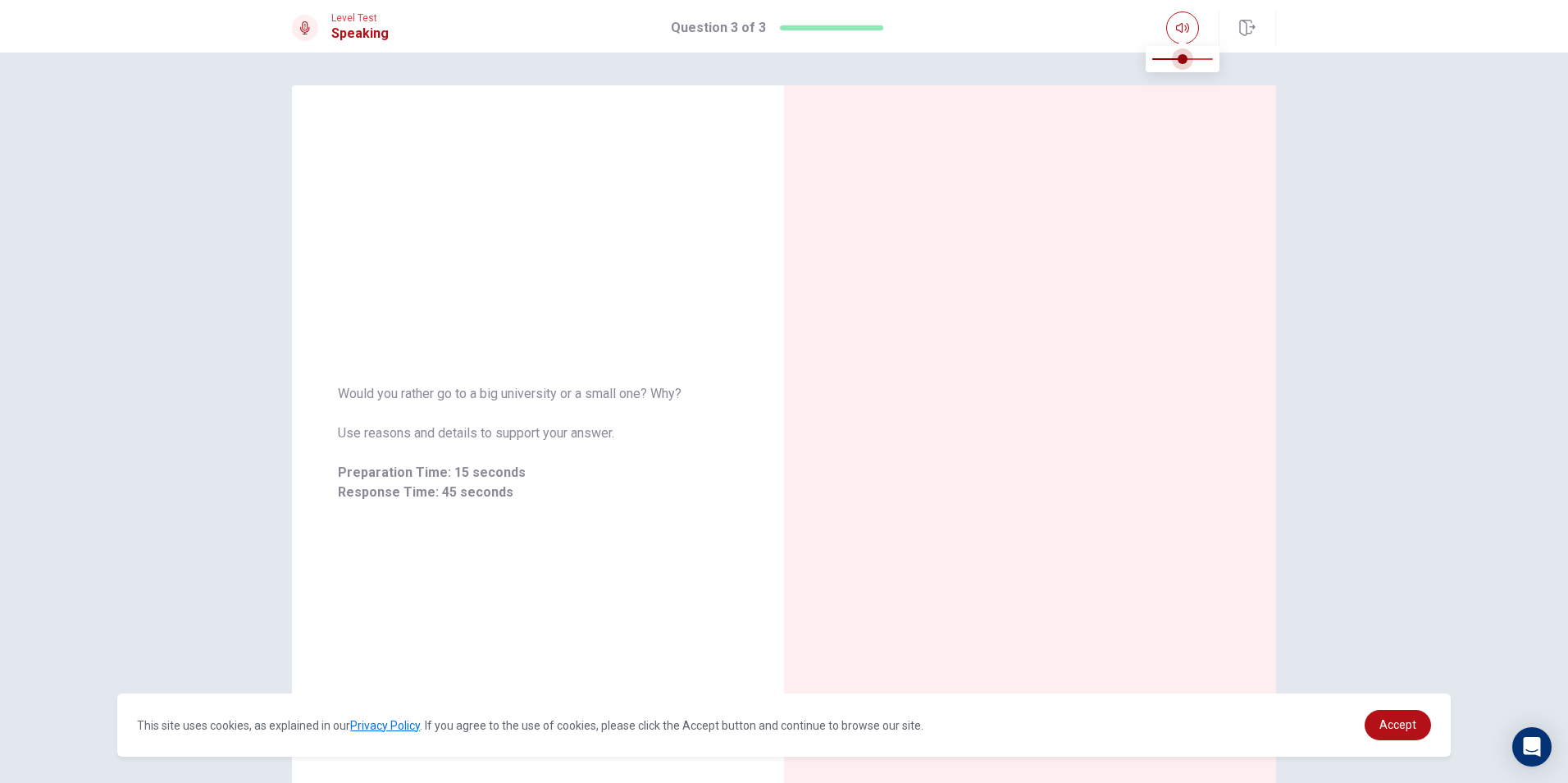
click at [1181, 64] on span at bounding box center [1183, 59] width 10 height 10
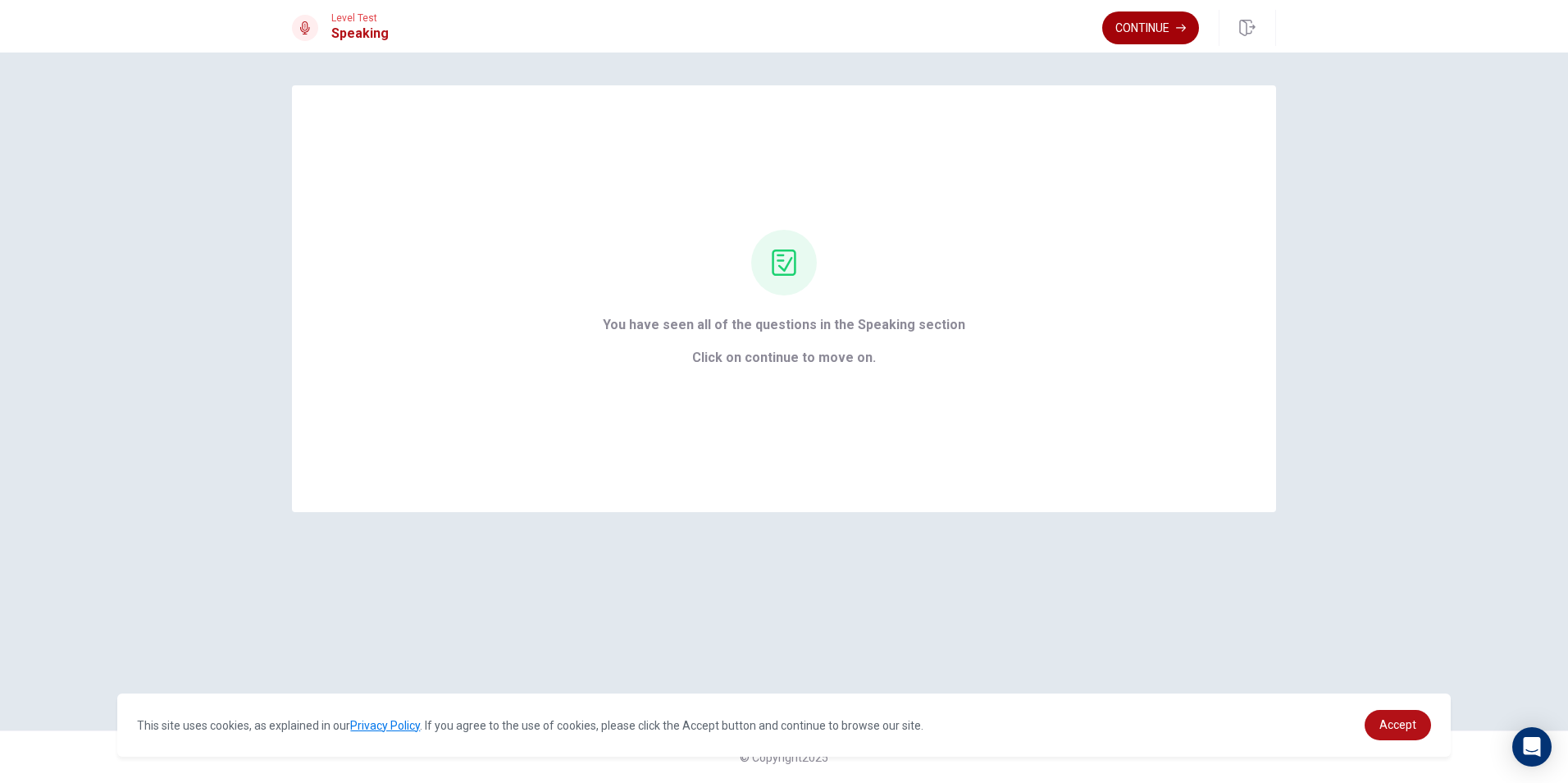
click at [1166, 17] on button "Continue" at bounding box center [1150, 28] width 97 height 33
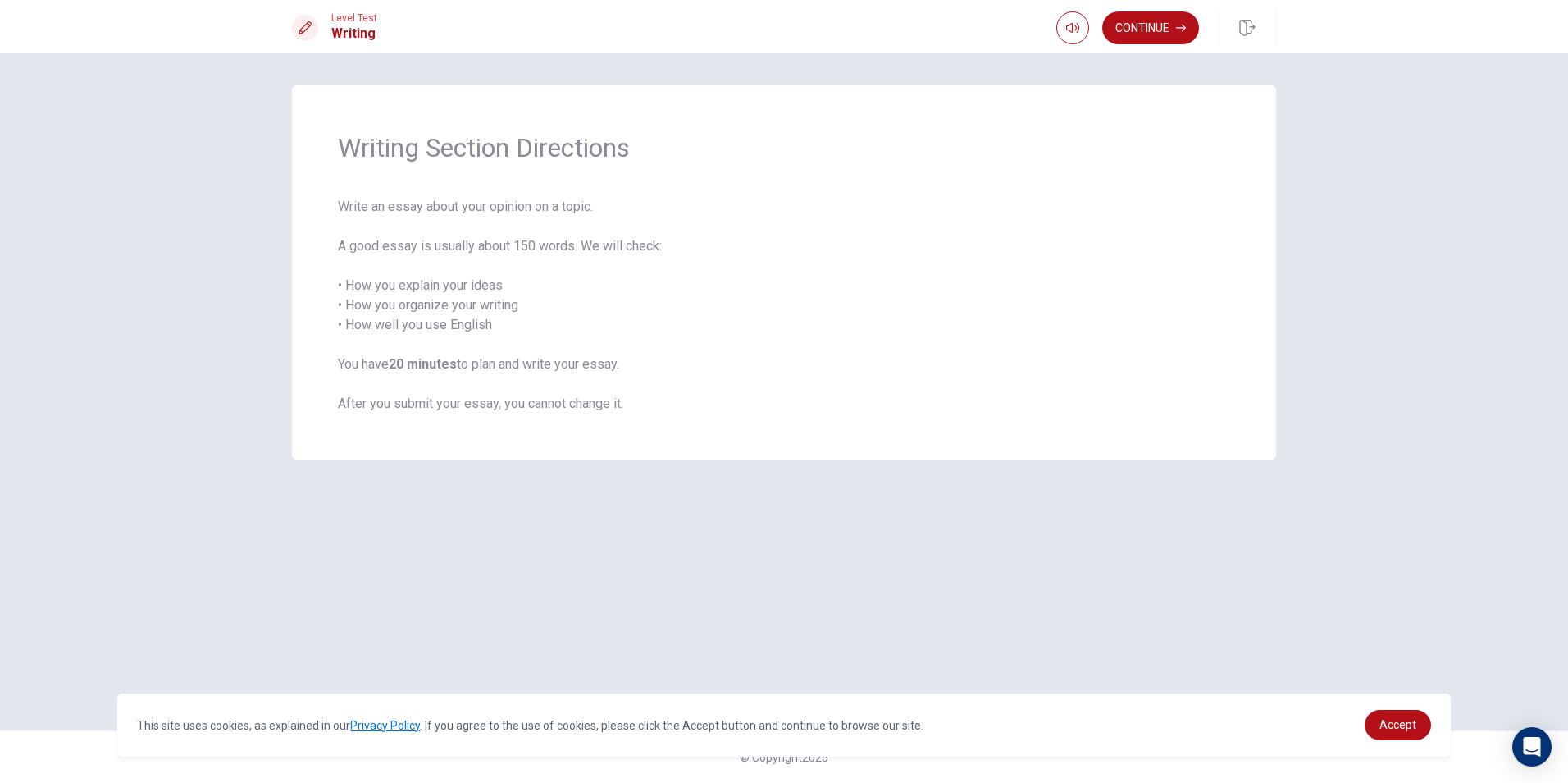
click at [1163, 16] on button "Continue" at bounding box center [1150, 28] width 97 height 33
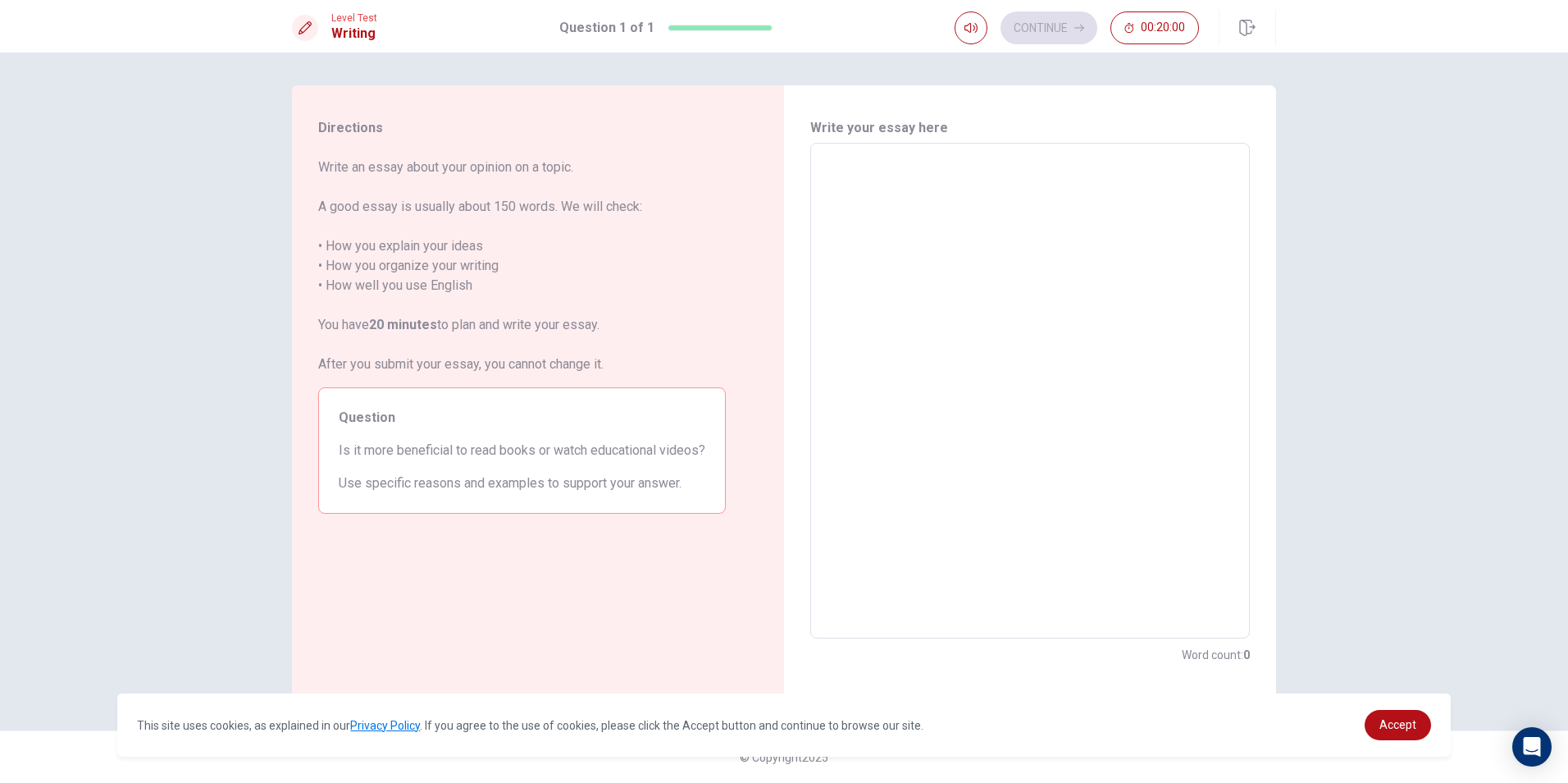
click at [999, 237] on textarea at bounding box center [1031, 391] width 417 height 469
type textarea "f"
type textarea "x"
type textarea "fo"
type textarea "x"
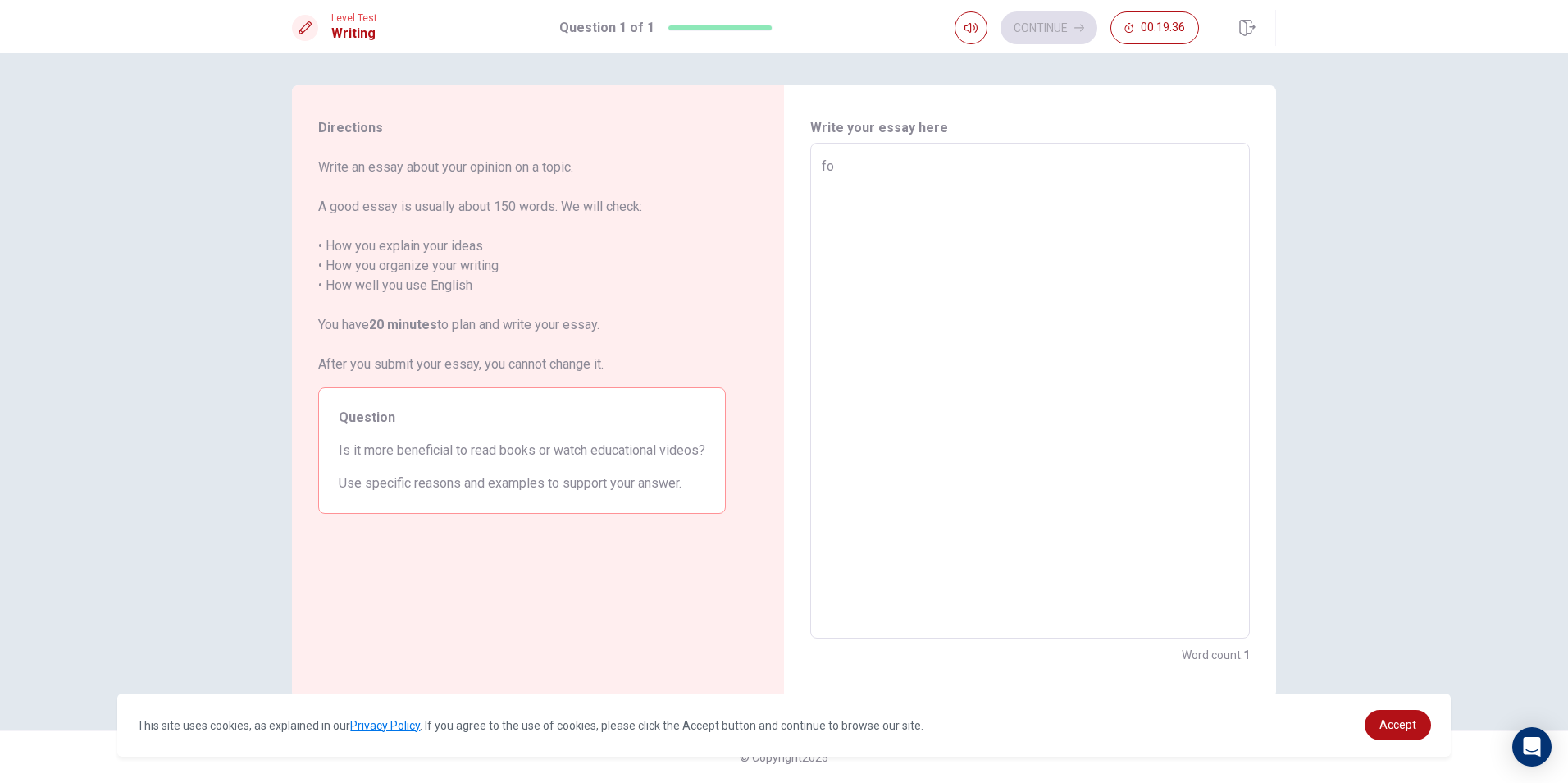
type textarea "for"
type textarea "x"
type textarea "for"
type textarea "x"
type textarea "for"
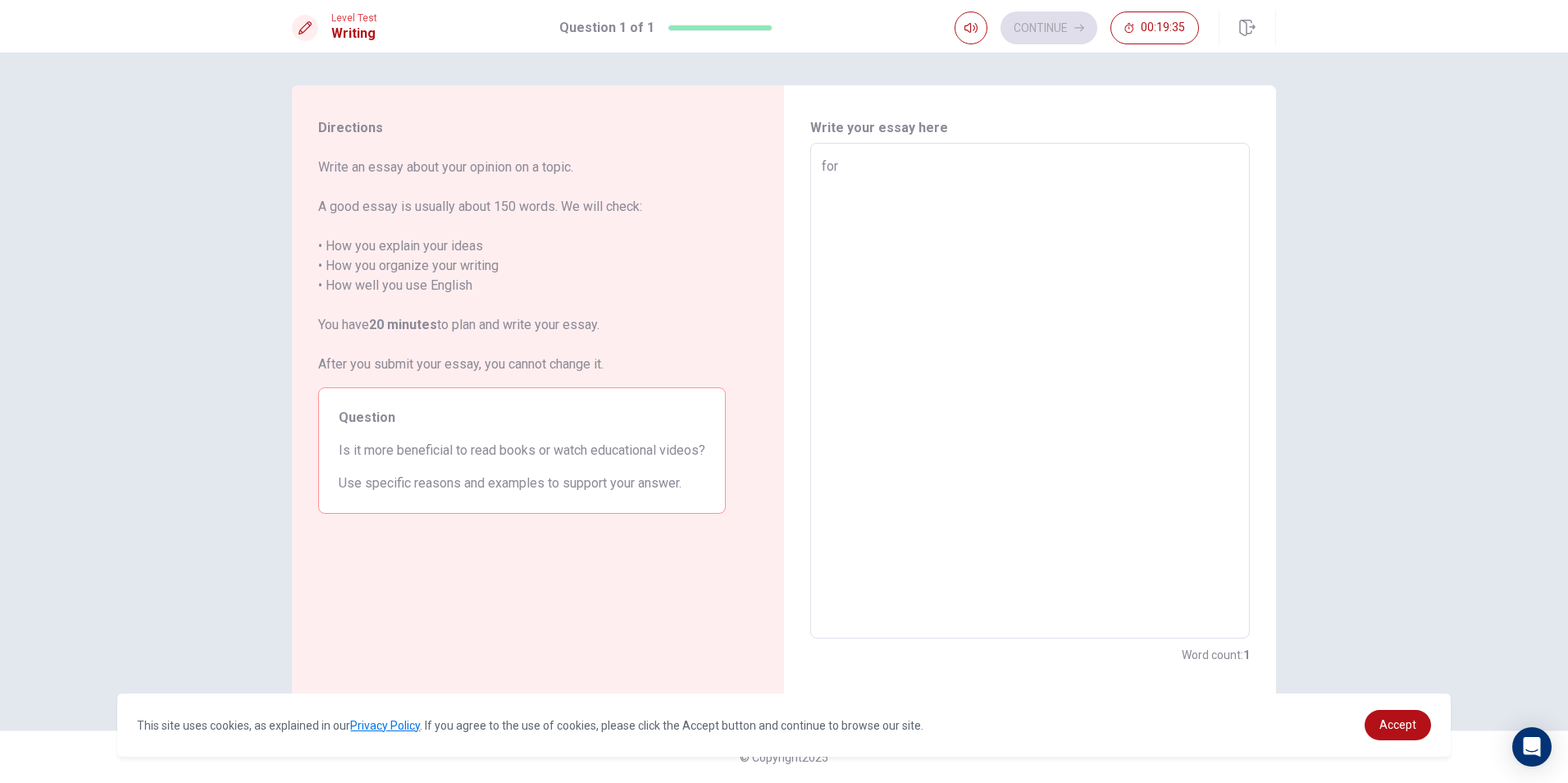
type textarea "x"
type textarea "for"
type textarea "x"
type textarea "for m"
type textarea "x"
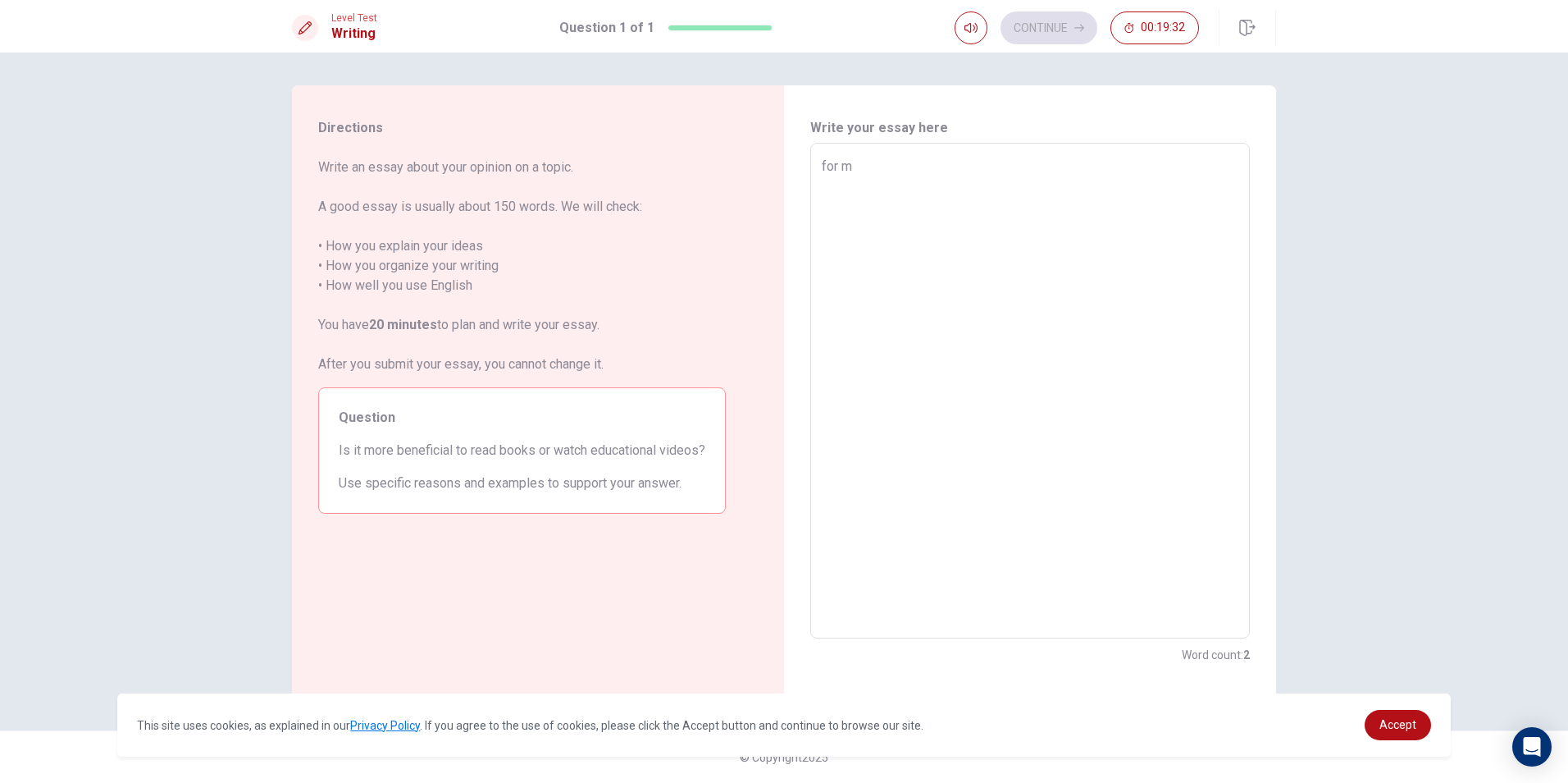
type textarea "for my"
type textarea "x"
type textarea "for my"
type textarea "x"
type textarea "for my o"
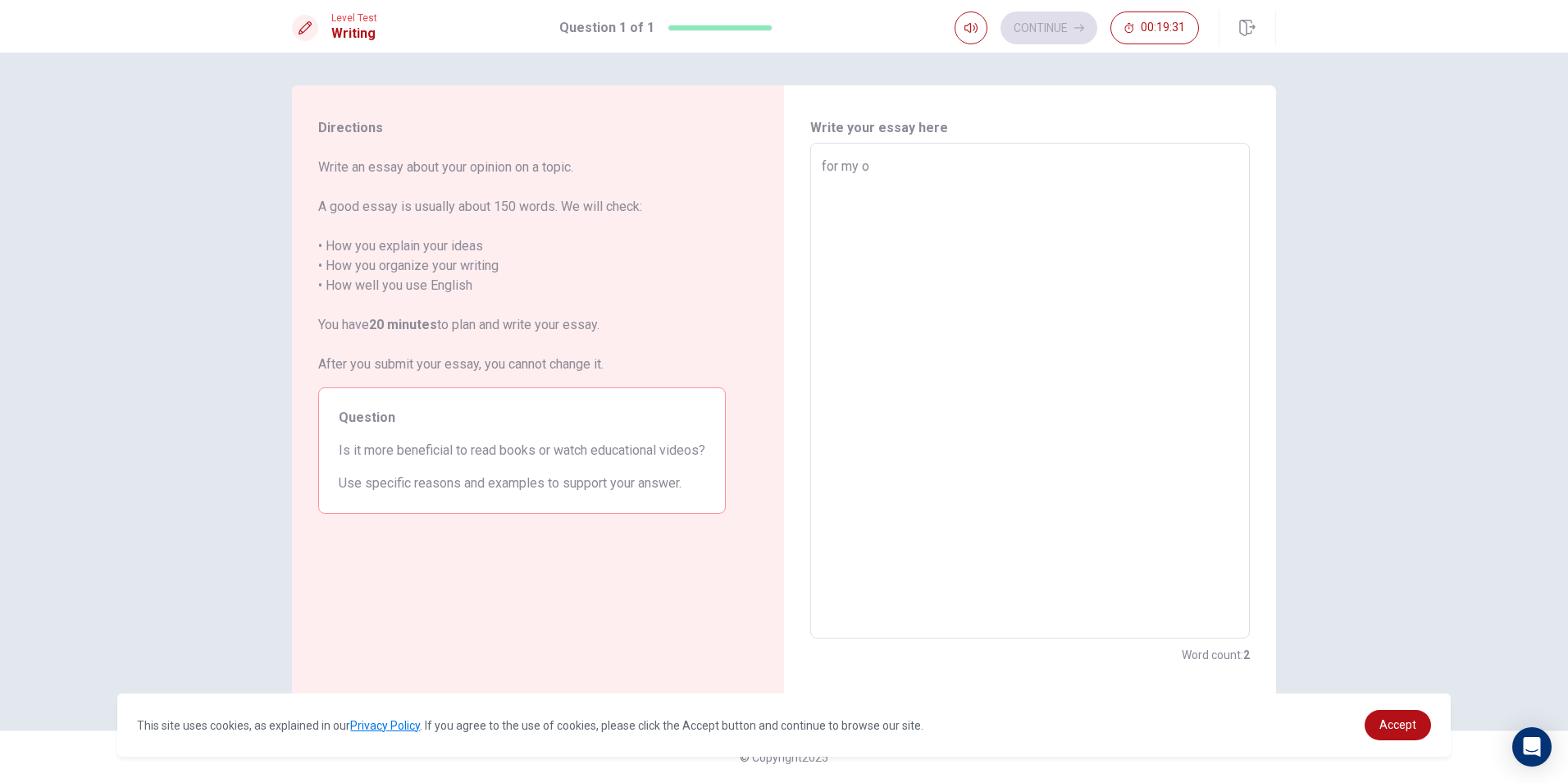
type textarea "x"
type textarea "for my op"
type textarea "x"
type textarea "for my opi"
type textarea "x"
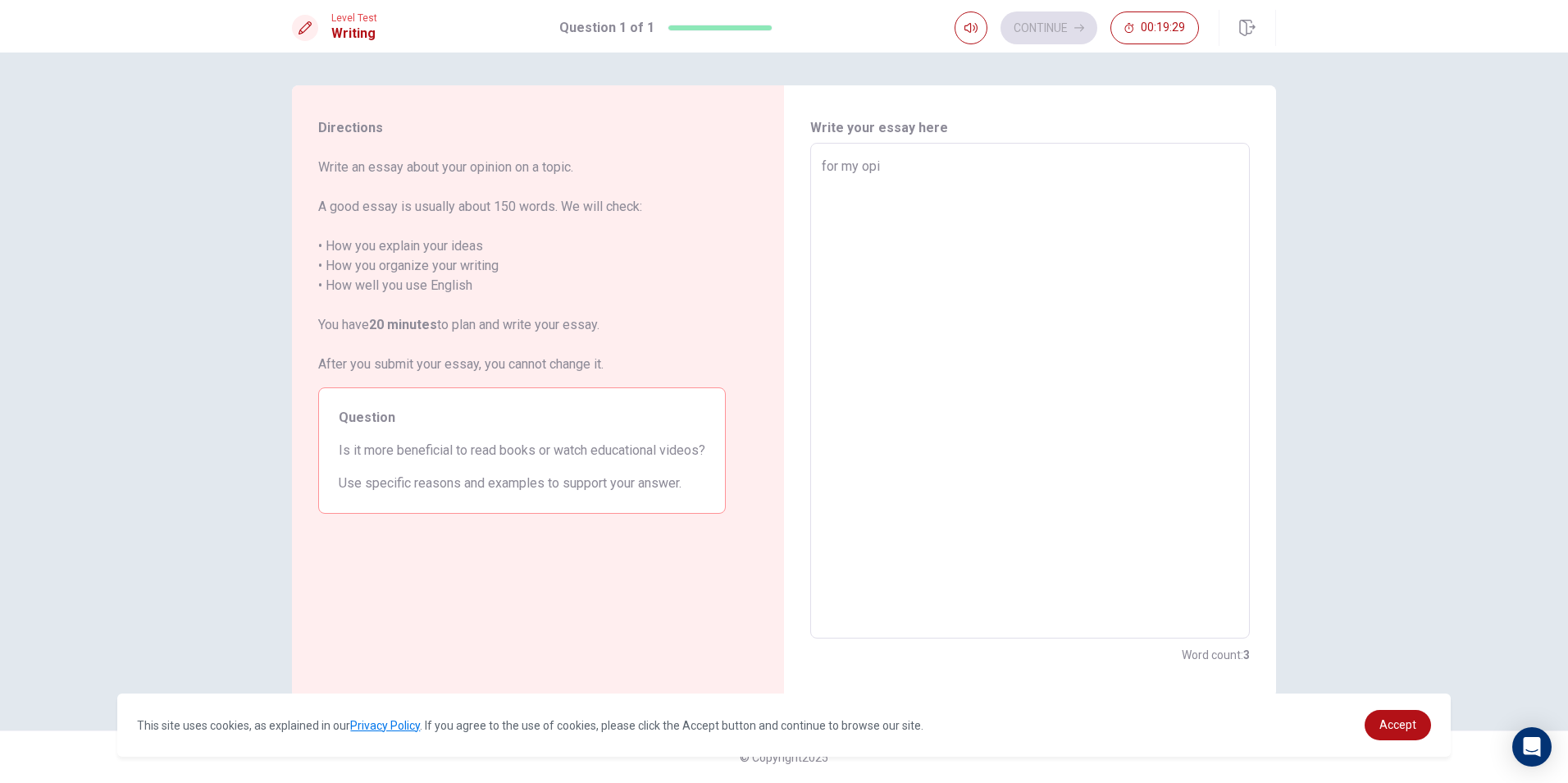
type textarea "for my opio"
type textarea "x"
type textarea "for my opion"
type textarea "x"
type textarea "for my opioni"
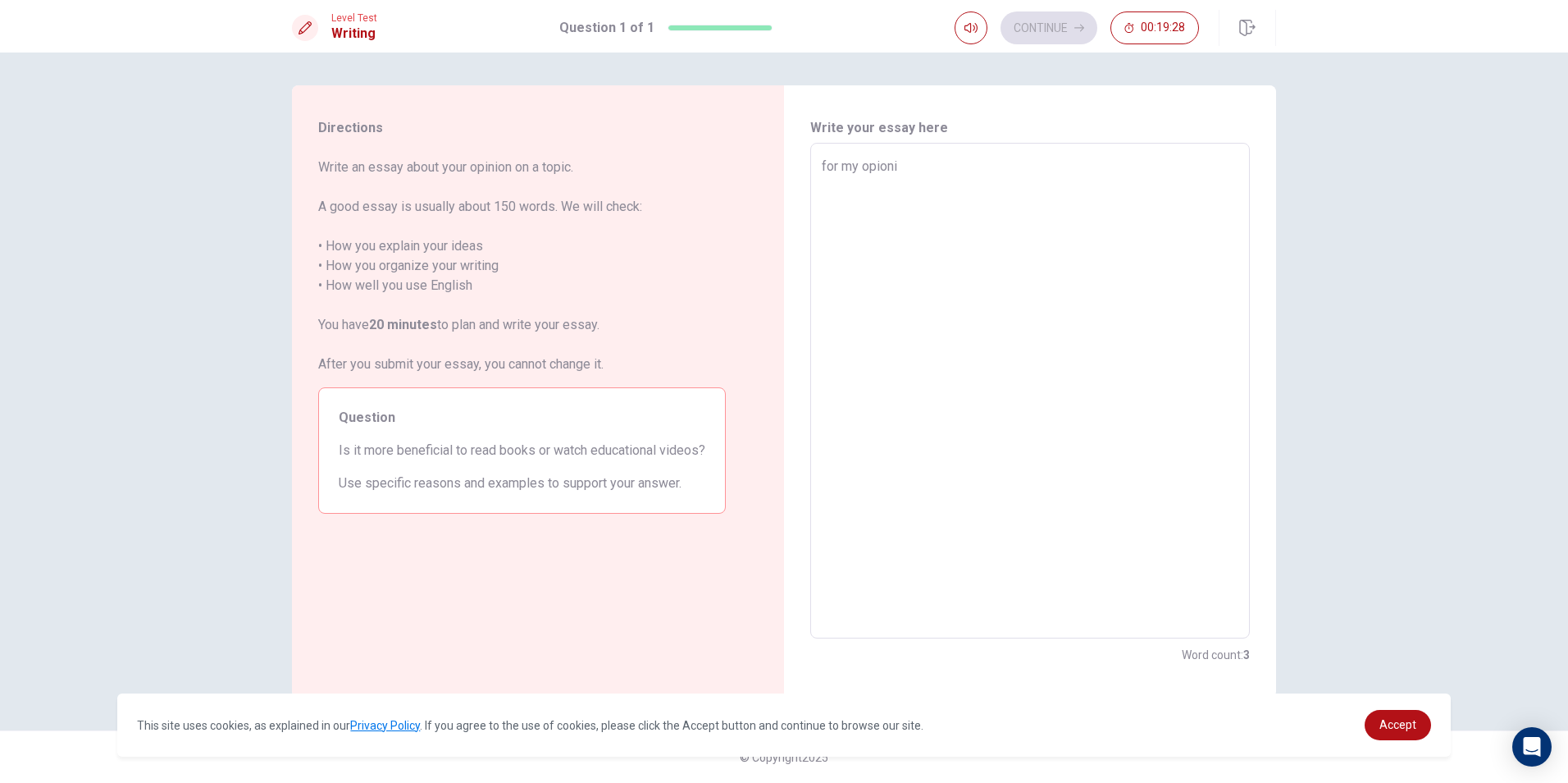
type textarea "x"
type textarea "for my opion"
type textarea "x"
type textarea "for my opio"
type textarea "x"
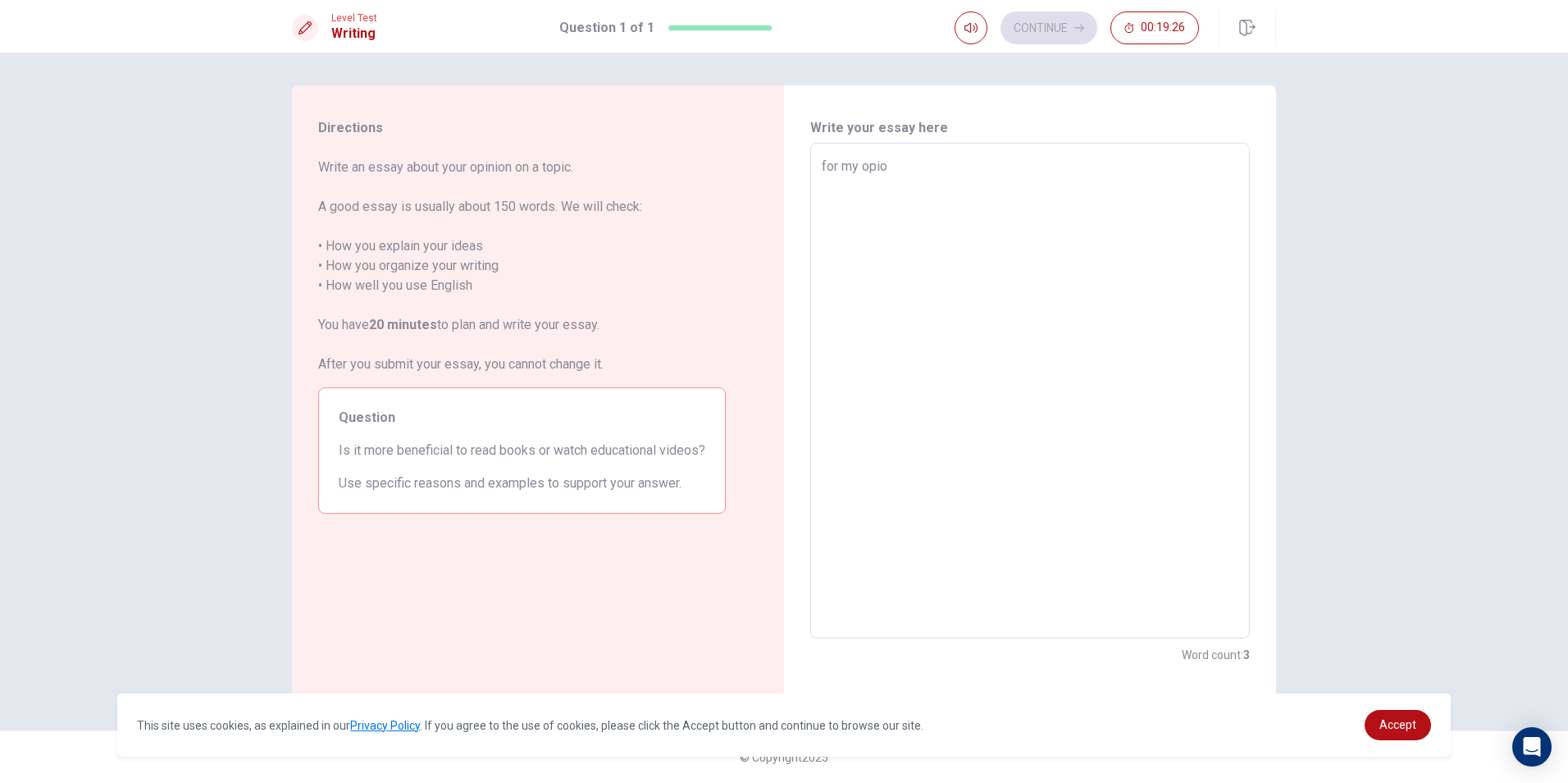
type textarea "for my opioi"
type textarea "x"
type textarea "for my opioin"
type textarea "x"
type textarea "for my opioin"
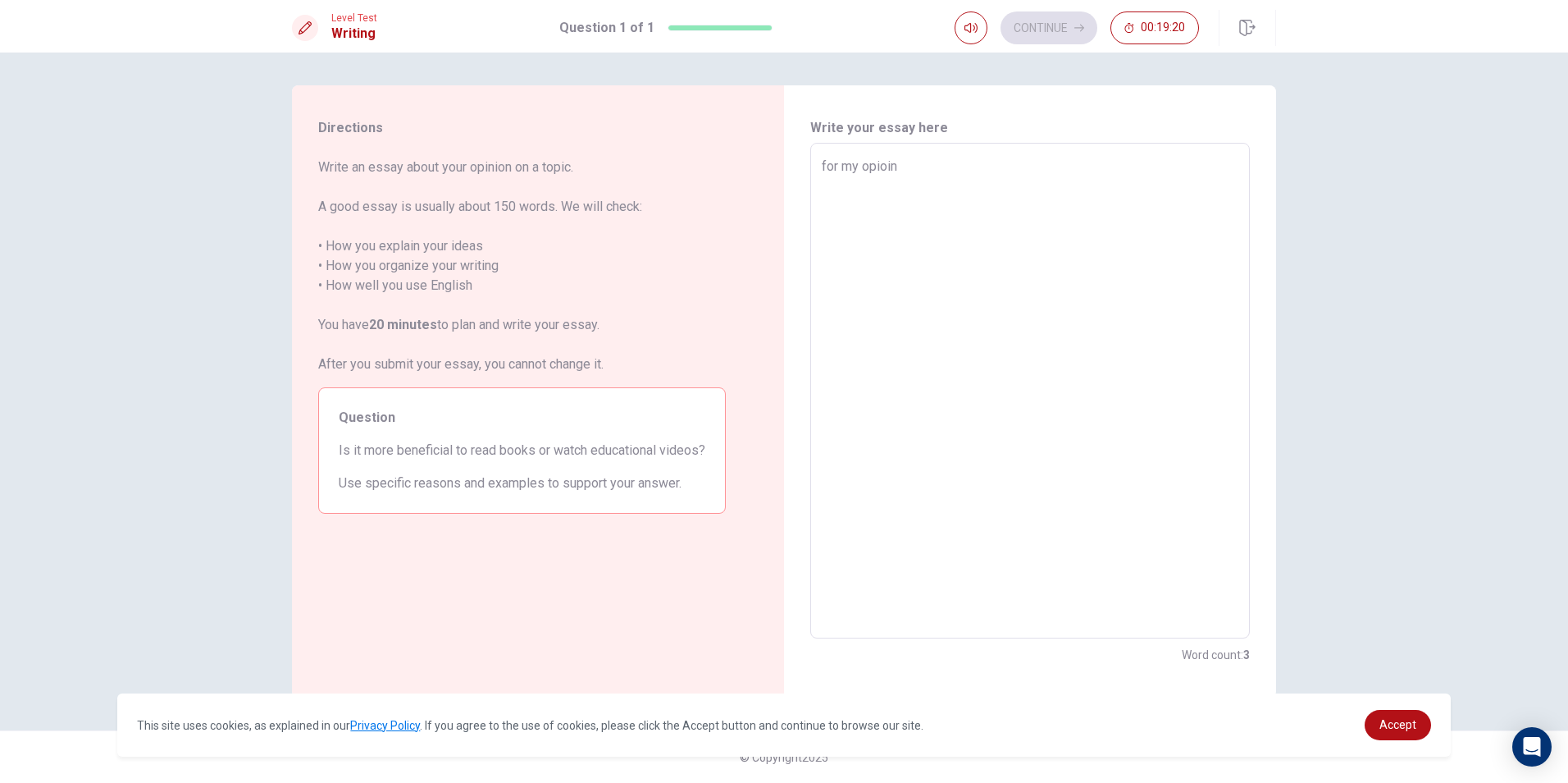
type textarea "x"
type textarea "for my opioin i"
type textarea "x"
type textarea "for my opioin i"
type textarea "x"
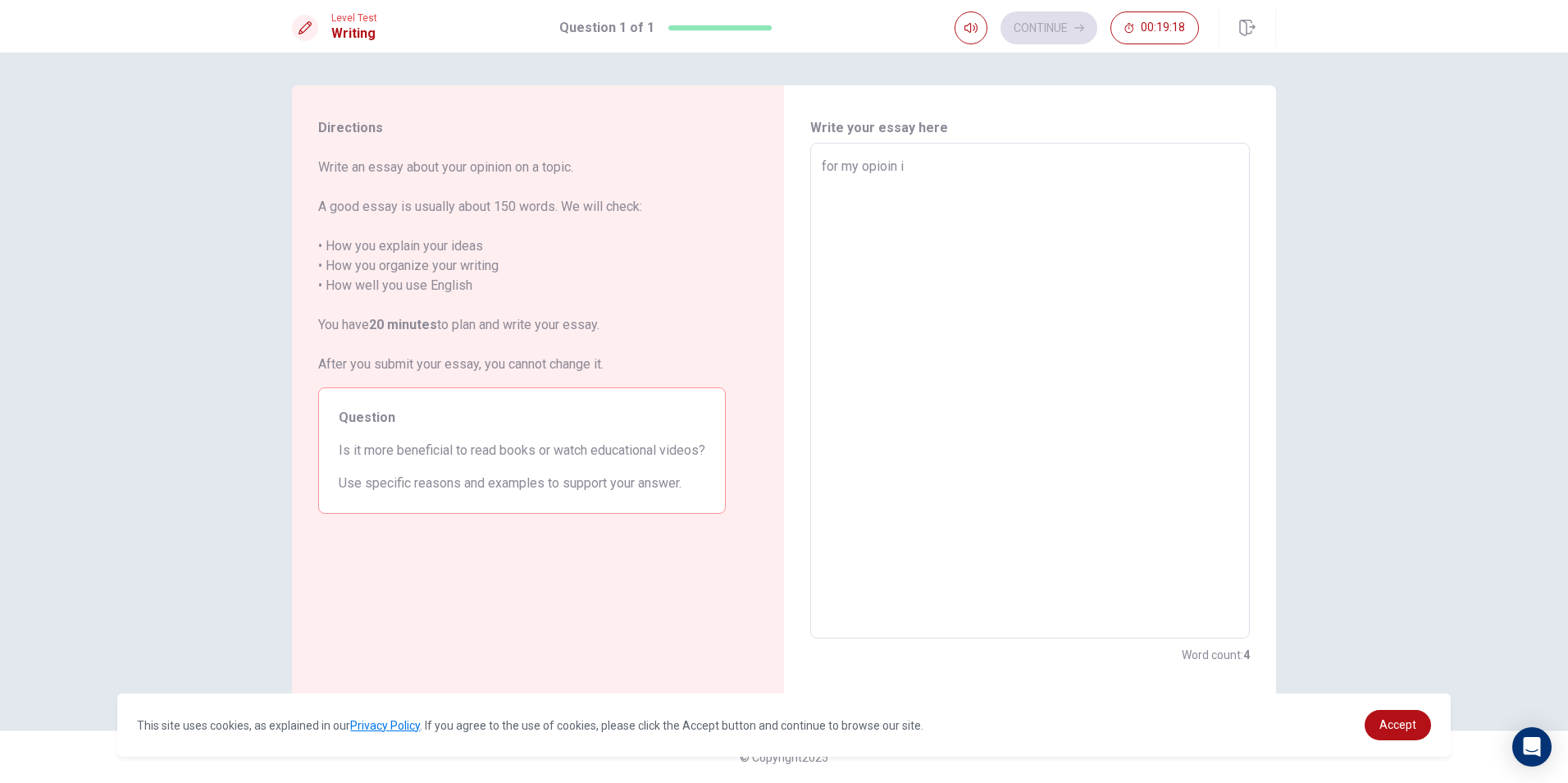
type textarea "for my opioin i t"
type textarea "x"
type textarea "for my opioin i th"
type textarea "x"
type textarea "for my opioin i thi"
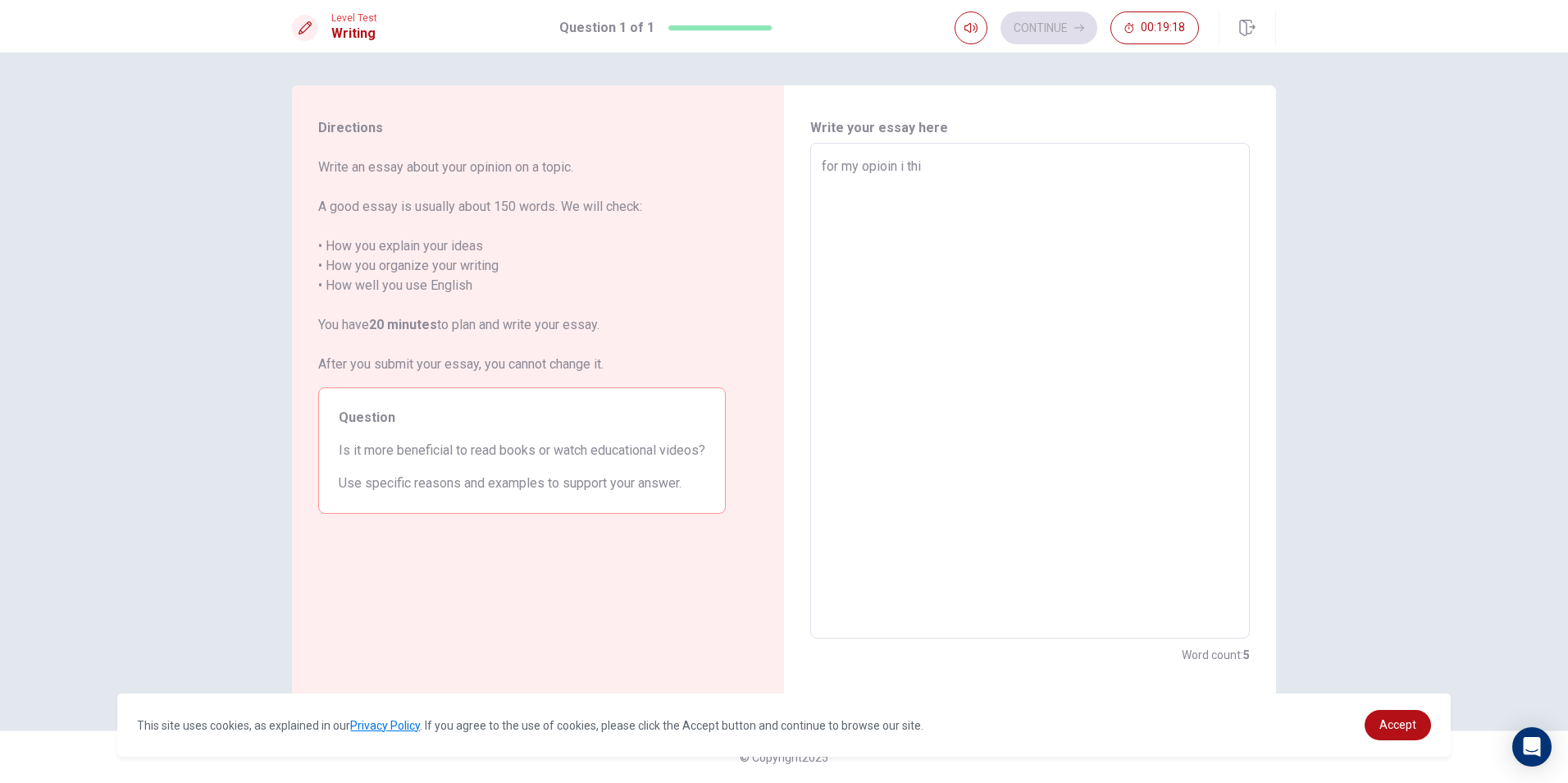
type textarea "x"
type textarea "for my opioin i thin"
type textarea "x"
type textarea "for my opioin i think"
type textarea "x"
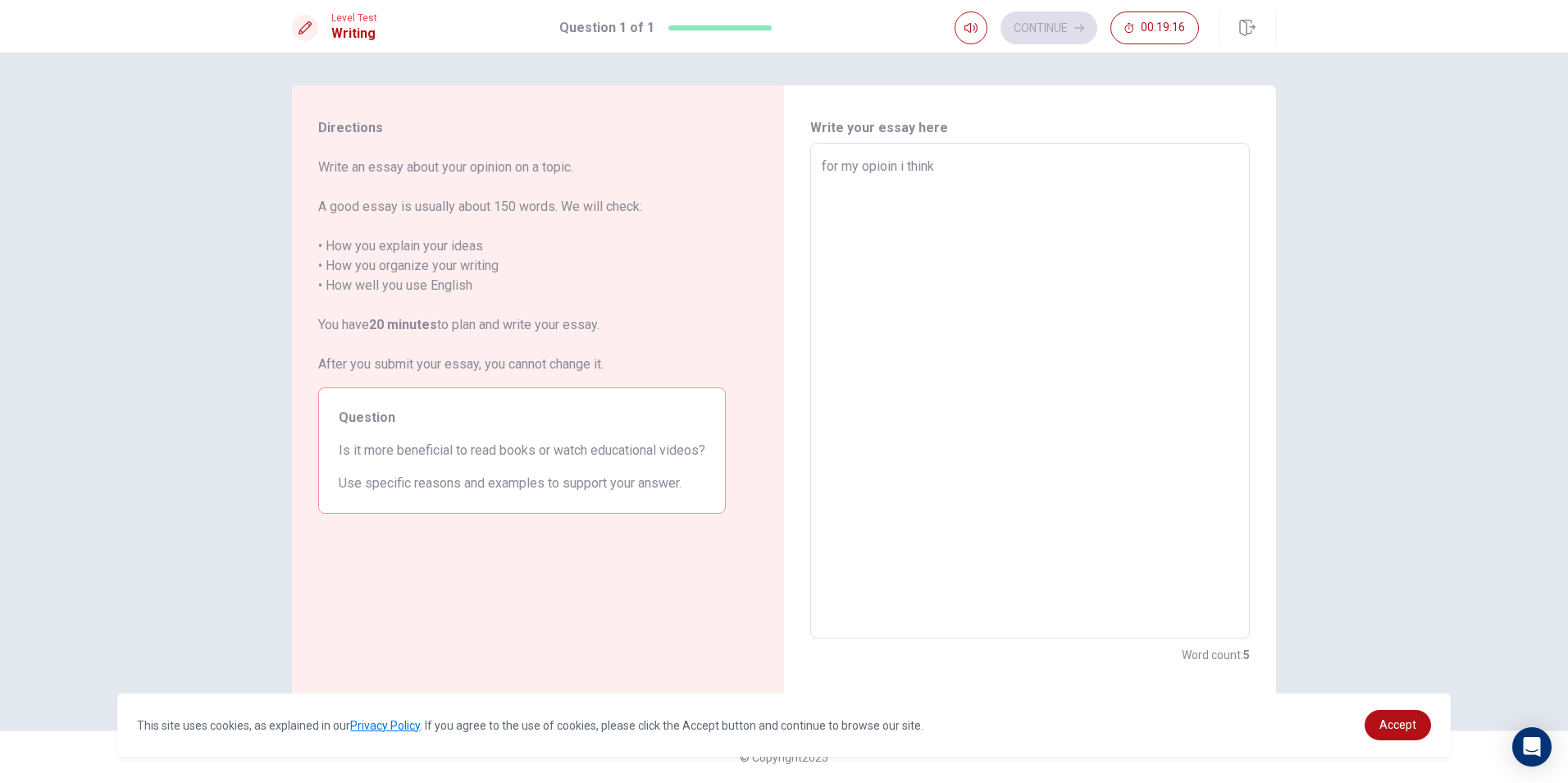
type textarea "for my opioin i think"
type textarea "x"
type textarea "for my opioin i think m"
type textarea "x"
type textarea "for my opioin i think mo"
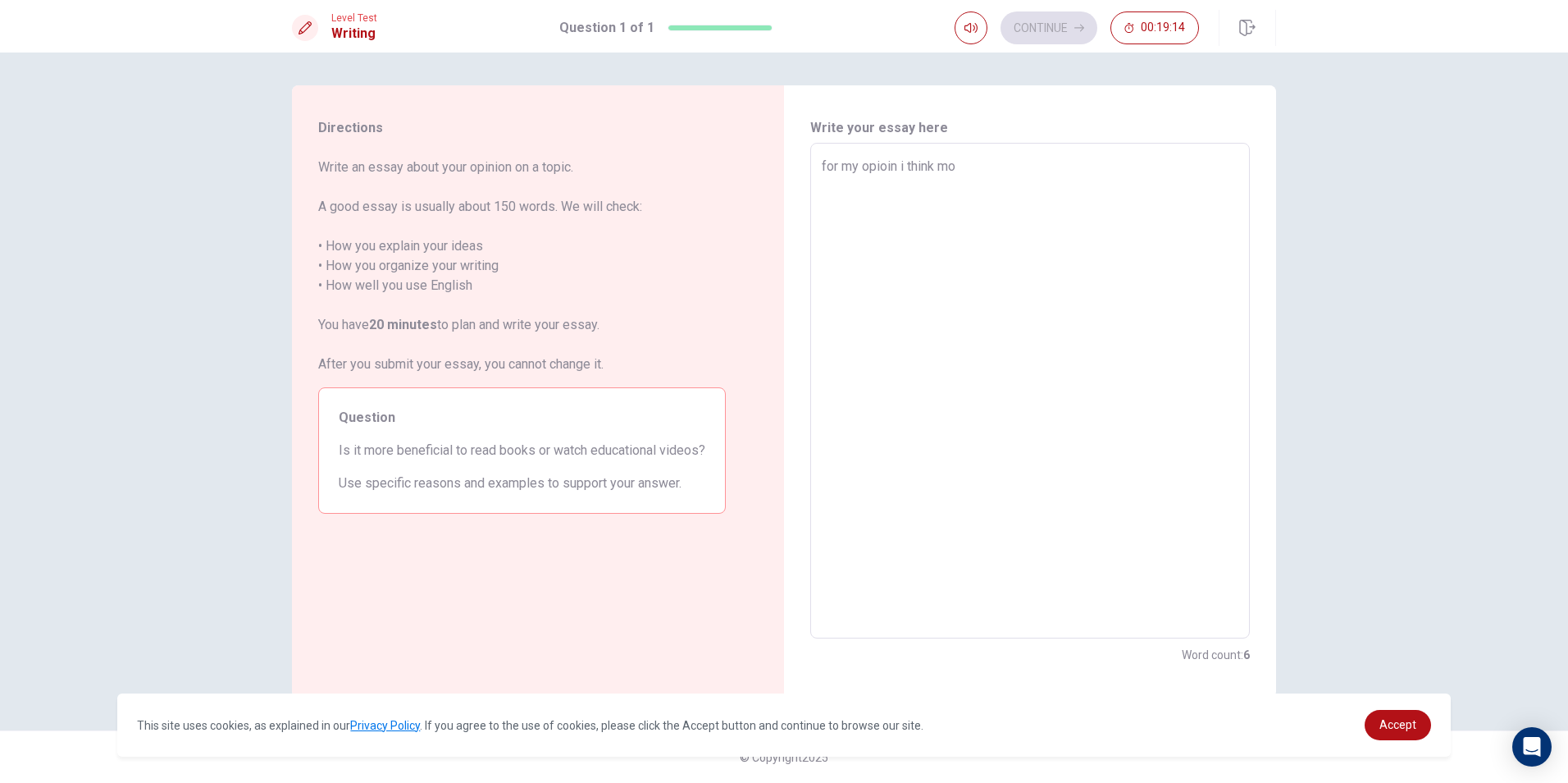
type textarea "x"
type textarea "for my opioin i think mor"
type textarea "x"
type textarea "for my opioin i think more"
type textarea "x"
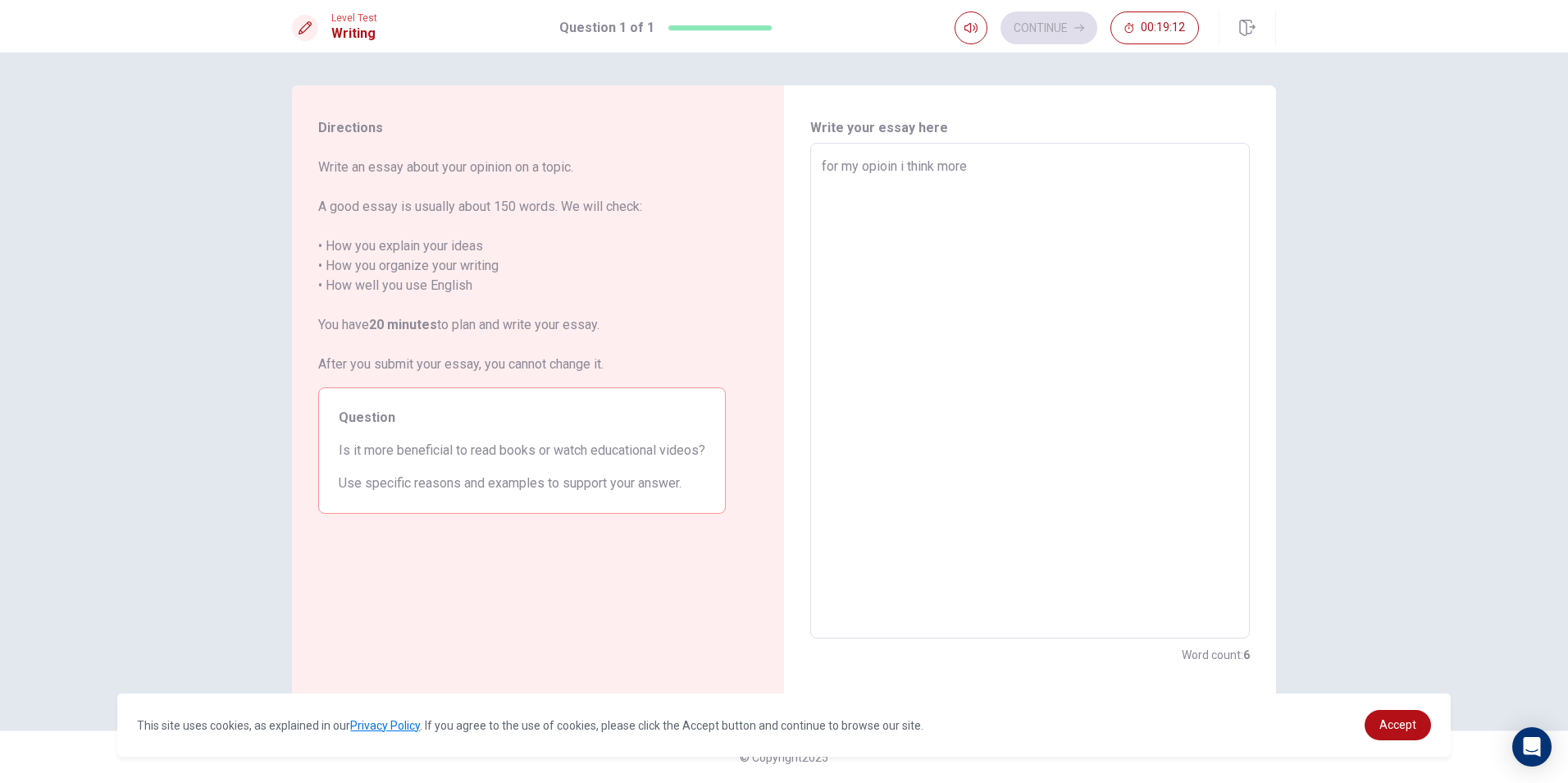
type textarea "for my opioin i think more"
type textarea "x"
type textarea "for my opioin i think more b"
type textarea "x"
type textarea "for my opioin i think more be"
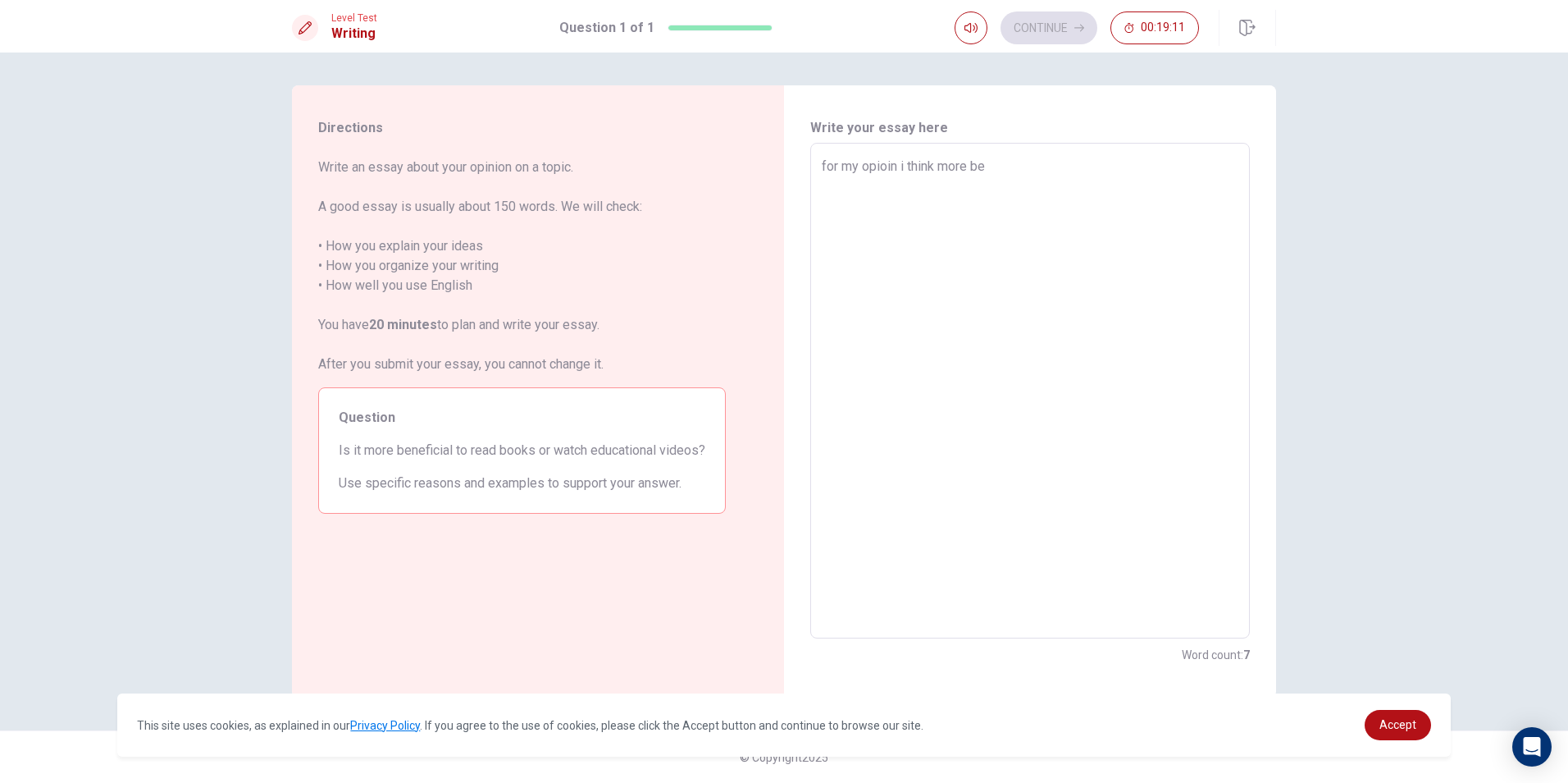
type textarea "x"
type textarea "for my opioin i think more ben"
type textarea "x"
type textarea "for my opioin i think more bene"
type textarea "x"
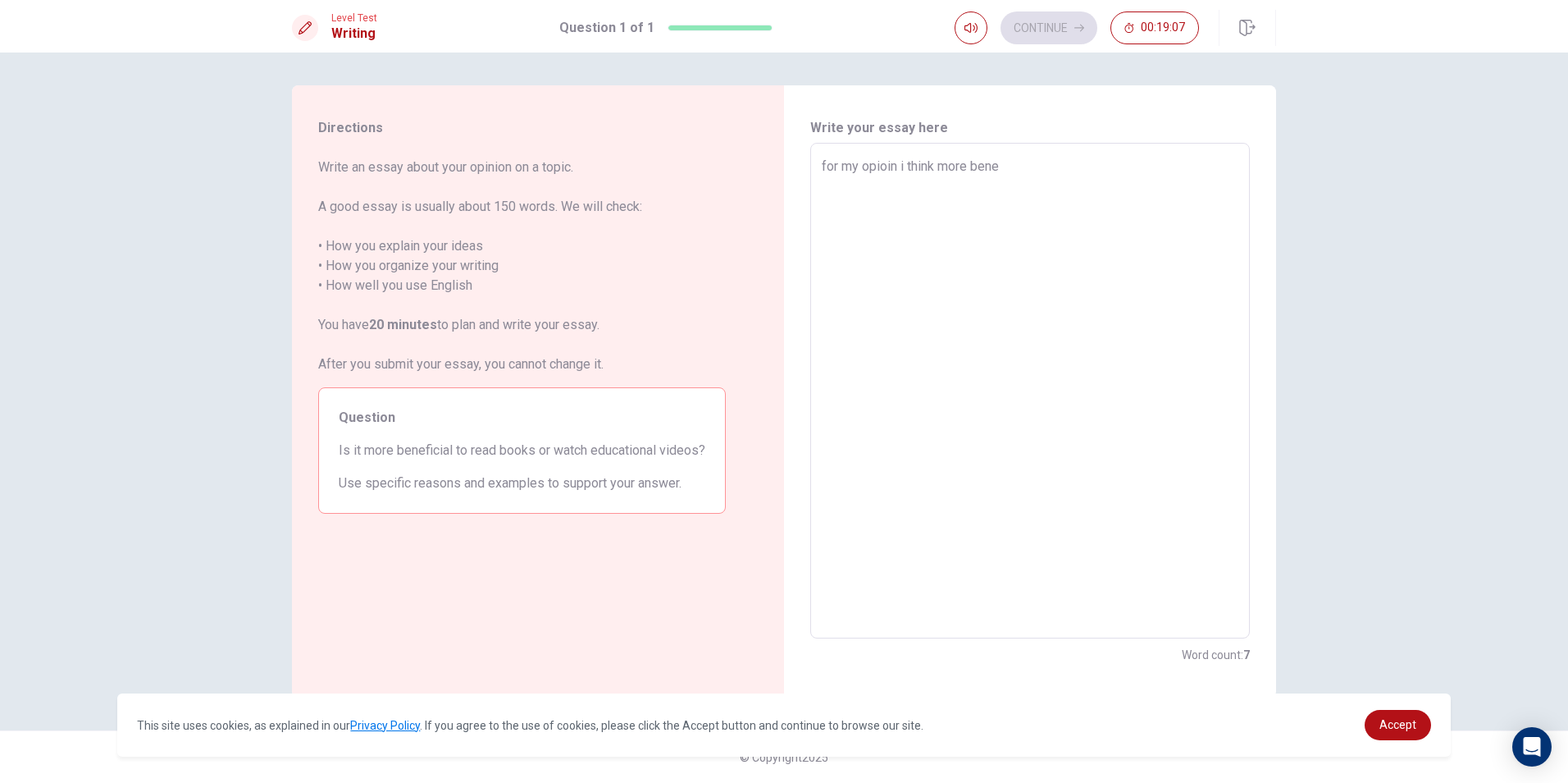
type textarea "for my opioin i think more benef"
type textarea "x"
type textarea "for my opioin i think more [PERSON_NAME]"
type textarea "x"
type textarea "for my opioin i think more benefic"
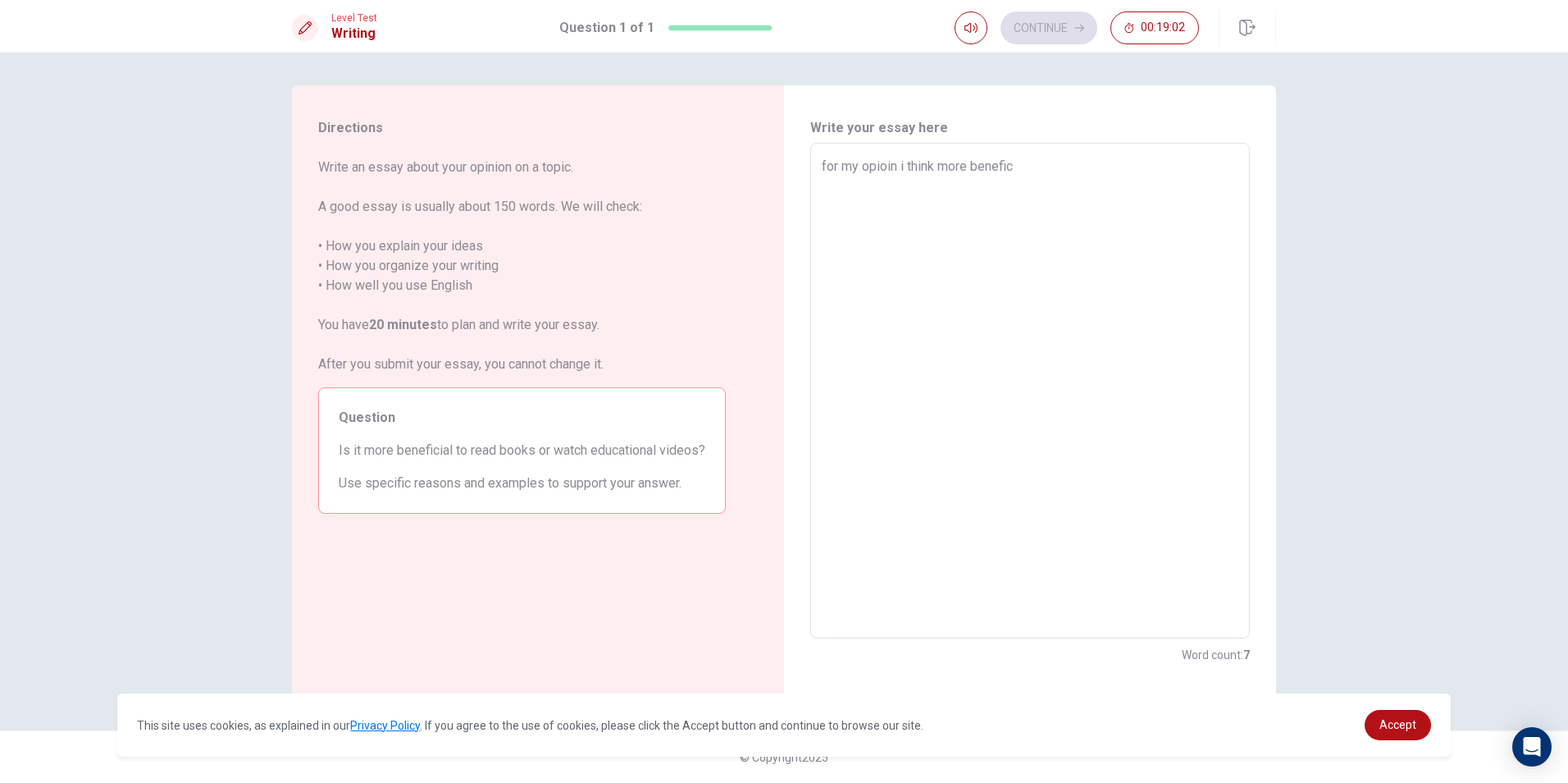
type textarea "x"
type textarea "for my opioin i think more benefici"
type textarea "x"
type textarea "for my opioin i think more beneficia"
type textarea "x"
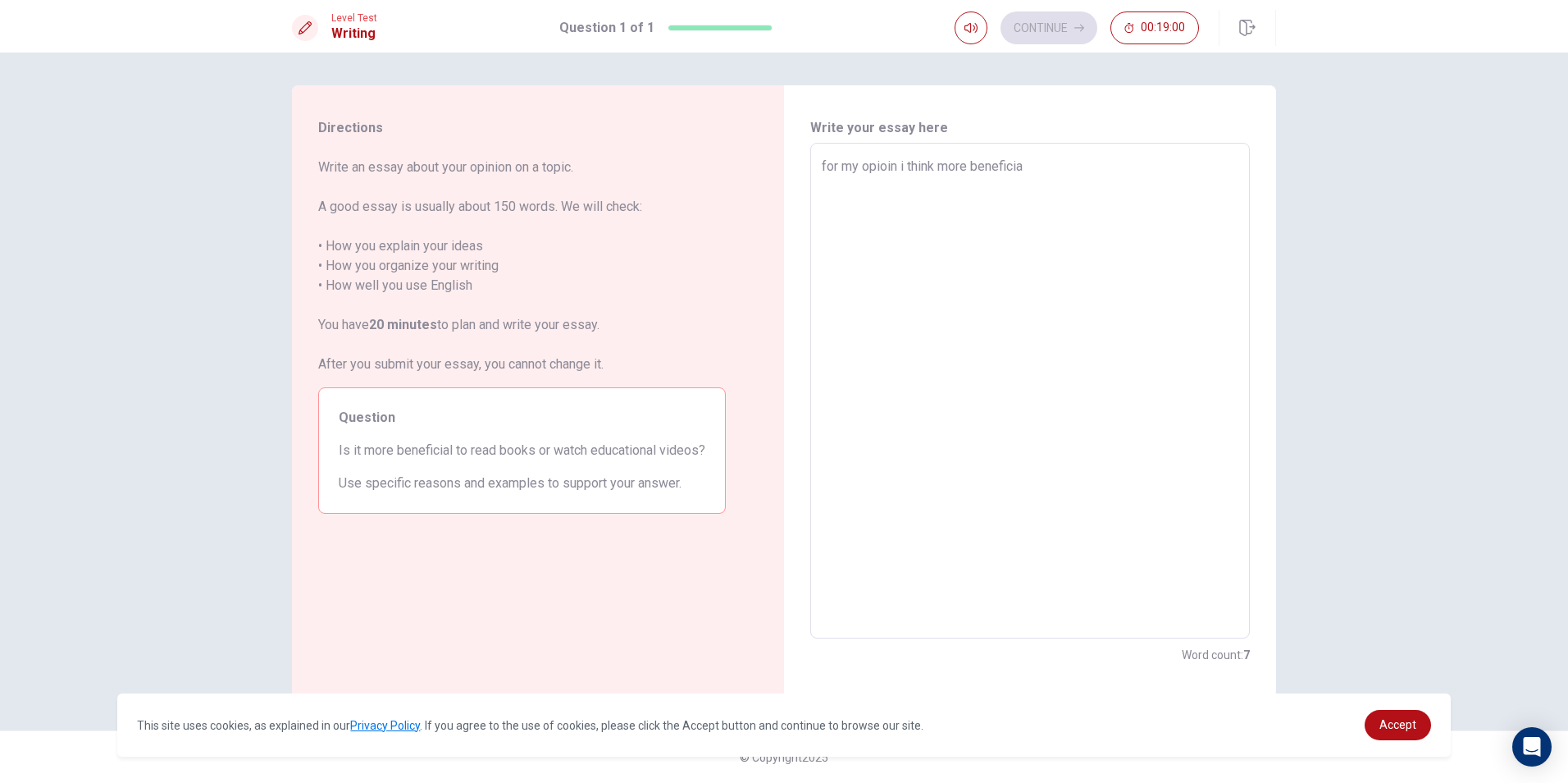
type textarea "for my opioin i think more beneficial"
type textarea "x"
type textarea "for my opioin i think more beneficial"
type textarea "x"
type textarea "for my opioin i think more beneficial t"
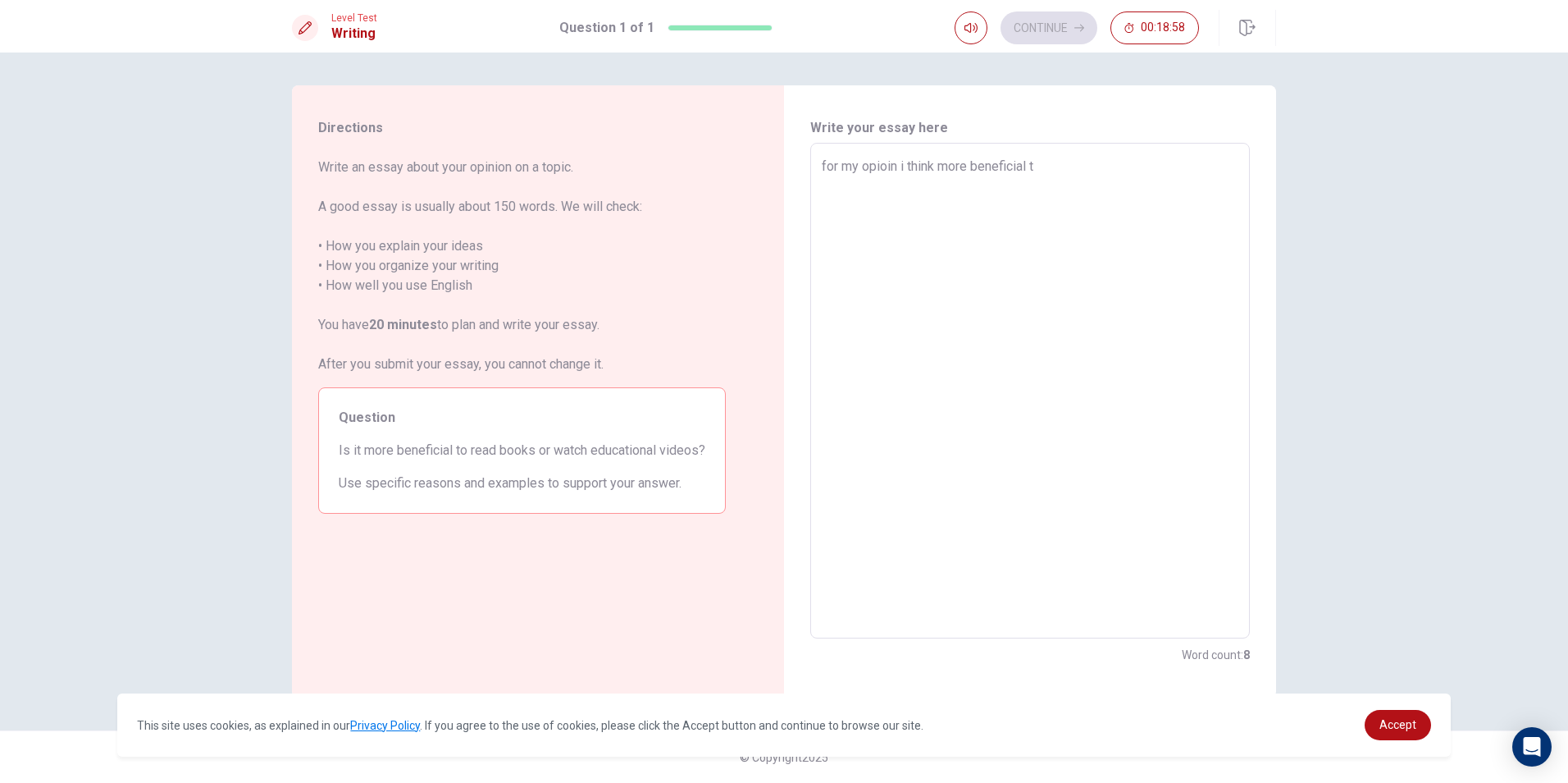
type textarea "x"
type textarea "for my opioin i think more beneficial to"
type textarea "x"
type textarea "for my opioin i think more beneficial to"
type textarea "x"
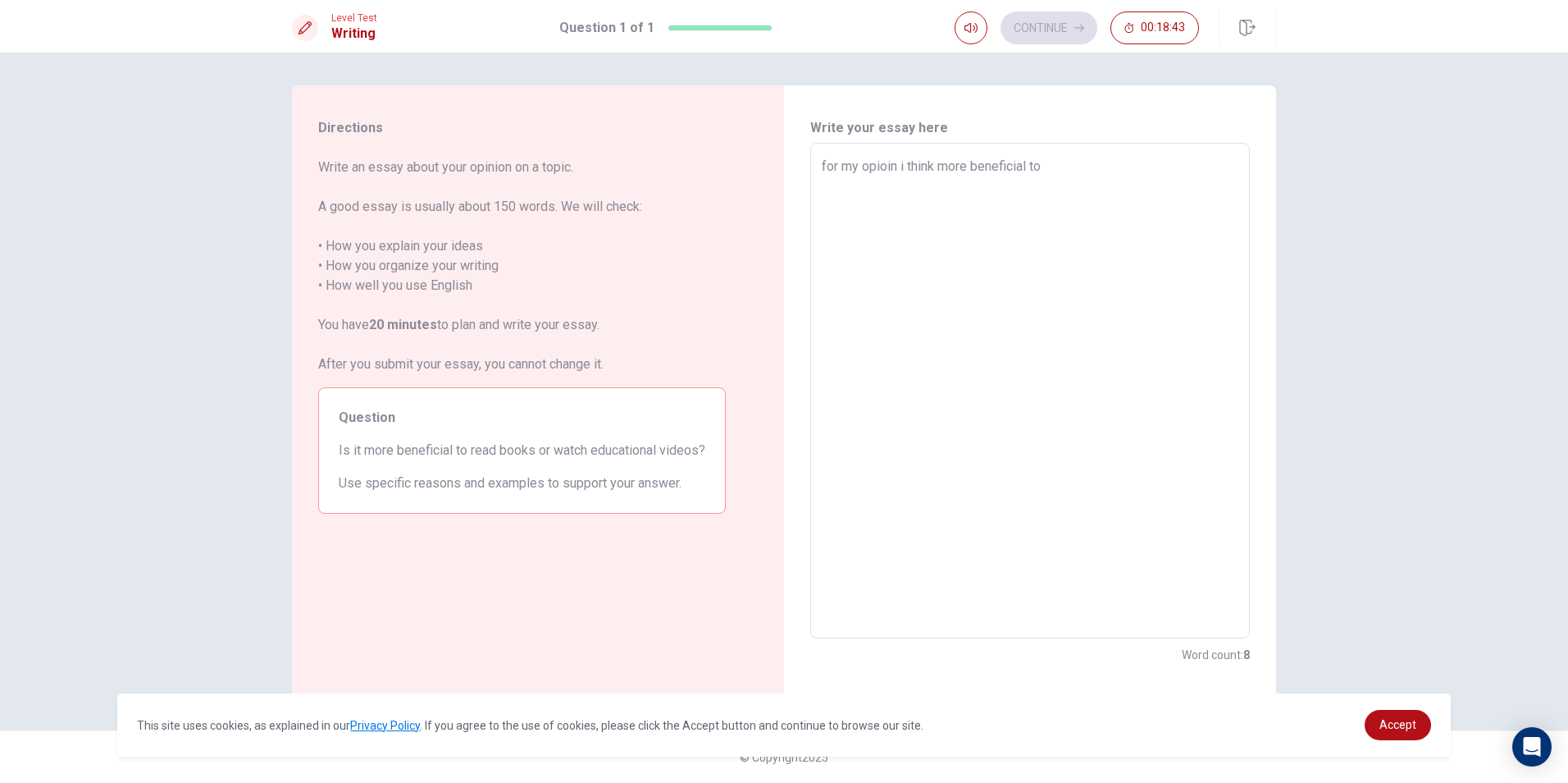
type textarea "for my opioin i think more beneficial to r"
type textarea "x"
type textarea "for my opioin i think more beneficial to re"
type textarea "x"
type textarea "for my opioin i think more beneficial to rea"
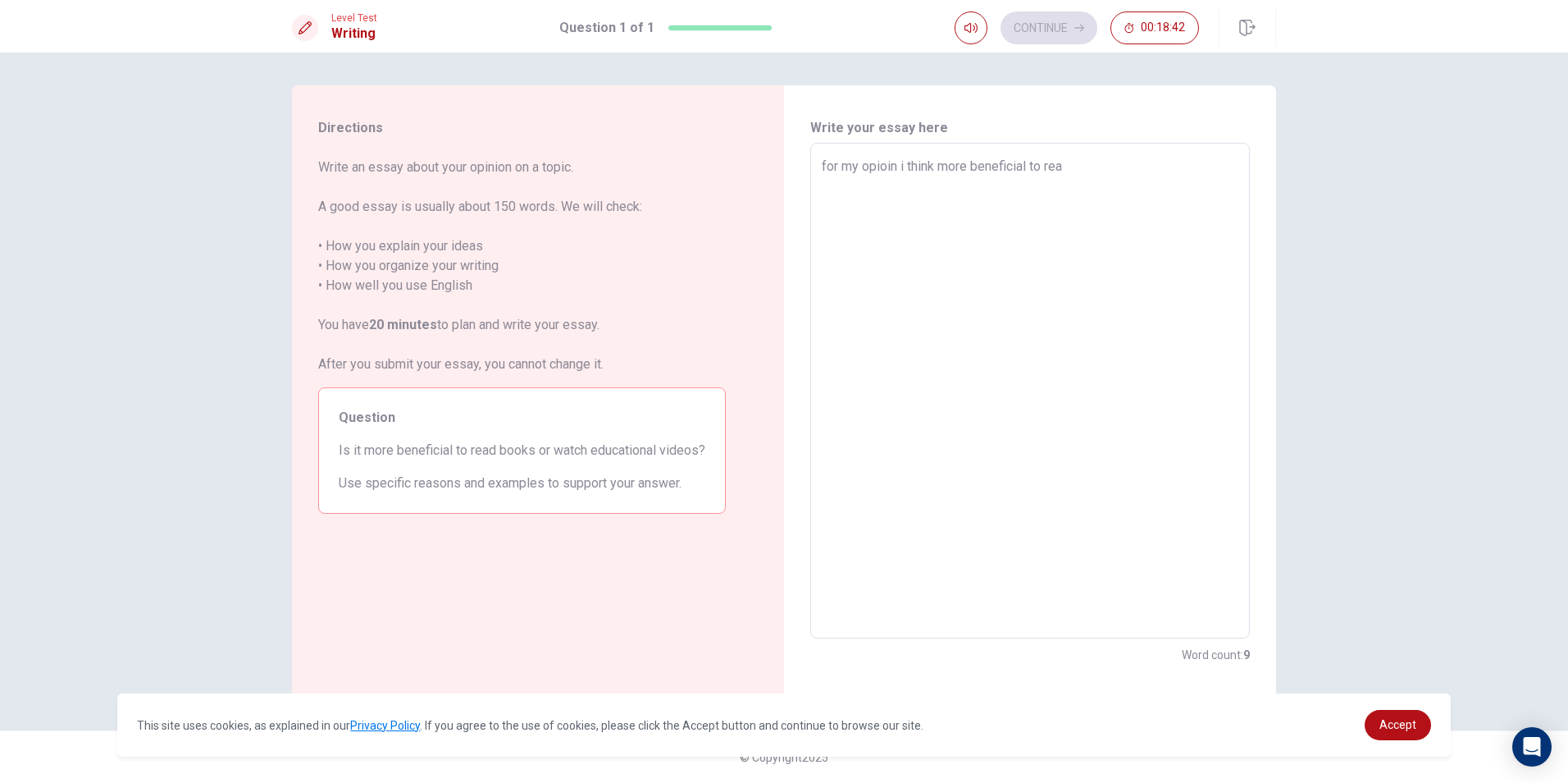
type textarea "x"
type textarea "for my opioin i think more beneficial to read"
type textarea "x"
type textarea "for my opioin i think more beneficial to read"
type textarea "x"
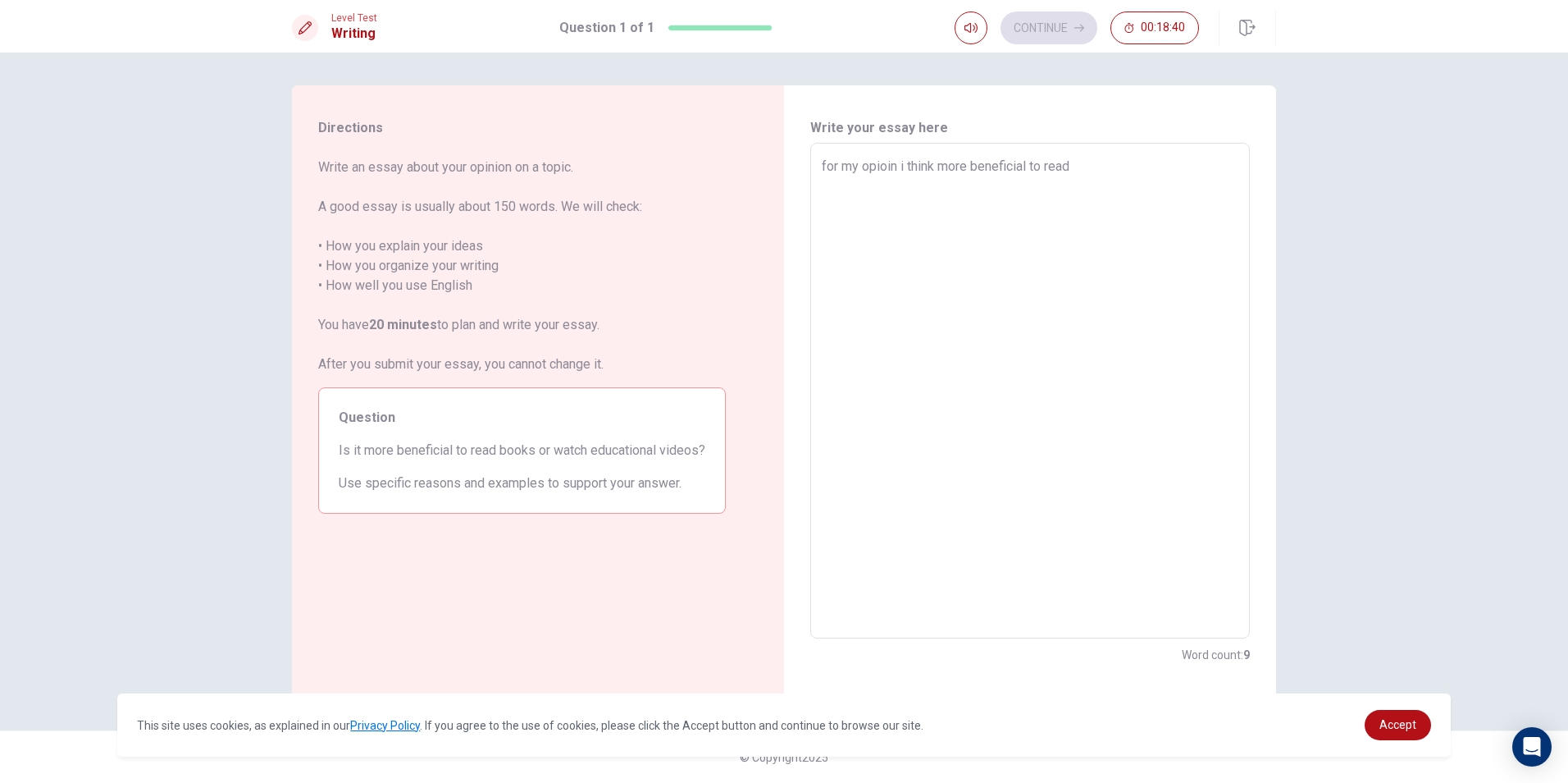
type textarea "for my opioin i think more beneficial to read b"
type textarea "x"
type textarea "for my opioin i think more beneficial to read bo"
type textarea "x"
type textarea "for my opioin i think more beneficial to read boo"
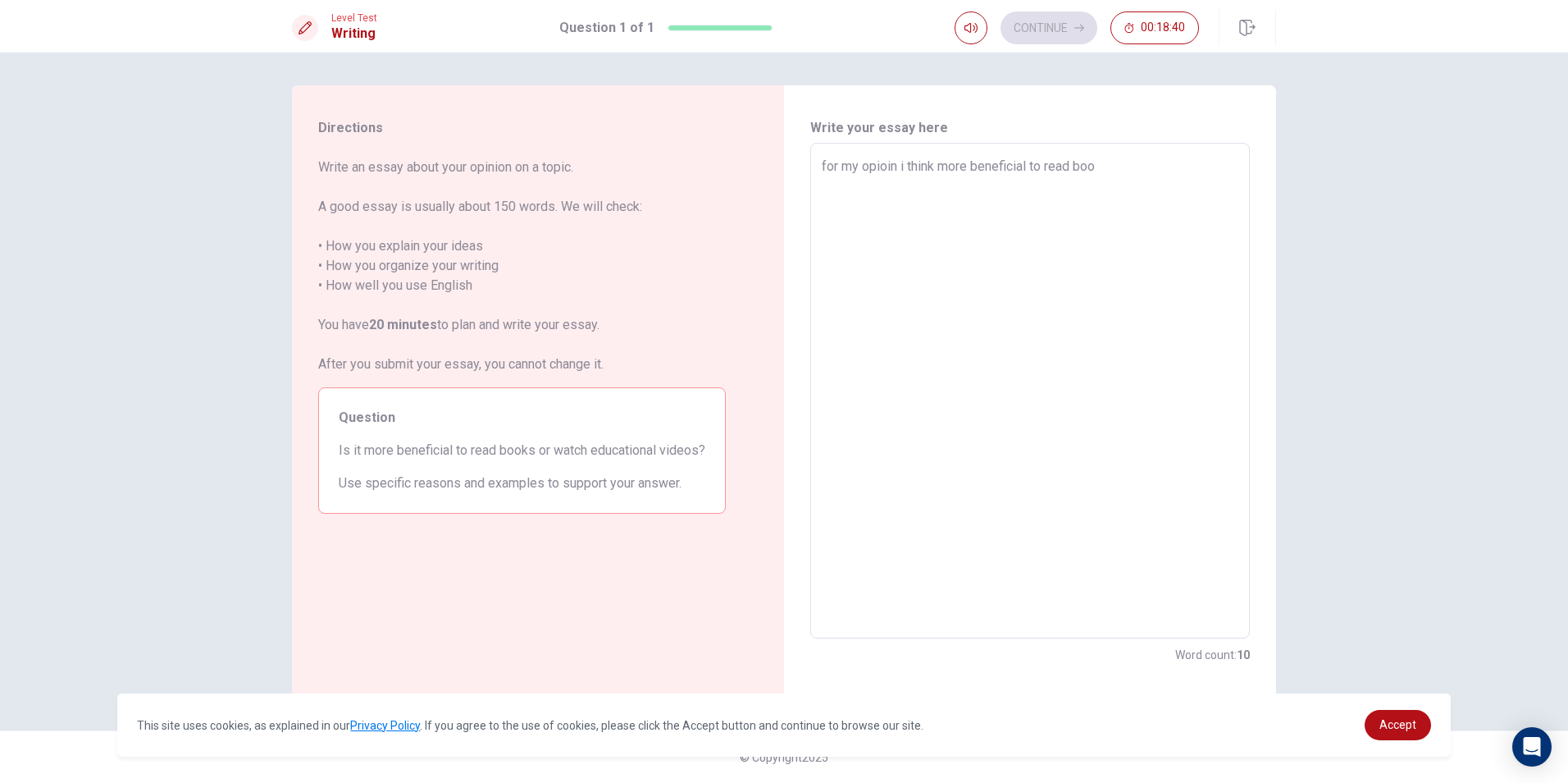
type textarea "x"
type textarea "for my opioin i think more beneficial to read book"
type textarea "x"
type textarea "for my opioin i think more beneficial to read book"
type textarea "x"
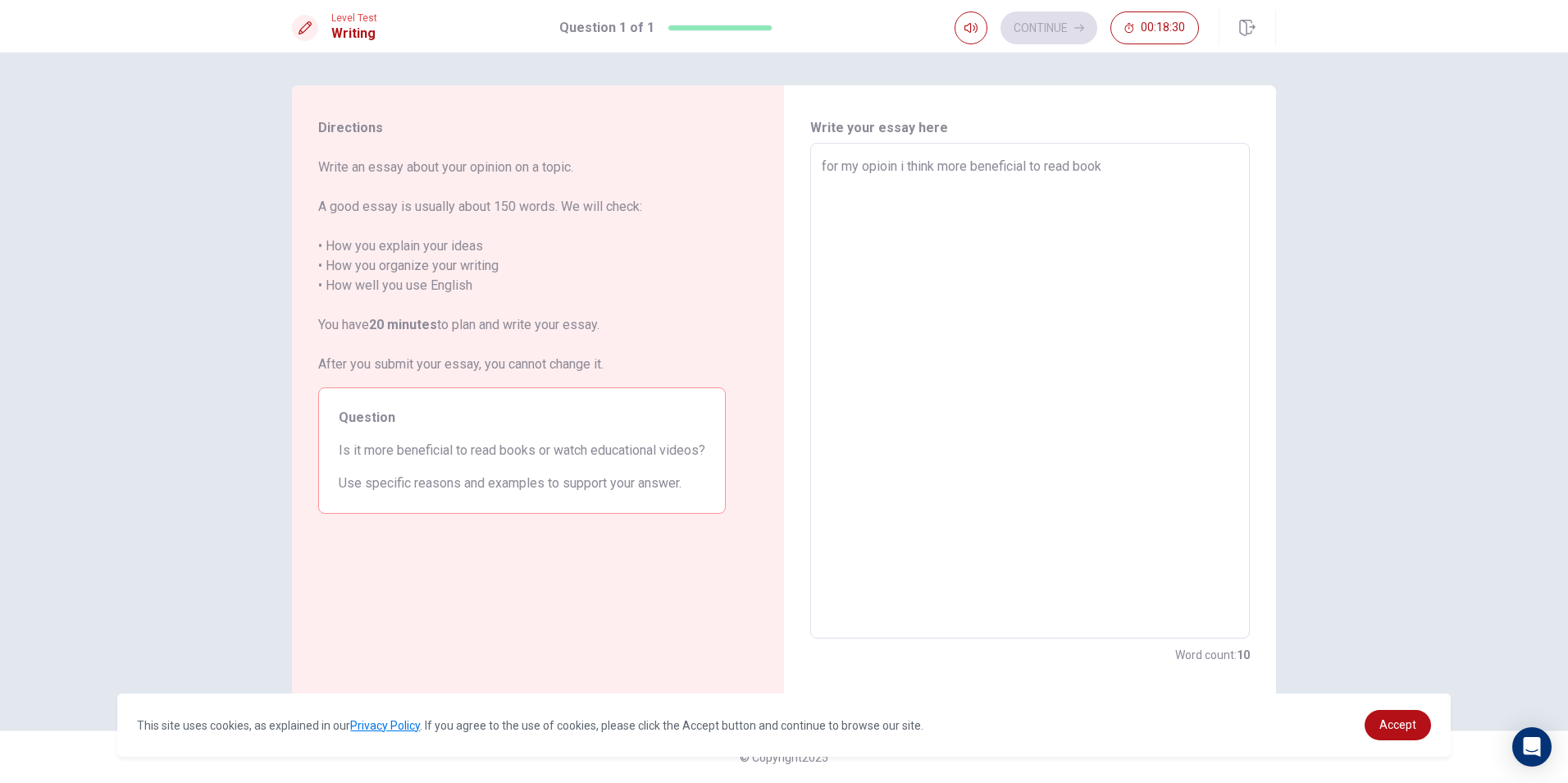
type textarea "for my opioin i think tmore beneficial to read book"
type textarea "x"
type textarea "for my opioin i think thmore beneficial to read book"
type textarea "x"
type textarea "for my opioin i think themore beneficial to read book"
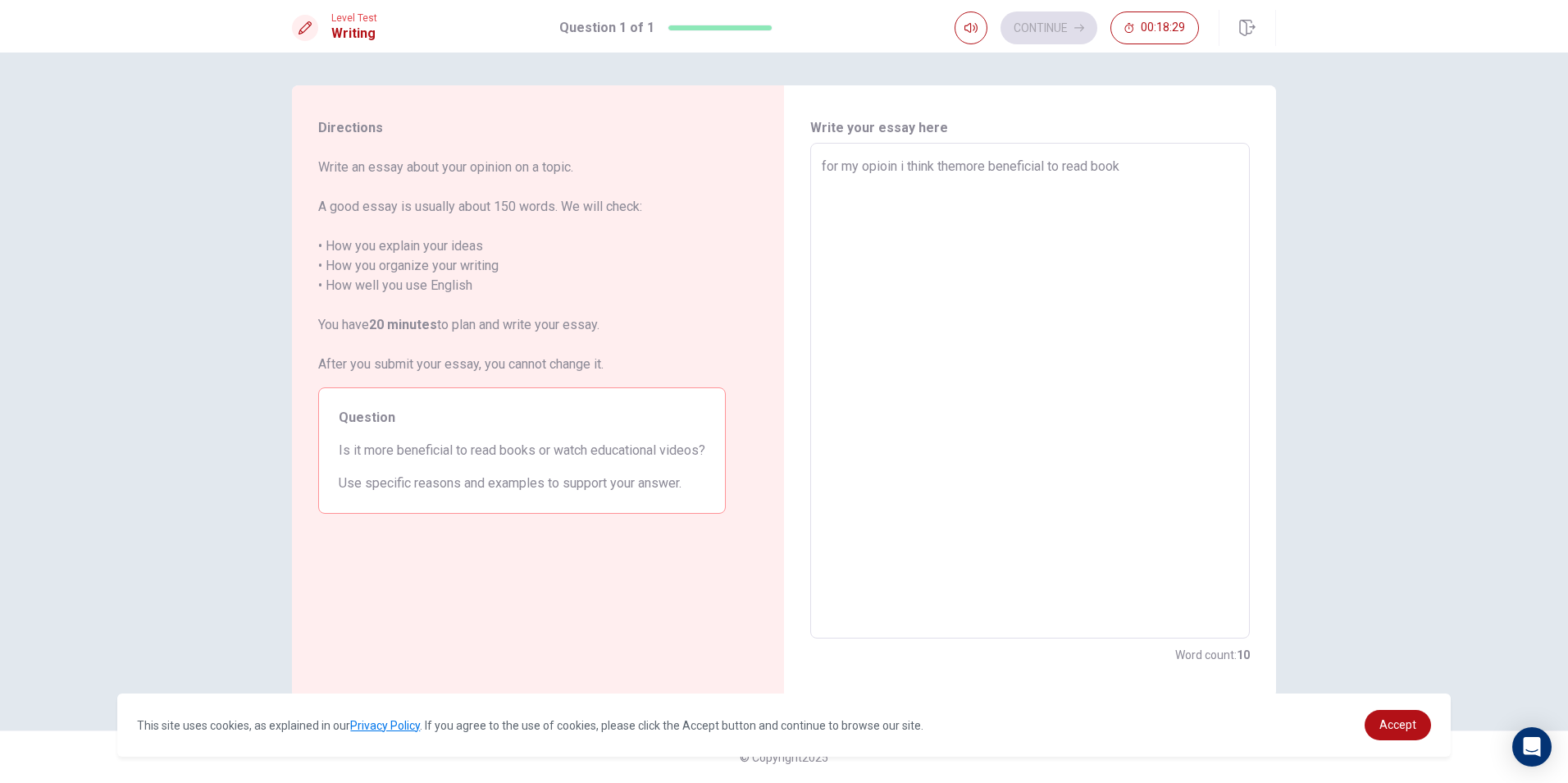
type textarea "x"
type textarea "for my opioin i think the more beneficial to read book"
type textarea "x"
type textarea "for my opioin i think the more beneficialt to read book"
type textarea "x"
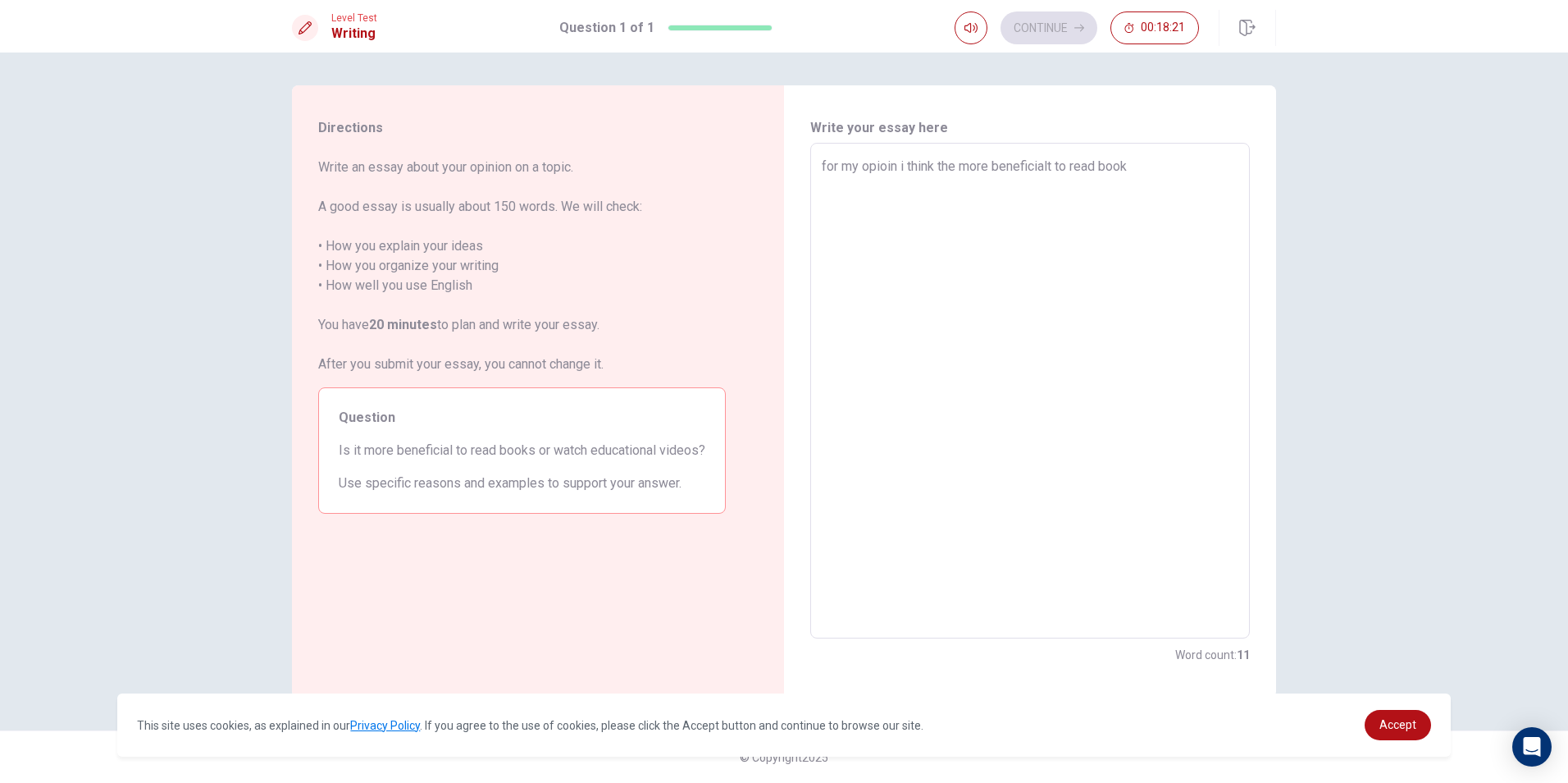
type textarea "for my opioin i think the more beneficial to read book"
type textarea "x"
type textarea "for my opioin i think the more beneficial to read book"
type textarea "x"
type textarea "for my opioin i think the more beneficial t to read book"
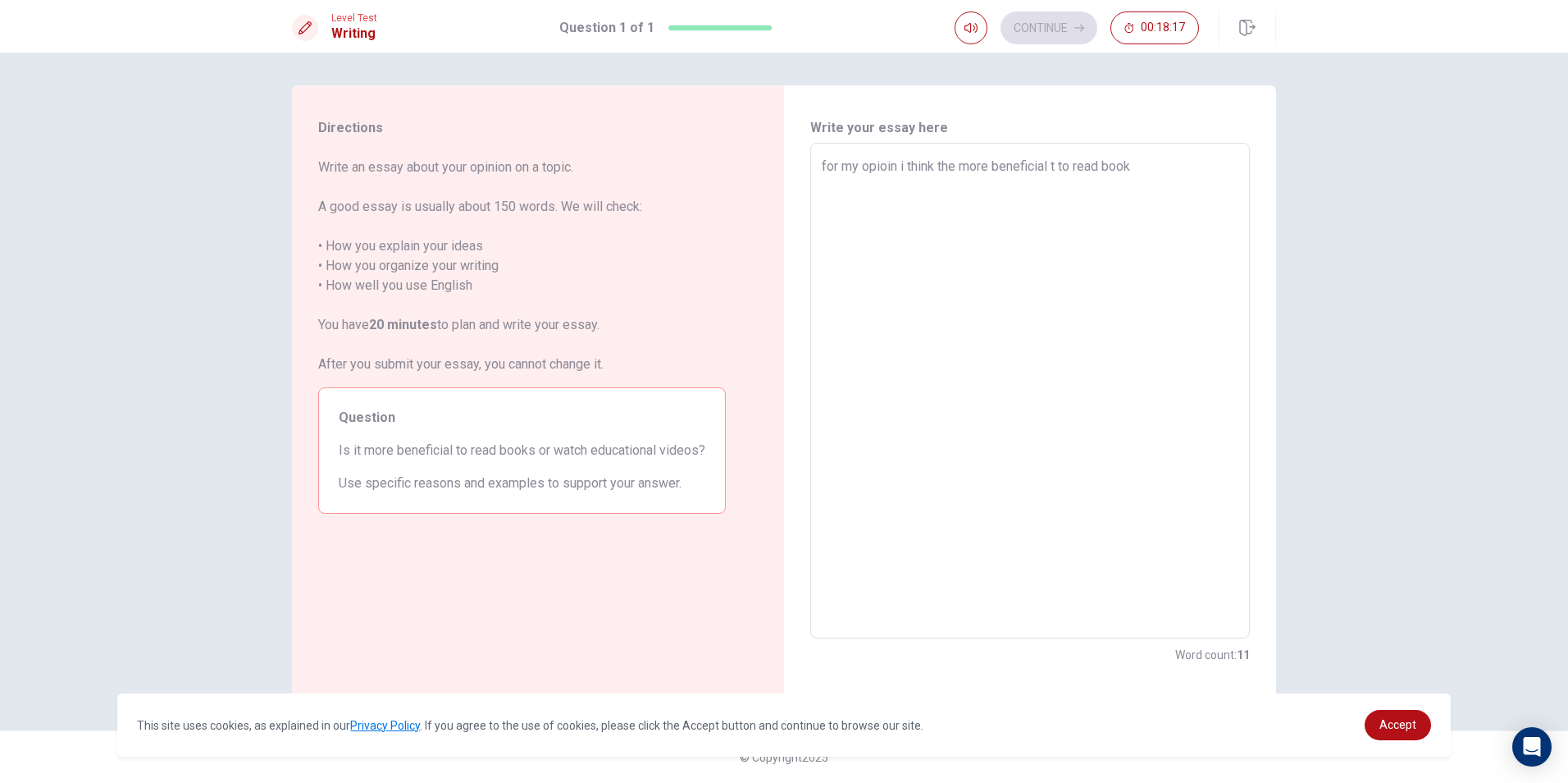
type textarea "x"
type textarea "for my opioin i think the more beneficial th to read book"
type textarea "x"
type textarea "for my opioin i think the more beneficial tha to read book"
type textarea "x"
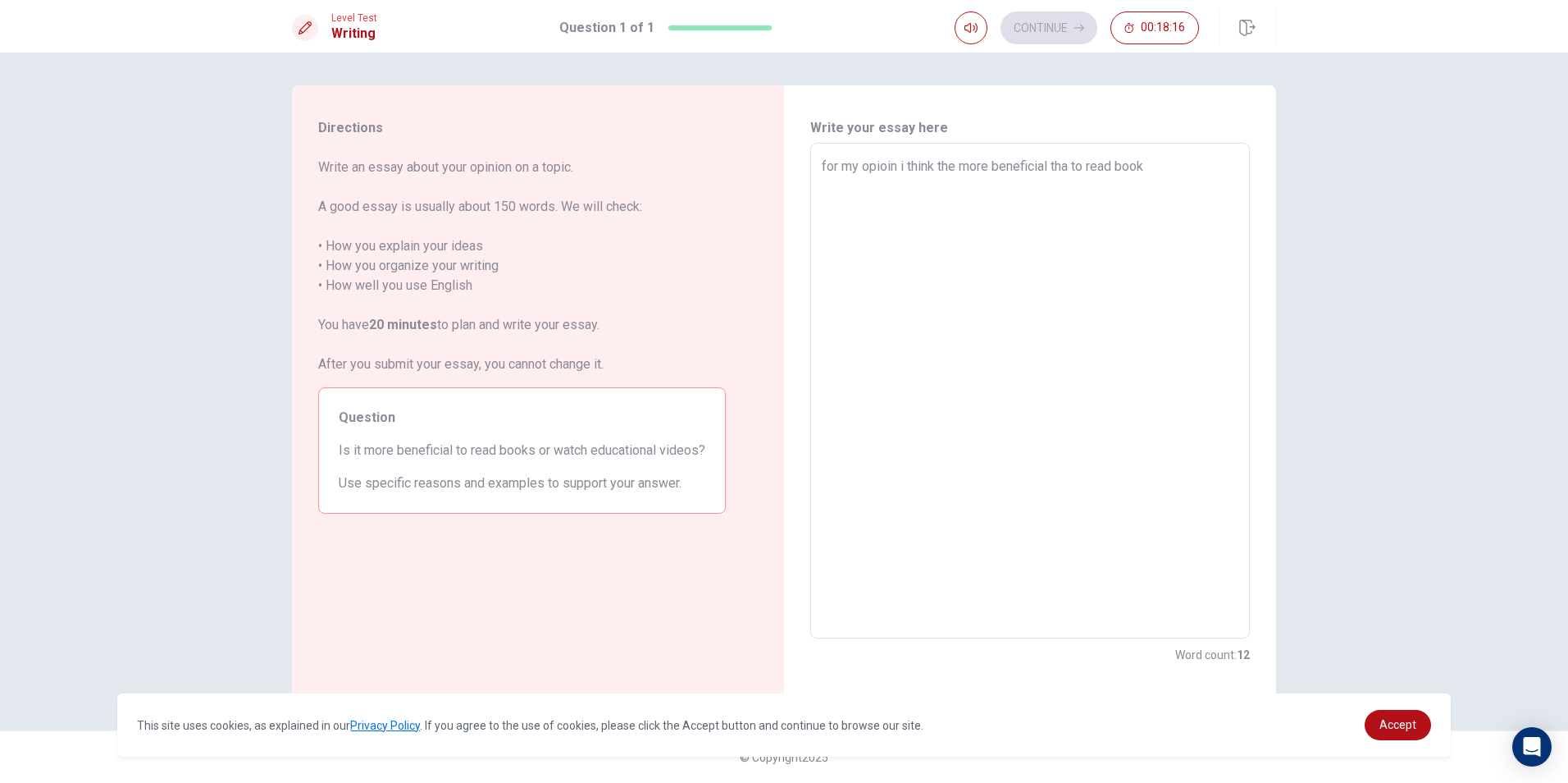
type textarea "for my opioin i think the more beneficial that to read book"
type textarea "x"
type textarea "for my opioin i think the more beneficial that to read book b"
type textarea "x"
type textarea "for my opioin i think the more beneficial that to read book be"
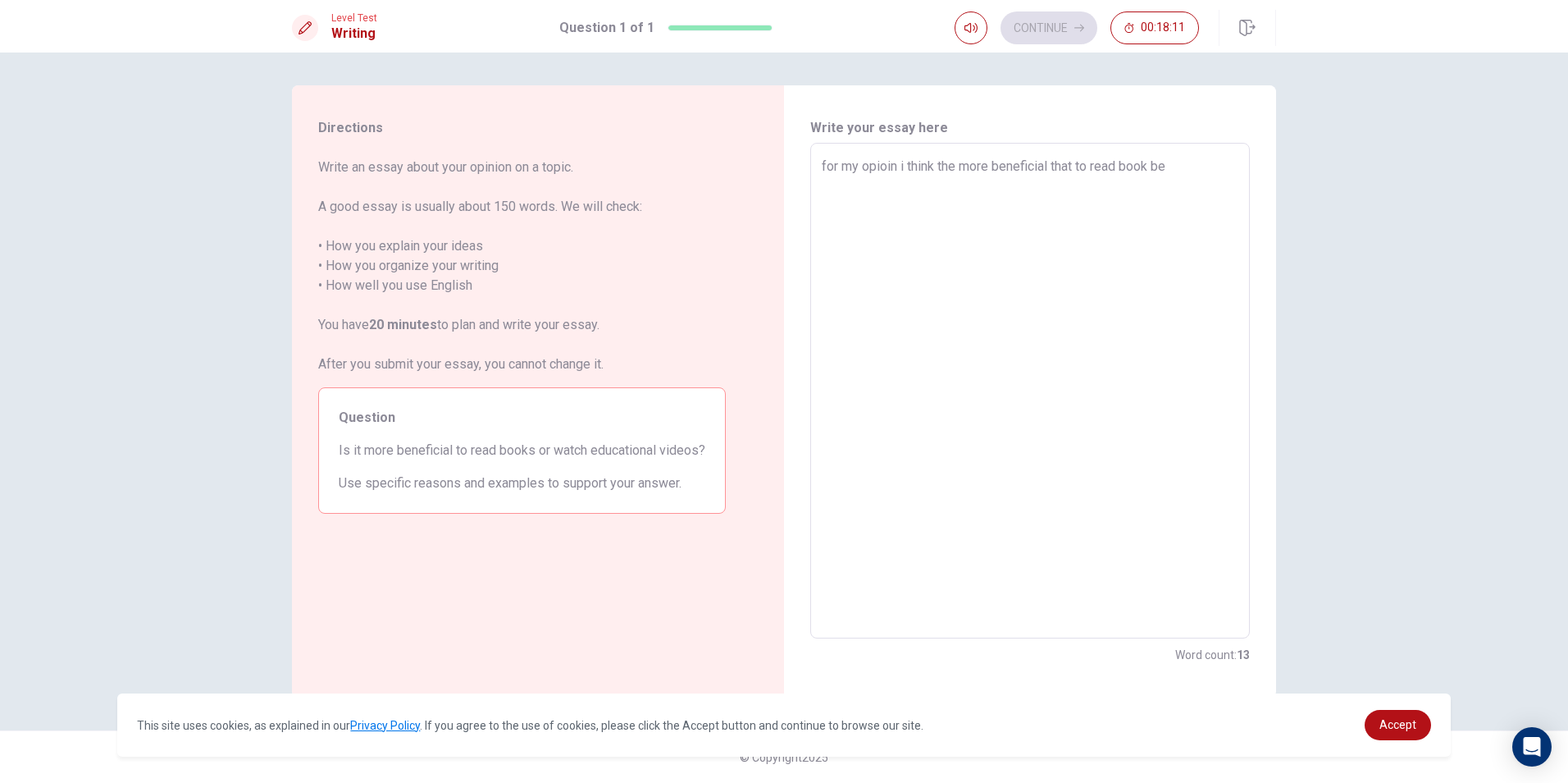
type textarea "x"
type textarea "for my opioin i think the more beneficial that to read book bec"
type textarea "x"
type textarea "for my opioin i think the more beneficial that to read book beca"
type textarea "x"
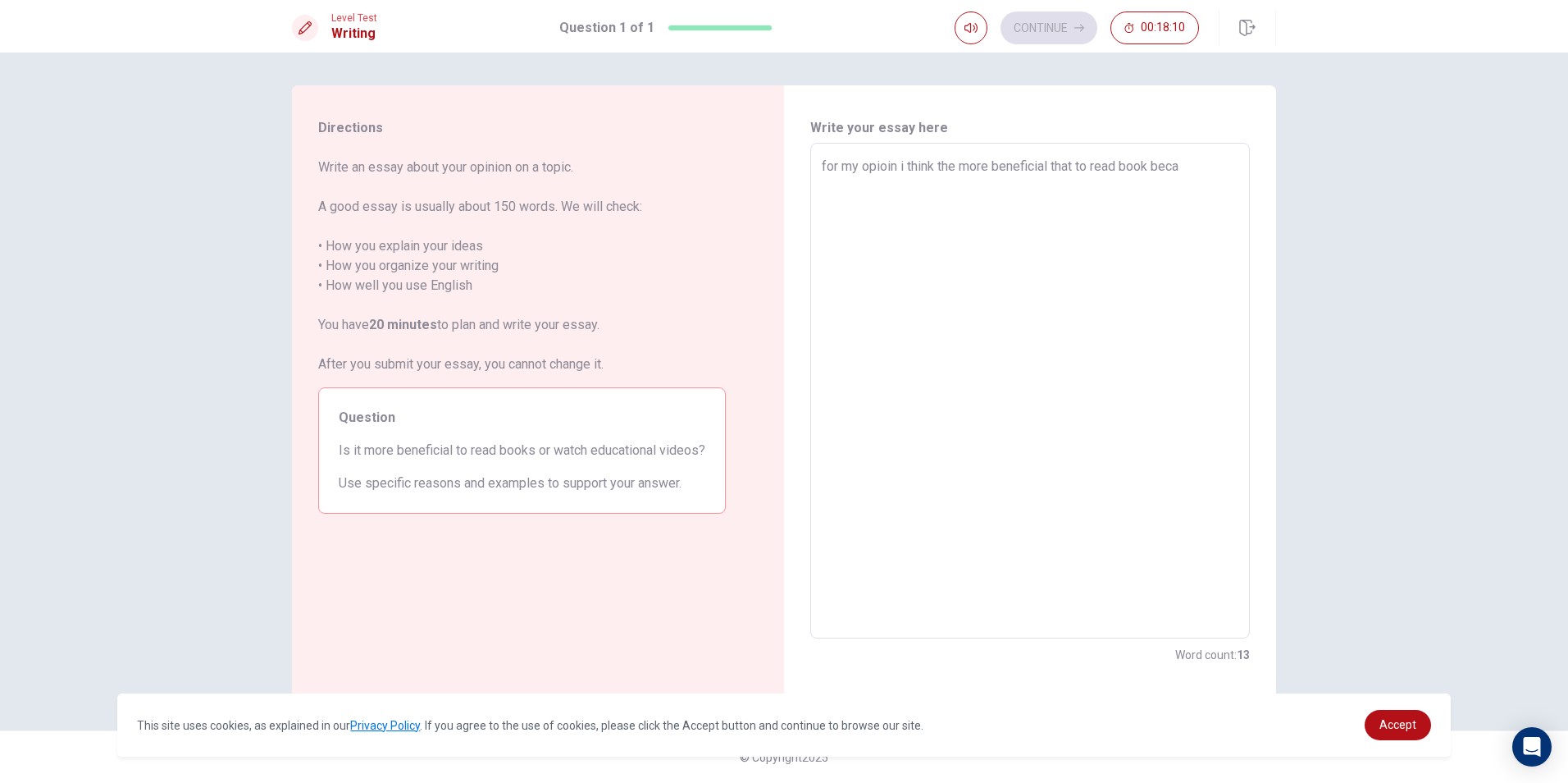
type textarea "for my opioin i think the more beneficial that to read book becau"
type textarea "x"
type textarea "for my opioin i think the more beneficial that to read book becaus"
type textarea "x"
type textarea "for my opioin i think the more beneficial that to read book because"
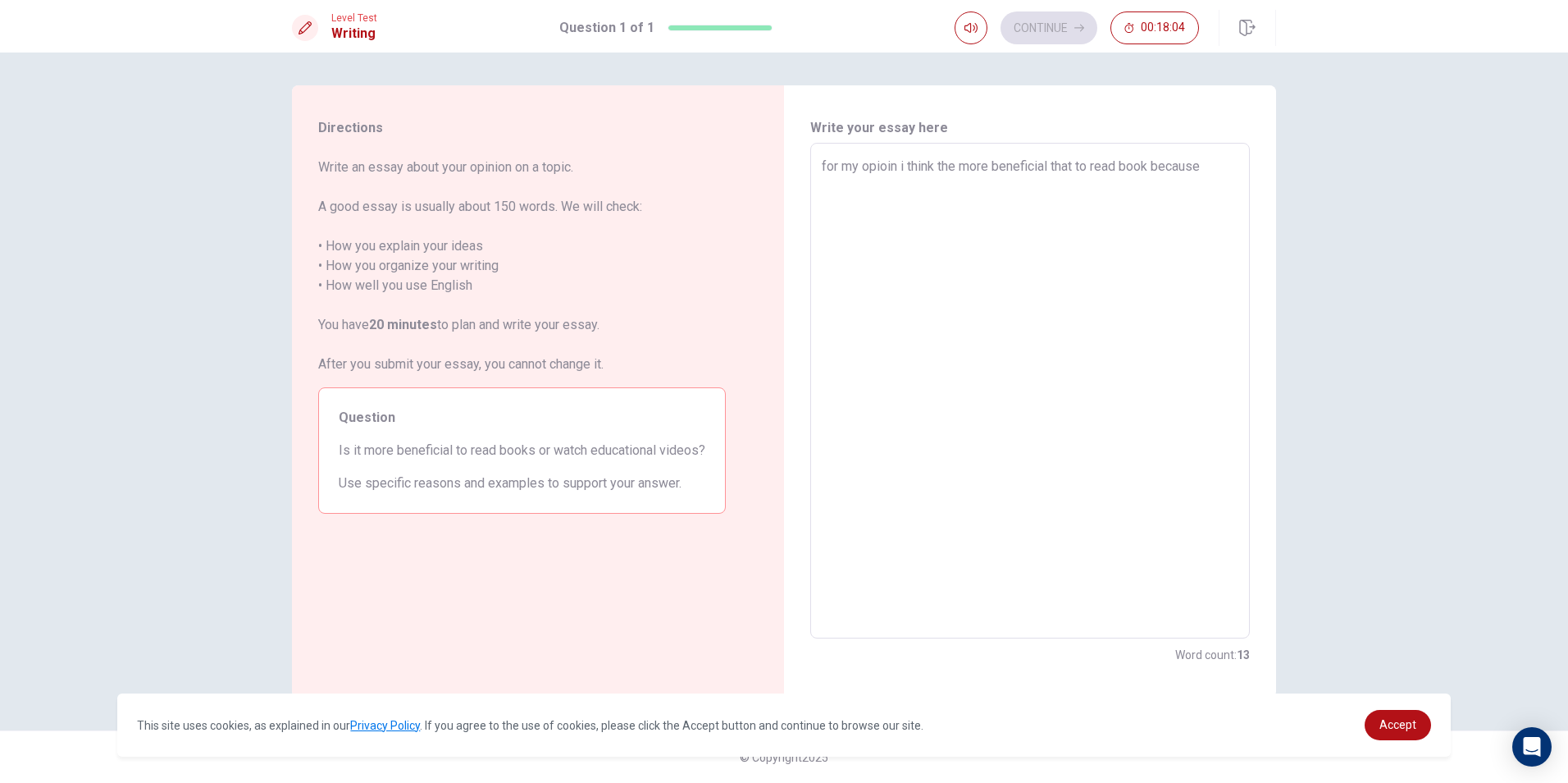
type textarea "x"
type textarea "for my opioin i think the more beneficial that to read book because"
type textarea "x"
type textarea "for my opioin i think the more beneficial that to read book because i"
type textarea "x"
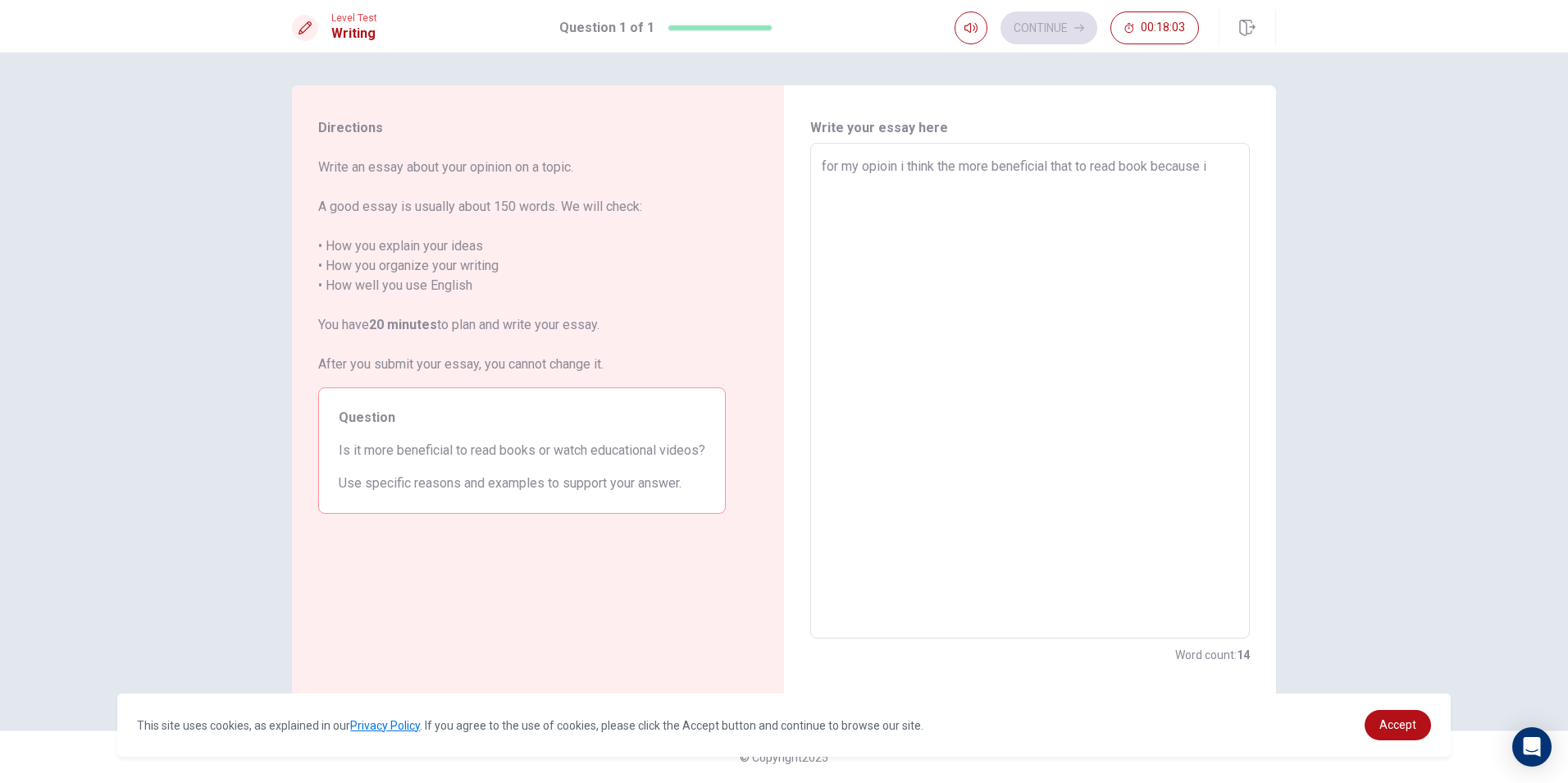
type textarea "for my opioin i think the more beneficial that to read book because it"
type textarea "x"
type textarea "for my opioin i think the more beneficial that to read book because it"
type textarea "x"
type textarea "for my opioin i think the more beneficial that to read book because it m"
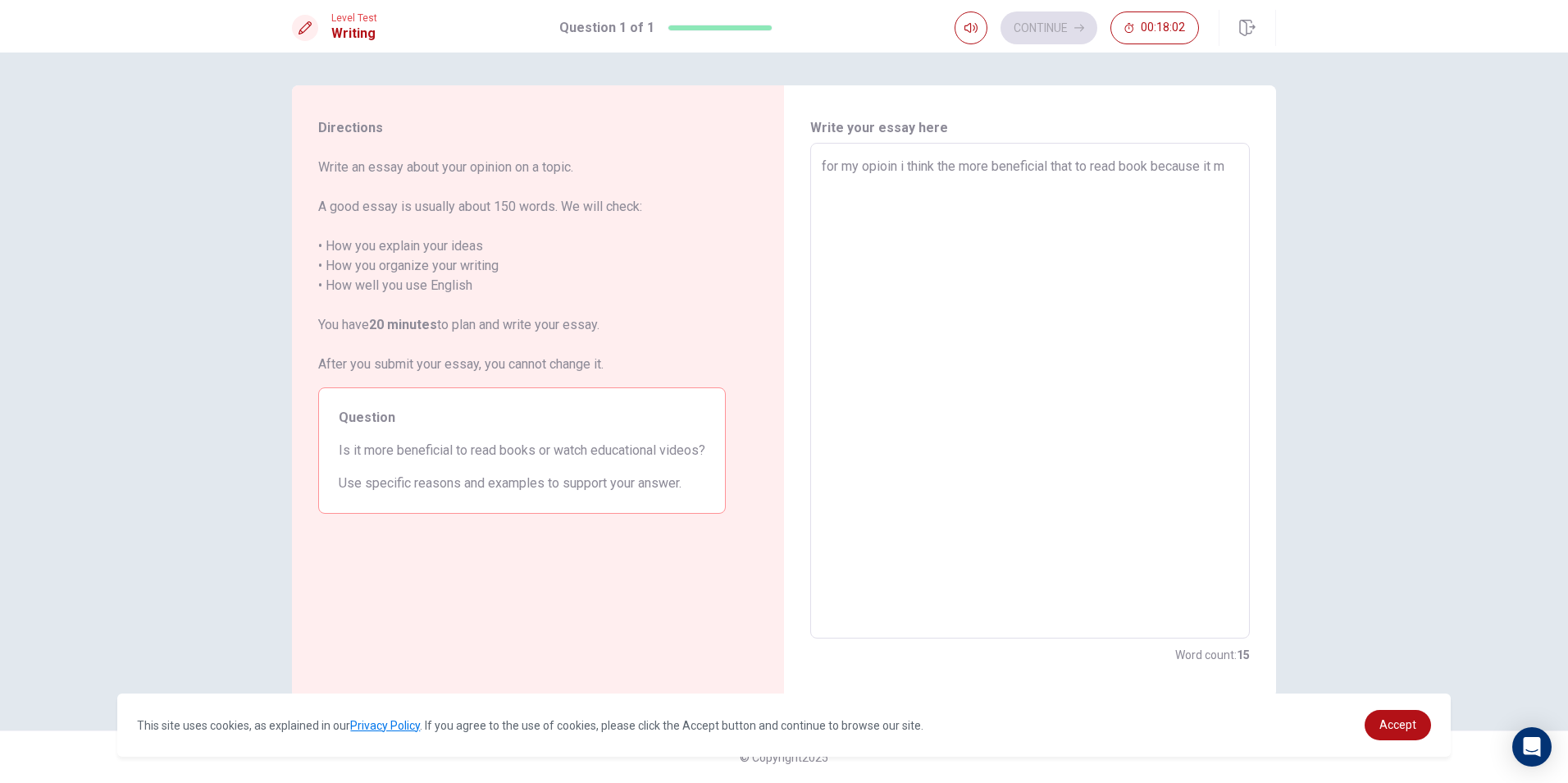
type textarea "x"
type textarea "for my opioin i think the more beneficial that to read book because it mA"
type textarea "x"
type textarea "for my opioin i think the more beneficial that to read book because it mAk"
type textarea "x"
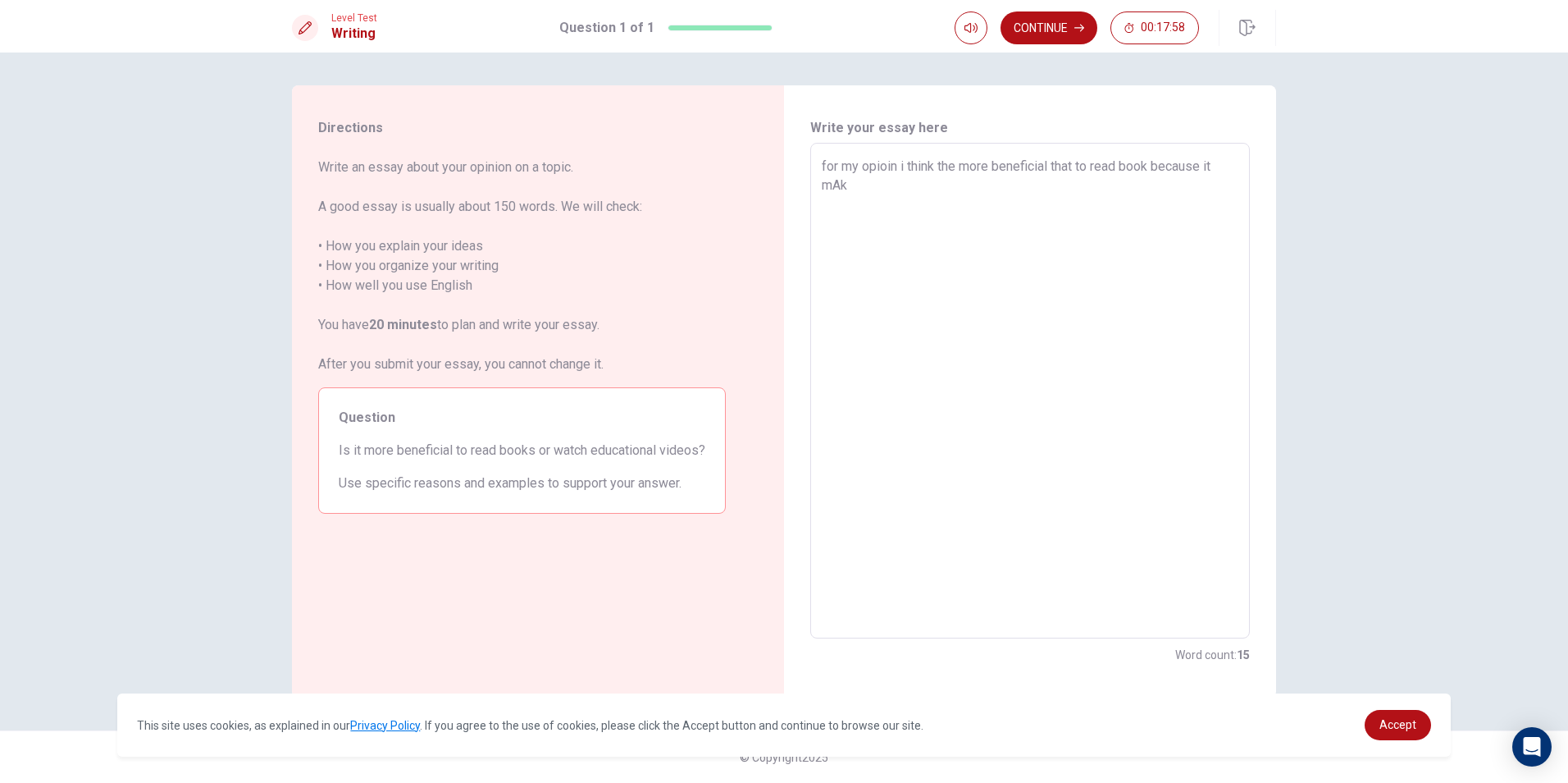
type textarea "for my opioin i think the more beneficial that to read book because it mA"
type textarea "x"
type textarea "for my opioin i think the more beneficial that to read book because it m"
type textarea "x"
type textarea "for my opioin i think the more beneficial that to read book because it ma"
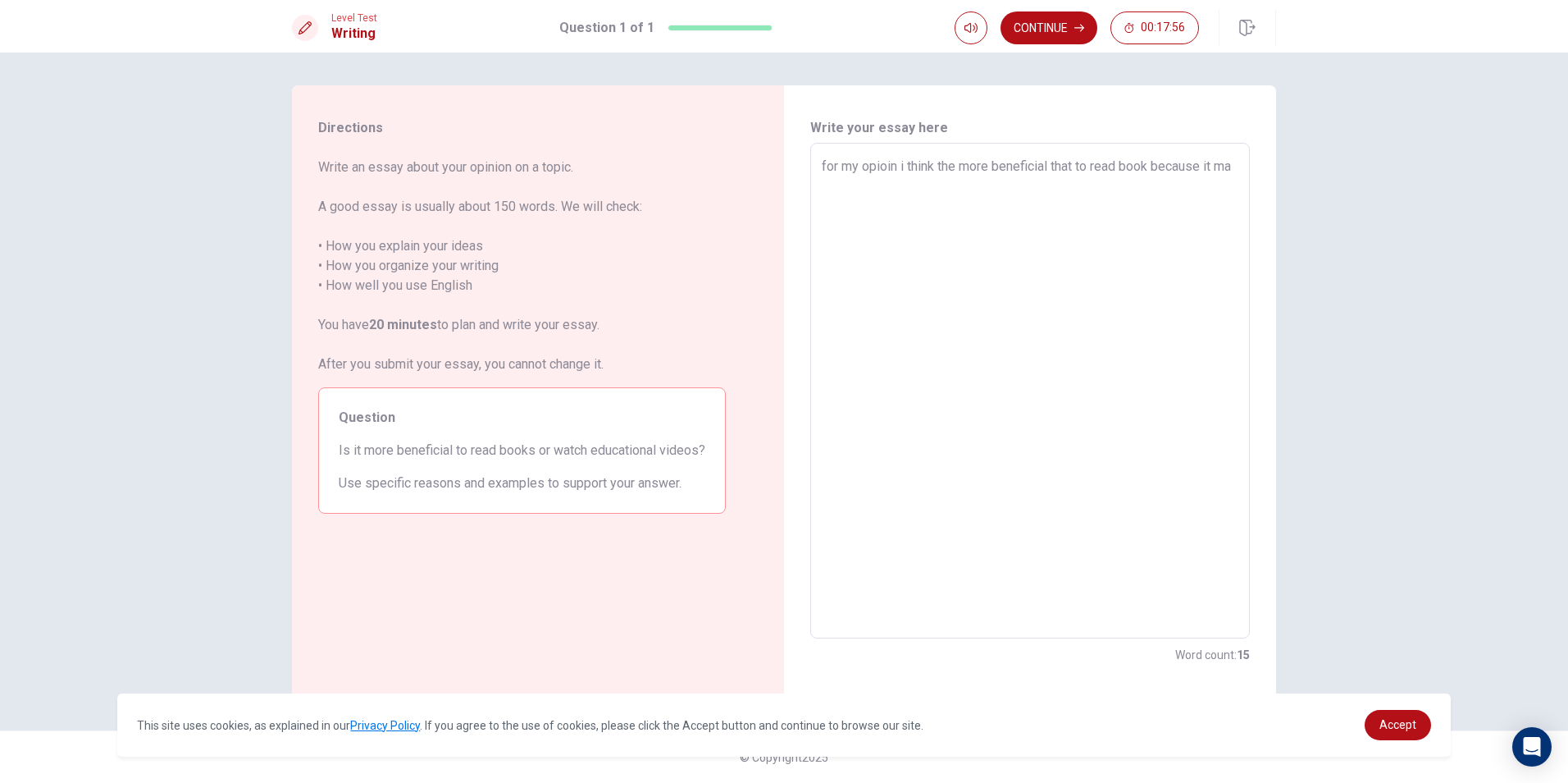
type textarea "x"
type textarea "for my opioin i think the more beneficial that to read book because it mak"
type textarea "x"
type textarea "for my opioin i think the more beneficial that to read book because it make"
type textarea "x"
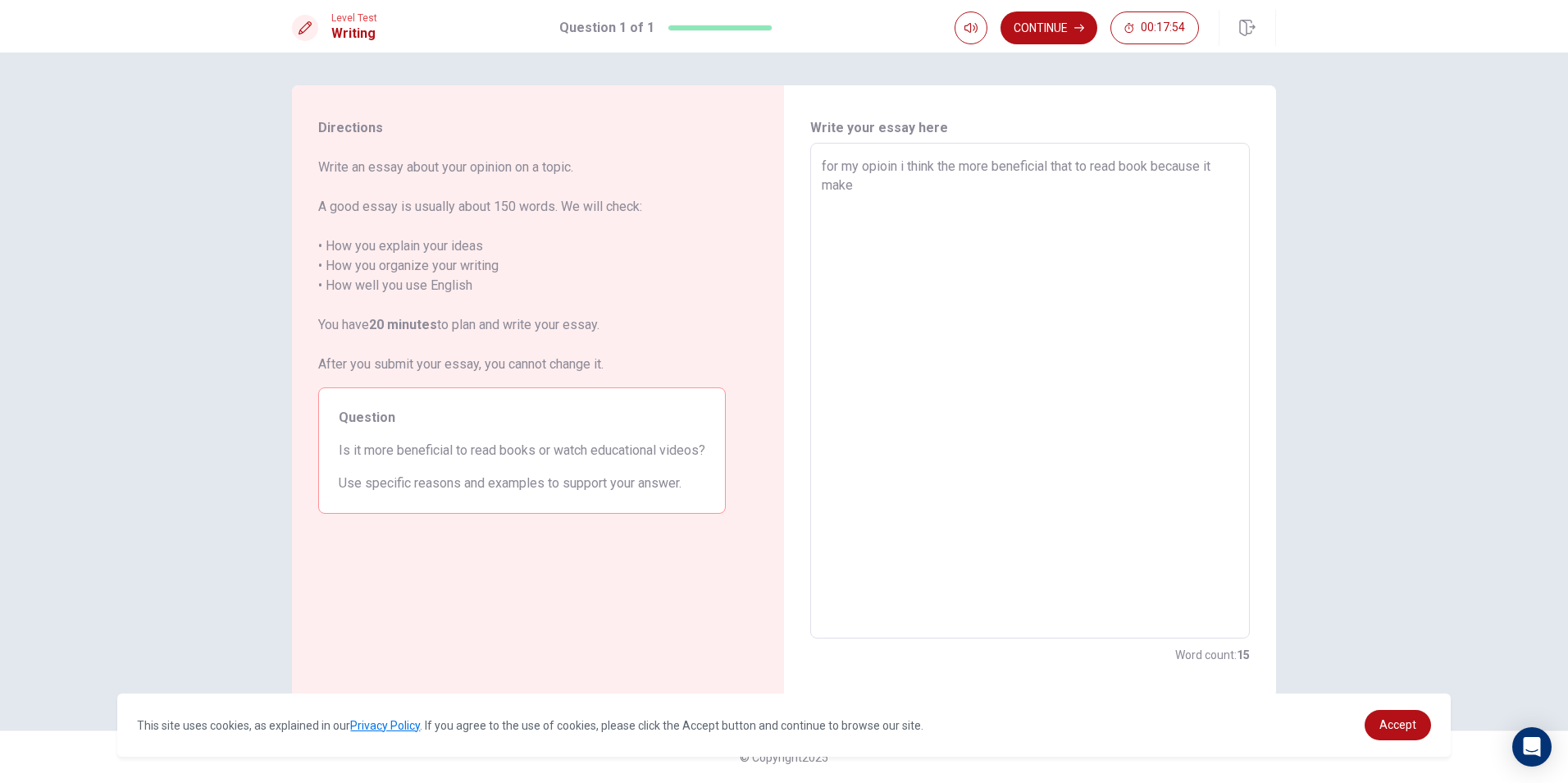
type textarea "for my opioin i think the more beneficial that to read book because it make"
type textarea "x"
type textarea "for my opioin i think the more beneficial that to read book because it make y"
type textarea "x"
type textarea "for my opioin i think the more beneficial that to read book because it make yo"
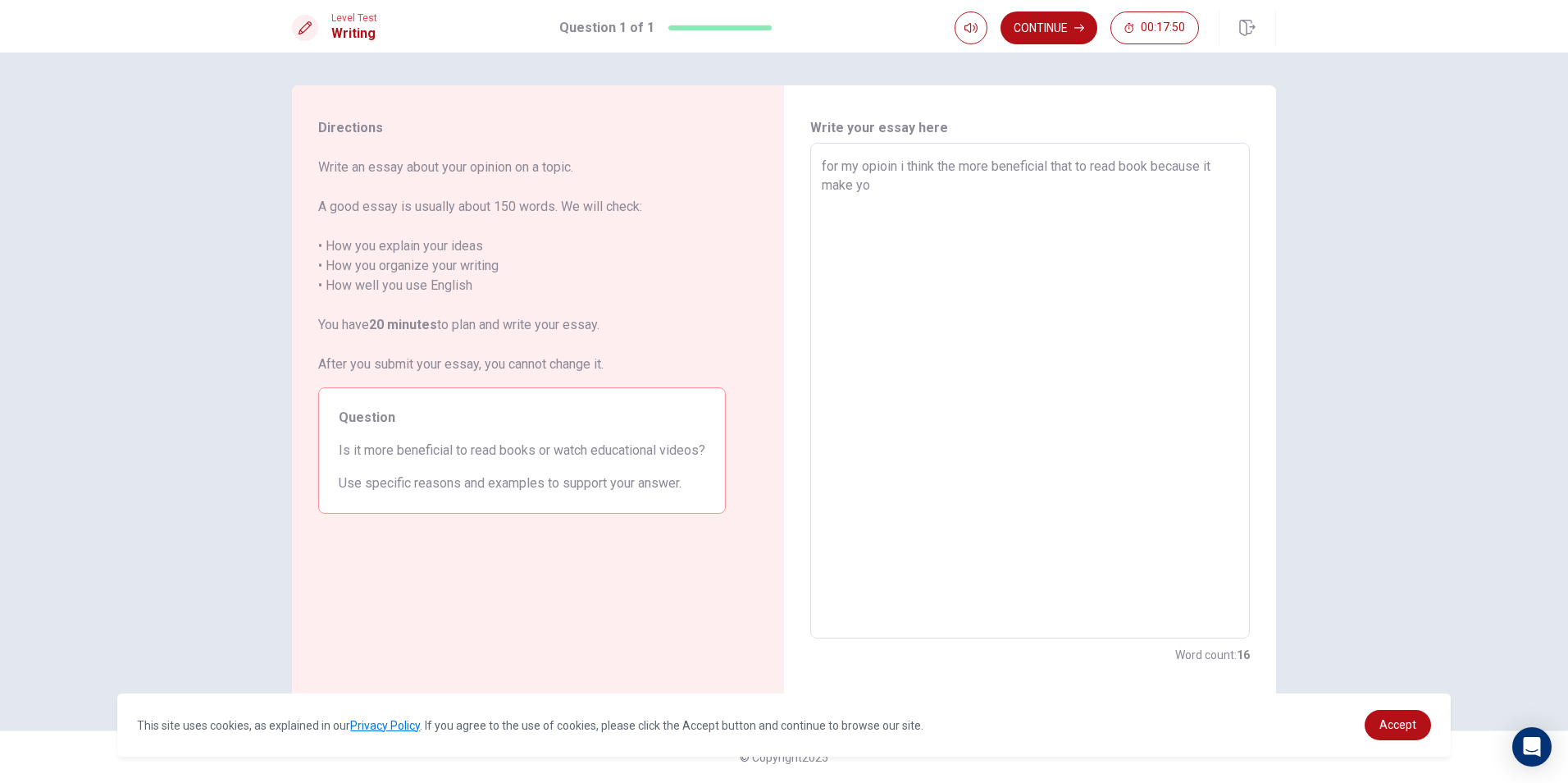
type textarea "x"
type textarea "for my opioin i think the more beneficial that to read book because it make you"
type textarea "x"
type textarea "for my opioin i think the more beneficial that to read book because it make you"
type textarea "x"
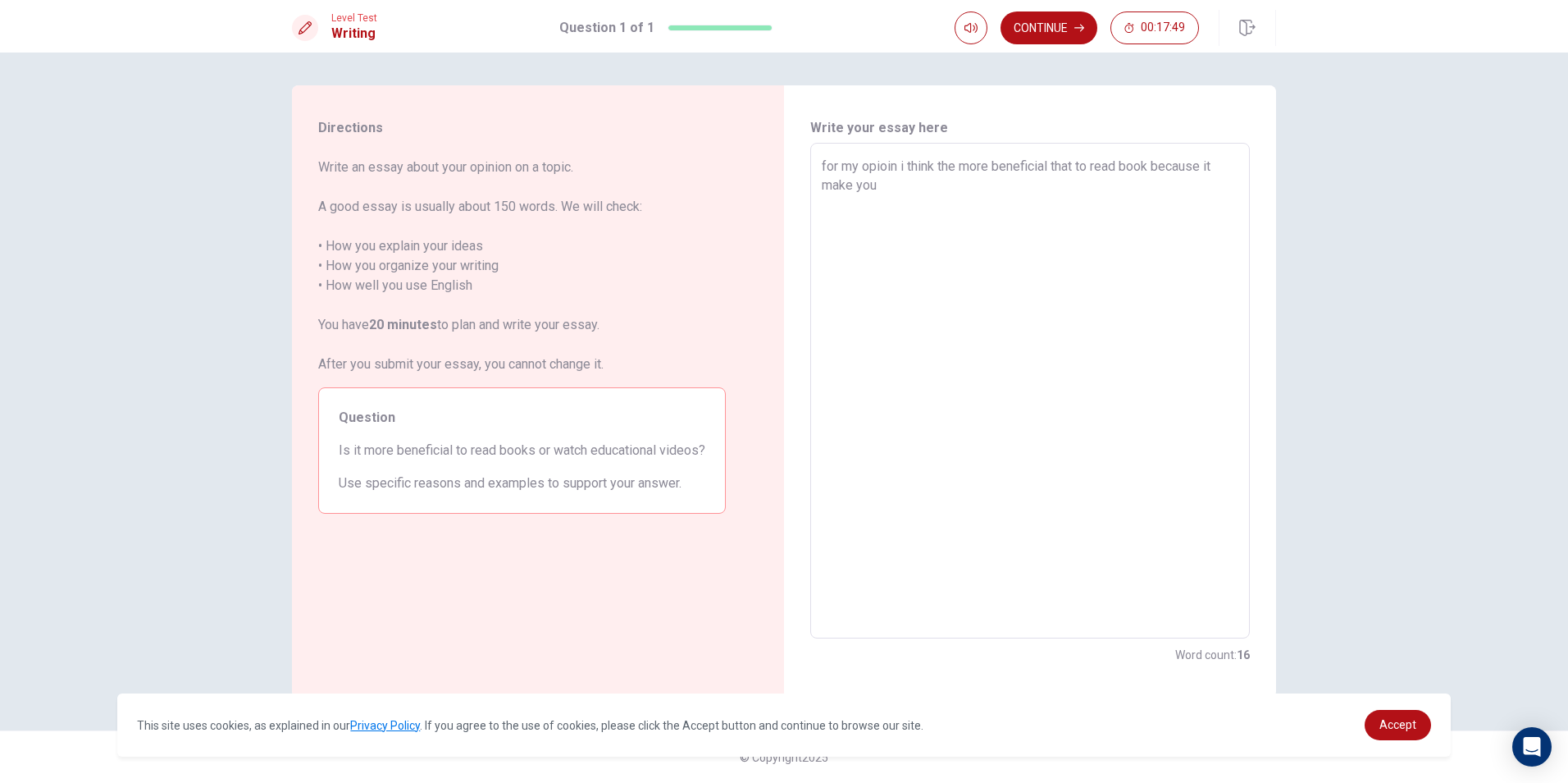
type textarea "for my opioin i think the more beneficial that to read book because it make you…"
type textarea "x"
type textarea "for my opioin i think the more beneficial that to read book because it make you…"
type textarea "x"
type textarea "for my opioin i think the more beneficial that to read book because it make you…"
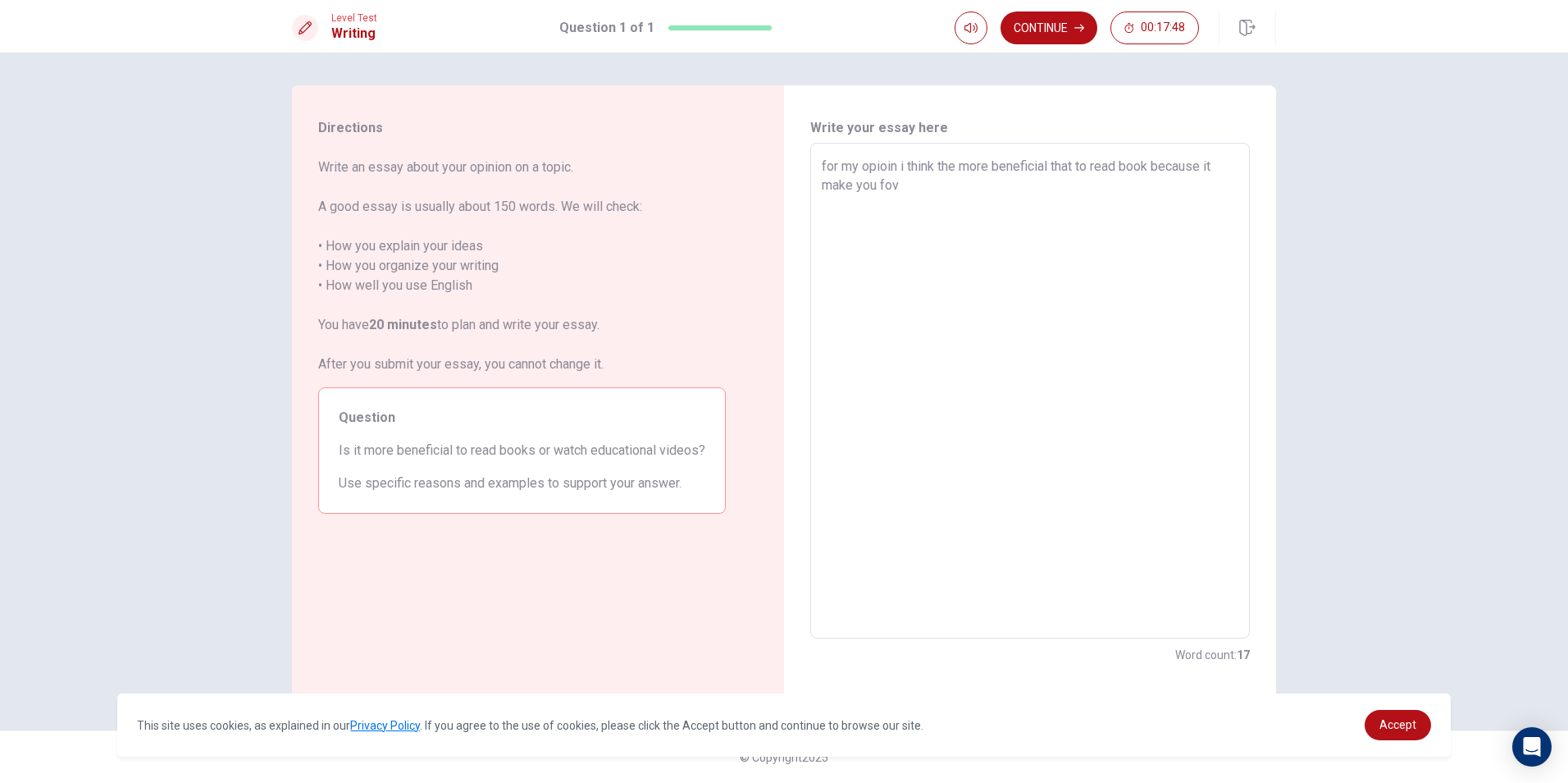
type textarea "x"
type textarea "for my opioin i think the more beneficial that to read book because it make you…"
type textarea "x"
type textarea "for my opioin i think the more beneficial that to read book because it make you…"
type textarea "x"
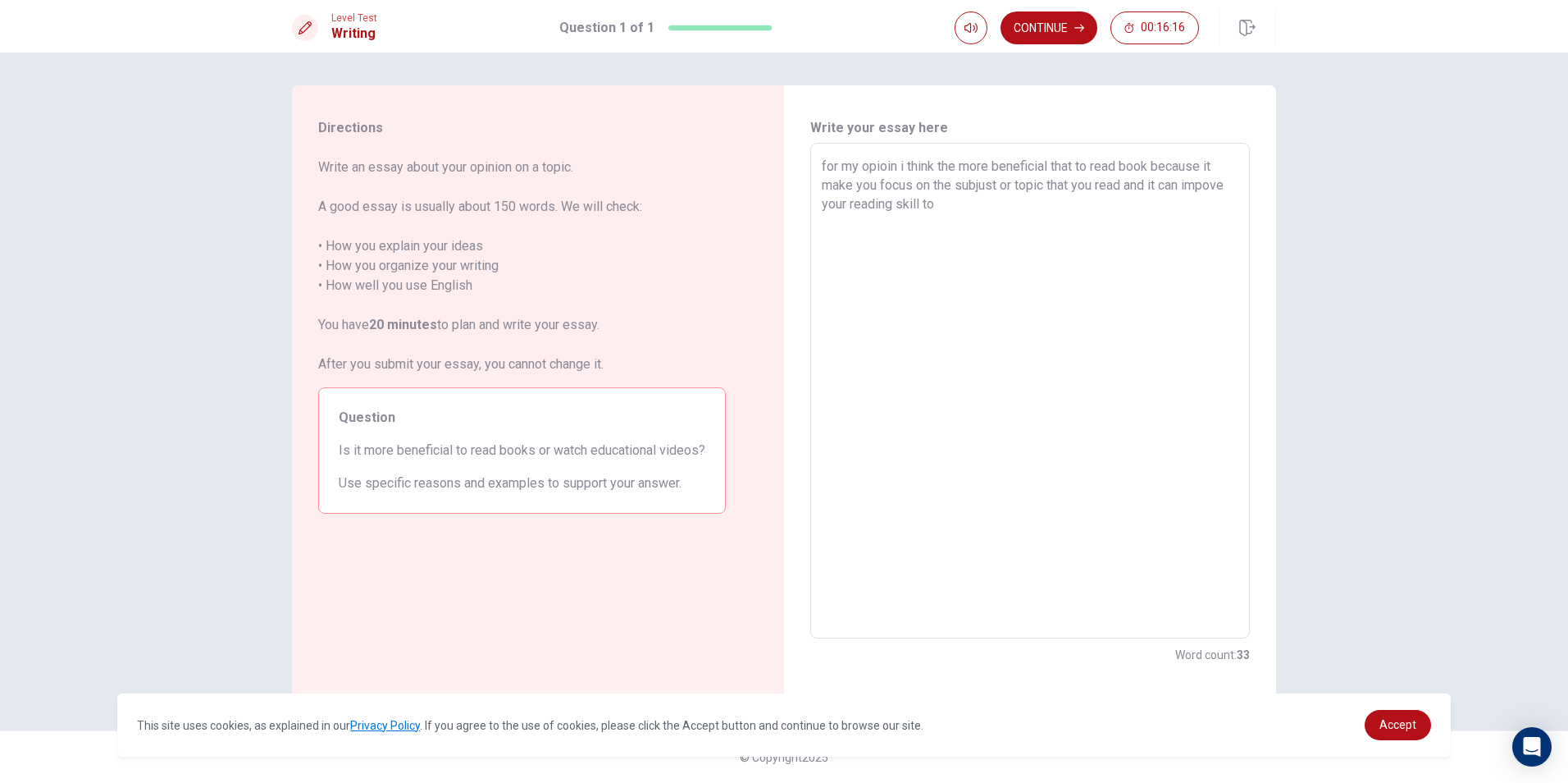
click at [896, 161] on textarea "for my opioin i think the more beneficial that to read book because it make you…" at bounding box center [1031, 391] width 417 height 469
click at [999, 204] on textarea "for my opinion i think the more beneficial that to read book because it make yo…" at bounding box center [1031, 391] width 417 height 469
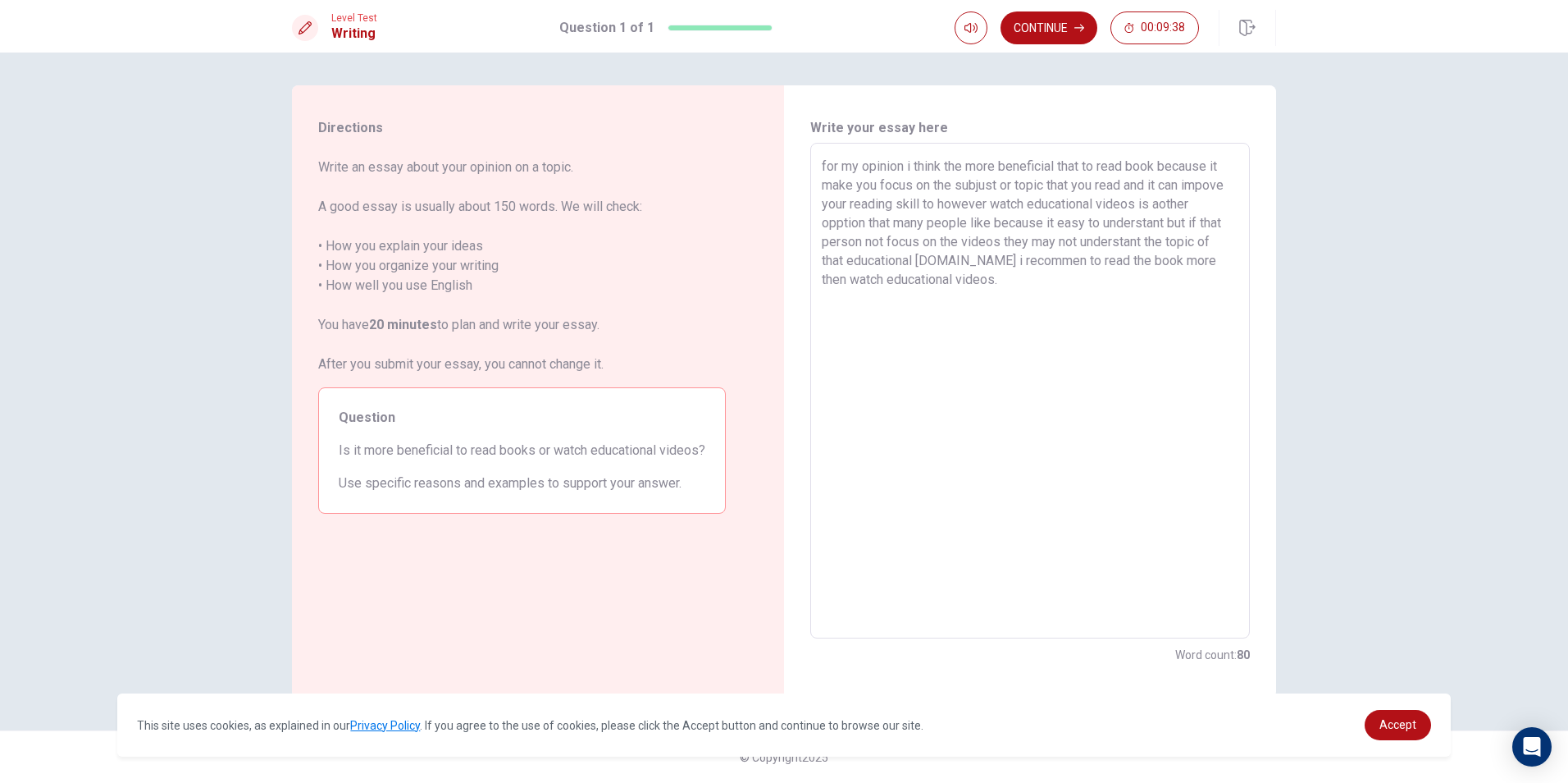
click at [970, 201] on textarea "for my opinion i think the more beneficial that to read book because it make yo…" at bounding box center [1031, 391] width 417 height 469
click at [1118, 278] on textarea "for my opinion i think the more beneficial that to read book because it make yo…" at bounding box center [1031, 391] width 417 height 469
click at [1045, 24] on button "Continue" at bounding box center [1049, 28] width 97 height 33
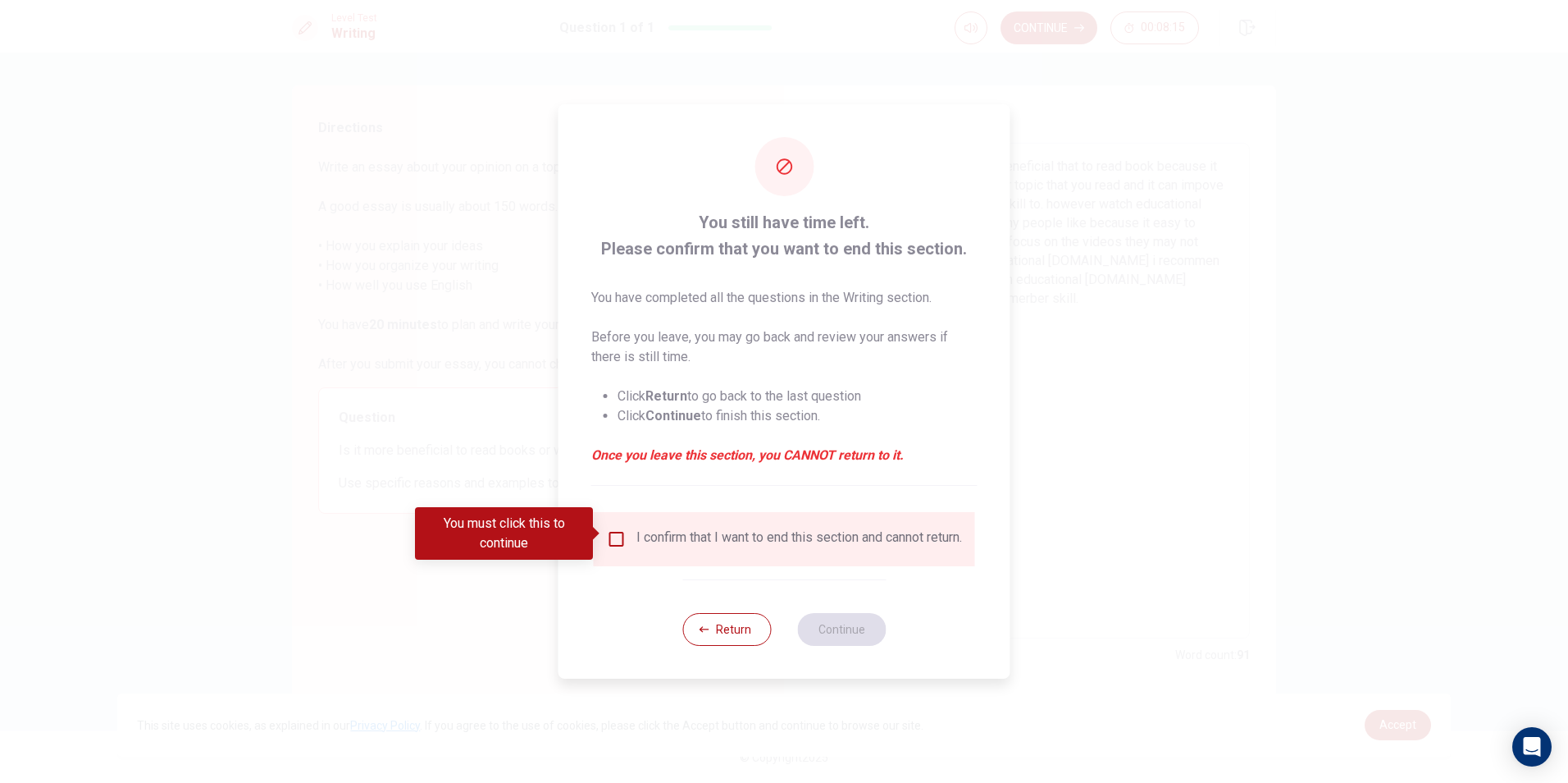
click at [662, 545] on div "I confirm that I want to end this section and cannot return." at bounding box center [799, 540] width 326 height 20
click at [608, 549] on div "I confirm that I want to end this section and cannot return." at bounding box center [784, 540] width 355 height 20
click at [609, 530] on input "You must click this to continue" at bounding box center [617, 540] width 20 height 20
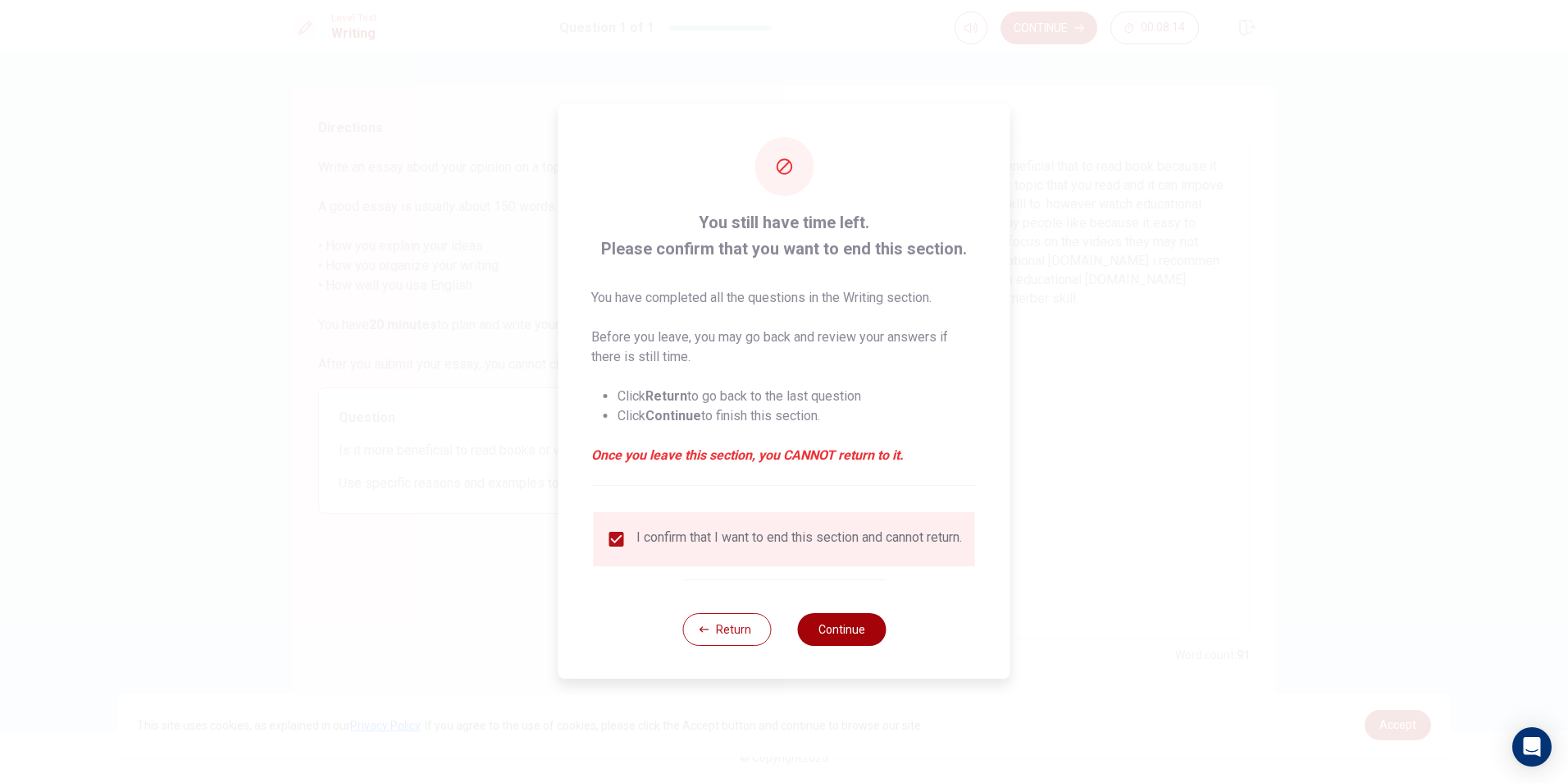
click at [866, 646] on button "Continue" at bounding box center [841, 629] width 89 height 33
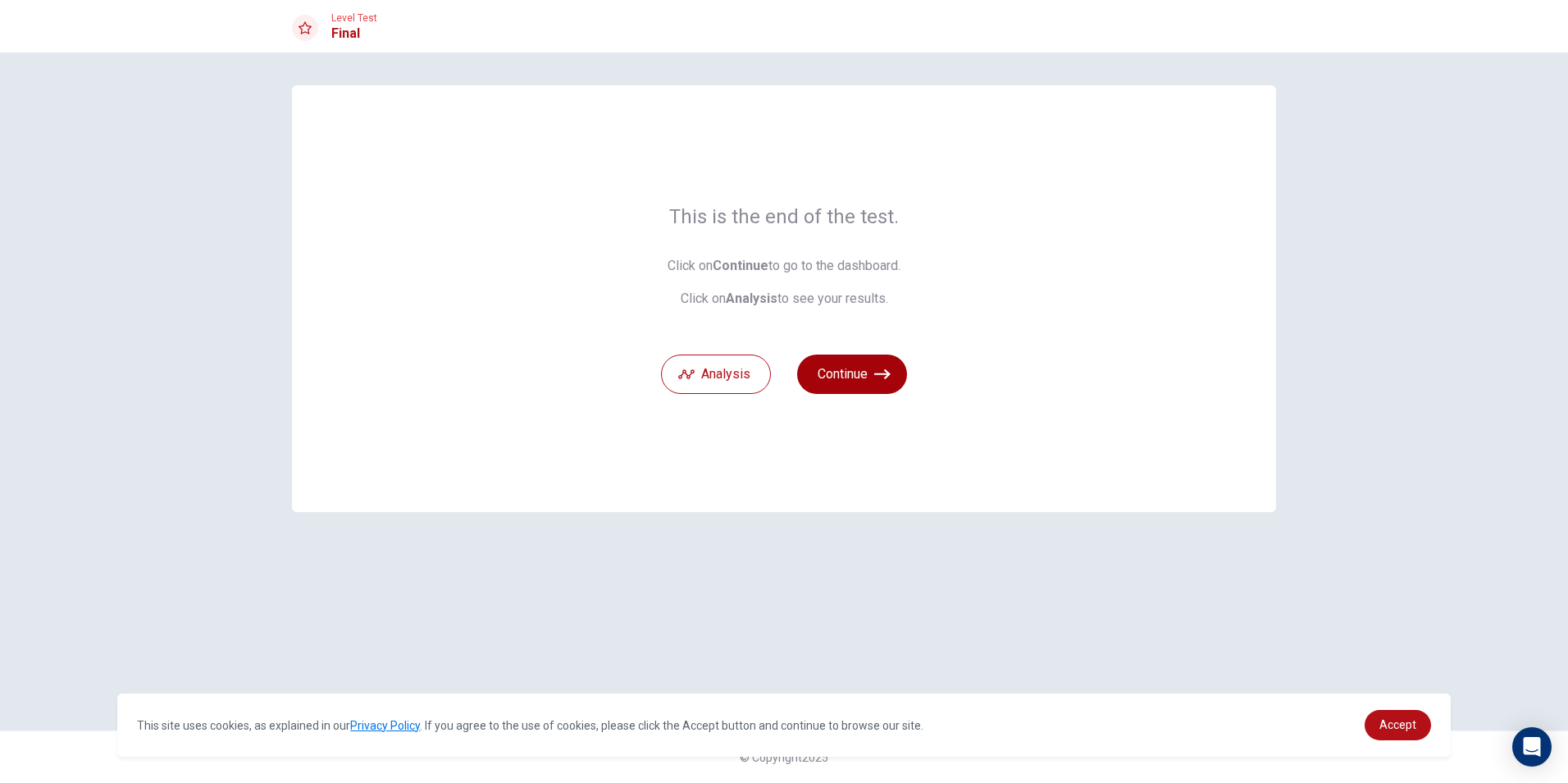
click at [882, 383] on button "Continue" at bounding box center [852, 373] width 110 height 39
